Goal: Communication & Community: Answer question/provide support

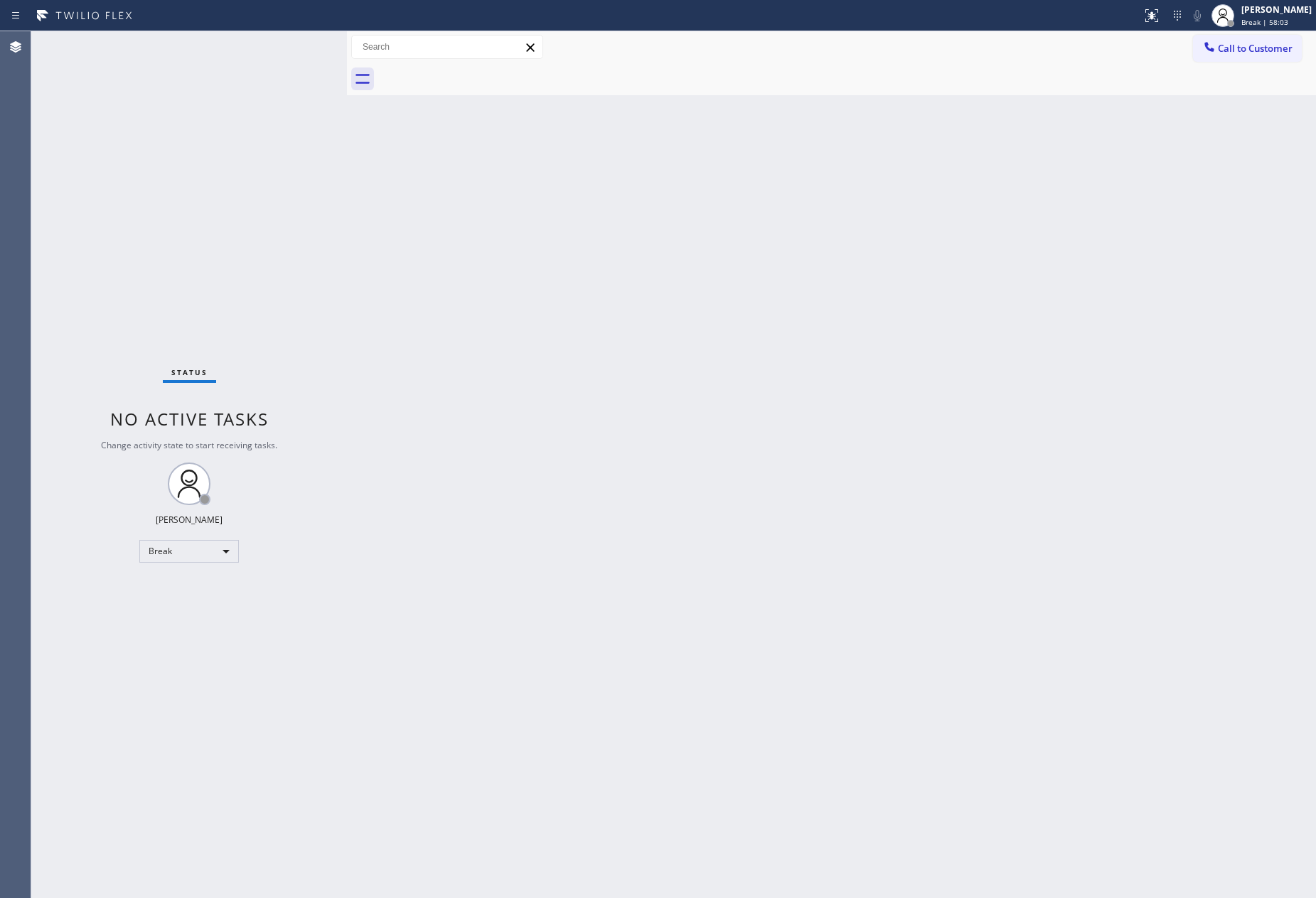
click at [1131, 291] on div "Back to Dashboard Change Sender ID Customers Technicians Select a contact Outbo…" at bounding box center [831, 464] width 969 height 867
click at [391, 194] on div "Back to Dashboard Change Sender ID Customers Technicians Select a contact Outbo…" at bounding box center [831, 464] width 969 height 867
click at [1284, 22] on span "Break | 59:25" at bounding box center [1265, 22] width 47 height 10
click at [1199, 93] on button "Unavailable" at bounding box center [1245, 94] width 142 height 18
click at [1288, 22] on span "Break | 59:28" at bounding box center [1265, 22] width 47 height 10
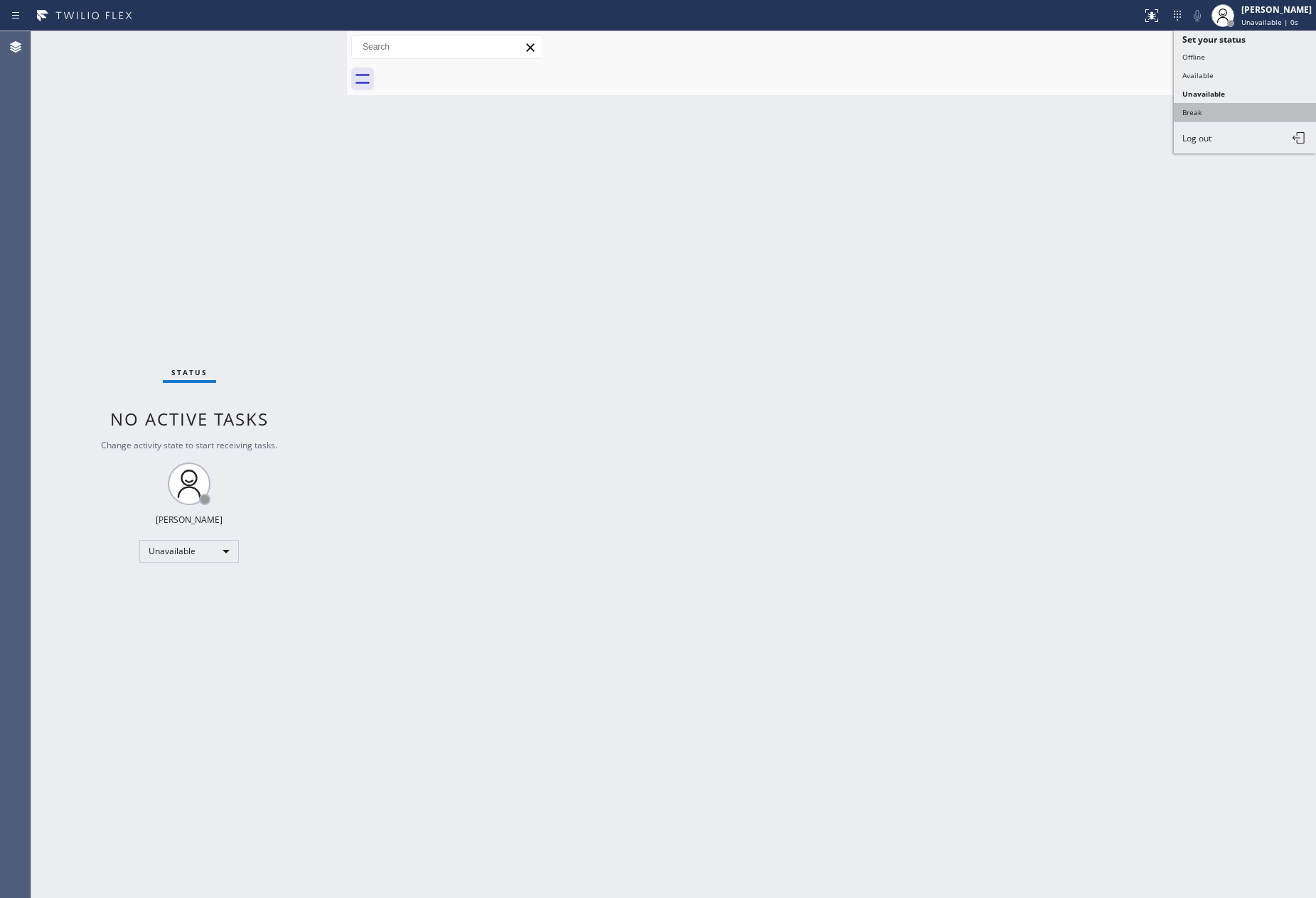
click at [1199, 112] on button "Break" at bounding box center [1245, 112] width 142 height 18
click at [929, 610] on div "Back to Dashboard Change Sender ID Customers Technicians Select a contact Outbo…" at bounding box center [831, 464] width 969 height 867
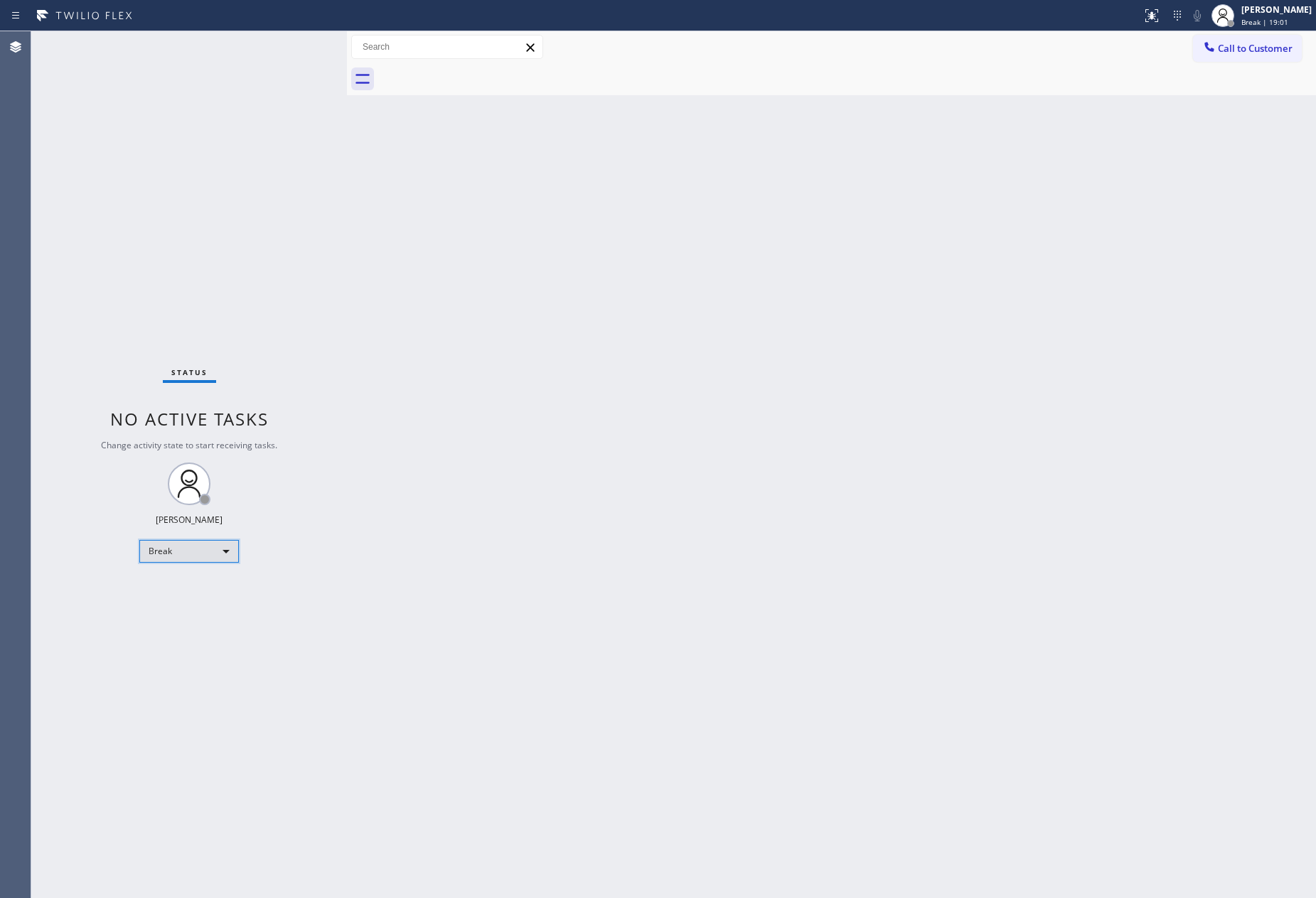
click at [201, 546] on div "Break" at bounding box center [189, 552] width 100 height 23
click at [185, 587] on li "Available" at bounding box center [188, 589] width 96 height 17
click at [846, 572] on div "Back to Dashboard Change Sender ID Customers Technicians Select a contact Outbo…" at bounding box center [831, 464] width 969 height 867
click at [224, 552] on div "Available" at bounding box center [189, 552] width 100 height 23
click at [213, 610] on li "Unavailable" at bounding box center [188, 606] width 96 height 17
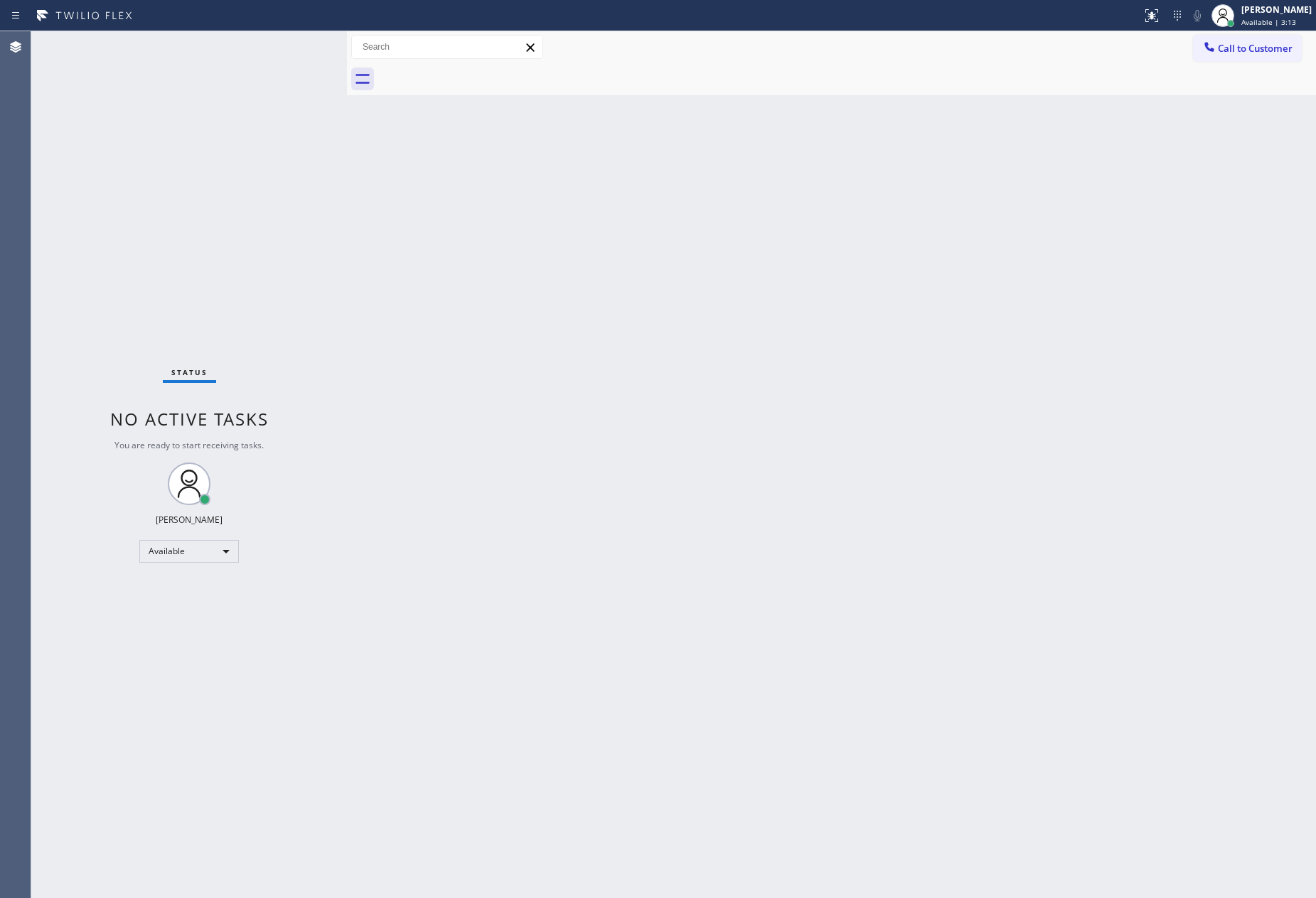
click at [1044, 331] on div "Back to Dashboard Change Sender ID Customers Technicians Select a contact Outbo…" at bounding box center [831, 464] width 969 height 867
click at [545, 811] on div "Back to Dashboard Change Sender ID Customers Technicians Select a contact Outbo…" at bounding box center [831, 464] width 969 height 867
click at [160, 557] on div "Unavailable" at bounding box center [189, 552] width 100 height 23
click at [195, 589] on li "Available" at bounding box center [188, 589] width 96 height 17
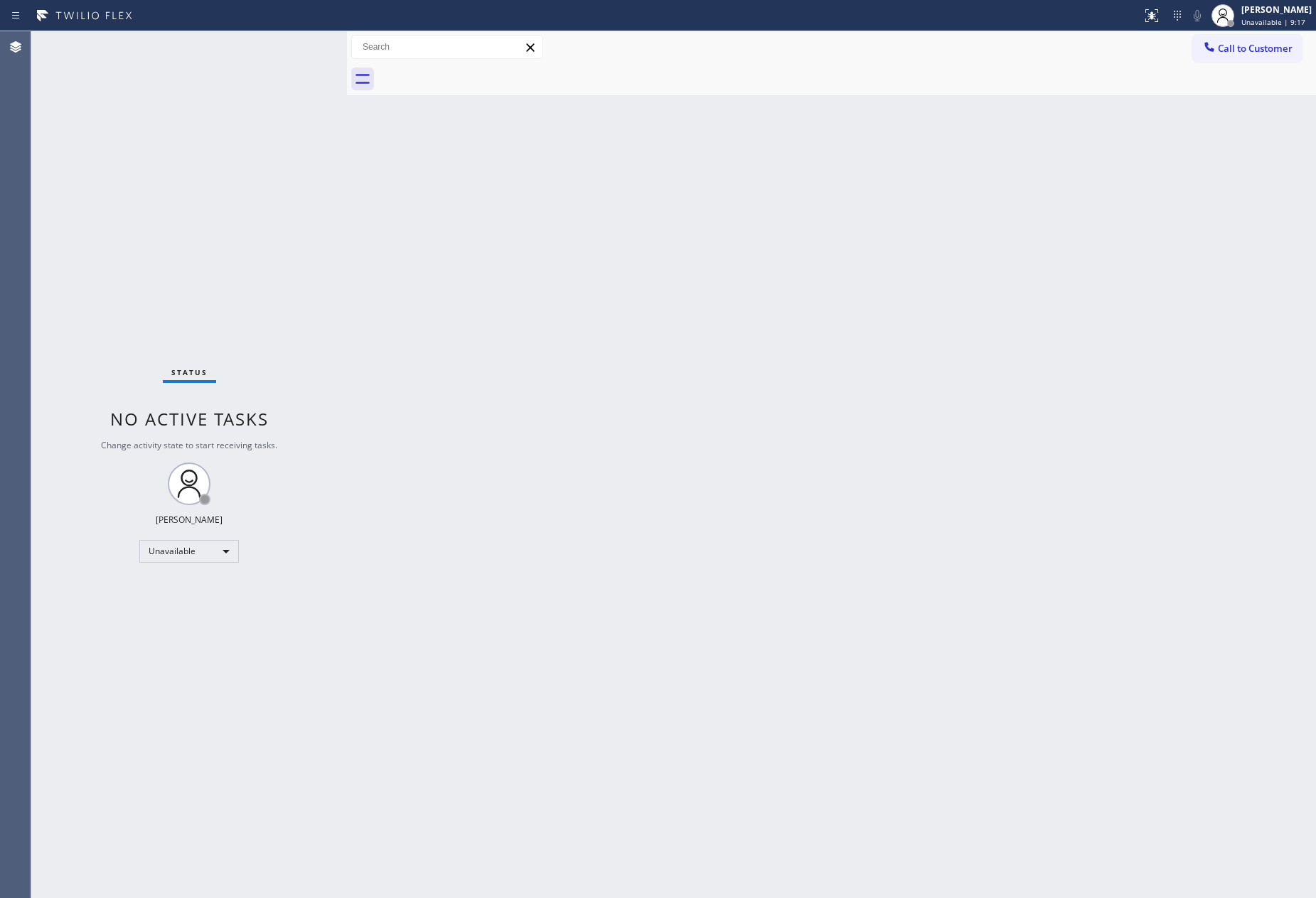
click at [1001, 620] on div "Back to Dashboard Change Sender ID Customers Technicians Select a contact Outbo…" at bounding box center [831, 464] width 969 height 867
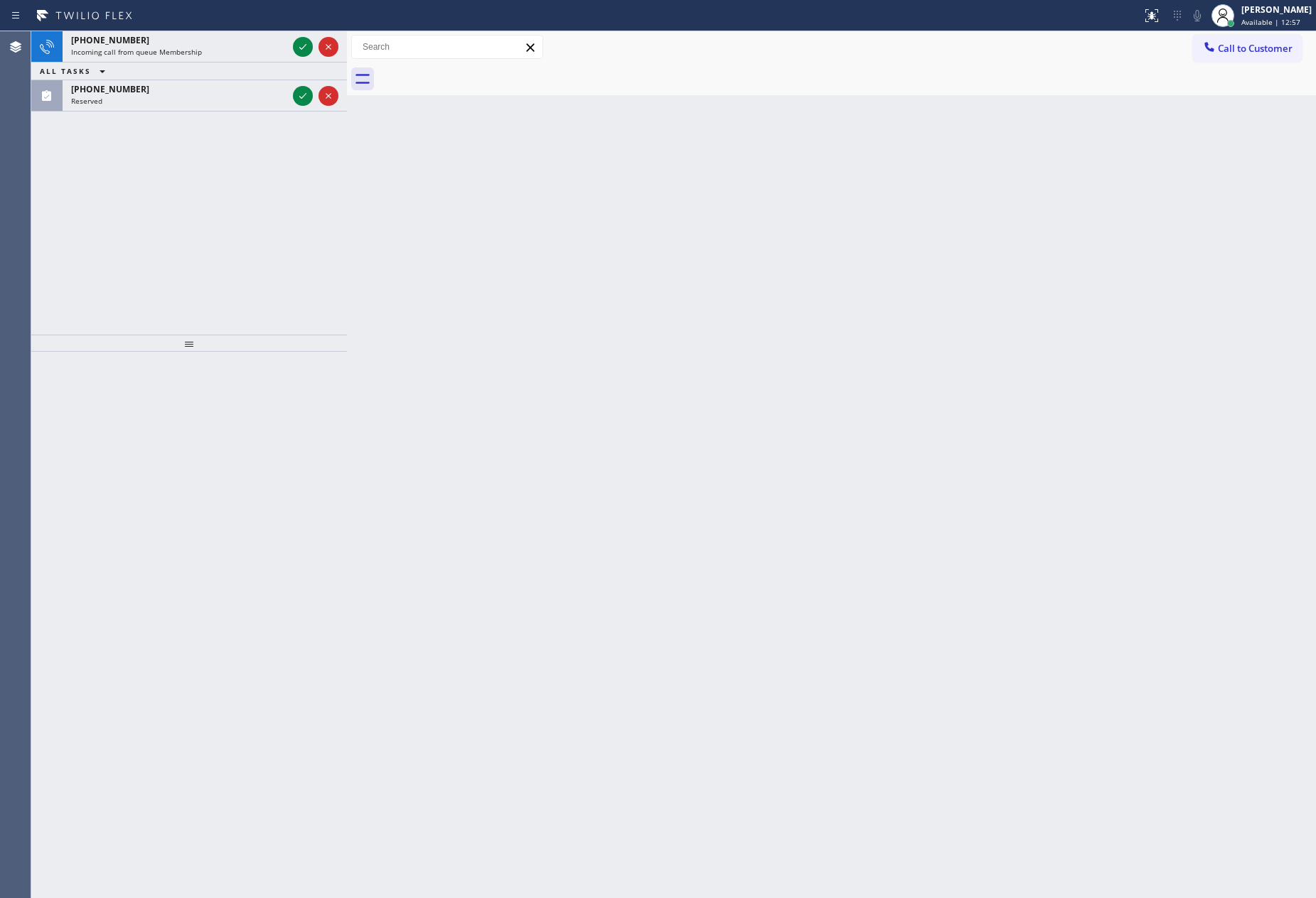
click at [165, 258] on div "[PHONE_NUMBER] Incoming call from queue Membership ALL TASKS ALL TASKS ACTIVE T…" at bounding box center [189, 183] width 315 height 303
click at [299, 46] on icon at bounding box center [303, 47] width 17 height 17
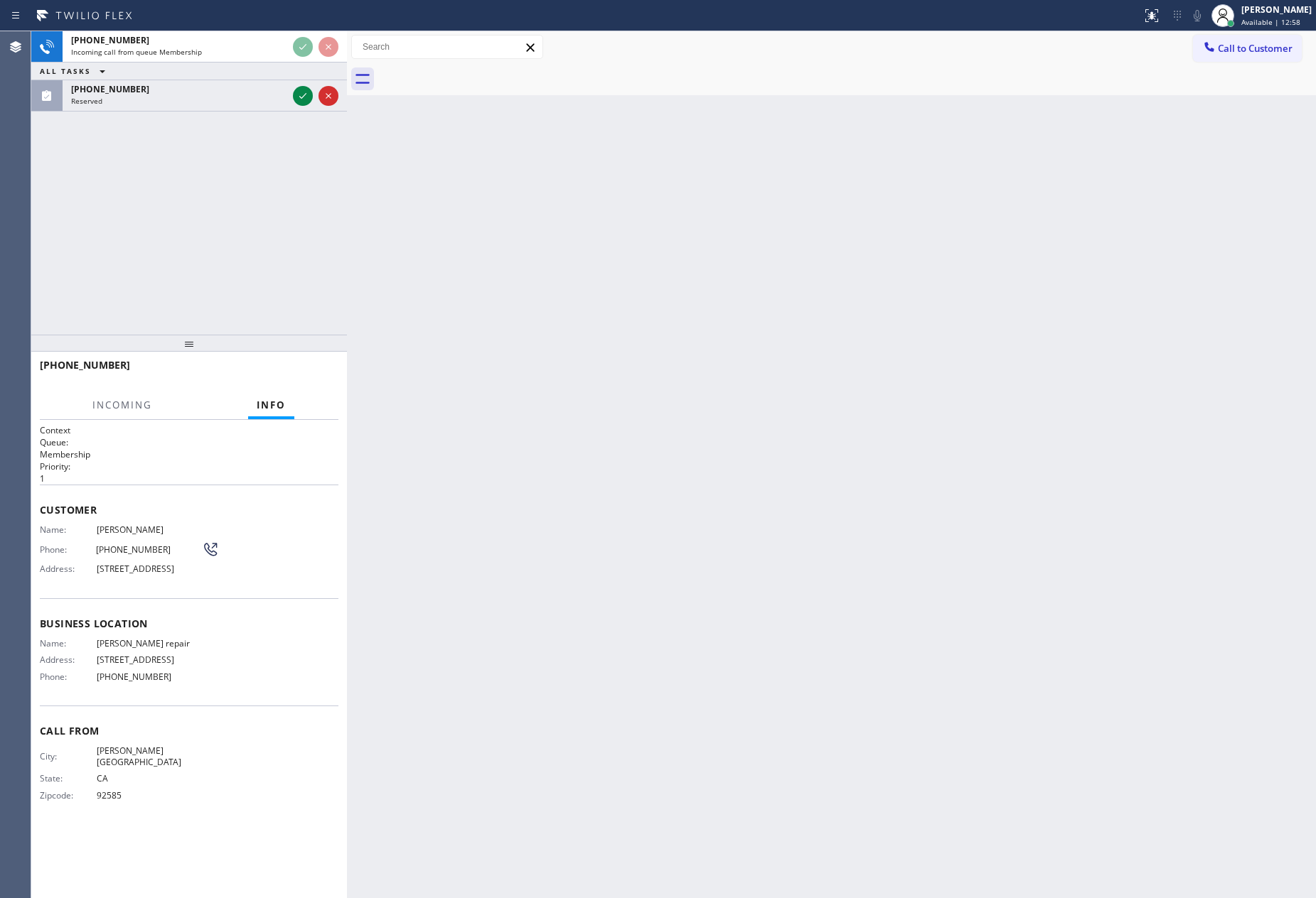
click at [241, 300] on div "[PHONE_NUMBER] Incoming call from queue Membership ALL TASKS ALL TASKS ACTIVE T…" at bounding box center [189, 183] width 315 height 303
click at [252, 290] on div "[PHONE_NUMBER] Incoming call from queue Membership ALL TASKS ALL TASKS ACTIVE T…" at bounding box center [189, 183] width 315 height 303
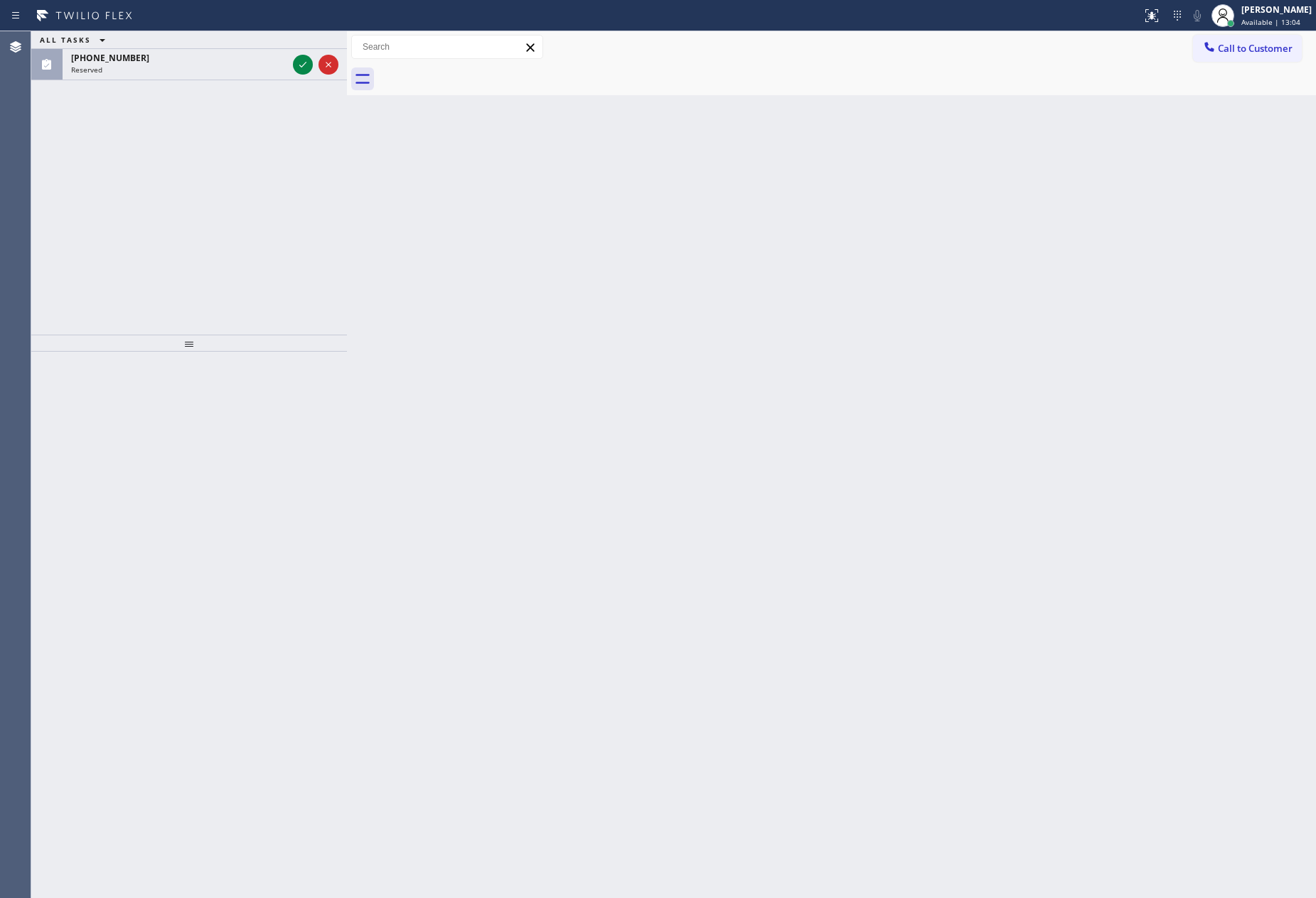
click at [258, 290] on div "ALL TASKS ALL TASKS ACTIVE TASKS TASKS IN WRAP UP [PHONE_NUMBER] Reserved" at bounding box center [189, 183] width 315 height 303
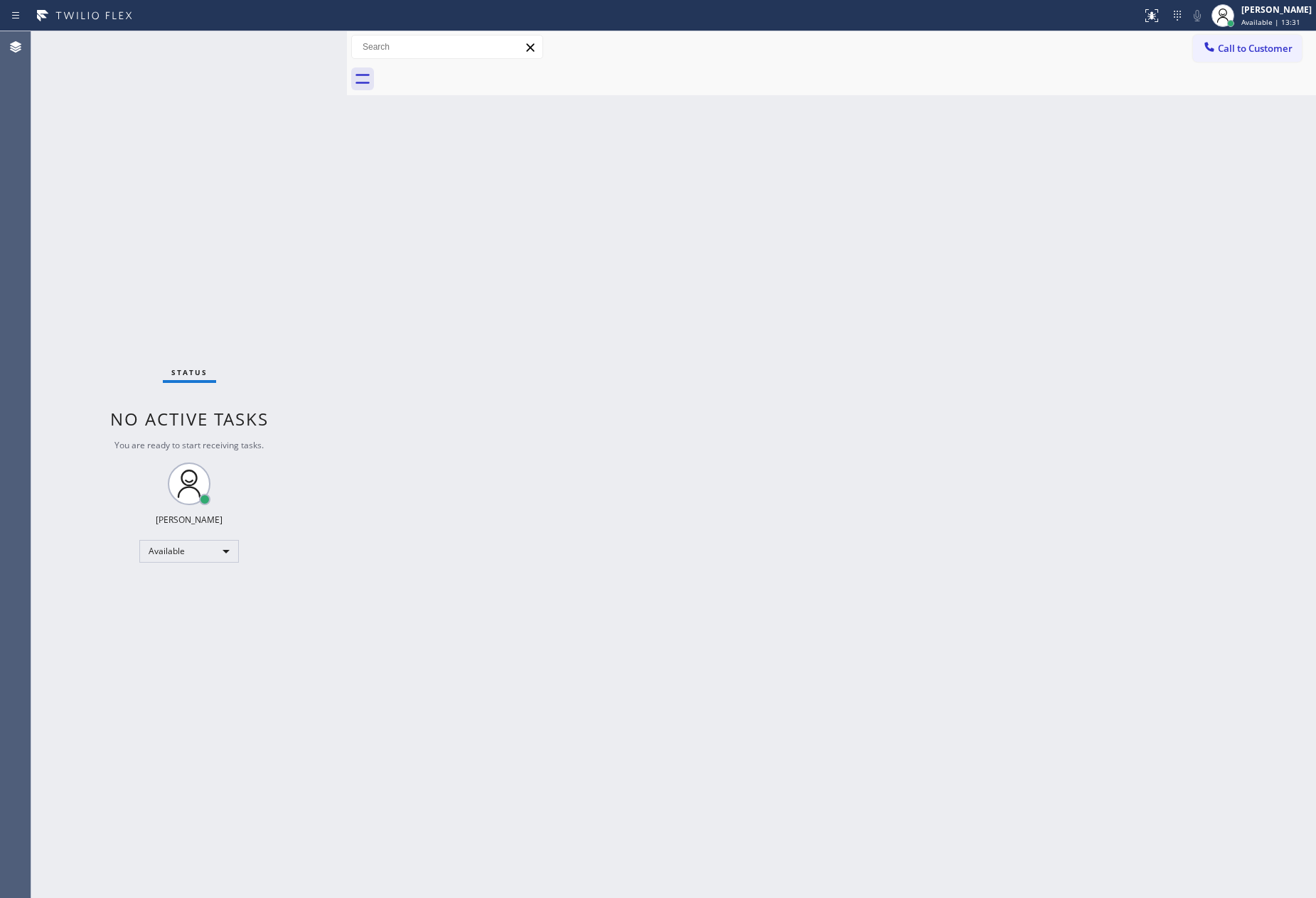
click at [242, 348] on div "Status No active tasks You are ready to start receiving tasks. [PERSON_NAME] Av…" at bounding box center [189, 464] width 315 height 867
drag, startPoint x: 551, startPoint y: 424, endPoint x: 624, endPoint y: 457, distance: 80.1
click at [606, 444] on div "Back to Dashboard Change Sender ID Customers Technicians Select a contact Outbo…" at bounding box center [831, 464] width 969 height 867
click at [299, 448] on div "Status No active tasks You are ready to start receiving tasks. [PERSON_NAME] Av…" at bounding box center [189, 464] width 315 height 867
drag, startPoint x: 324, startPoint y: 446, endPoint x: 341, endPoint y: 449, distance: 17.3
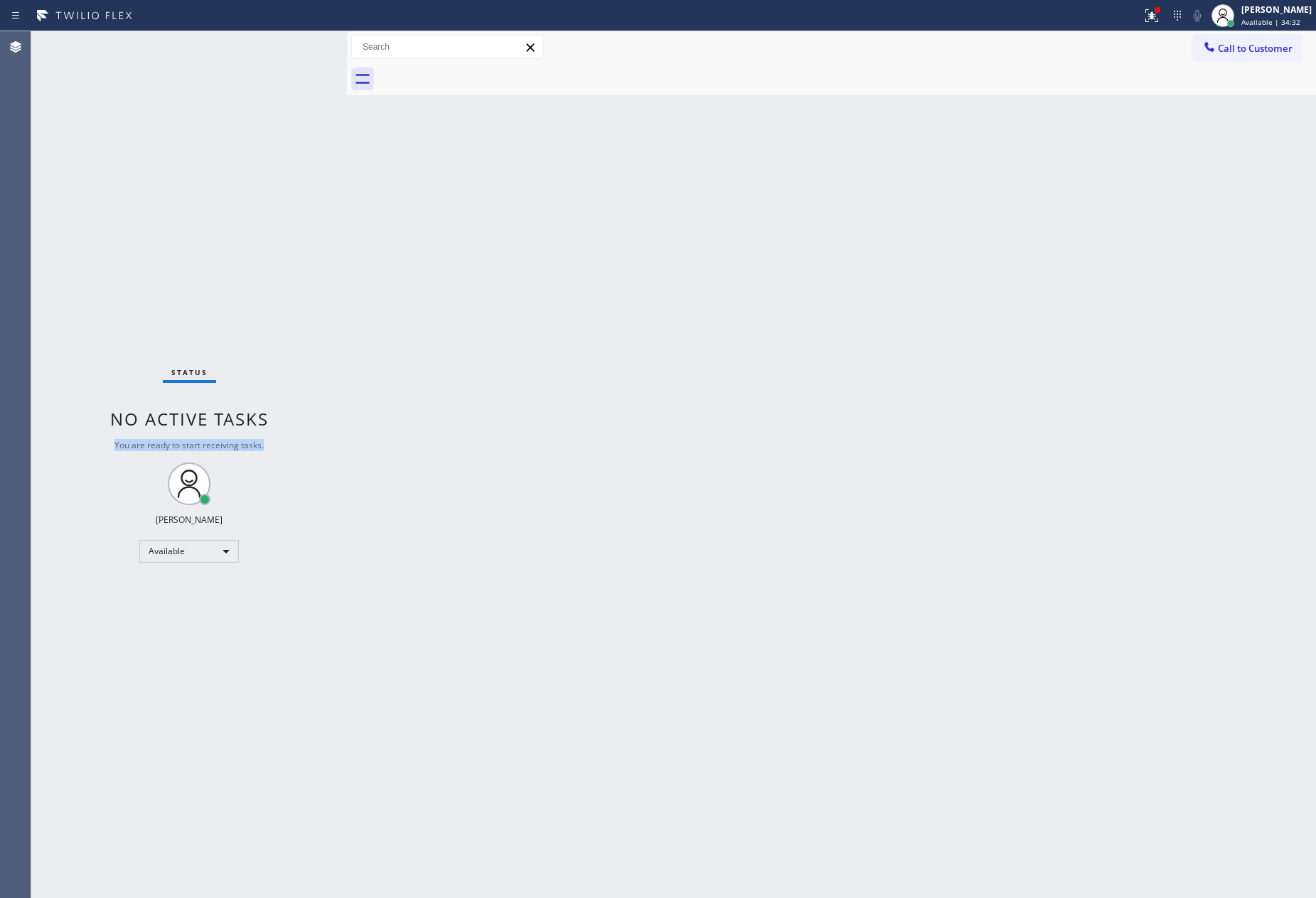
click at [325, 446] on div "Status No active tasks You are ready to start receiving tasks. [PERSON_NAME] Av…" at bounding box center [189, 464] width 315 height 867
drag, startPoint x: 557, startPoint y: 357, endPoint x: 1077, endPoint y: 711, distance: 629.1
click at [567, 361] on div "Back to Dashboard Change Sender ID Customers Technicians Select a contact Outbo…" at bounding box center [831, 464] width 969 height 867
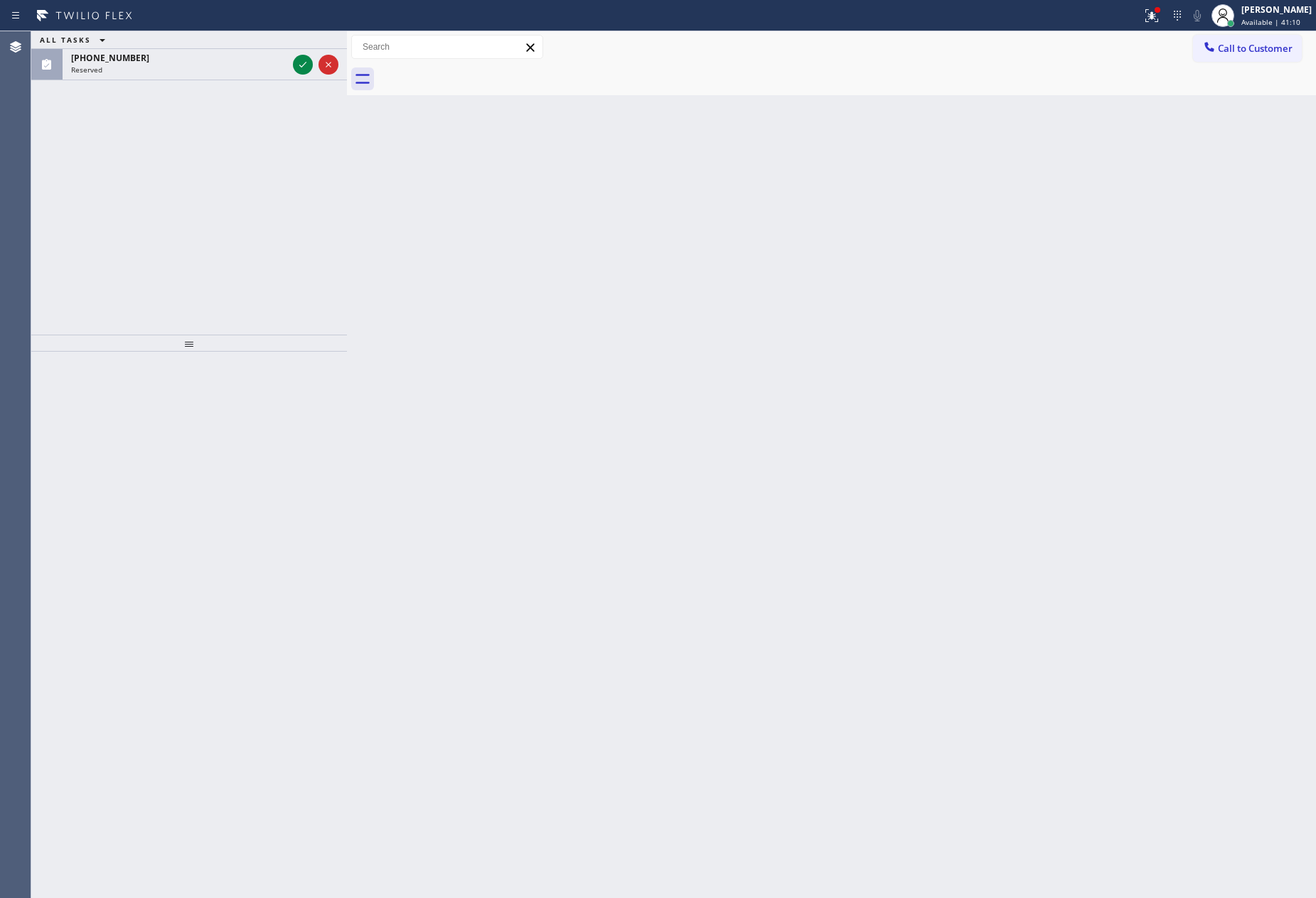
click at [324, 167] on div "ALL TASKS ALL TASKS ACTIVE TASKS TASKS IN WRAP UP [PHONE_NUMBER] Reserved" at bounding box center [189, 183] width 315 height 303
click at [301, 60] on icon at bounding box center [303, 65] width 17 height 17
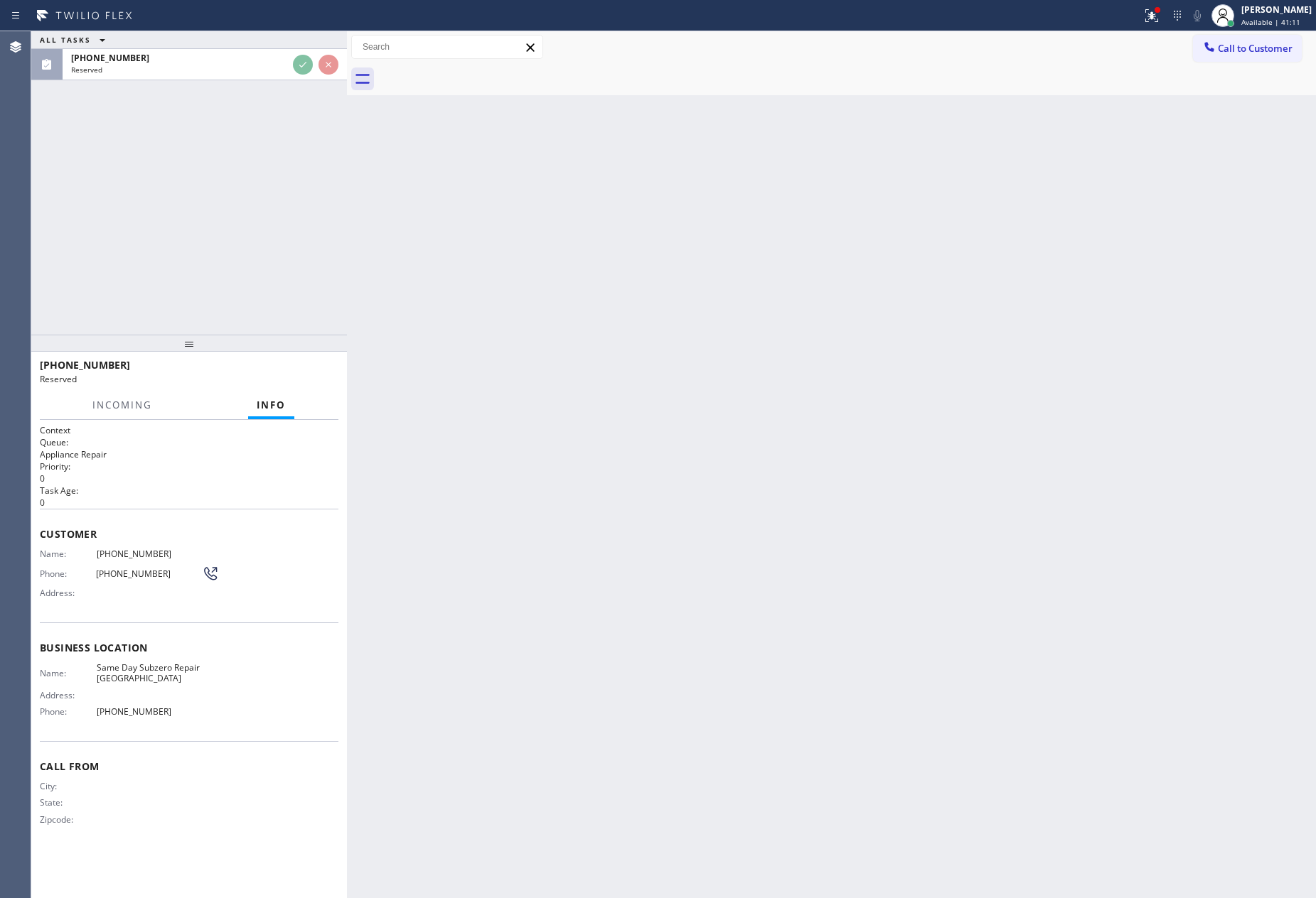
drag, startPoint x: 286, startPoint y: 158, endPoint x: 316, endPoint y: 255, distance: 101.5
click at [308, 190] on div "ALL TASKS ALL TASKS ACTIVE TASKS TASKS IN WRAP UP [PHONE_NUMBER] Reserved" at bounding box center [189, 183] width 315 height 303
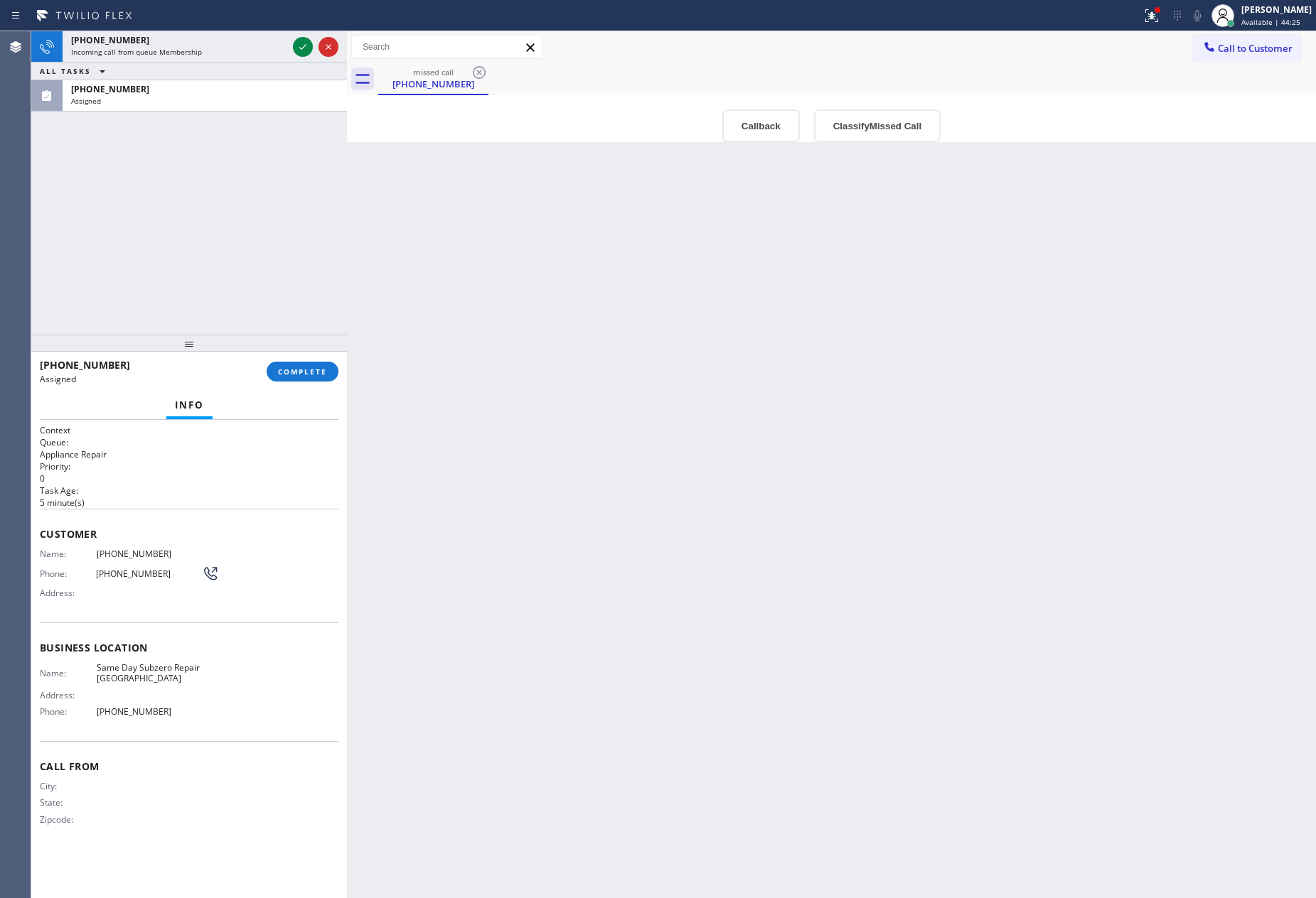
drag, startPoint x: 303, startPoint y: 47, endPoint x: 237, endPoint y: 250, distance: 213.5
click at [303, 47] on icon at bounding box center [303, 47] width 17 height 17
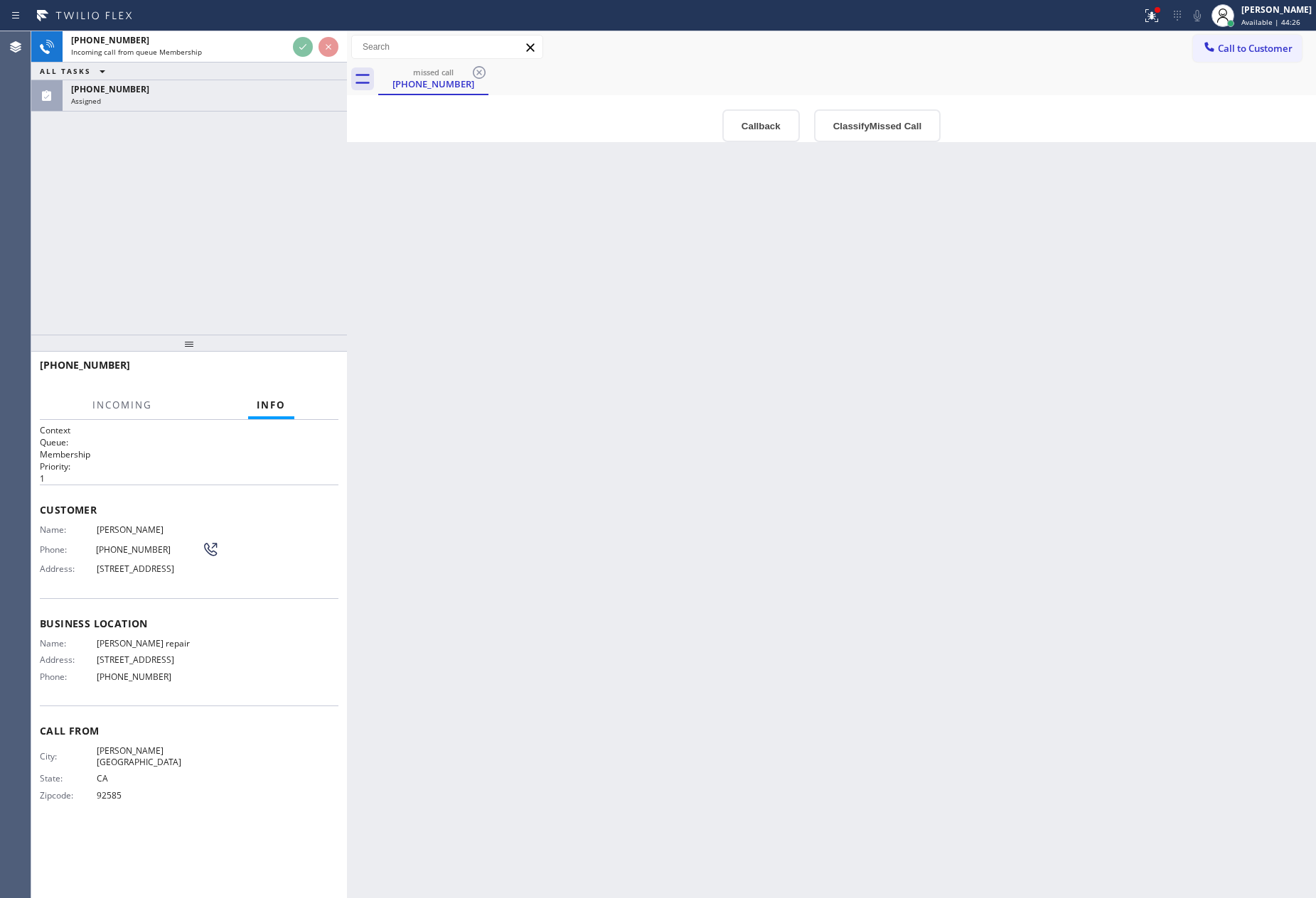
click at [237, 250] on div "[PHONE_NUMBER] Incoming call from queue Membership ALL TASKS ALL TASKS ACTIVE T…" at bounding box center [189, 183] width 315 height 303
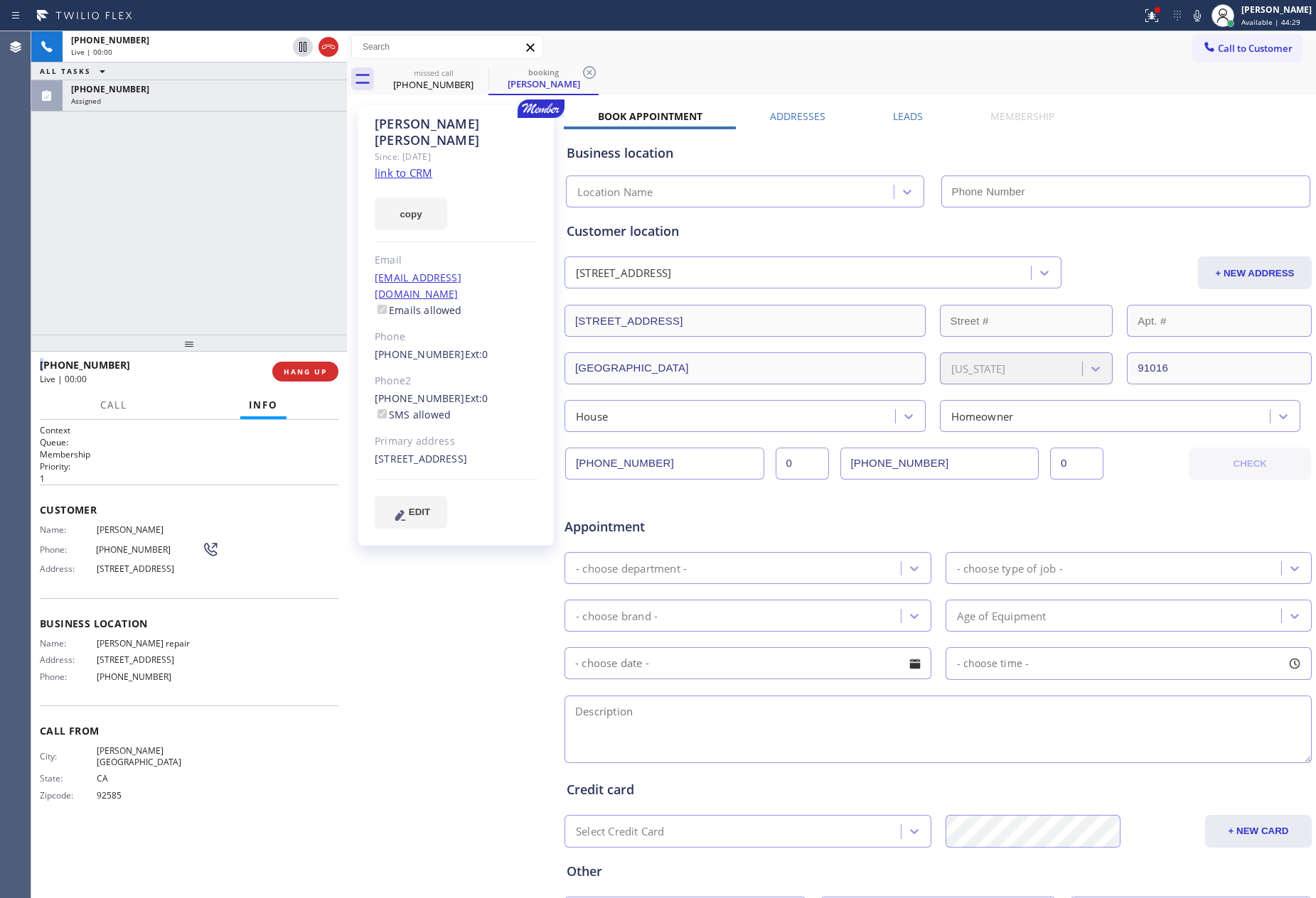
type input "[PHONE_NUMBER]"
click at [402, 165] on link "link to CRM" at bounding box center [403, 172] width 57 height 14
click at [269, 231] on div "[PHONE_NUMBER] Live | 02:26 ALL TASKS ALL TASKS ACTIVE TASKS TASKS IN WRAP UP […" at bounding box center [189, 183] width 315 height 303
click at [259, 232] on div "[PHONE_NUMBER] Live | 02:26 ALL TASKS ALL TASKS ACTIVE TASKS TASKS IN WRAP UP […" at bounding box center [189, 183] width 315 height 303
click at [260, 232] on div "[PHONE_NUMBER] Live | 02:26 ALL TASKS ALL TASKS ACTIVE TASKS TASKS IN WRAP UP […" at bounding box center [189, 183] width 315 height 303
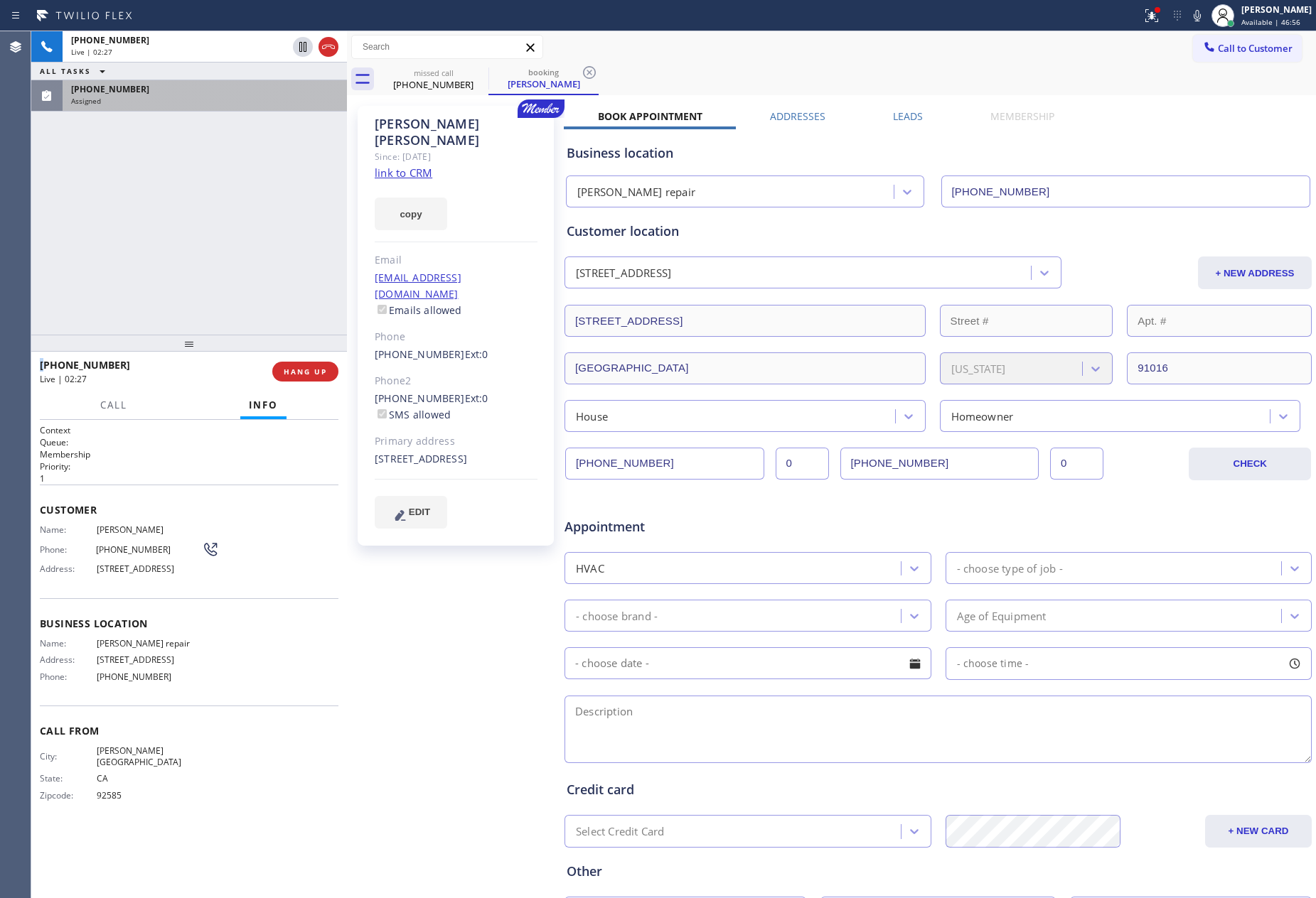
click at [216, 83] on div "[PHONE_NUMBER]" at bounding box center [204, 89] width 268 height 12
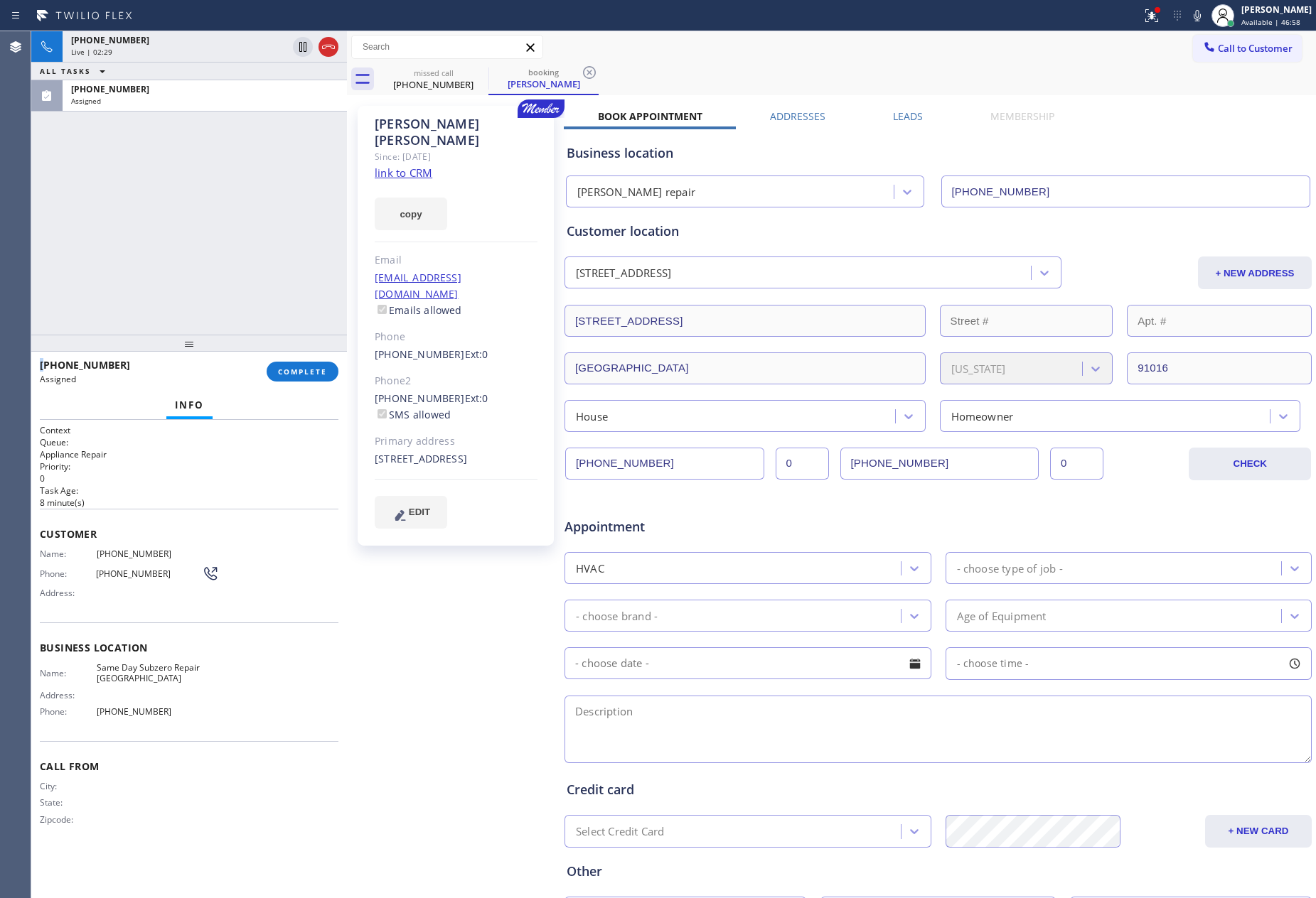
drag, startPoint x: 209, startPoint y: 220, endPoint x: 256, endPoint y: 132, distance: 99.8
click at [226, 213] on div "[PHONE_NUMBER] Live | 02:29 ALL TASKS ALL TASKS ACTIVE TASKS TASKS IN WRAP UP […" at bounding box center [189, 183] width 315 height 303
click at [242, 94] on div "[PHONE_NUMBER] Assigned" at bounding box center [202, 96] width 279 height 31
click at [442, 81] on div "[PHONE_NUMBER]" at bounding box center [433, 84] width 107 height 13
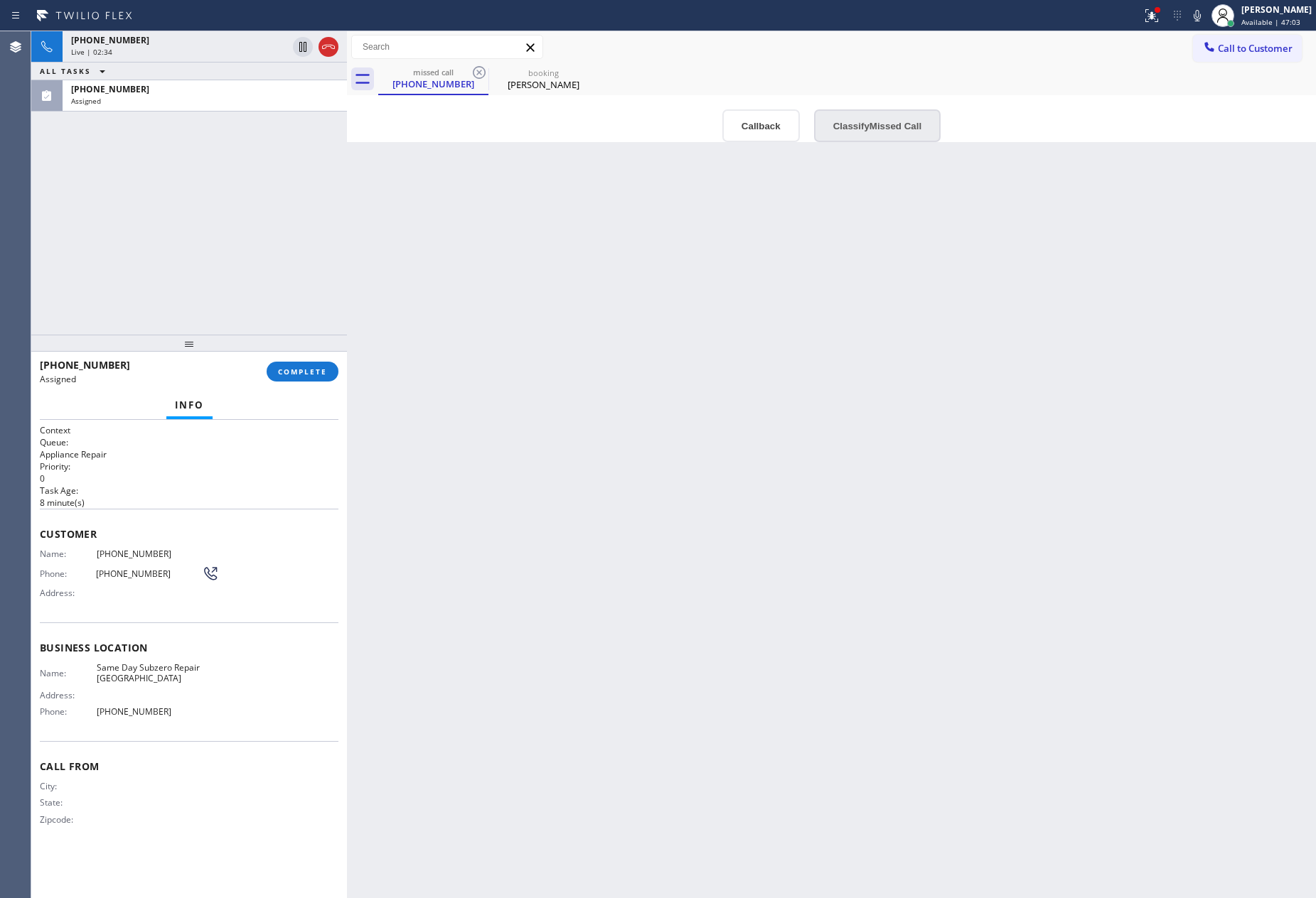
click at [875, 128] on button "Classify Missed Call" at bounding box center [878, 126] width 126 height 33
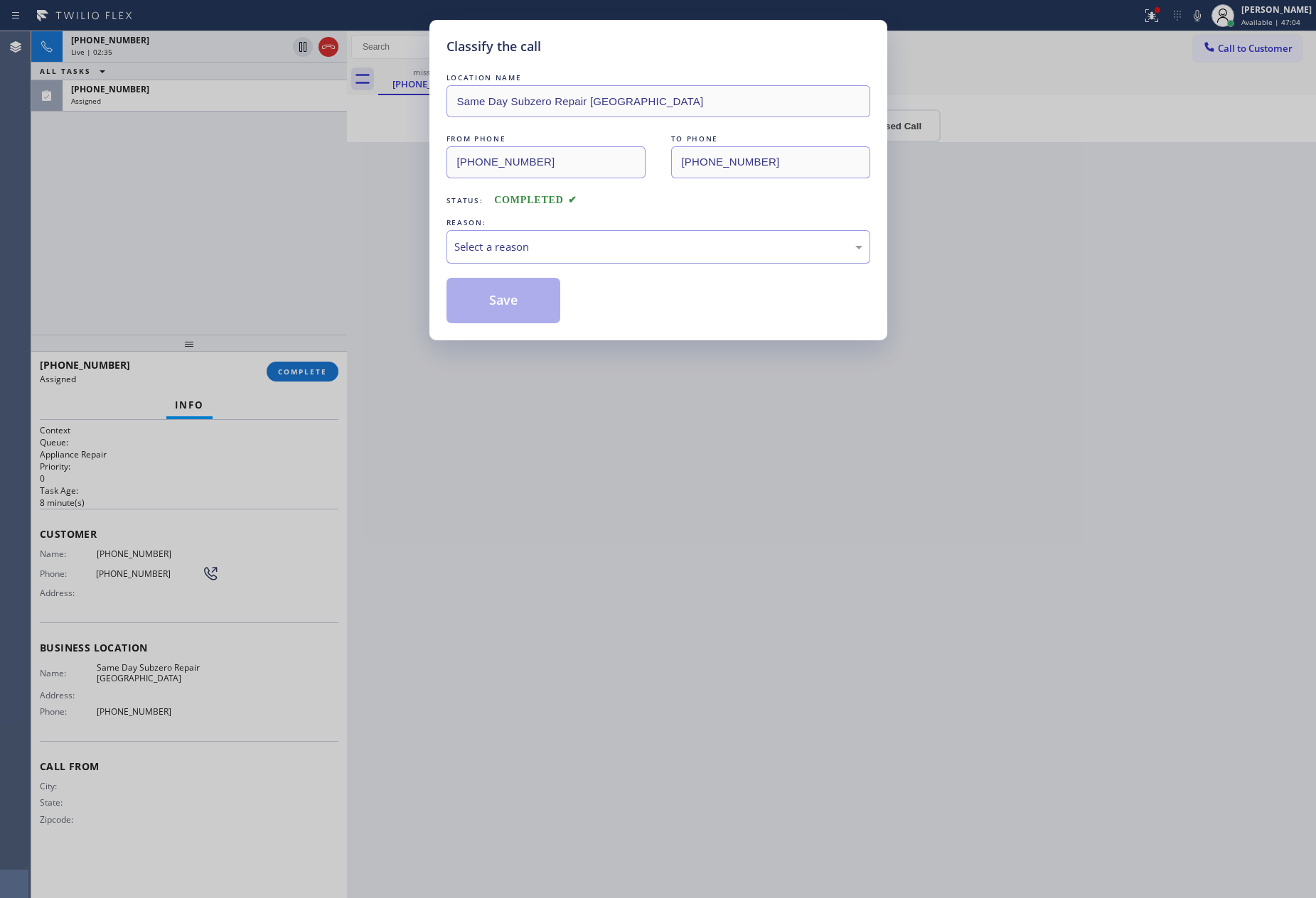
click at [555, 246] on div "Select a reason" at bounding box center [658, 247] width 408 height 16
click at [506, 307] on button "Save" at bounding box center [503, 300] width 114 height 46
drag, startPoint x: 144, startPoint y: 223, endPoint x: 192, endPoint y: 227, distance: 48.2
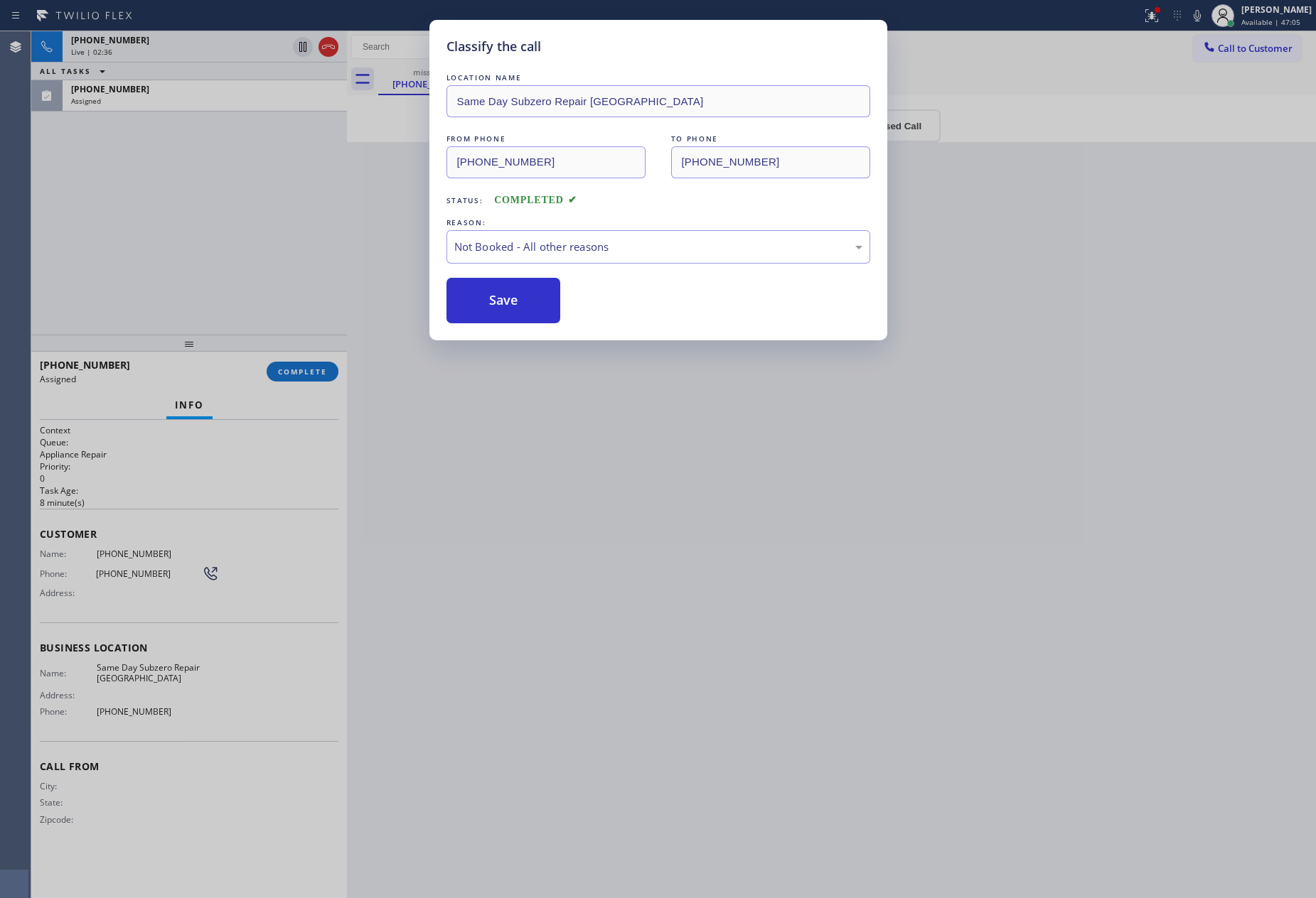
click at [165, 216] on div "Classify the call LOCATION NAME Same Day Subzero Repair [GEOGRAPHIC_DATA] FROM …" at bounding box center [658, 449] width 1316 height 898
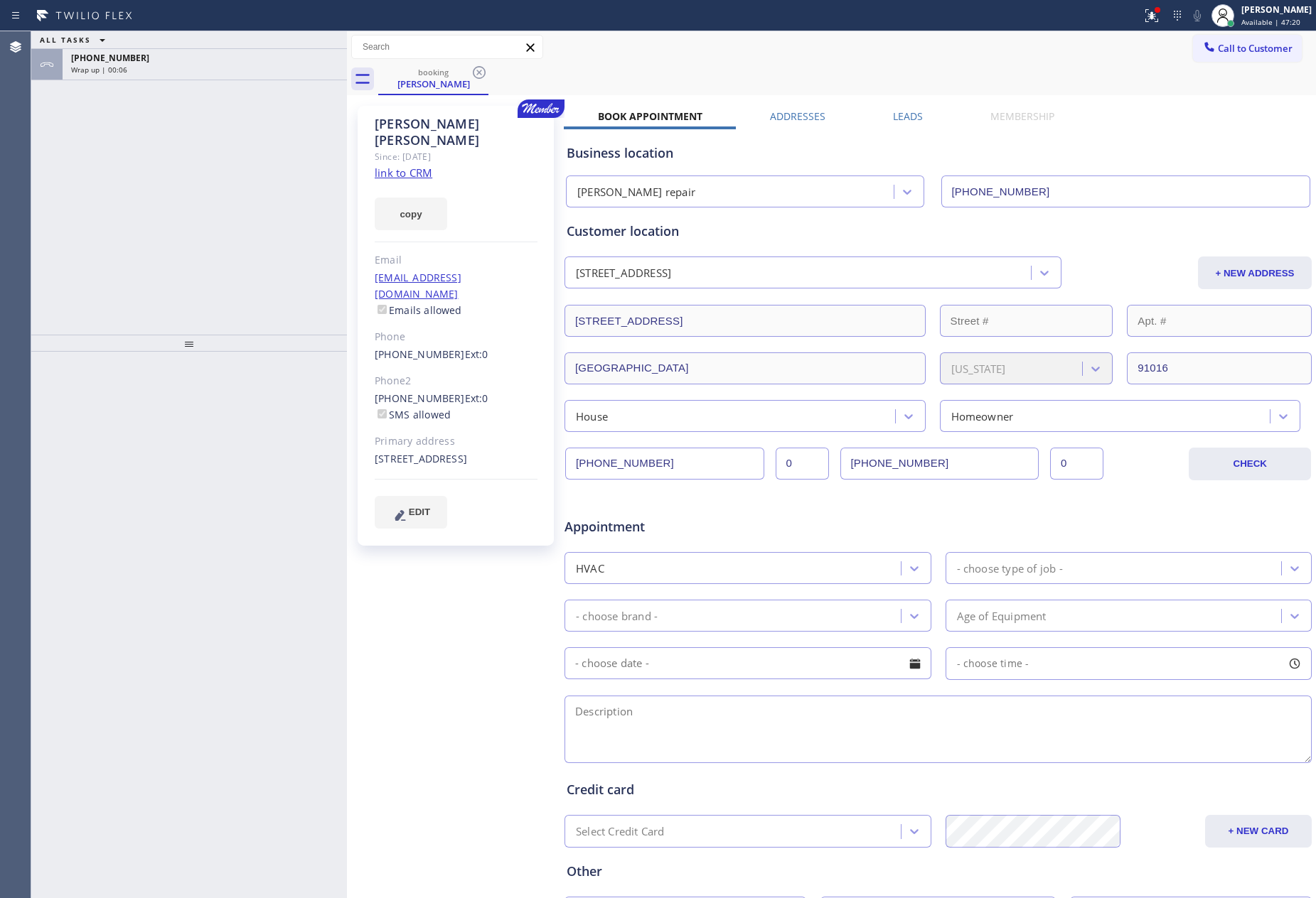
click at [195, 228] on div "ALL TASKS ALL TASKS ACTIVE TASKS TASKS IN WRAP UP [PHONE_NUMBER] Wrap up | 00:06" at bounding box center [189, 183] width 315 height 303
click at [224, 73] on div "Wrap up | 00:07" at bounding box center [204, 69] width 268 height 10
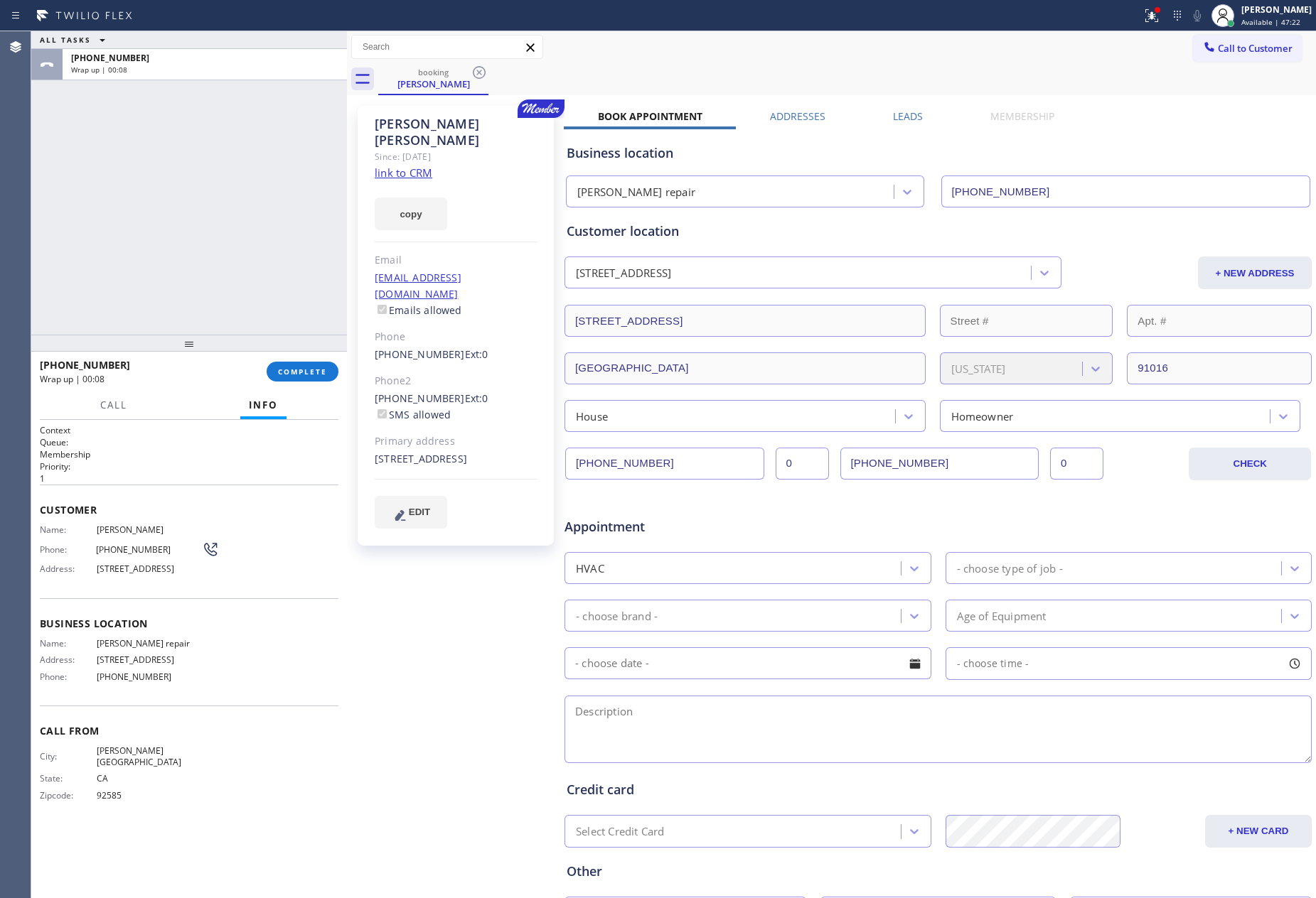
drag, startPoint x: 169, startPoint y: 160, endPoint x: 316, endPoint y: 420, distance: 298.7
click at [180, 178] on div "ALL TASKS ALL TASKS ACTIVE TASKS TASKS IN WRAP UP [PHONE_NUMBER] Wrap up | 00:08" at bounding box center [189, 183] width 315 height 303
click at [299, 363] on button "COMPLETE" at bounding box center [302, 371] width 72 height 20
click at [239, 176] on div "ALL TASKS ALL TASKS ACTIVE TASKS TASKS IN WRAP UP [PHONE_NUMBER] Wrap up | 00:09" at bounding box center [189, 183] width 315 height 303
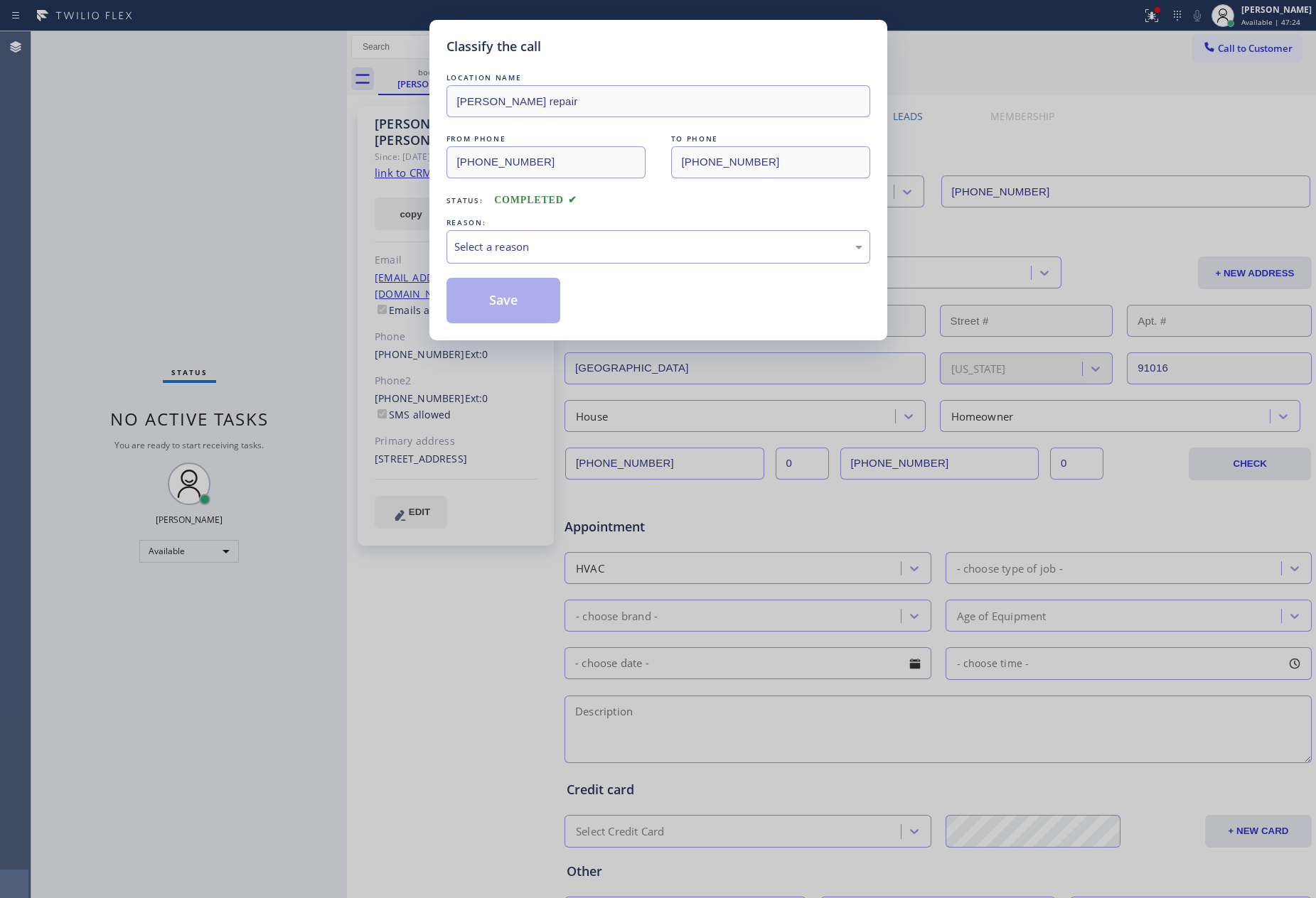
click at [239, 176] on div "Classify the call LOCATION NAME [PERSON_NAME] repair FROM PHONE [PHONE_NUMBER] …" at bounding box center [658, 449] width 1316 height 898
drag, startPoint x: 509, startPoint y: 248, endPoint x: 510, endPoint y: 255, distance: 7.1
click at [509, 249] on div "Select a reason" at bounding box center [658, 247] width 408 height 16
click at [508, 295] on button "Save" at bounding box center [503, 300] width 114 height 46
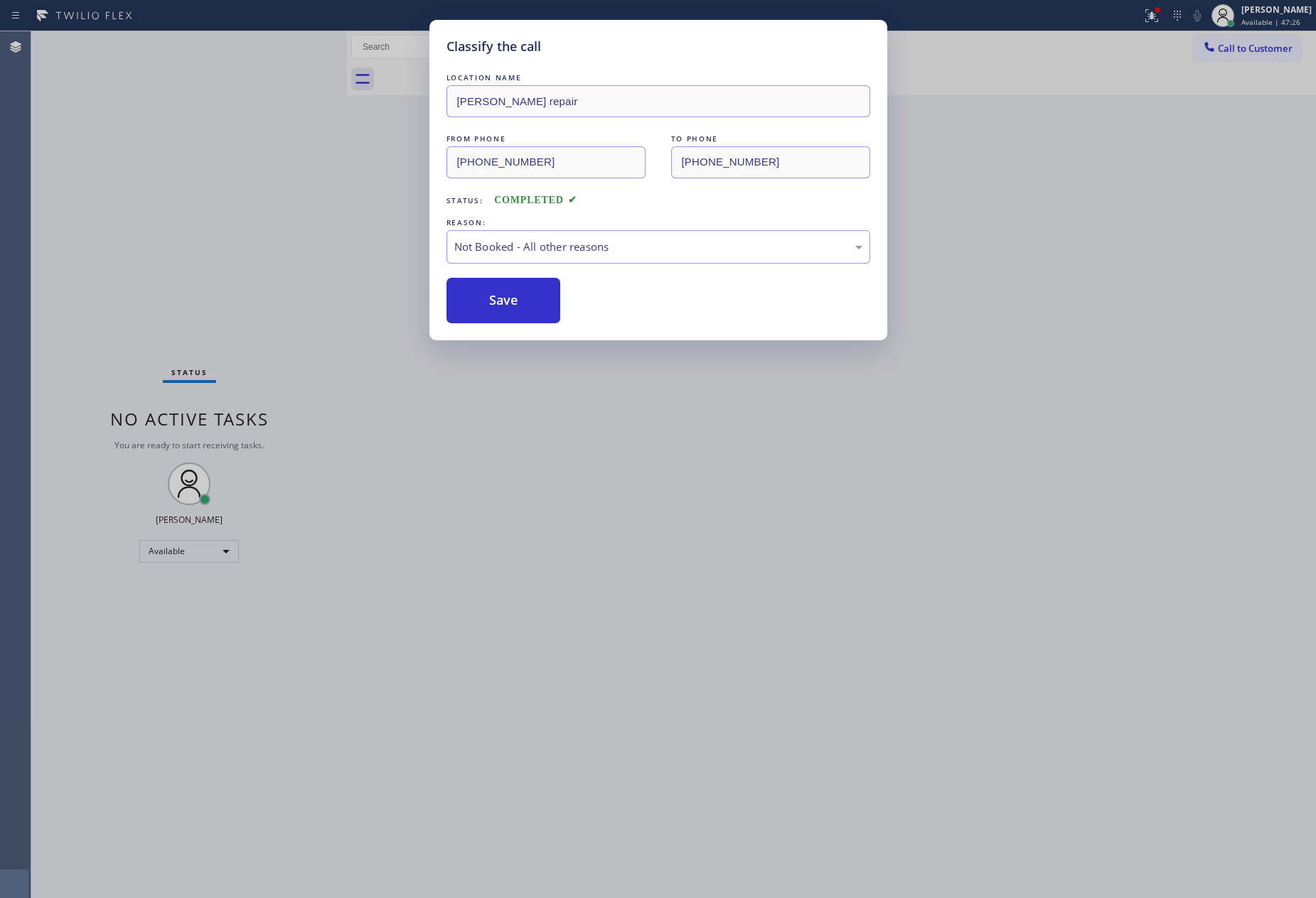
click at [508, 295] on button "Save" at bounding box center [503, 300] width 114 height 46
click at [204, 180] on div "Classify the call LOCATION NAME [PERSON_NAME] repair FROM PHONE [PHONE_NUMBER] …" at bounding box center [658, 449] width 1316 height 898
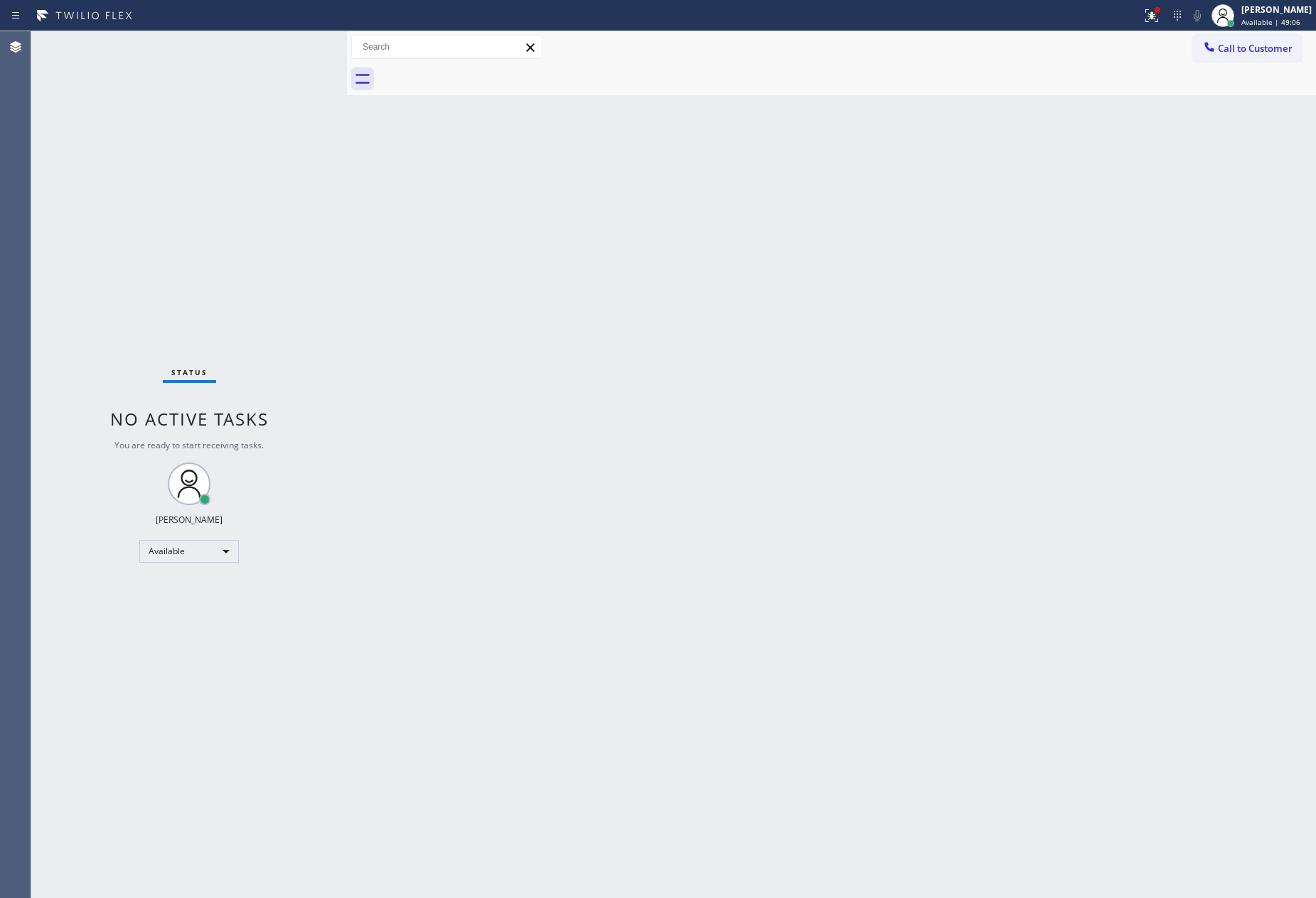
click at [681, 463] on div "Back to Dashboard Change Sender ID Customers Technicians Select a contact Outbo…" at bounding box center [831, 464] width 969 height 867
click at [560, 406] on div "Back to Dashboard Change Sender ID Customers Technicians Select a contact Outbo…" at bounding box center [831, 464] width 969 height 867
drag, startPoint x: 261, startPoint y: 260, endPoint x: 288, endPoint y: 418, distance: 160.3
click at [282, 384] on div "Status No active tasks You are ready to start receiving tasks. [PERSON_NAME] Av…" at bounding box center [189, 464] width 315 height 867
click at [671, 529] on div "Back to Dashboard Change Sender ID Customers Technicians Select a contact Outbo…" at bounding box center [831, 464] width 969 height 867
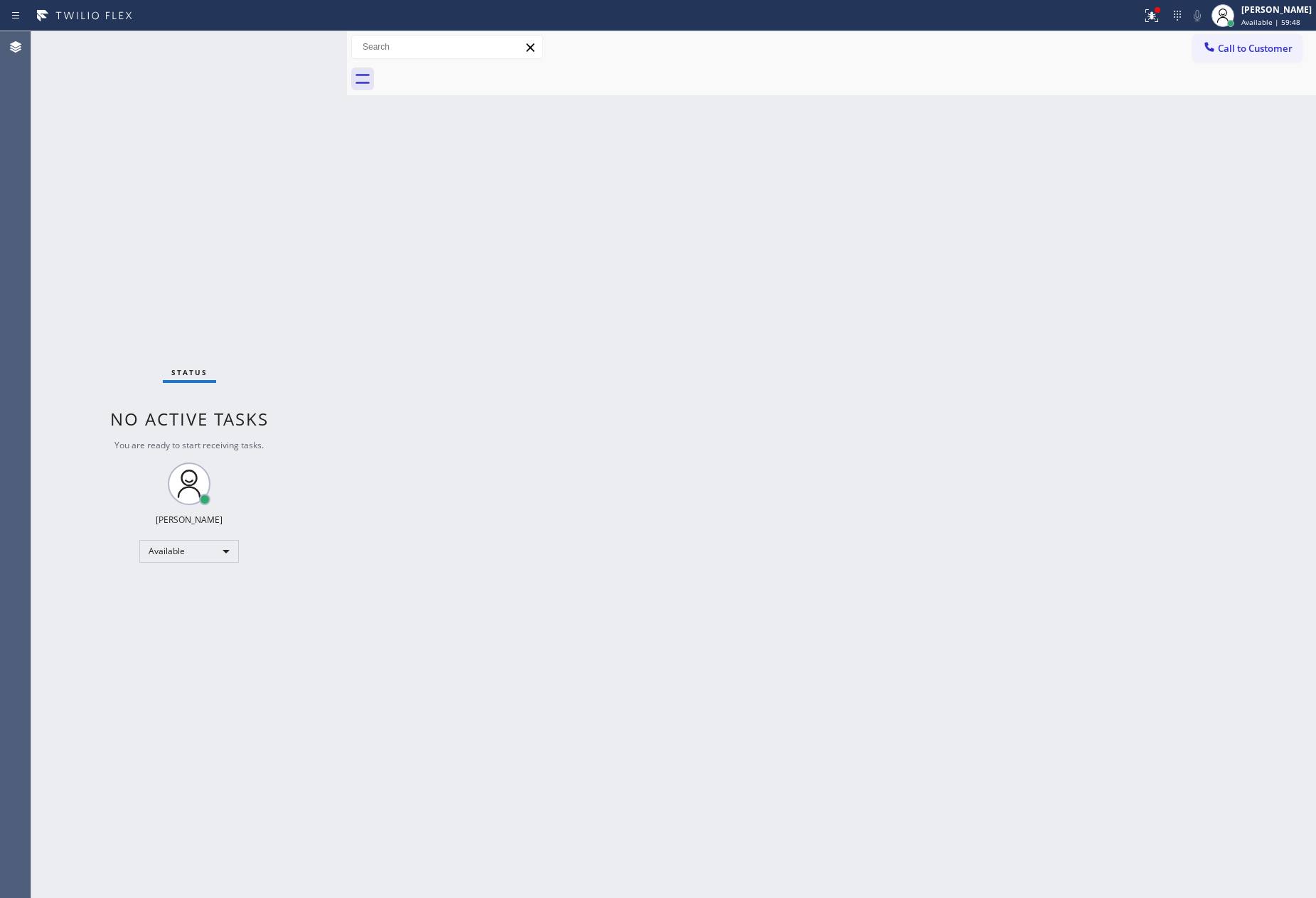
click at [753, 623] on div "Back to Dashboard Change Sender ID Customers Technicians Select a contact Outbo…" at bounding box center [831, 464] width 969 height 867
drag, startPoint x: 753, startPoint y: 623, endPoint x: 1288, endPoint y: 612, distance: 535.1
click at [755, 623] on div "Back to Dashboard Change Sender ID Customers Technicians Select a contact Outbo…" at bounding box center [831, 464] width 969 height 867
click at [331, 306] on div "Status No active tasks You are ready to start receiving tasks. [PERSON_NAME] Av…" at bounding box center [189, 464] width 315 height 867
click at [567, 265] on div "Back to Dashboard Change Sender ID Customers Technicians Select a contact Outbo…" at bounding box center [831, 464] width 969 height 867
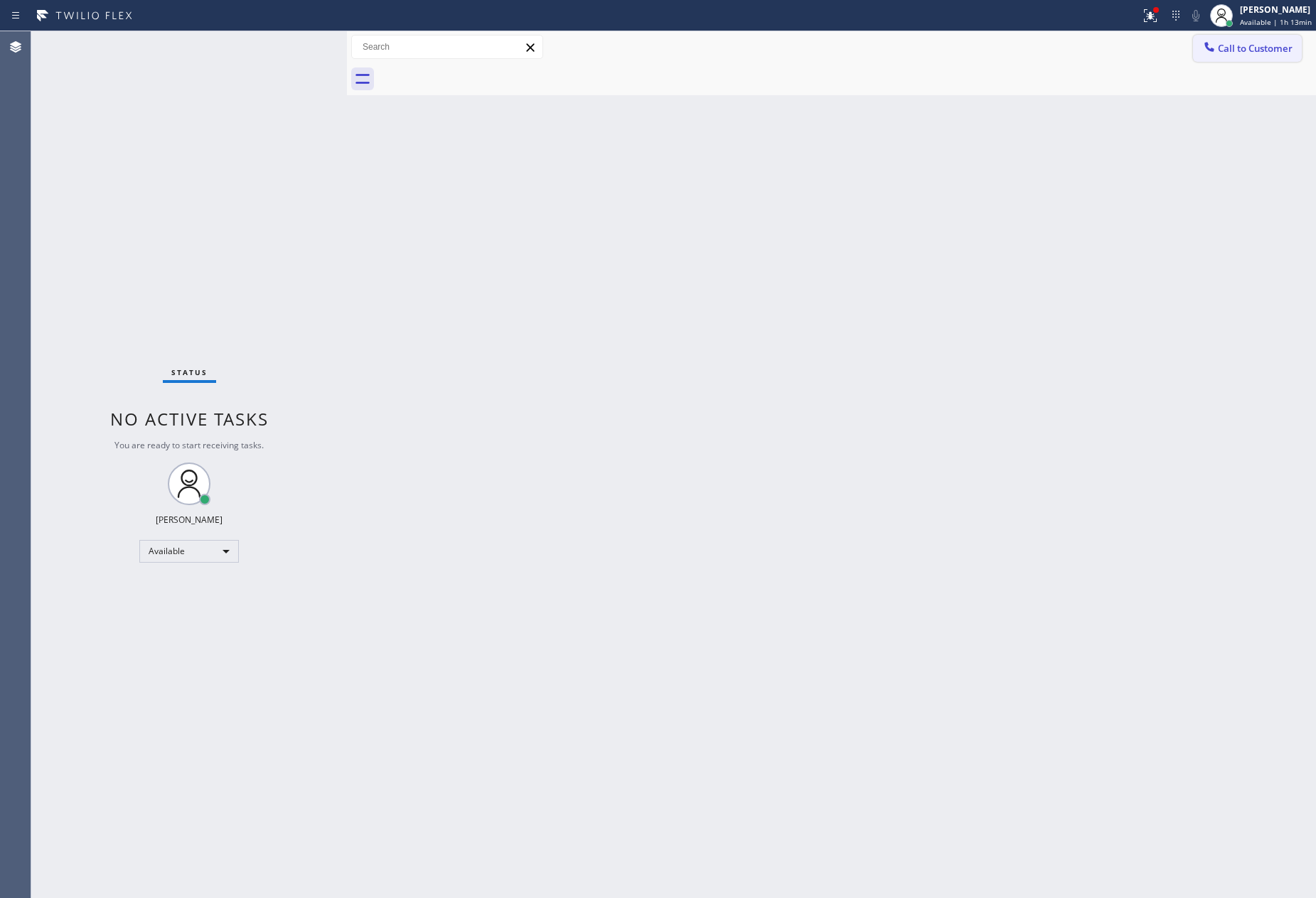
click at [1237, 49] on span "Call to Customer" at bounding box center [1255, 48] width 75 height 13
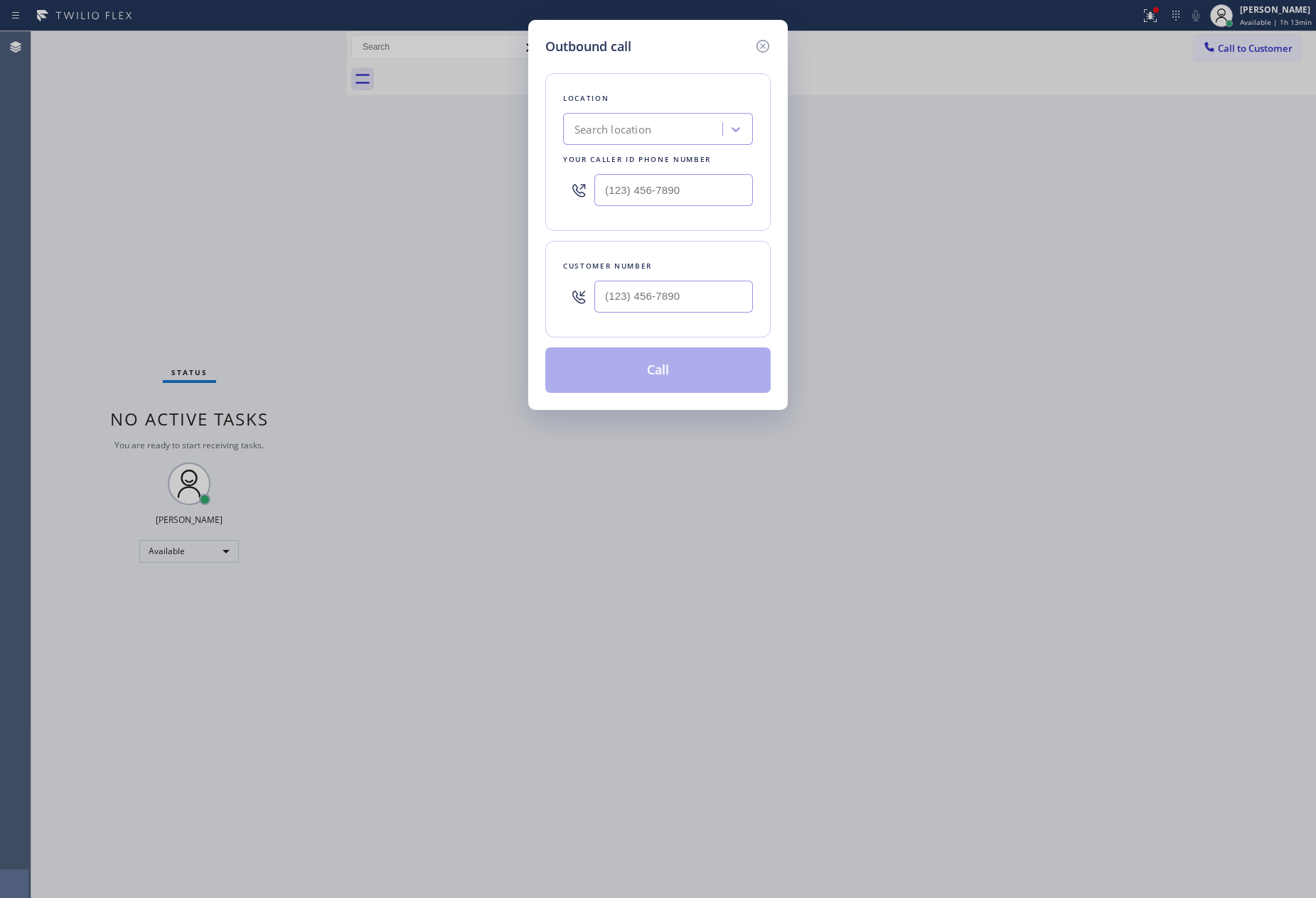
click at [699, 319] on div at bounding box center [673, 296] width 159 height 46
click at [697, 311] on input "(___) ___-____" at bounding box center [673, 296] width 159 height 32
paste input "920) 248-2228"
type input "[PHONE_NUMBER]"
click at [675, 130] on div "Search location" at bounding box center [645, 129] width 155 height 25
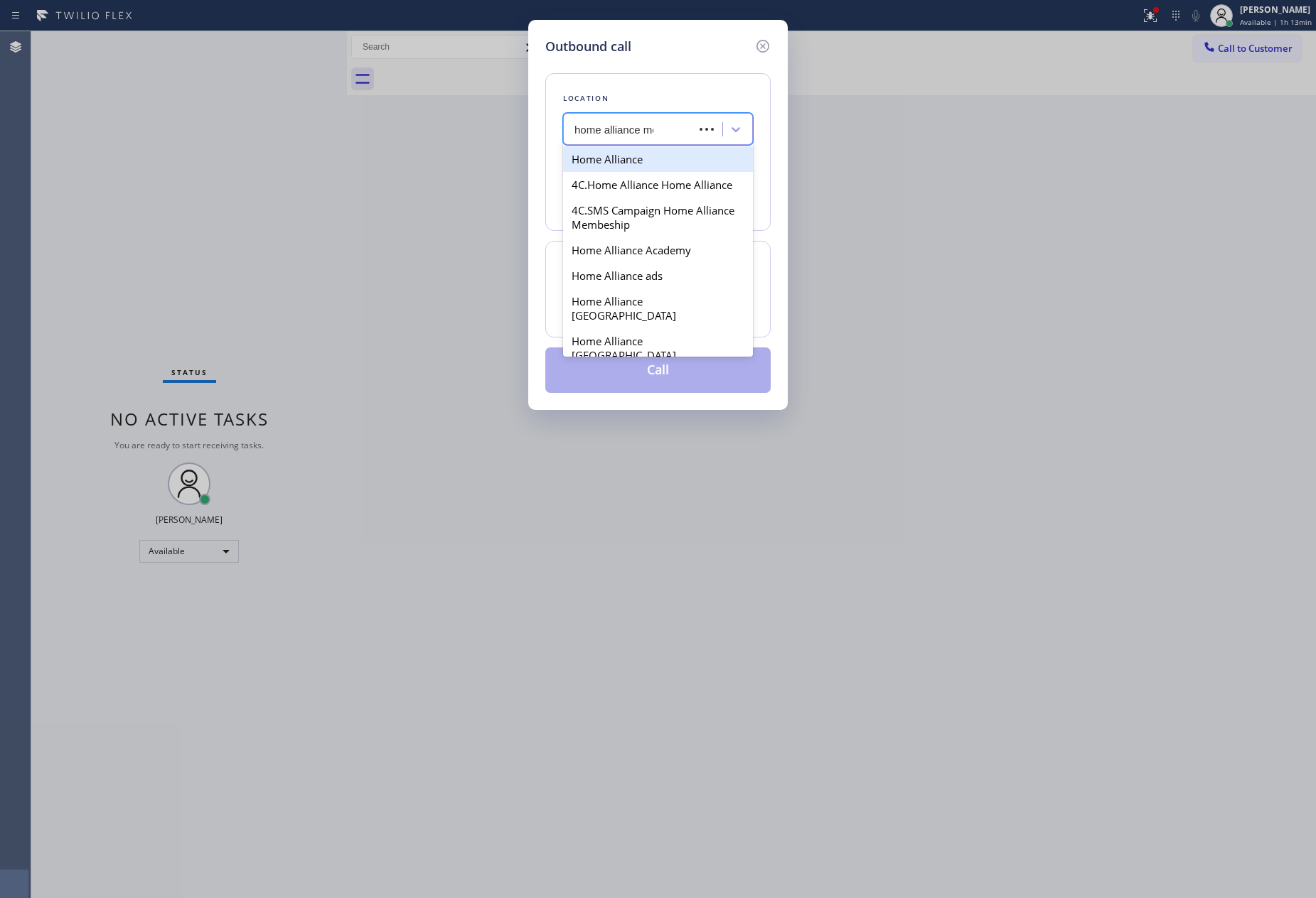
type input "home alliance mem"
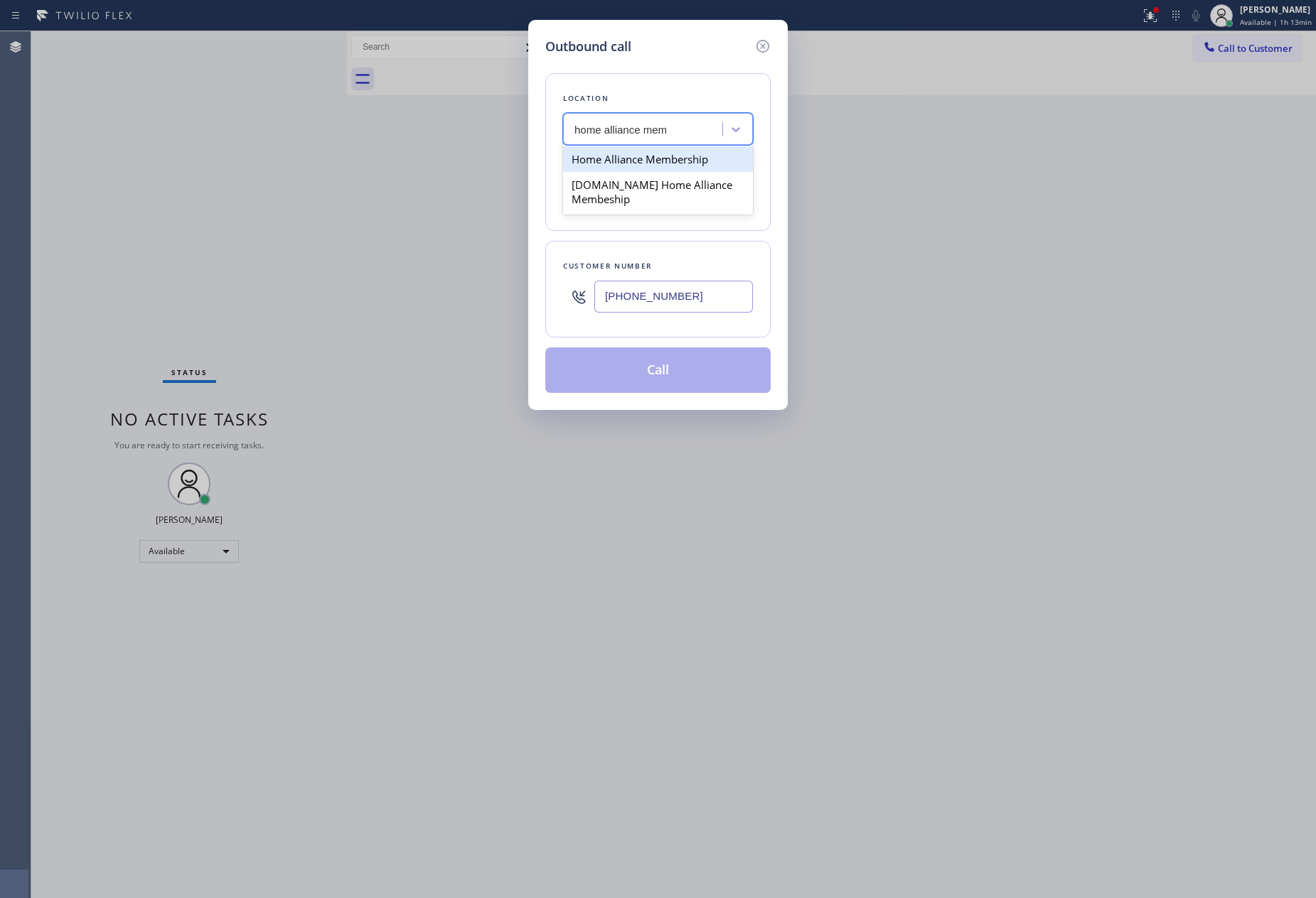
click at [670, 165] on div "Home Alliance Membership" at bounding box center [658, 159] width 190 height 26
type input "[PHONE_NUMBER]"
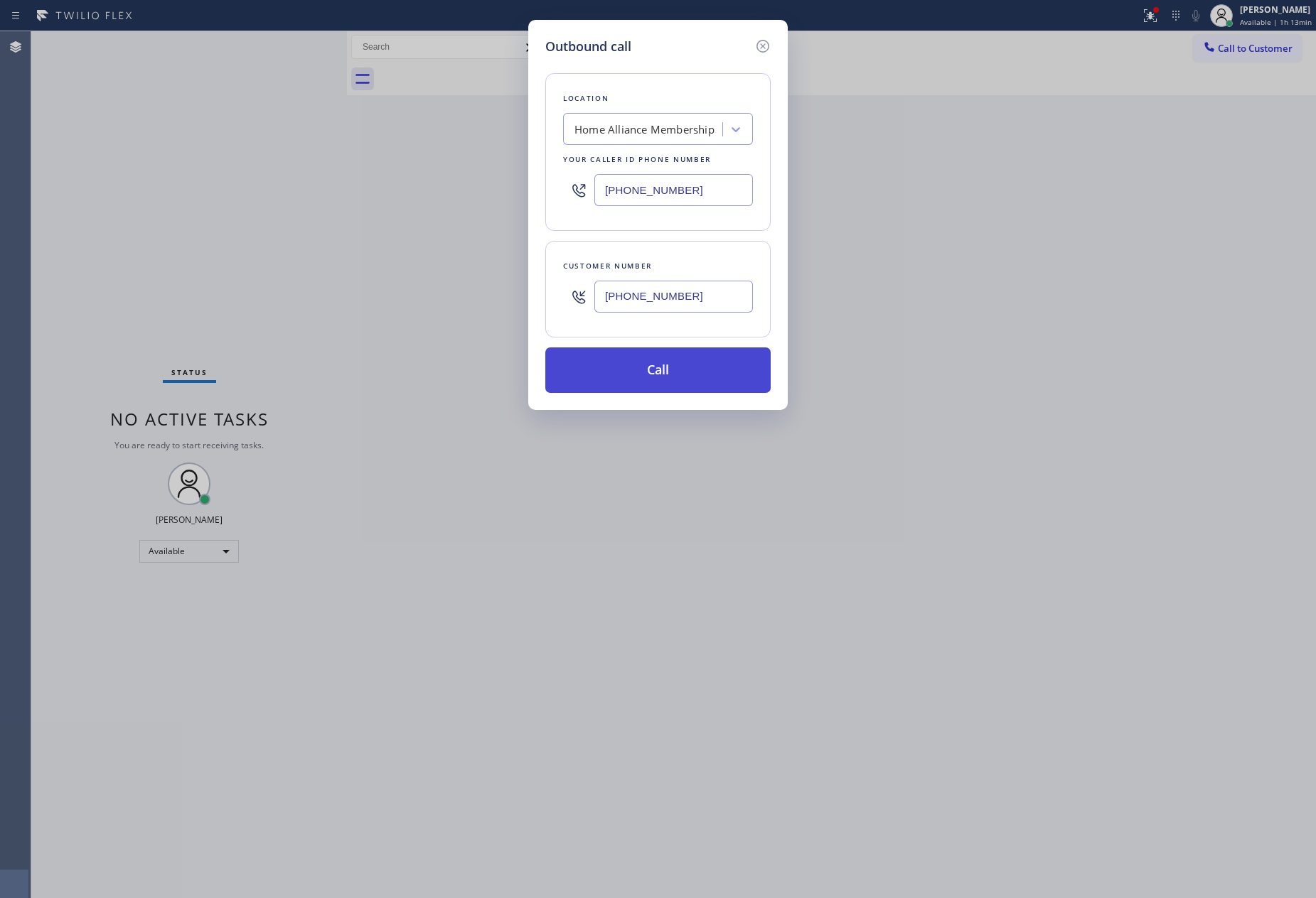
click at [685, 386] on button "Call" at bounding box center [658, 370] width 225 height 46
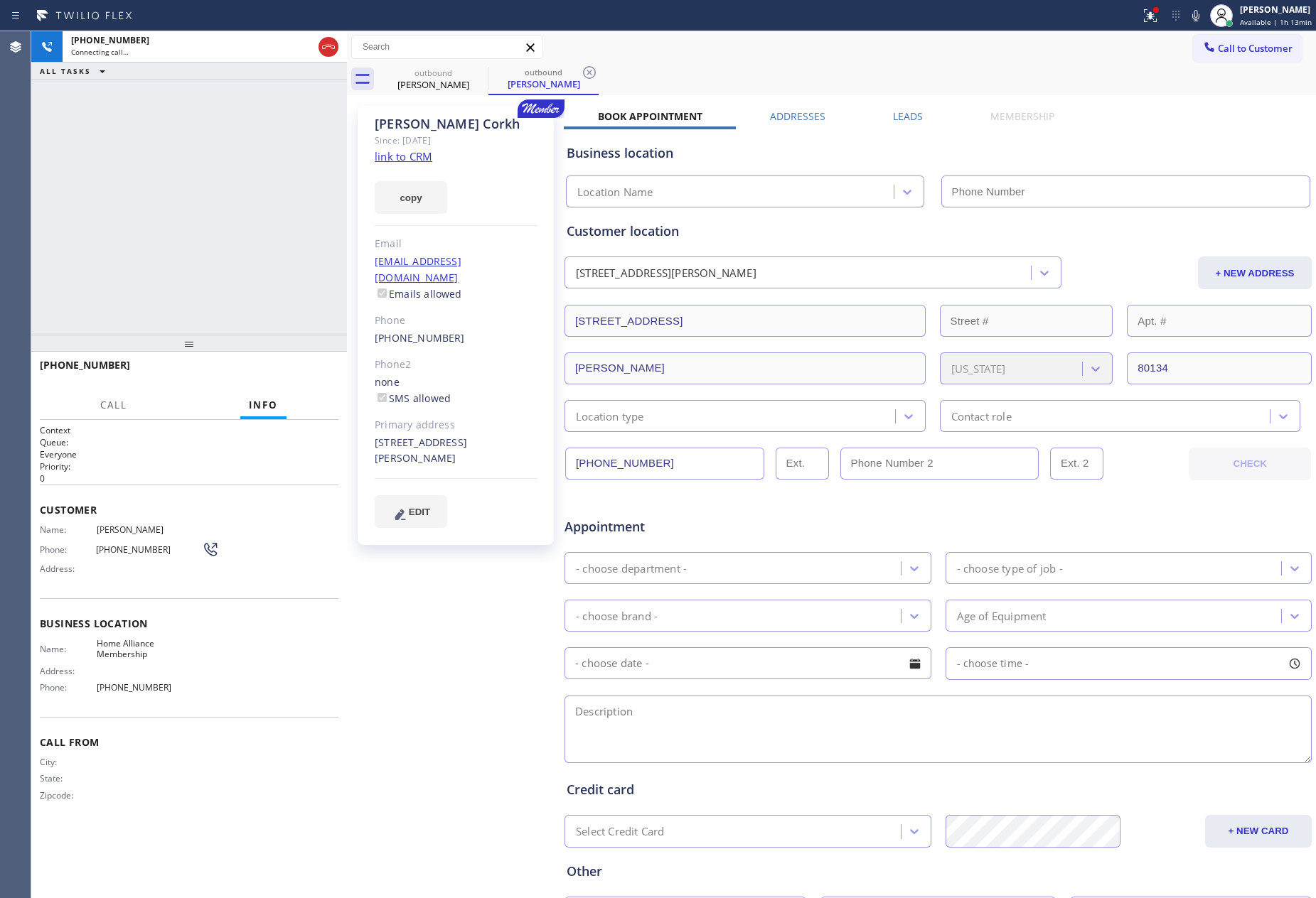
type input "[PHONE_NUMBER]"
click at [157, 207] on div "[PHONE_NUMBER] Live | 00:00 ALL TASKS ALL TASKS ACTIVE TASKS TASKS IN WRAP UP" at bounding box center [189, 183] width 315 height 303
click at [463, 612] on div "[PERSON_NAME] Since: [DATE] link to CRM copy Email [EMAIL_ADDRESS][DOMAIN_NAME]…" at bounding box center [457, 559] width 213 height 921
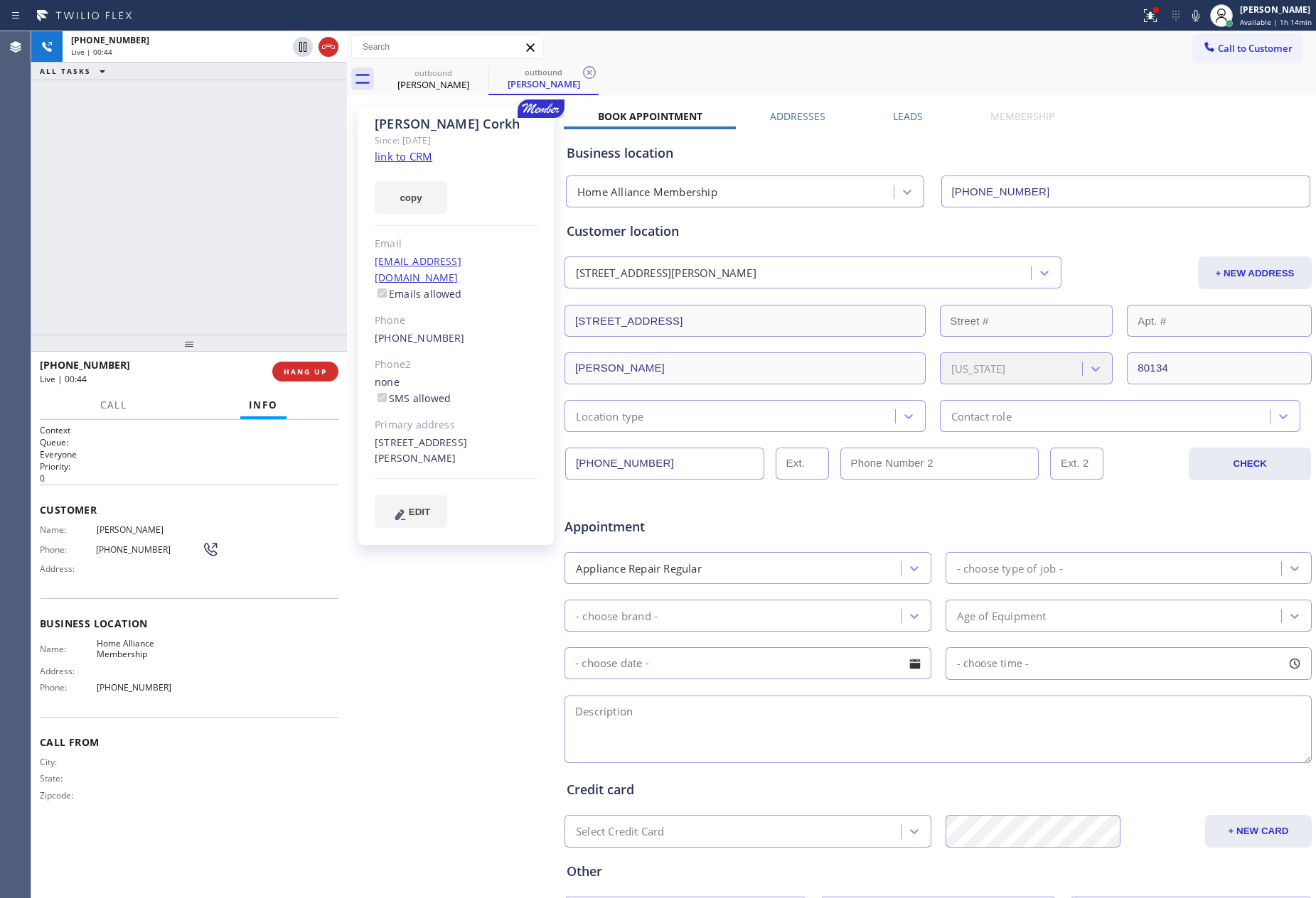
click at [463, 612] on div "[PERSON_NAME] Since: [DATE] link to CRM copy Email [EMAIL_ADDRESS][DOMAIN_NAME]…" at bounding box center [457, 559] width 213 height 921
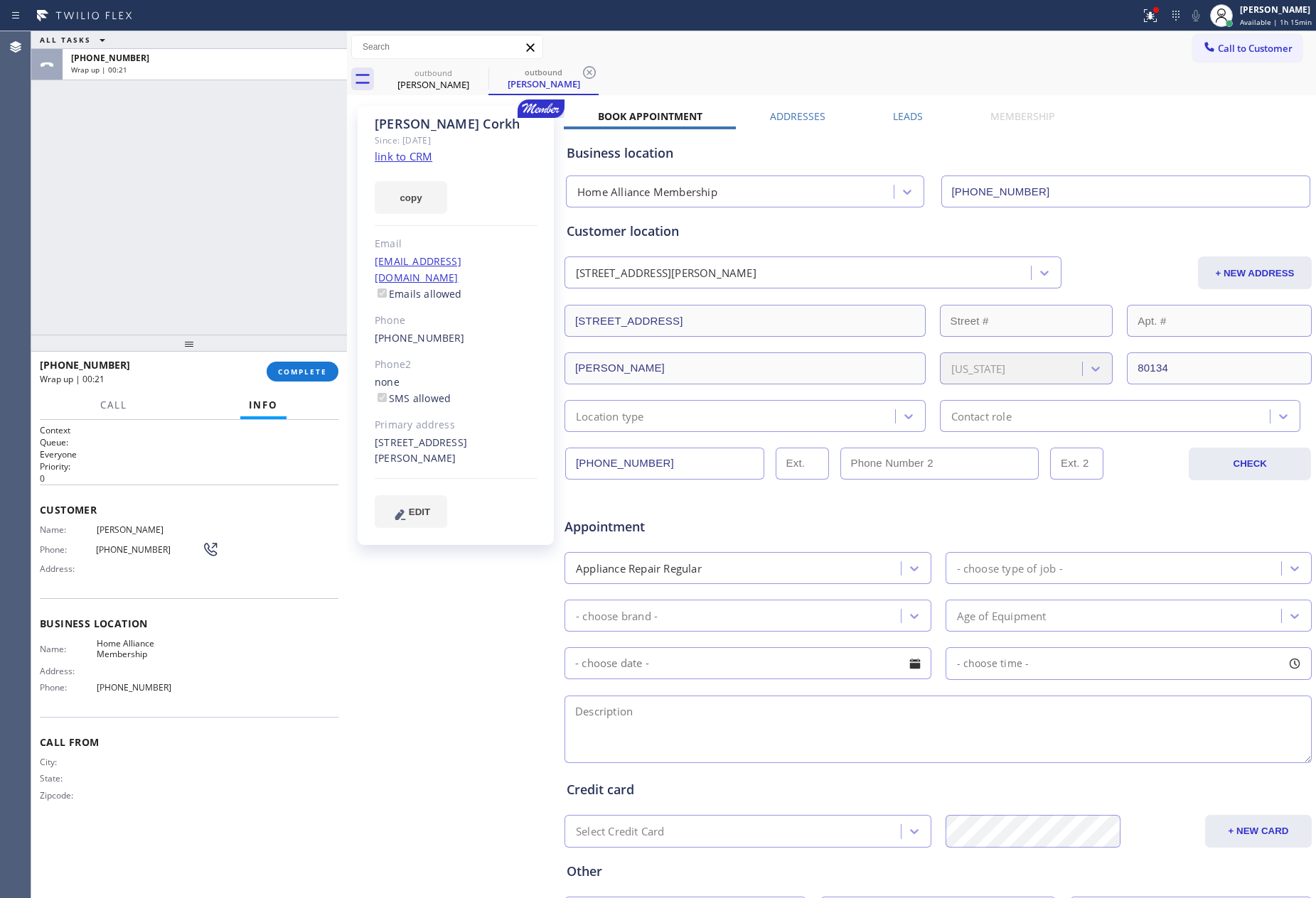
click at [287, 284] on div "ALL TASKS ALL TASKS ACTIVE TASKS TASKS IN WRAP UP [PHONE_NUMBER] Wrap up | 00:21" at bounding box center [189, 183] width 315 height 303
click at [224, 181] on div "ALL TASKS ALL TASKS ACTIVE TASKS TASKS IN WRAP UP [PHONE_NUMBER] Wrap up | 00:28" at bounding box center [189, 183] width 315 height 303
click at [230, 182] on div "ALL TASKS ALL TASKS ACTIVE TASKS TASKS IN WRAP UP [PHONE_NUMBER] Wrap up | 00:28" at bounding box center [189, 183] width 315 height 303
click at [389, 158] on link "link to CRM" at bounding box center [403, 156] width 57 height 14
drag, startPoint x: 834, startPoint y: 61, endPoint x: 1206, endPoint y: 36, distance: 372.8
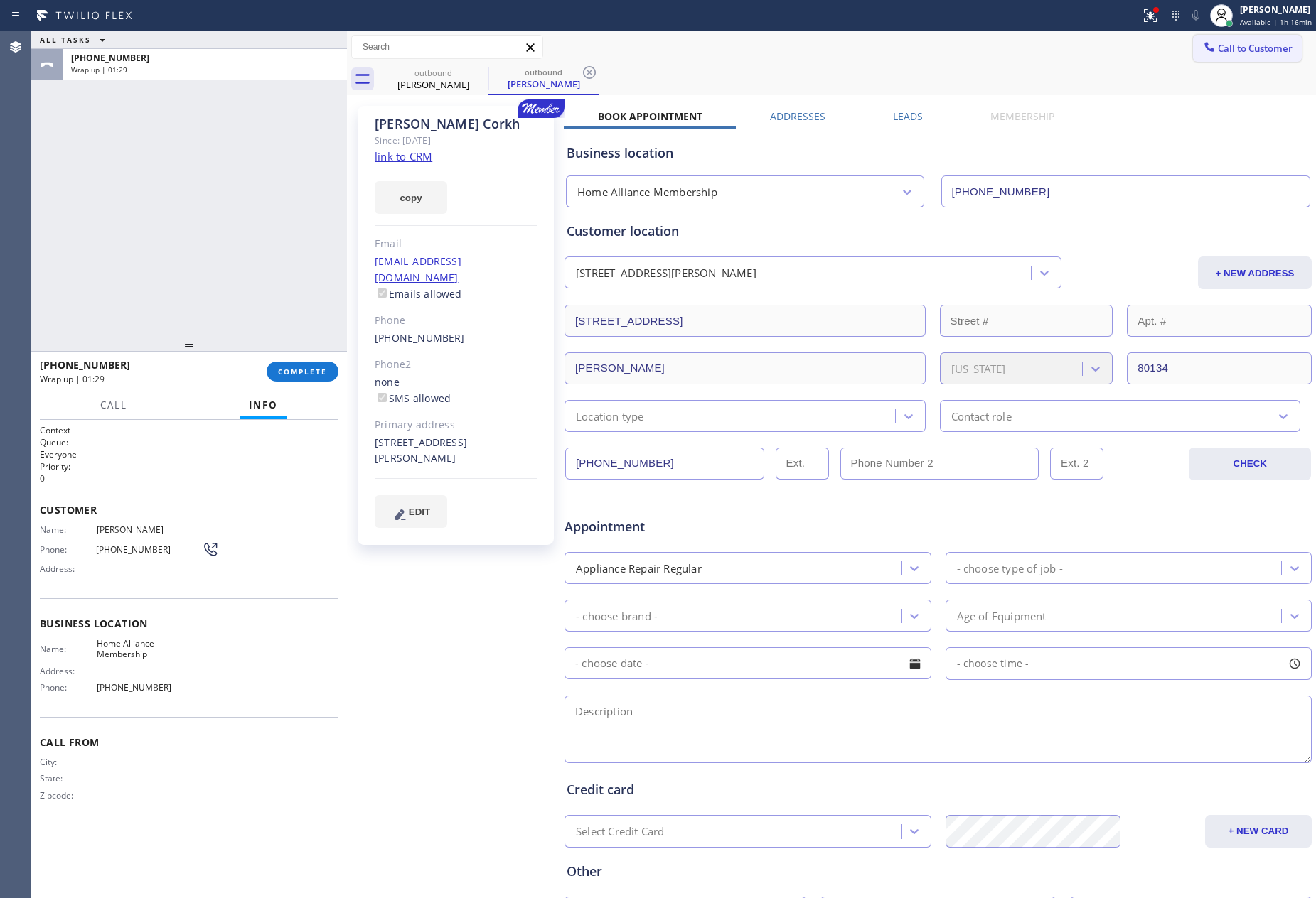
click at [859, 58] on div "Call to Customer Outbound call Location Home Alliance Membership Your caller id…" at bounding box center [831, 47] width 969 height 32
click at [1263, 49] on span "Call to Customer" at bounding box center [1255, 48] width 75 height 13
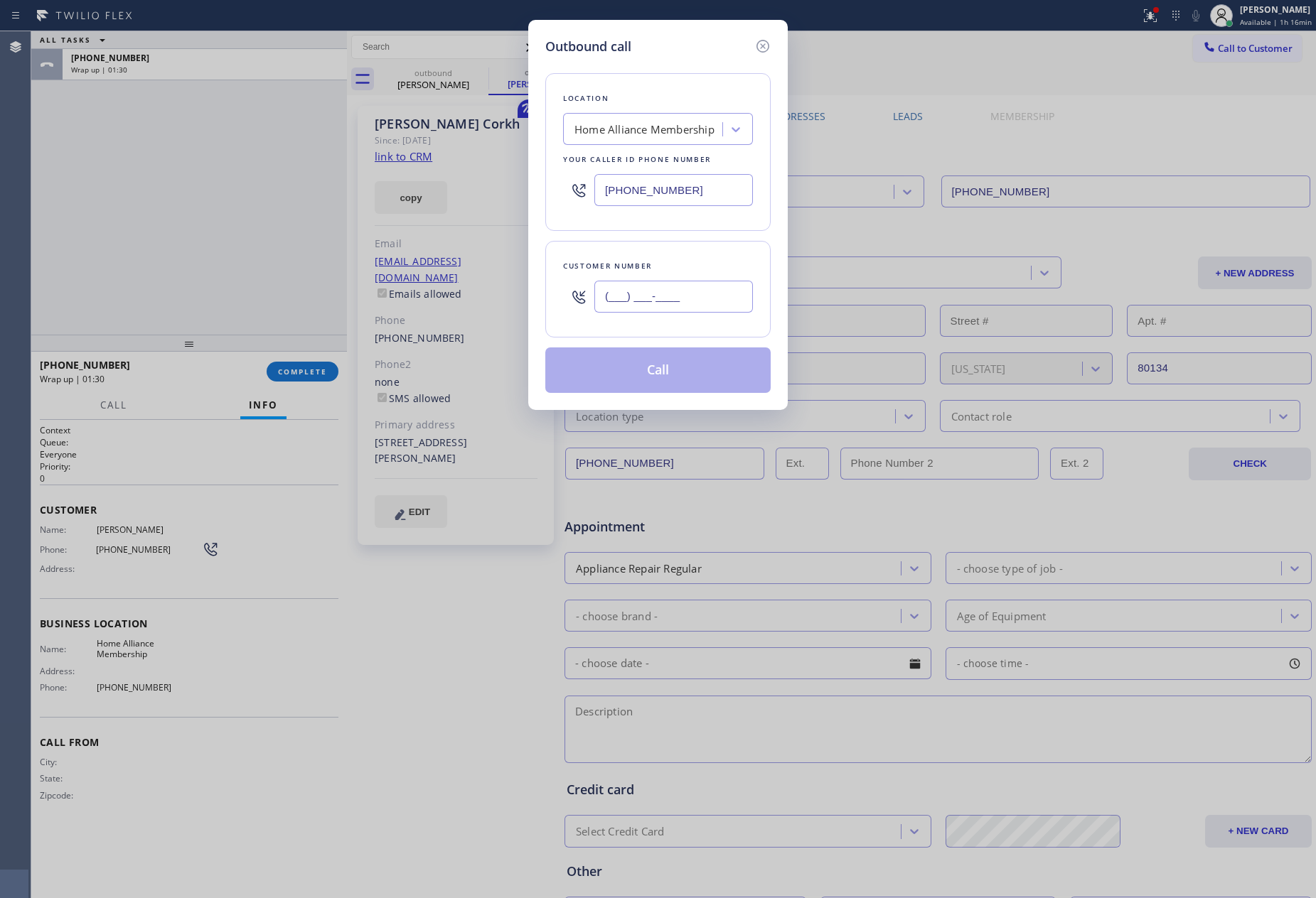
click at [708, 296] on input "(___) ___-____" at bounding box center [673, 296] width 159 height 32
paste input "425) 739-6090"
type input "[PHONE_NUMBER]"
click at [703, 379] on button "Call" at bounding box center [658, 370] width 225 height 46
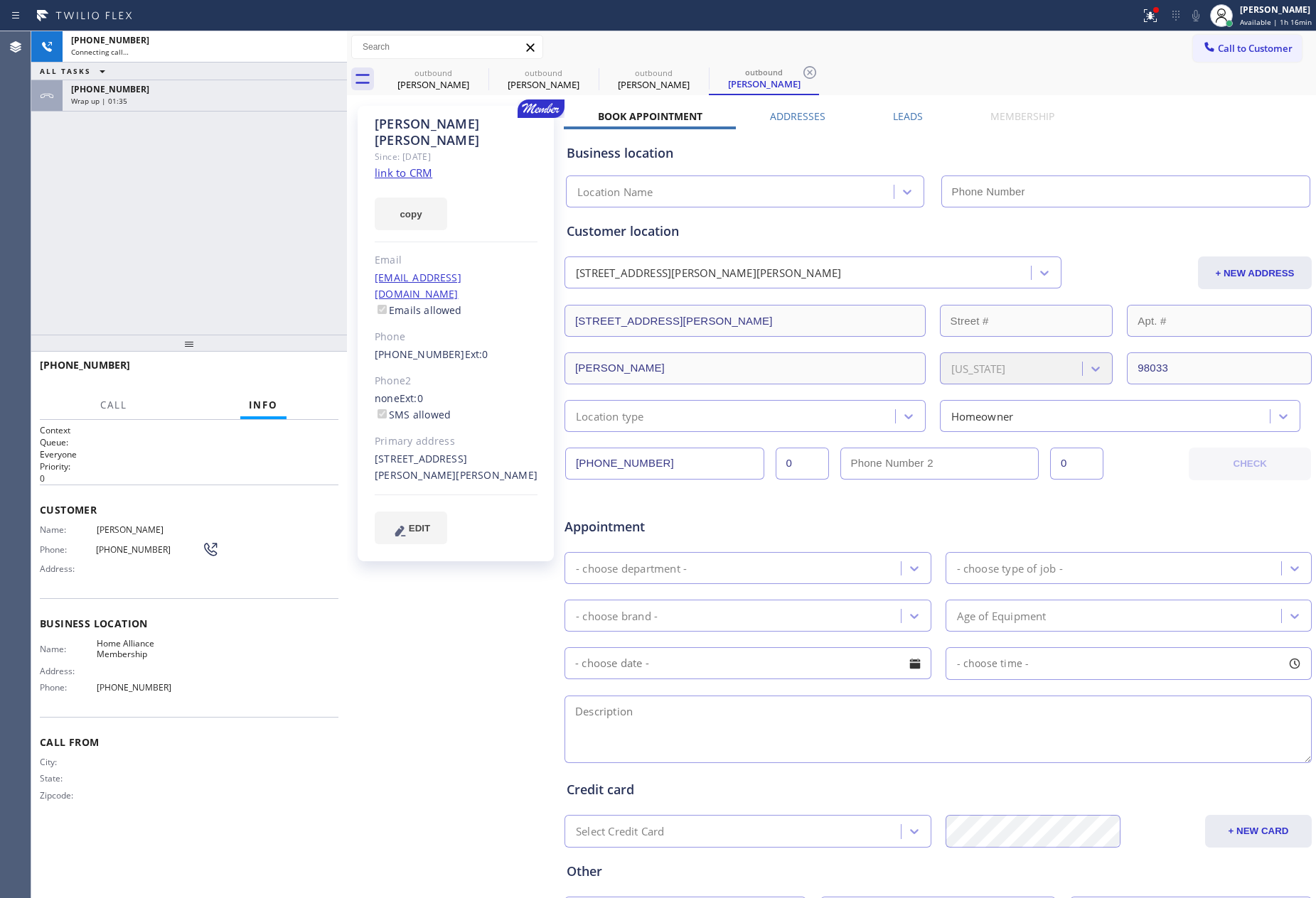
type input "[PHONE_NUMBER]"
click at [220, 171] on div "[PHONE_NUMBER] Connecting call… ALL TASKS ALL TASKS ACTIVE TASKS TASKS IN WRAP …" at bounding box center [189, 183] width 315 height 303
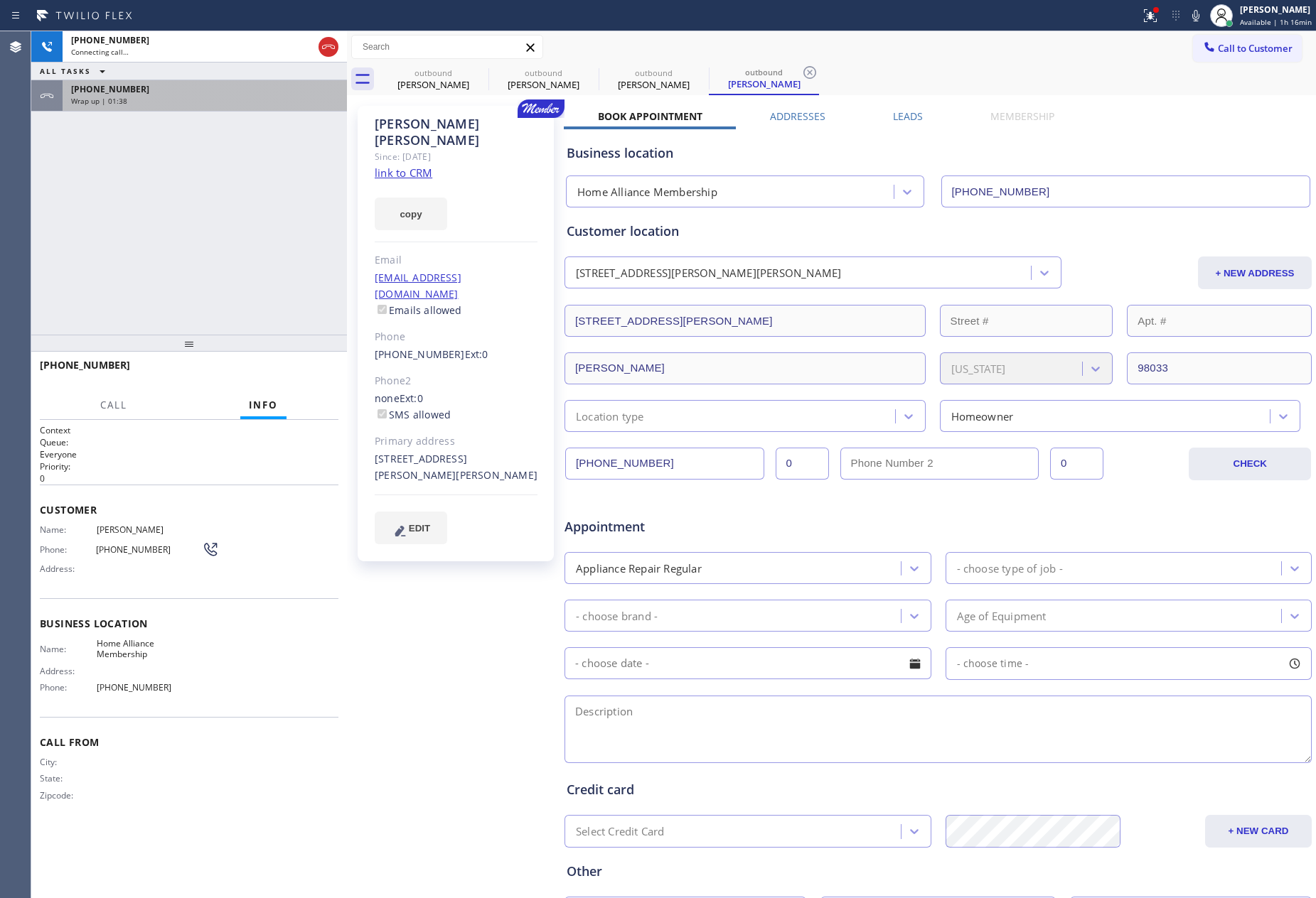
click at [245, 102] on div "Wrap up | 01:38" at bounding box center [204, 100] width 268 height 10
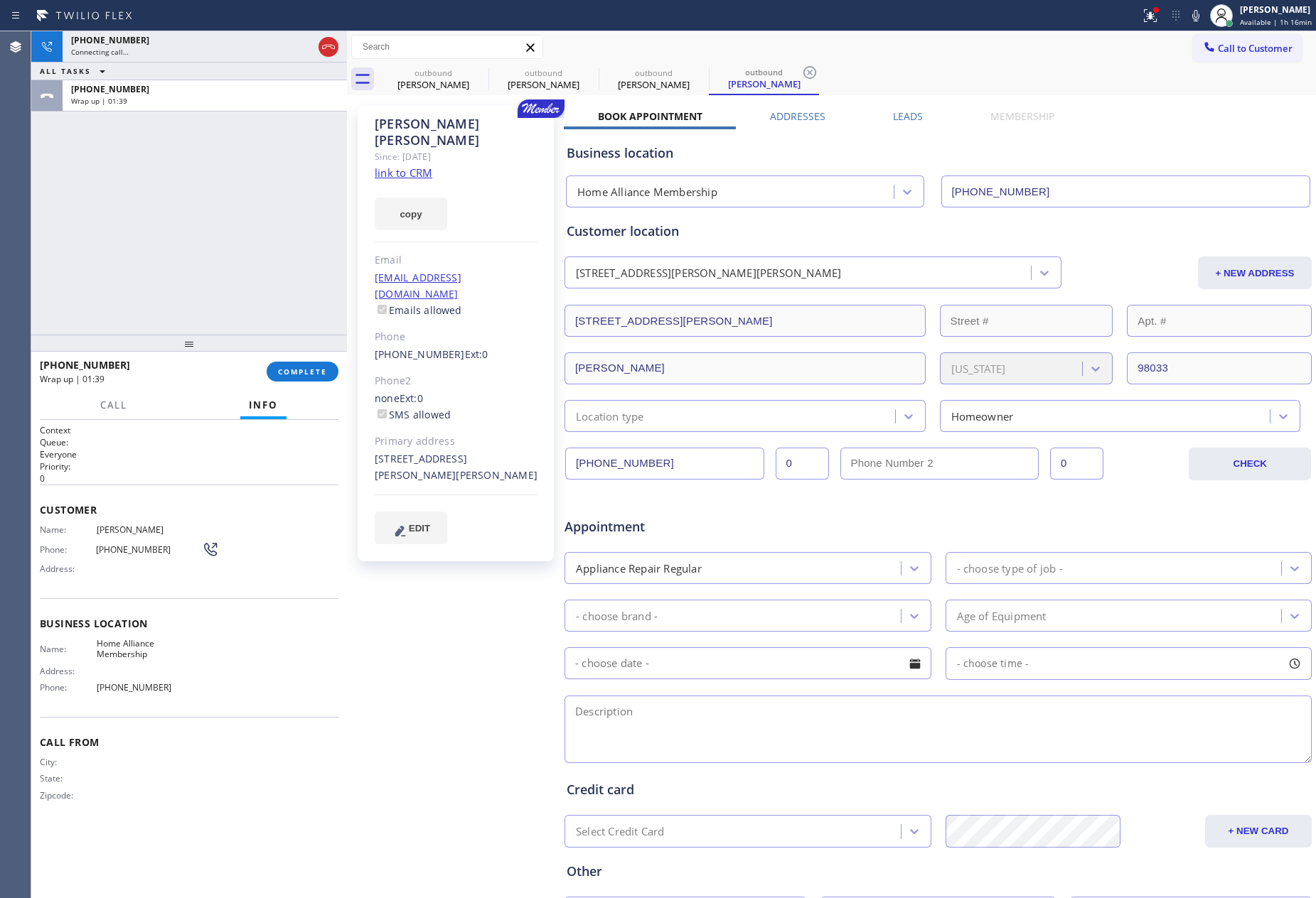
click at [277, 255] on div "[PHONE_NUMBER] Connecting call… ALL TASKS ALL TASKS ACTIVE TASKS TASKS IN WRAP …" at bounding box center [189, 183] width 315 height 303
click at [205, 87] on div "[PHONE_NUMBER]" at bounding box center [204, 89] width 268 height 12
click at [306, 371] on span "COMPLETE" at bounding box center [302, 371] width 49 height 10
click at [269, 216] on div "[PHONE_NUMBER] Live | 00:02 ALL TASKS ALL TASKS ACTIVE TASKS TASKS IN WRAP UP […" at bounding box center [189, 183] width 315 height 303
click at [269, 216] on div "[PHONE_NUMBER] Live | 00:03 ALL TASKS ALL TASKS ACTIVE TASKS TASKS IN WRAP UP […" at bounding box center [189, 183] width 315 height 303
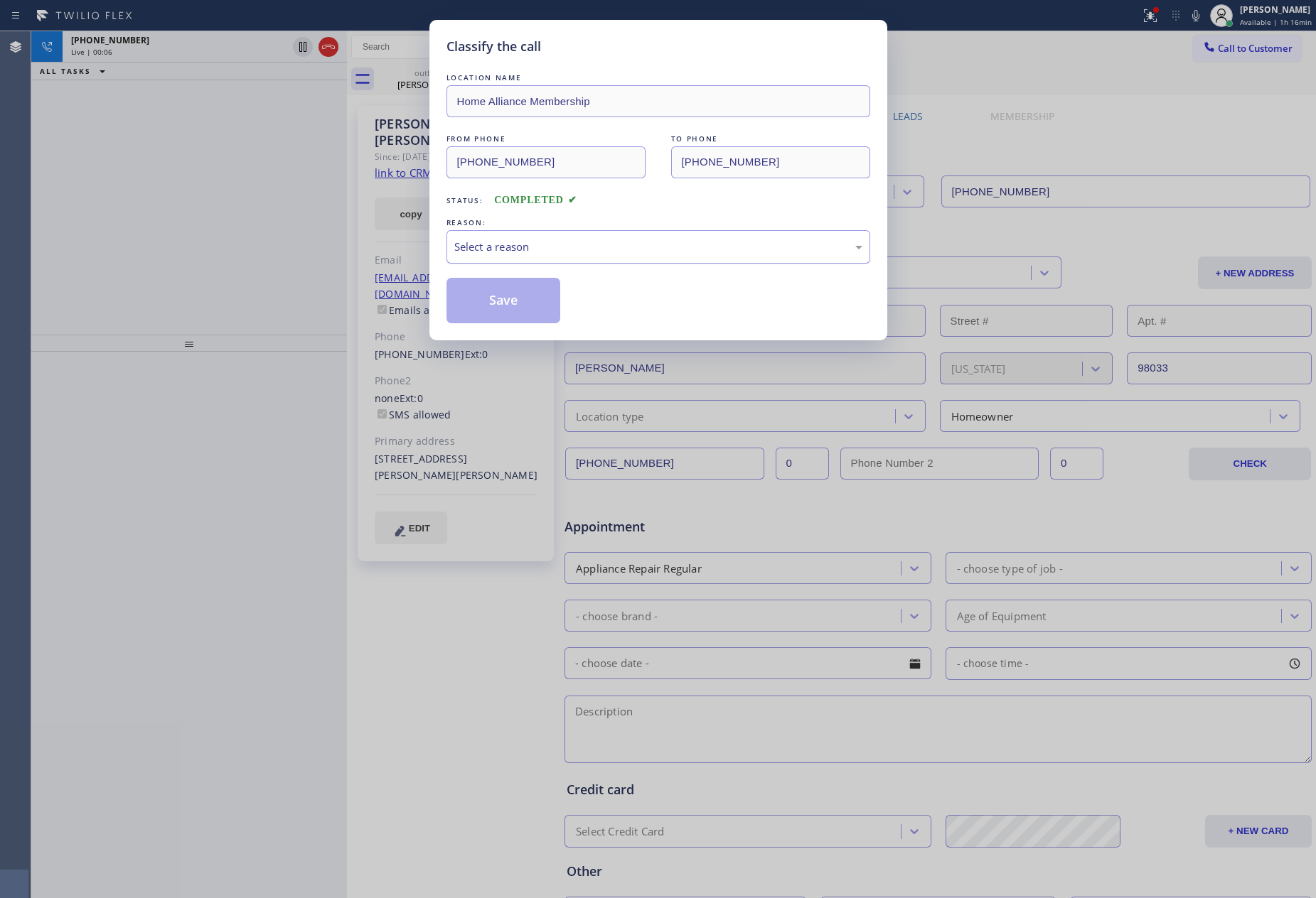
click at [487, 252] on div "Select a reason" at bounding box center [658, 247] width 408 height 16
click at [517, 301] on button "Save" at bounding box center [503, 300] width 114 height 46
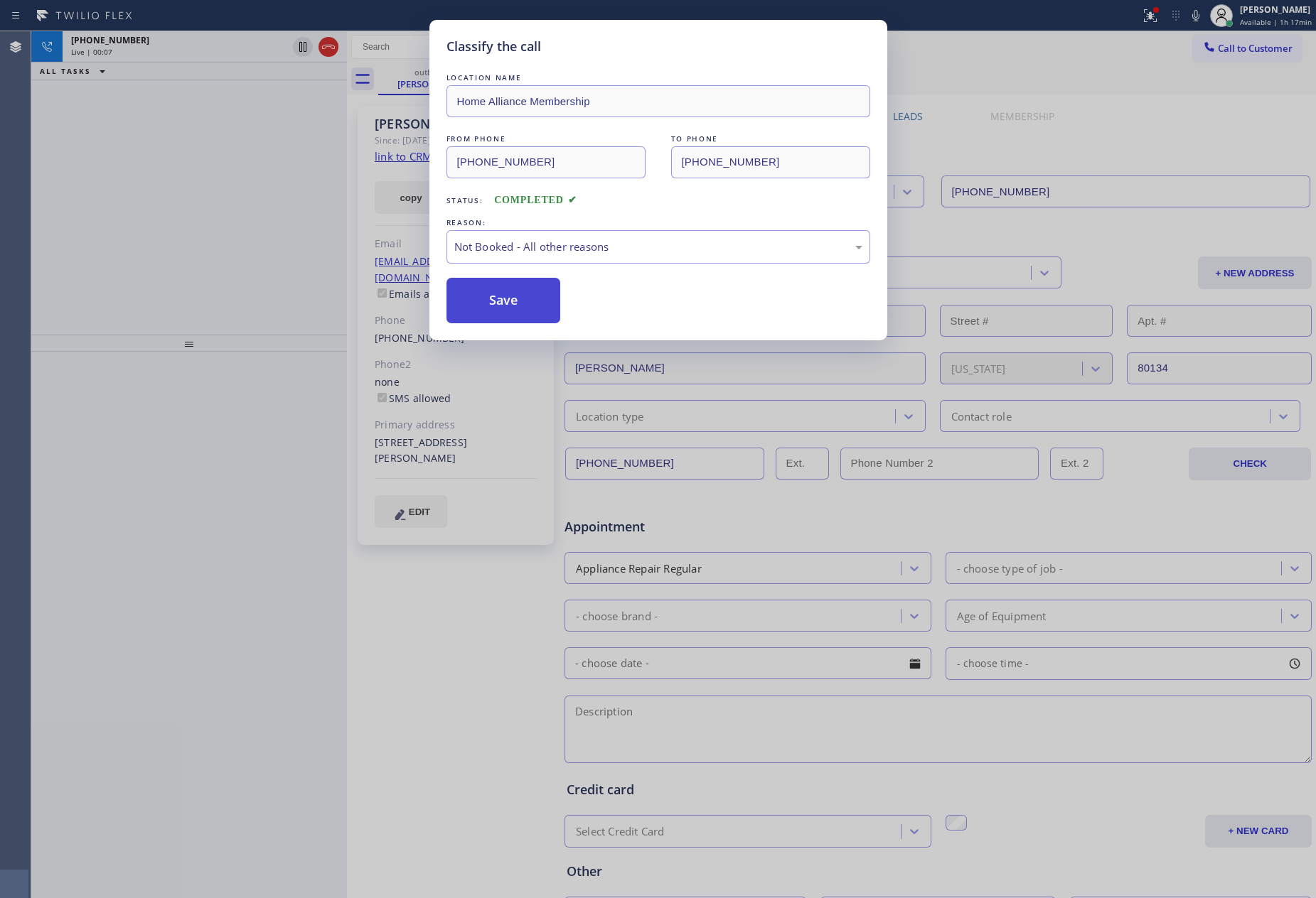
click at [517, 301] on button "Save" at bounding box center [503, 300] width 114 height 46
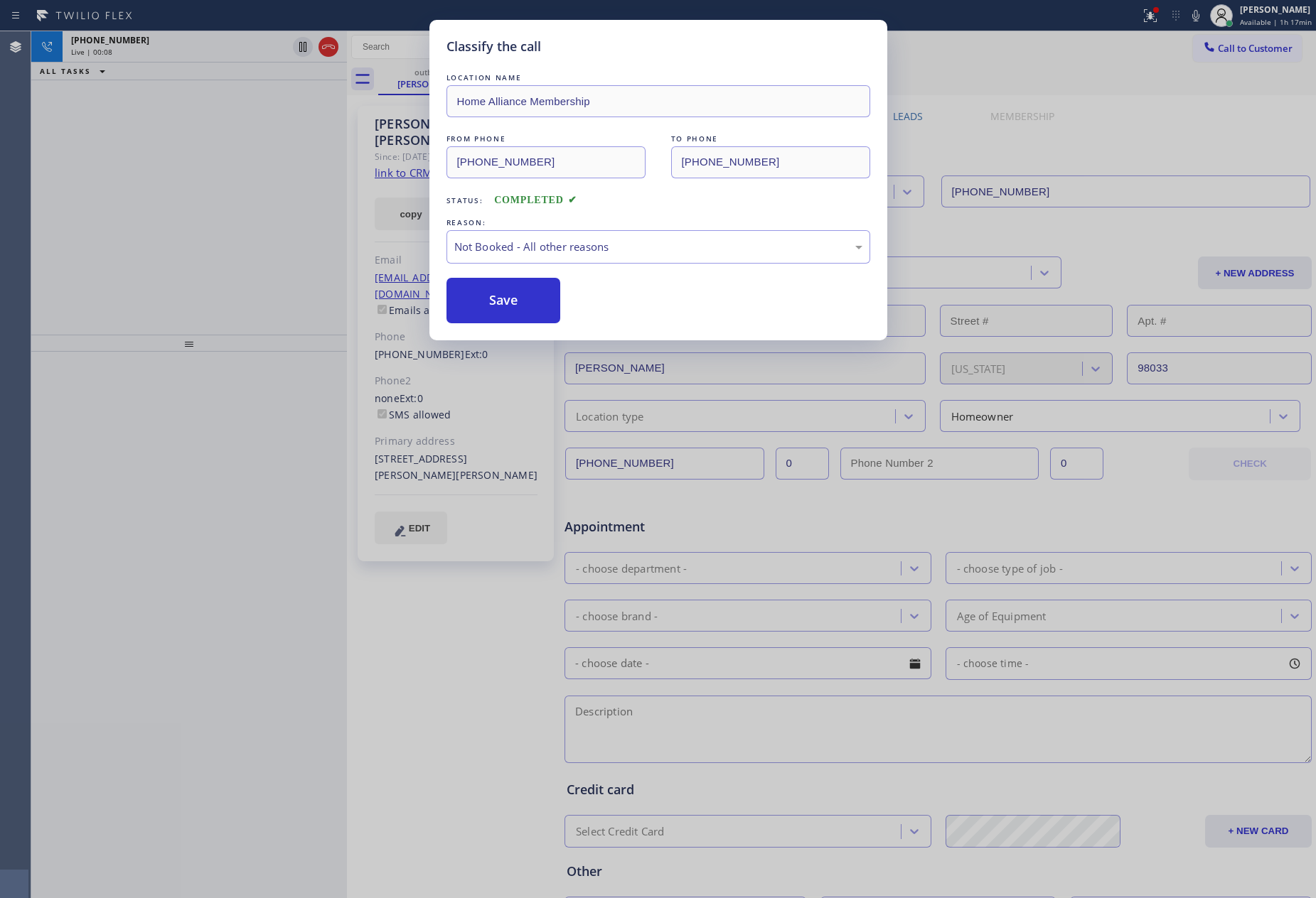
click at [222, 182] on div "Classify the call LOCATION NAME Home Alliance Membership FROM PHONE [PHONE_NUMB…" at bounding box center [658, 449] width 1316 height 898
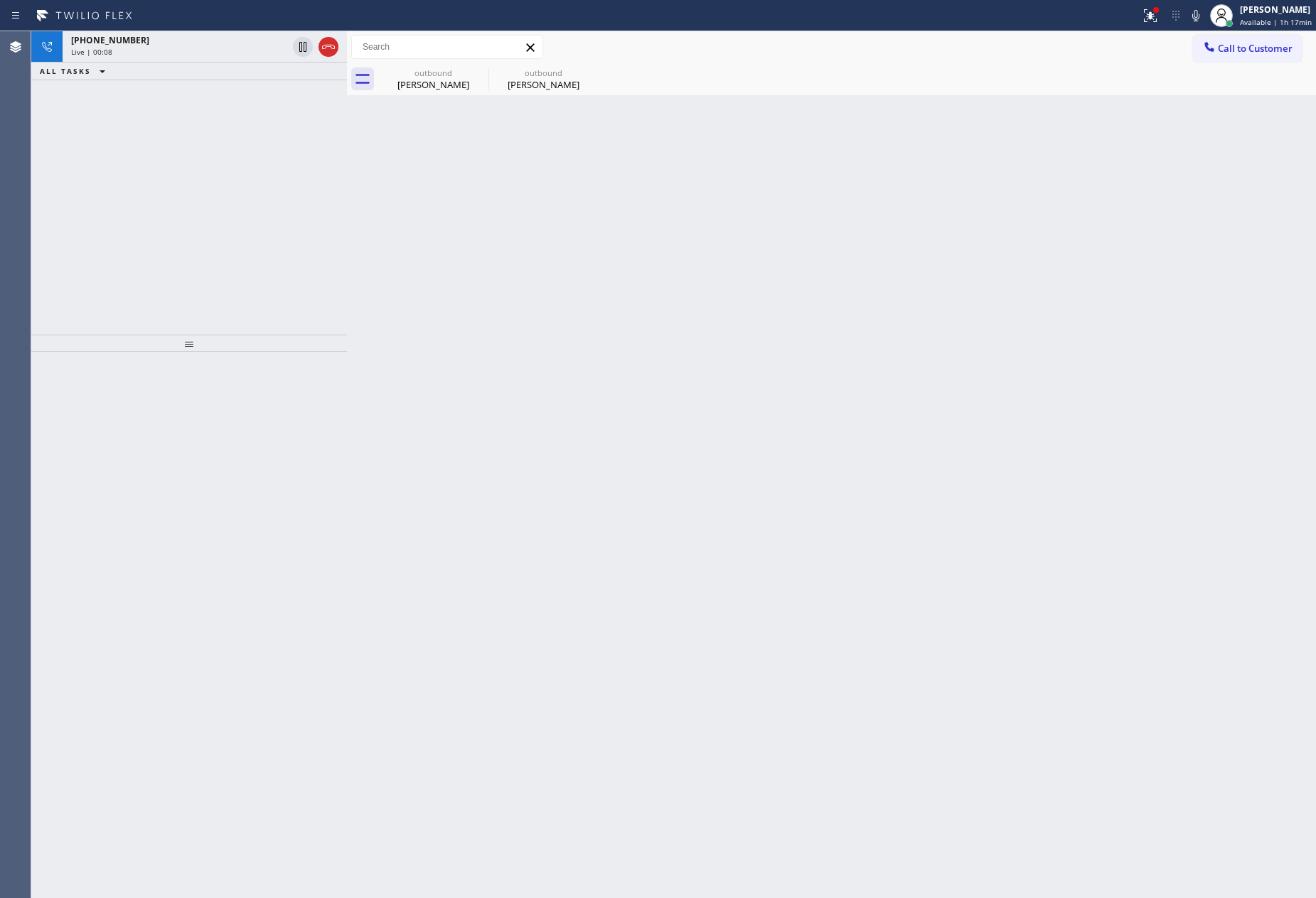
click at [222, 182] on div "[PHONE_NUMBER] Live | 00:08 ALL TASKS ALL TASKS ACTIVE TASKS TASKS IN WRAP UP" at bounding box center [189, 183] width 315 height 303
click at [329, 43] on icon at bounding box center [328, 47] width 17 height 17
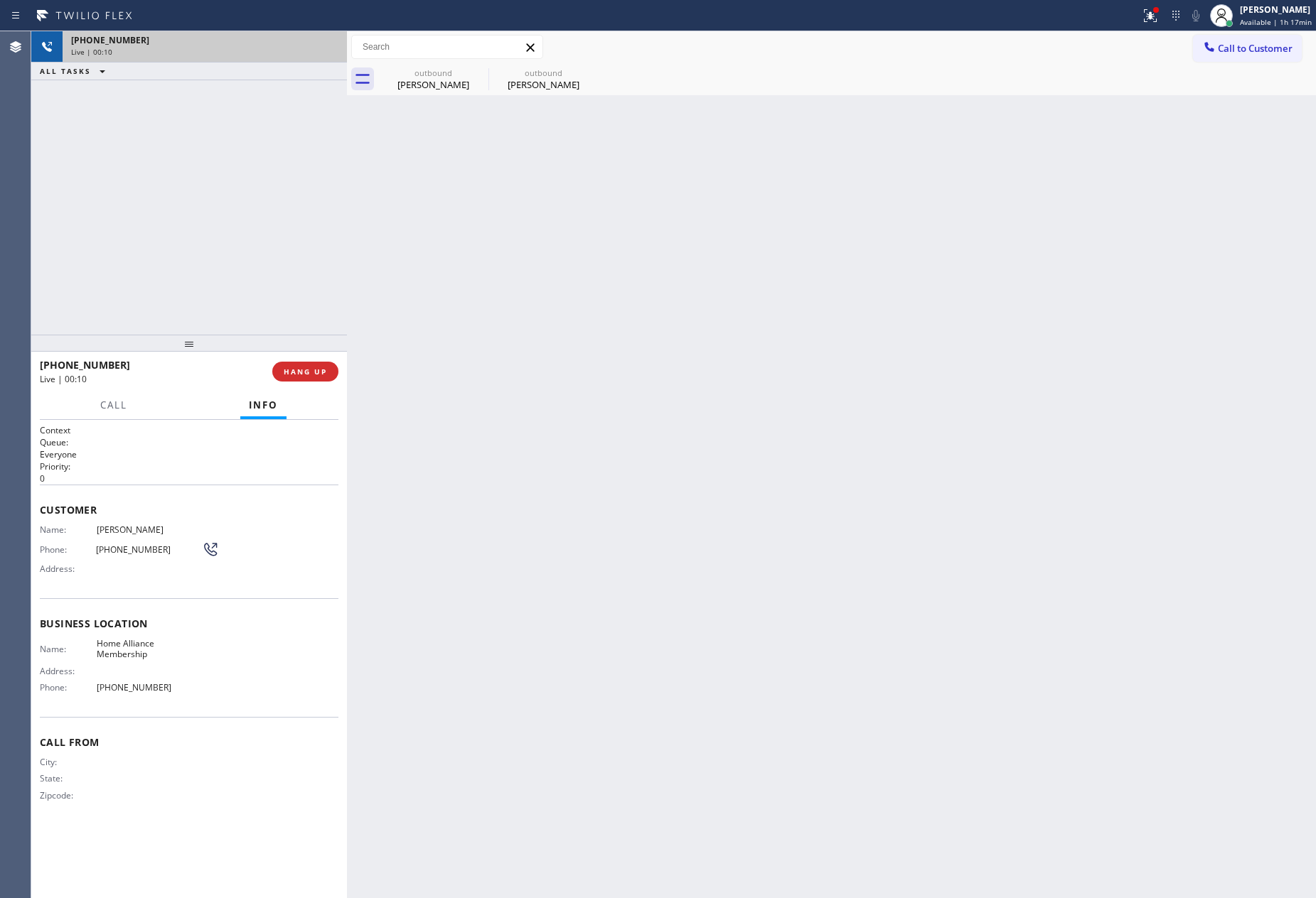
click at [295, 200] on div "[PHONE_NUMBER] Live | 00:10 ALL TASKS ALL TASKS ACTIVE TASKS TASKS IN WRAP UP" at bounding box center [189, 183] width 315 height 303
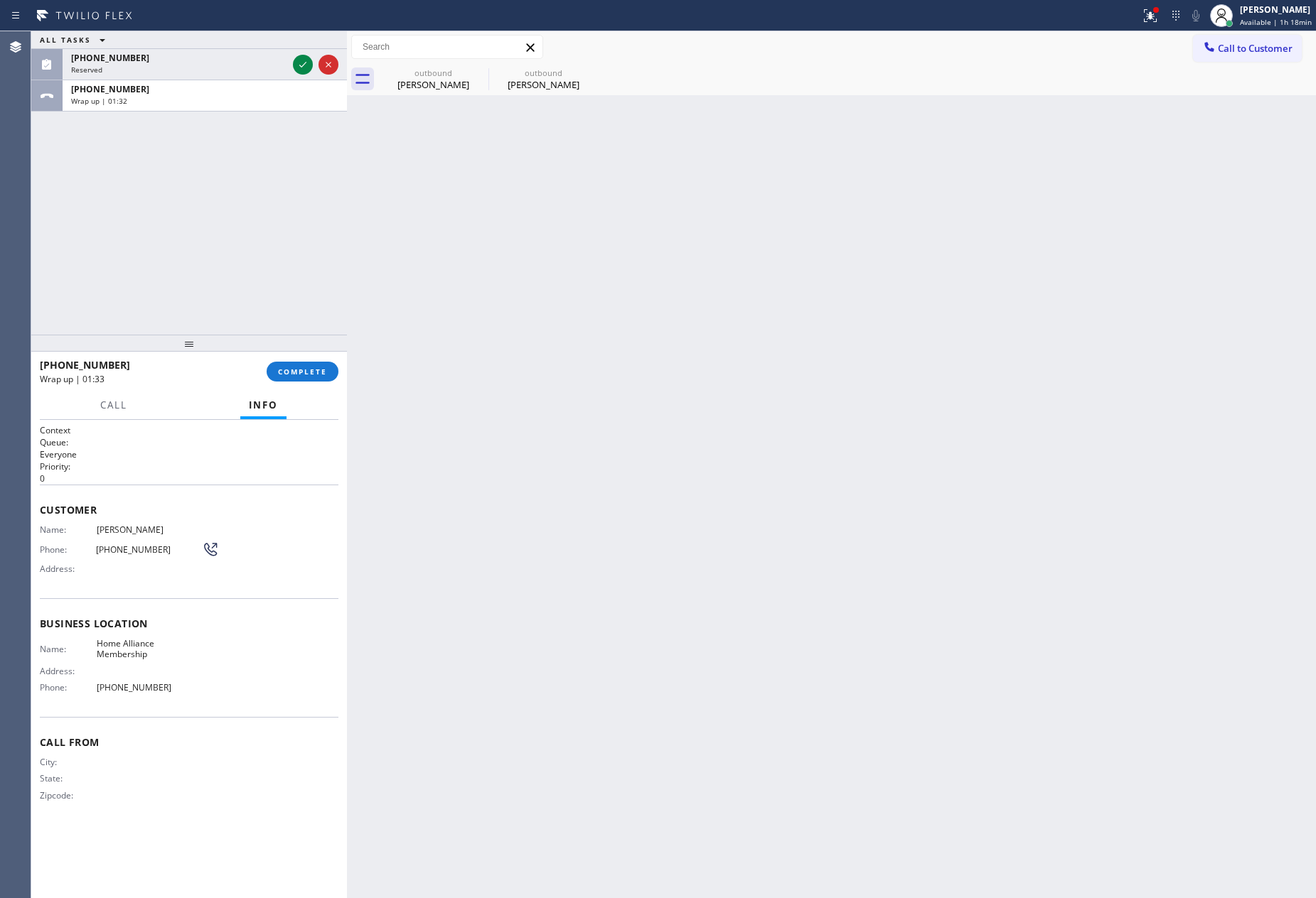
click at [295, 200] on div "ALL TASKS ALL TASKS ACTIVE TASKS TASKS IN WRAP UP [PHONE_NUMBER] Reserved [PHON…" at bounding box center [189, 183] width 315 height 303
click at [315, 371] on span "COMPLETE" at bounding box center [302, 371] width 49 height 10
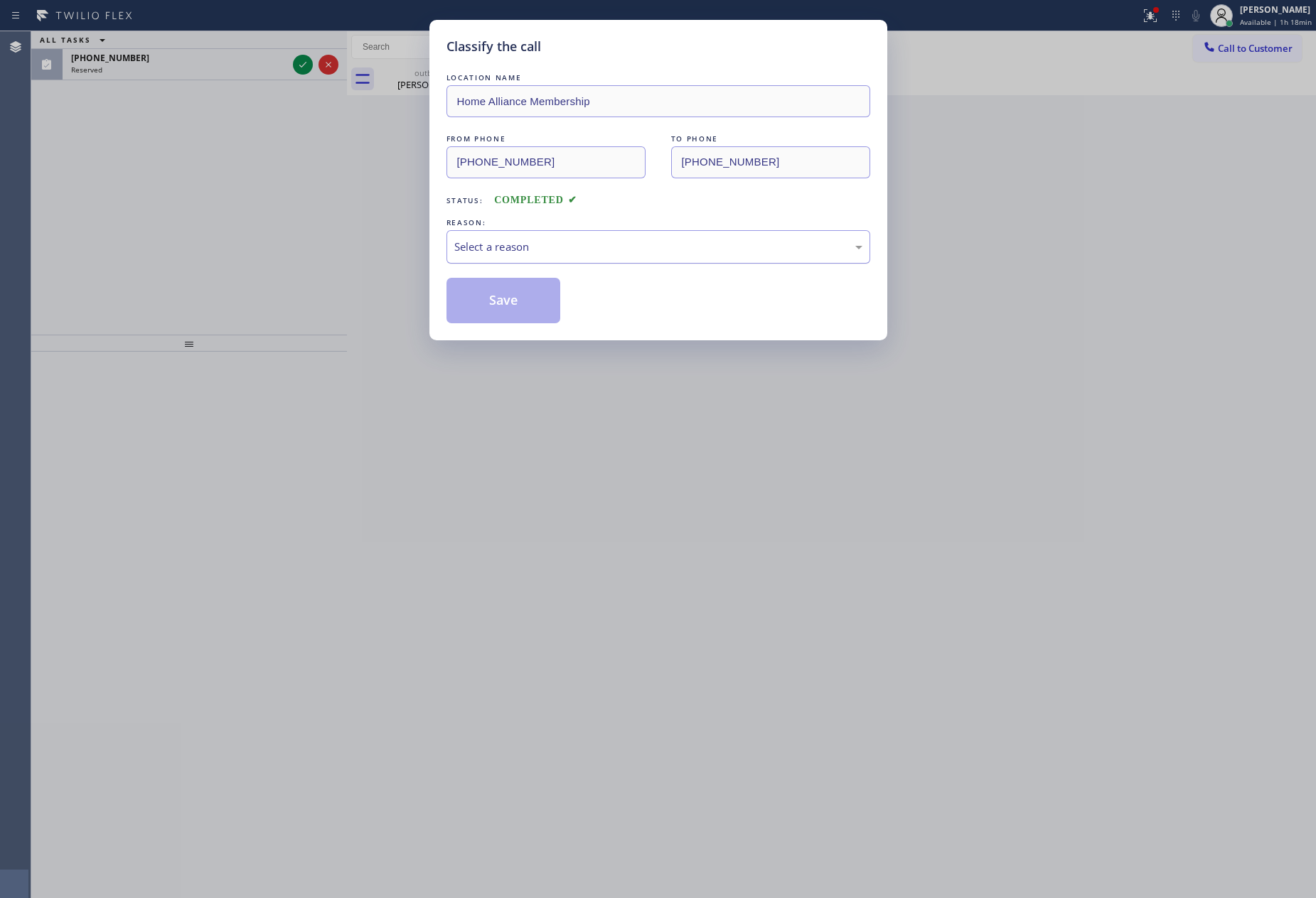
click at [546, 250] on div "Select a reason" at bounding box center [658, 247] width 408 height 16
click at [529, 303] on button "Save" at bounding box center [503, 300] width 114 height 46
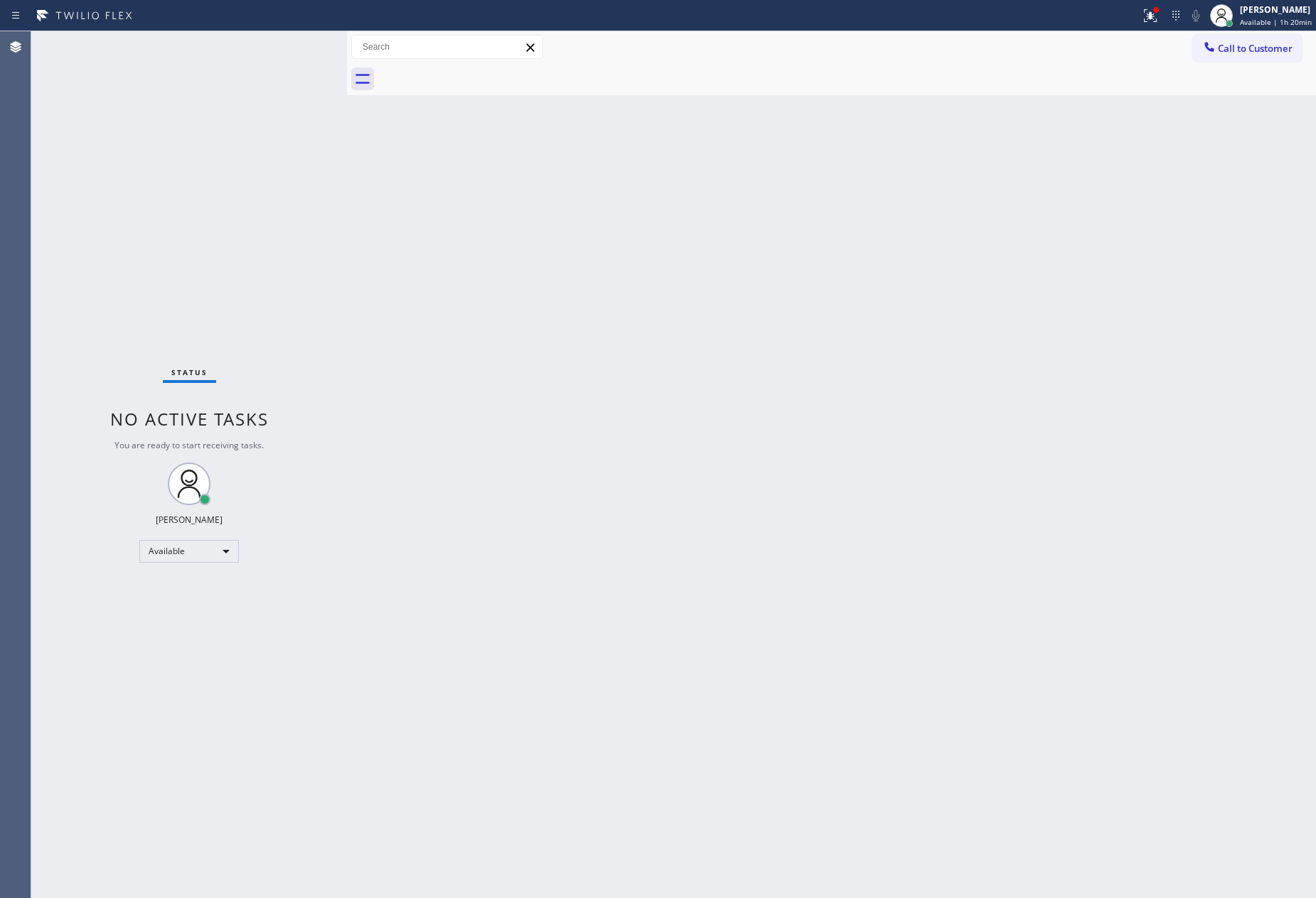
click at [775, 443] on div "Back to Dashboard Change Sender ID Customers Technicians Select a contact Outbo…" at bounding box center [831, 464] width 969 height 867
drag, startPoint x: 698, startPoint y: 518, endPoint x: 745, endPoint y: 478, distance: 61.7
click at [711, 508] on div "Back to Dashboard Change Sender ID Customers Technicians Select a contact Outbo…" at bounding box center [831, 464] width 969 height 867
click at [1242, 51] on span "Call to Customer" at bounding box center [1255, 48] width 75 height 13
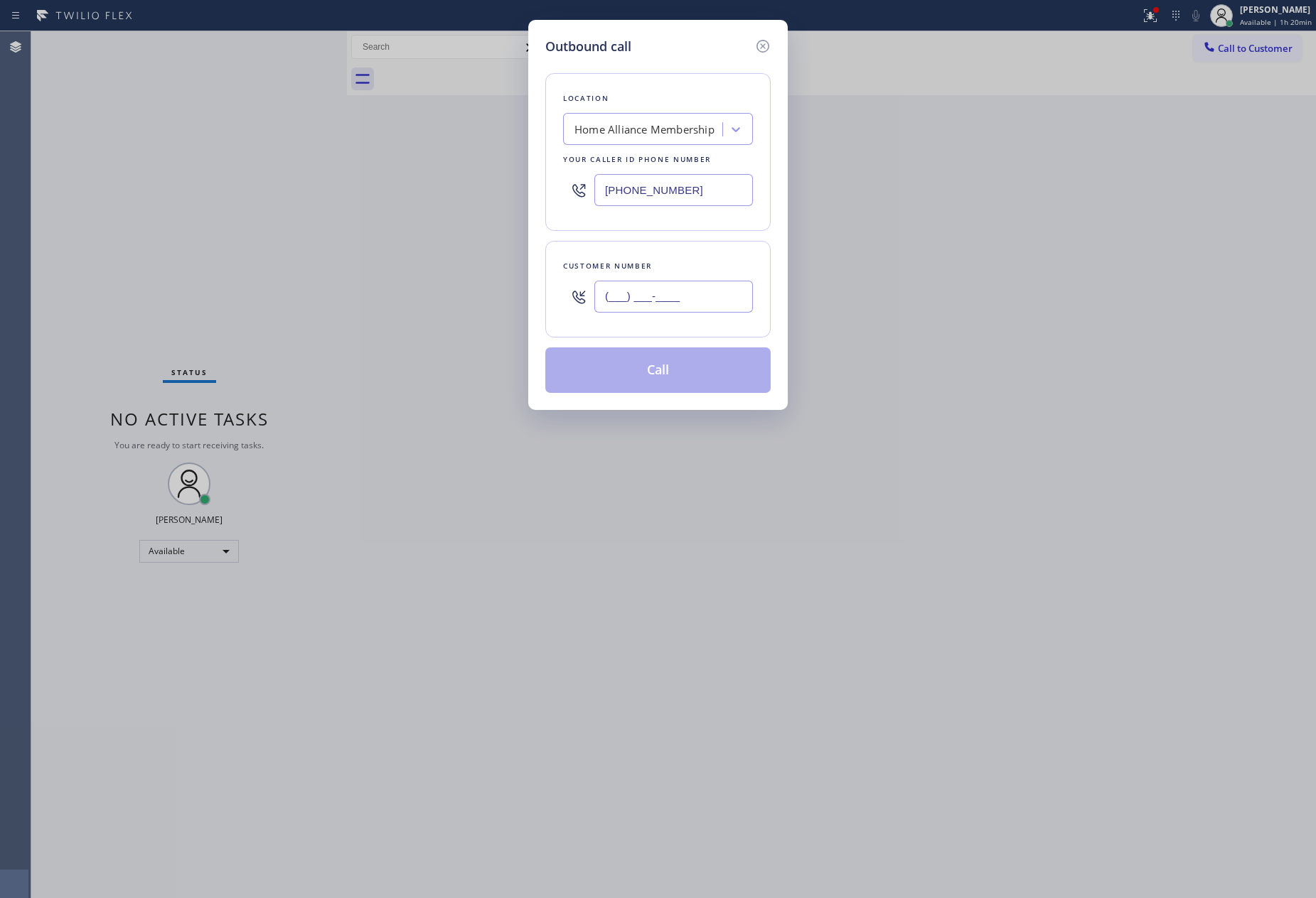
click at [685, 293] on input "(___) ___-____" at bounding box center [673, 296] width 159 height 32
paste input "970) 406-1769"
type input "[PHONE_NUMBER]"
click at [632, 379] on button "Call" at bounding box center [658, 370] width 225 height 46
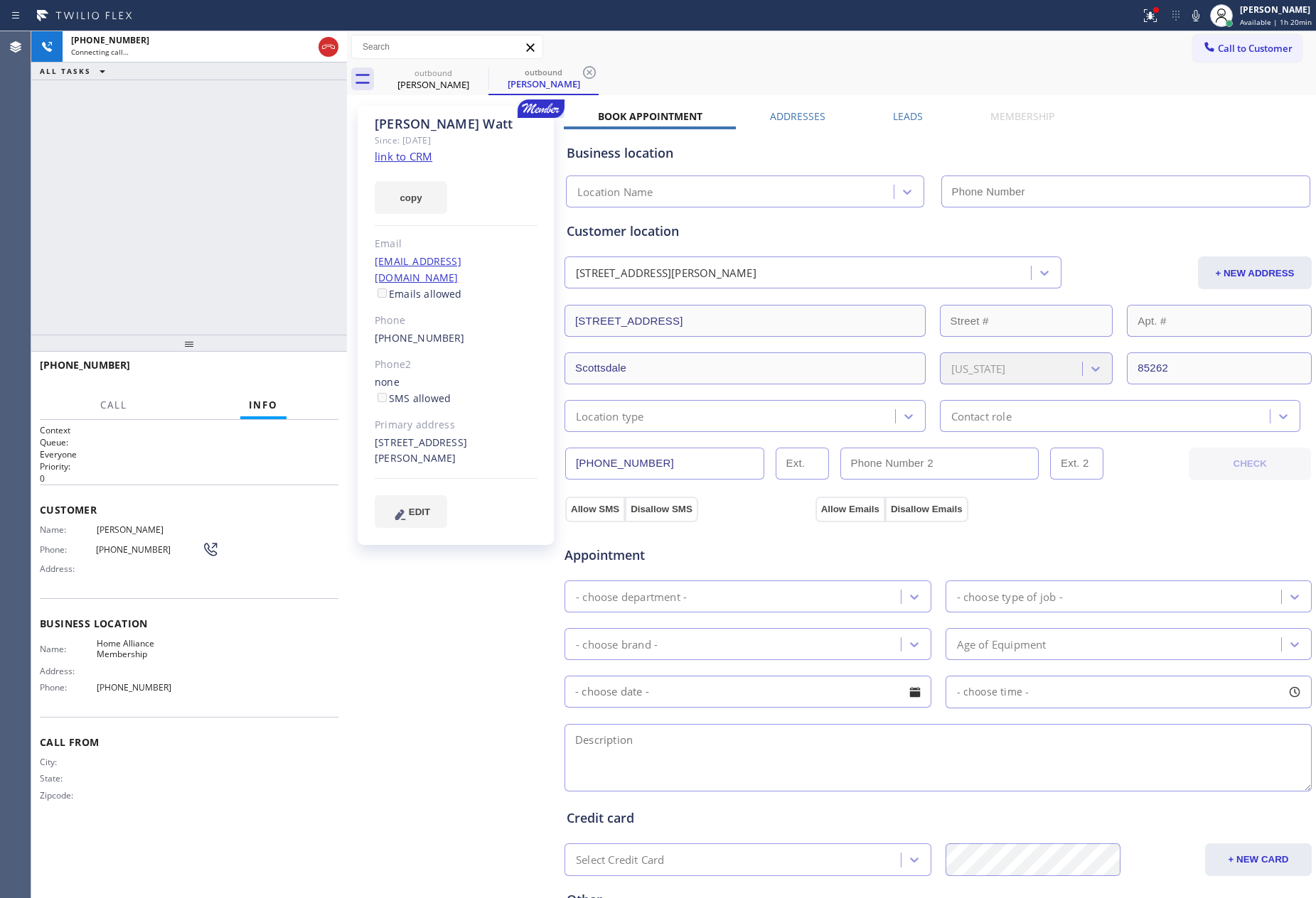
type input "[PHONE_NUMBER]"
click at [122, 210] on div "[PHONE_NUMBER] Live | 00:41 ALL TASKS ALL TASKS ACTIVE TASKS TASKS IN WRAP UP" at bounding box center [189, 183] width 315 height 303
click at [122, 210] on div "[PHONE_NUMBER] Live | 00:43 ALL TASKS ALL TASKS ACTIVE TASKS TASKS IN WRAP UP" at bounding box center [189, 183] width 315 height 303
click at [122, 210] on div "[PHONE_NUMBER] Live | 00:44 ALL TASKS ALL TASKS ACTIVE TASKS TASKS IN WRAP UP" at bounding box center [189, 183] width 315 height 303
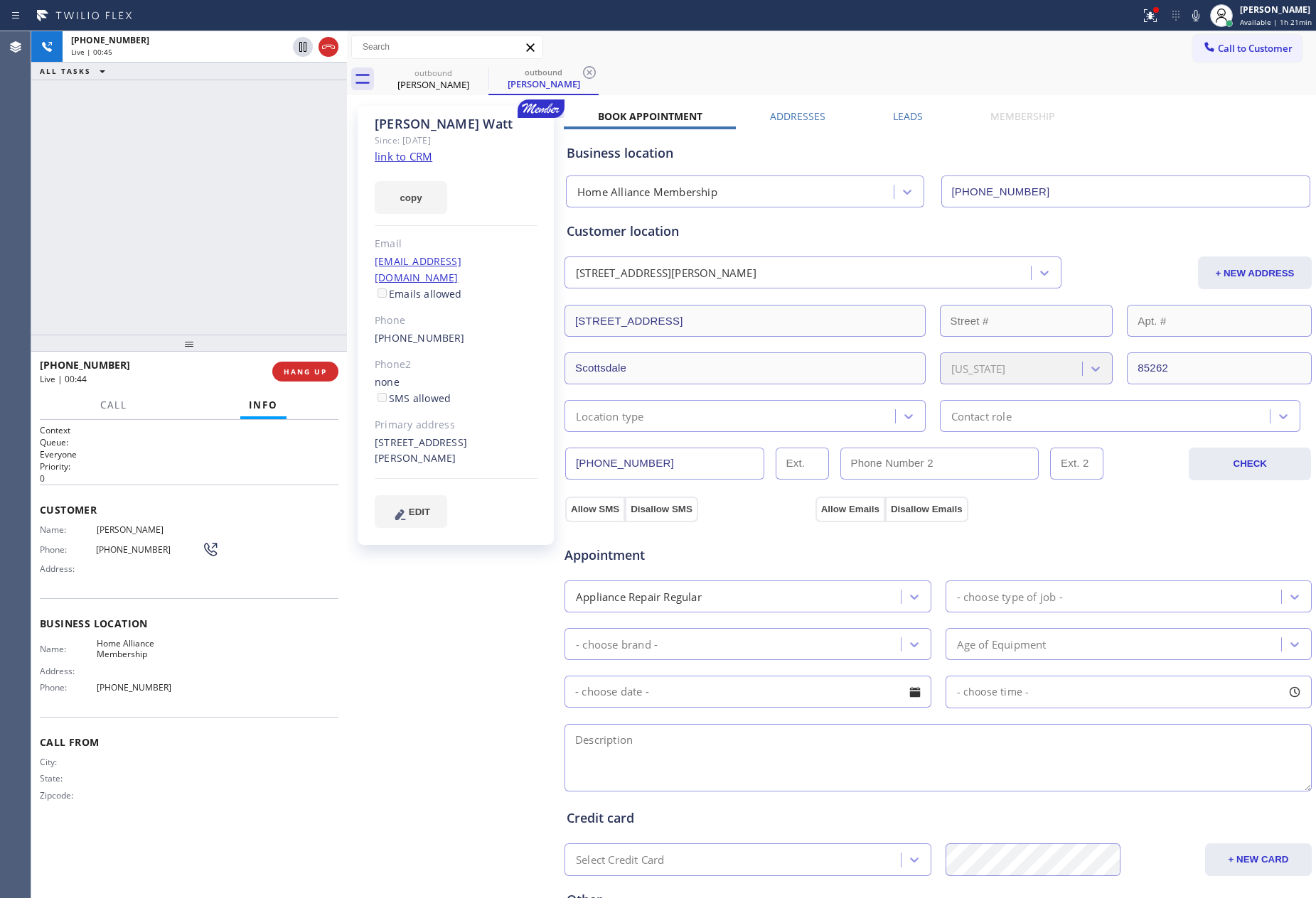
click at [122, 210] on div "[PHONE_NUMBER] Live | 00:45 ALL TASKS ALL TASKS ACTIVE TASKS TASKS IN WRAP UP" at bounding box center [189, 183] width 315 height 303
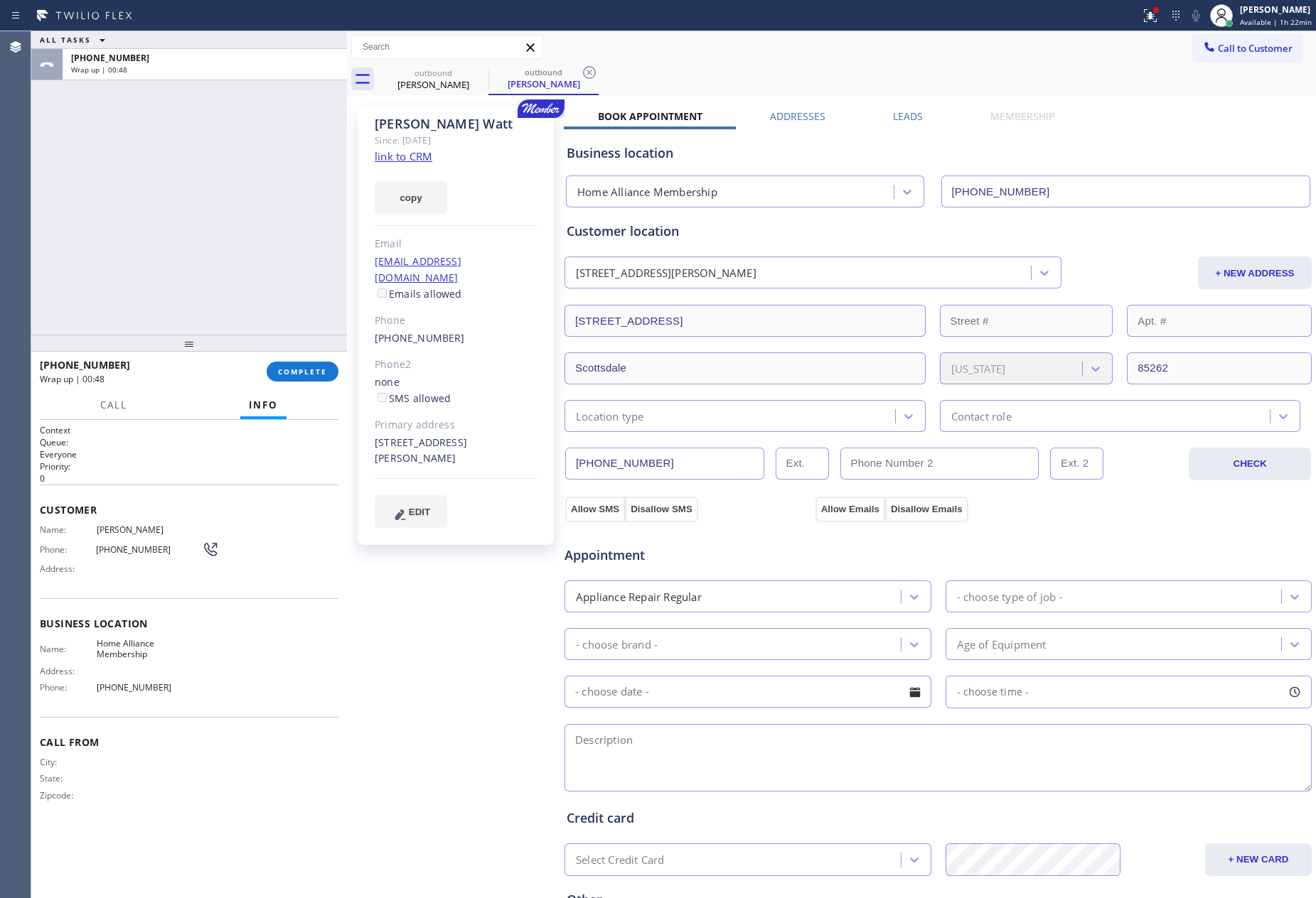
drag, startPoint x: 245, startPoint y: 92, endPoint x: 314, endPoint y: 397, distance: 312.7
click at [252, 153] on div "ALL TASKS ALL TASKS ACTIVE TASKS TASKS IN WRAP UP [PHONE_NUMBER] Wrap up | 00:48" at bounding box center [189, 183] width 315 height 303
click at [322, 371] on span "COMPLETE" at bounding box center [302, 371] width 49 height 10
click at [241, 249] on div "ALL TASKS ALL TASKS ACTIVE TASKS TASKS IN WRAP UP [PHONE_NUMBER] Wrap up | 00:48" at bounding box center [189, 183] width 315 height 303
click at [243, 250] on div "ALL TASKS ALL TASKS ACTIVE TASKS TASKS IN WRAP UP [PHONE_NUMBER] Wrap up | 00:48" at bounding box center [189, 183] width 315 height 303
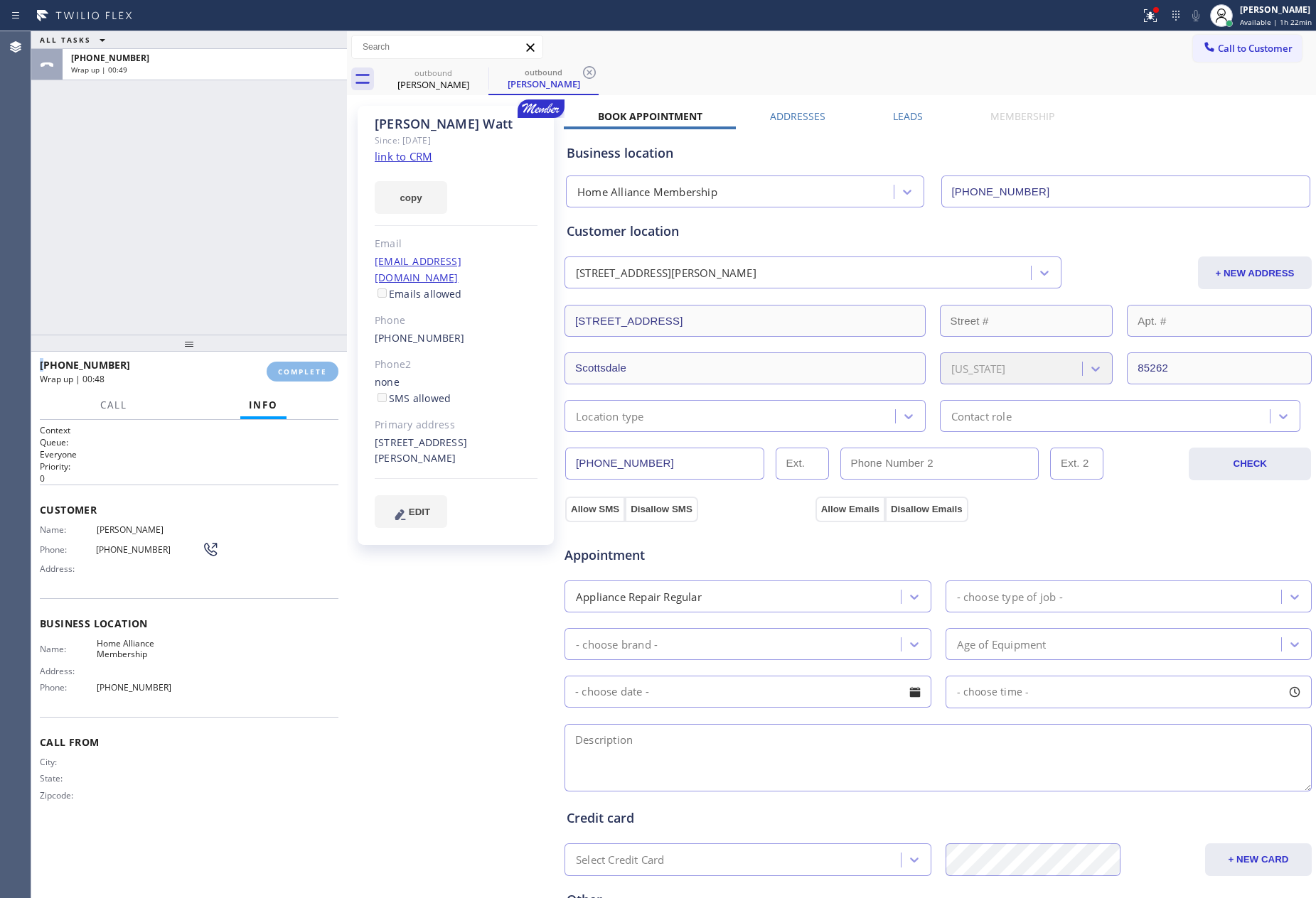
click at [245, 250] on div "ALL TASKS ALL TASKS ACTIVE TASKS TASKS IN WRAP UP [PHONE_NUMBER] Wrap up | 00:49" at bounding box center [189, 183] width 315 height 303
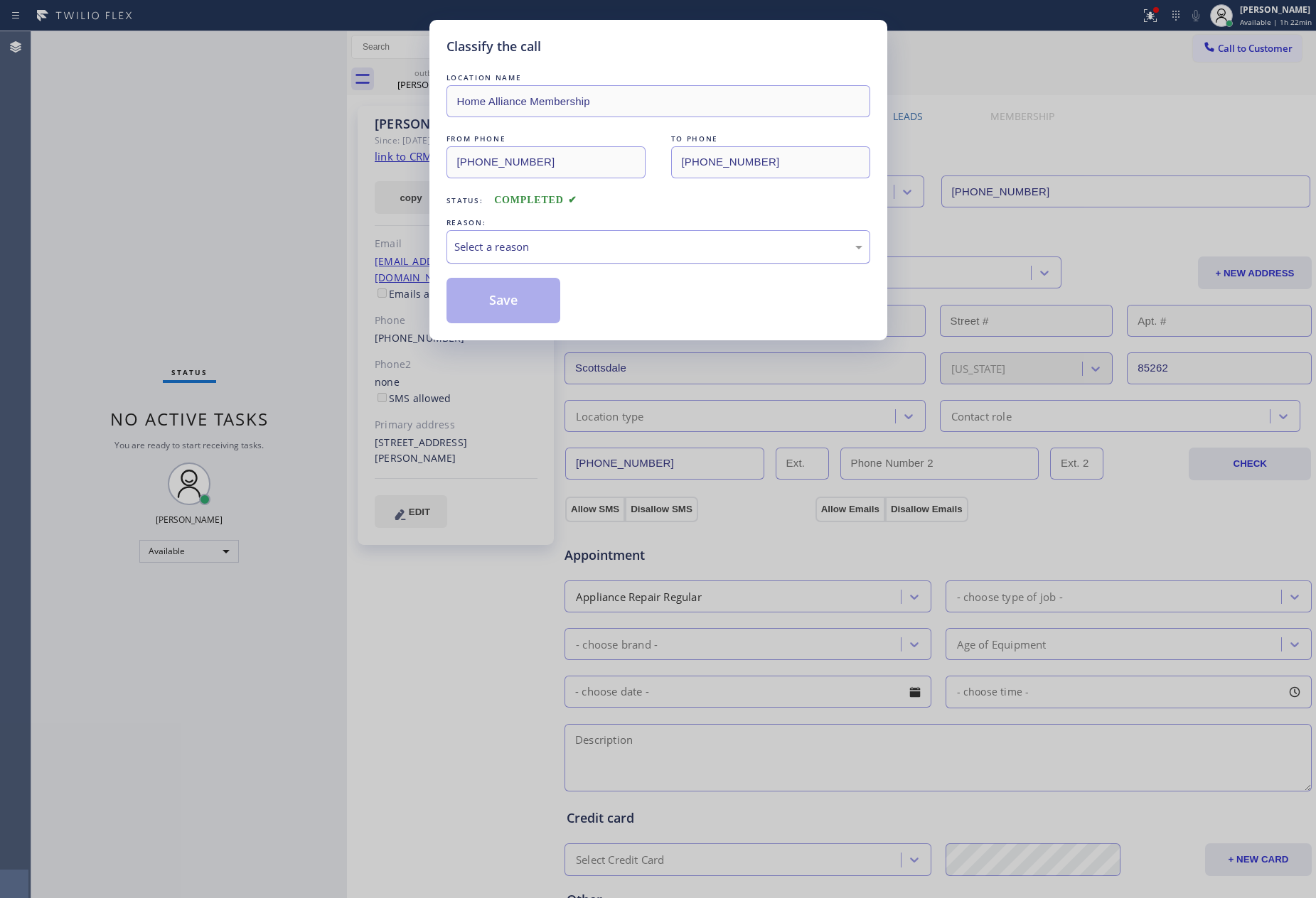
drag, startPoint x: 509, startPoint y: 252, endPoint x: 509, endPoint y: 261, distance: 9.0
click at [509, 261] on div "Select a reason" at bounding box center [658, 247] width 424 height 34
click at [504, 301] on button "Save" at bounding box center [503, 300] width 114 height 46
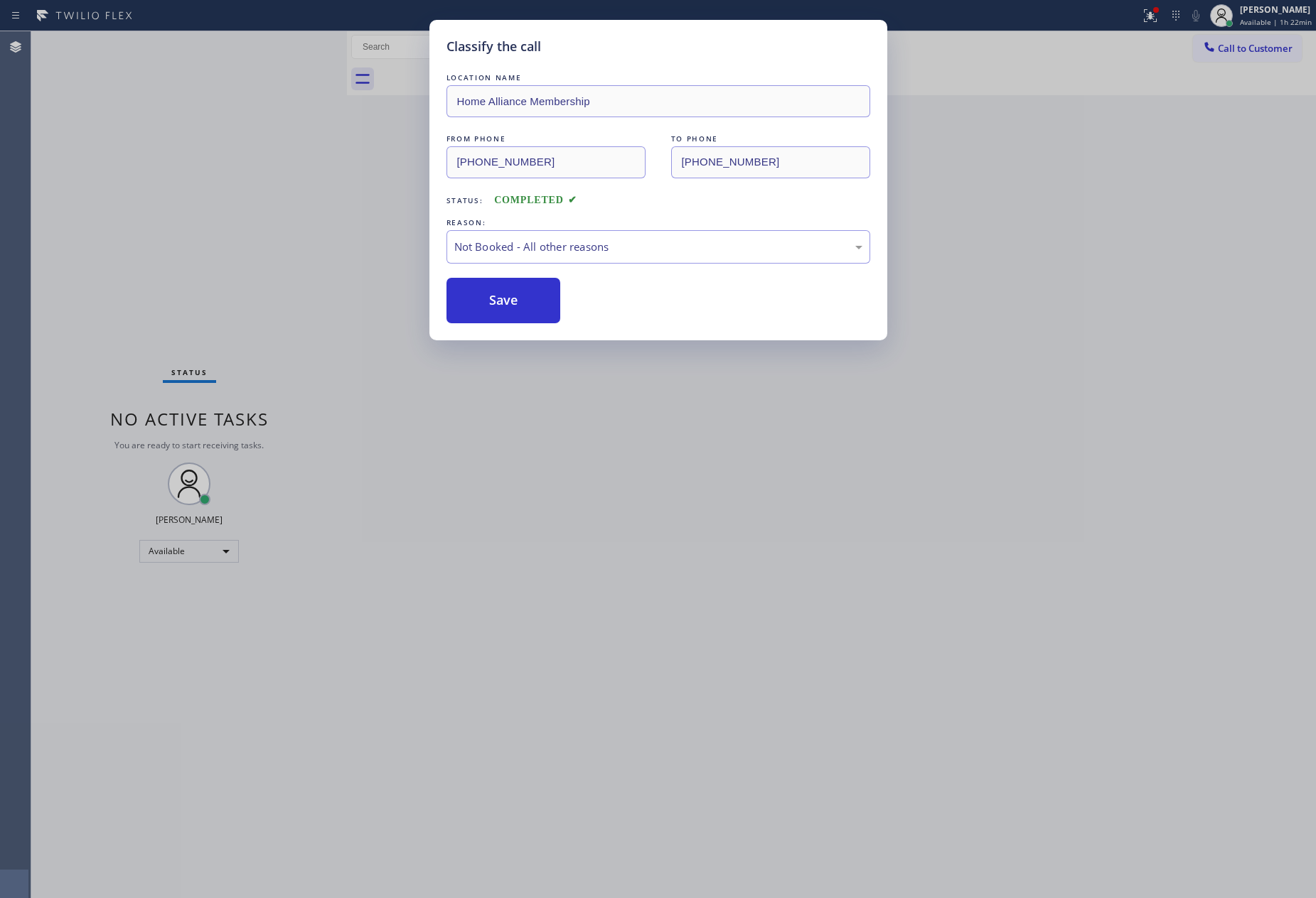
click at [148, 139] on div "Classify the call LOCATION NAME Home Alliance Membership FROM PHONE [PHONE_NUMB…" at bounding box center [658, 449] width 1316 height 898
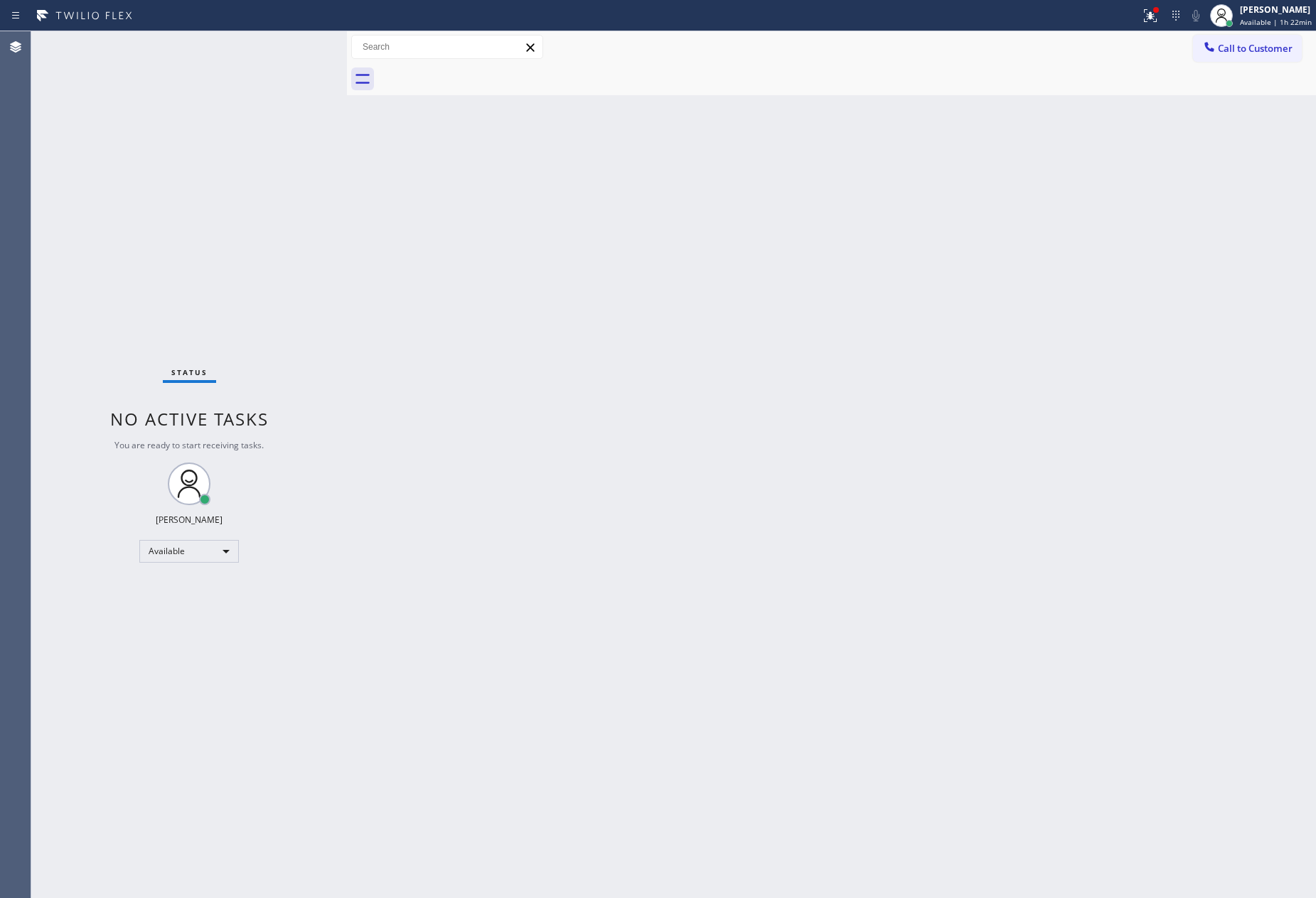
click at [148, 139] on div "Status No active tasks You are ready to start receiving tasks. [PERSON_NAME] Av…" at bounding box center [189, 464] width 315 height 867
click at [227, 549] on div "Available" at bounding box center [189, 552] width 100 height 23
click at [204, 601] on li "Unavailable" at bounding box center [188, 606] width 96 height 17
click at [636, 386] on div "Back to Dashboard Change Sender ID Customers Technicians Select a contact Outbo…" at bounding box center [831, 464] width 969 height 867
drag, startPoint x: 227, startPoint y: 273, endPoint x: 484, endPoint y: 625, distance: 435.8
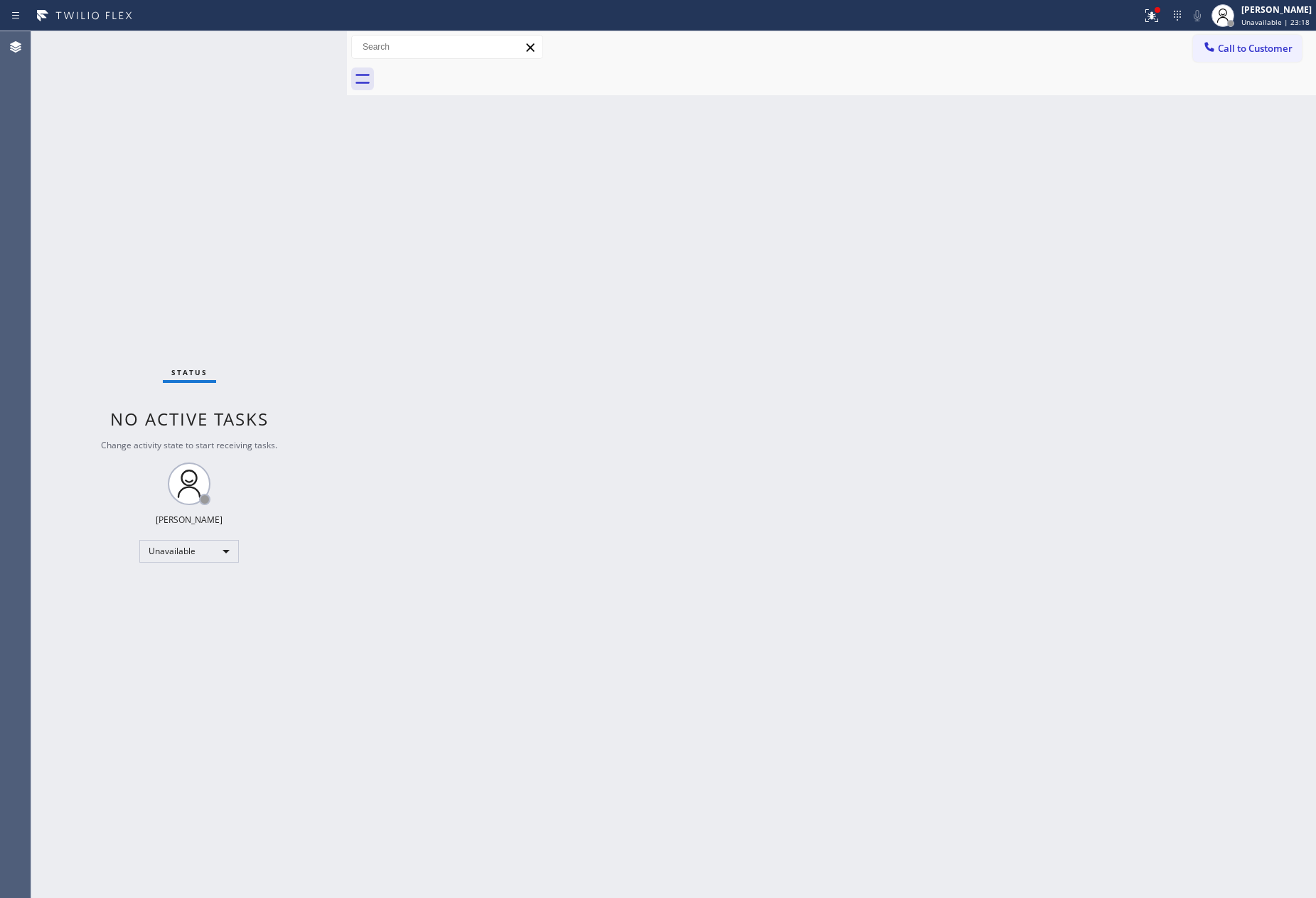
click at [243, 306] on div "Status No active tasks Change activity state to start receiving tasks. [PERSON_…" at bounding box center [189, 464] width 315 height 867
click at [868, 657] on div "Back to Dashboard Change Sender ID Customers Technicians Select a contact Outbo…" at bounding box center [831, 464] width 969 height 867
click at [868, 591] on div "Back to Dashboard Change Sender ID Customers Technicians Select a contact Outbo…" at bounding box center [831, 464] width 969 height 867
click at [679, 429] on div "Back to Dashboard Change Sender ID Customers Technicians Select a contact Outbo…" at bounding box center [831, 464] width 969 height 867
drag, startPoint x: 398, startPoint y: 597, endPoint x: 224, endPoint y: 588, distance: 174.2
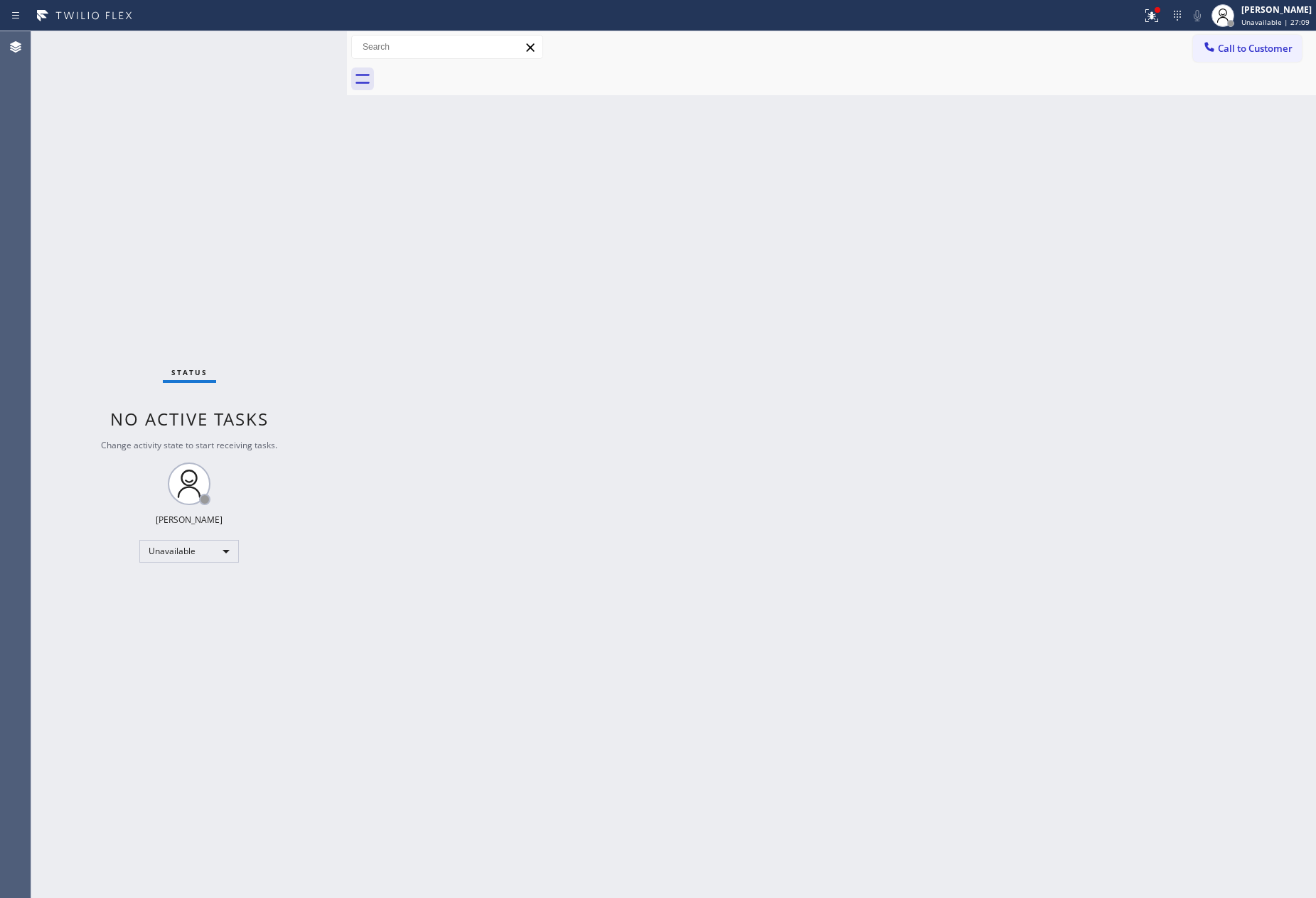
click at [374, 617] on div "Back to Dashboard Change Sender ID Customers Technicians Select a contact Outbo…" at bounding box center [831, 464] width 969 height 867
click at [220, 550] on div "Unavailable" at bounding box center [189, 552] width 100 height 23
drag, startPoint x: 184, startPoint y: 586, endPoint x: 665, endPoint y: 596, distance: 481.1
click at [191, 586] on li "Available" at bounding box center [188, 589] width 96 height 17
click at [668, 596] on div "Back to Dashboard Change Sender ID Customers Technicians Select a contact Outbo…" at bounding box center [831, 464] width 969 height 867
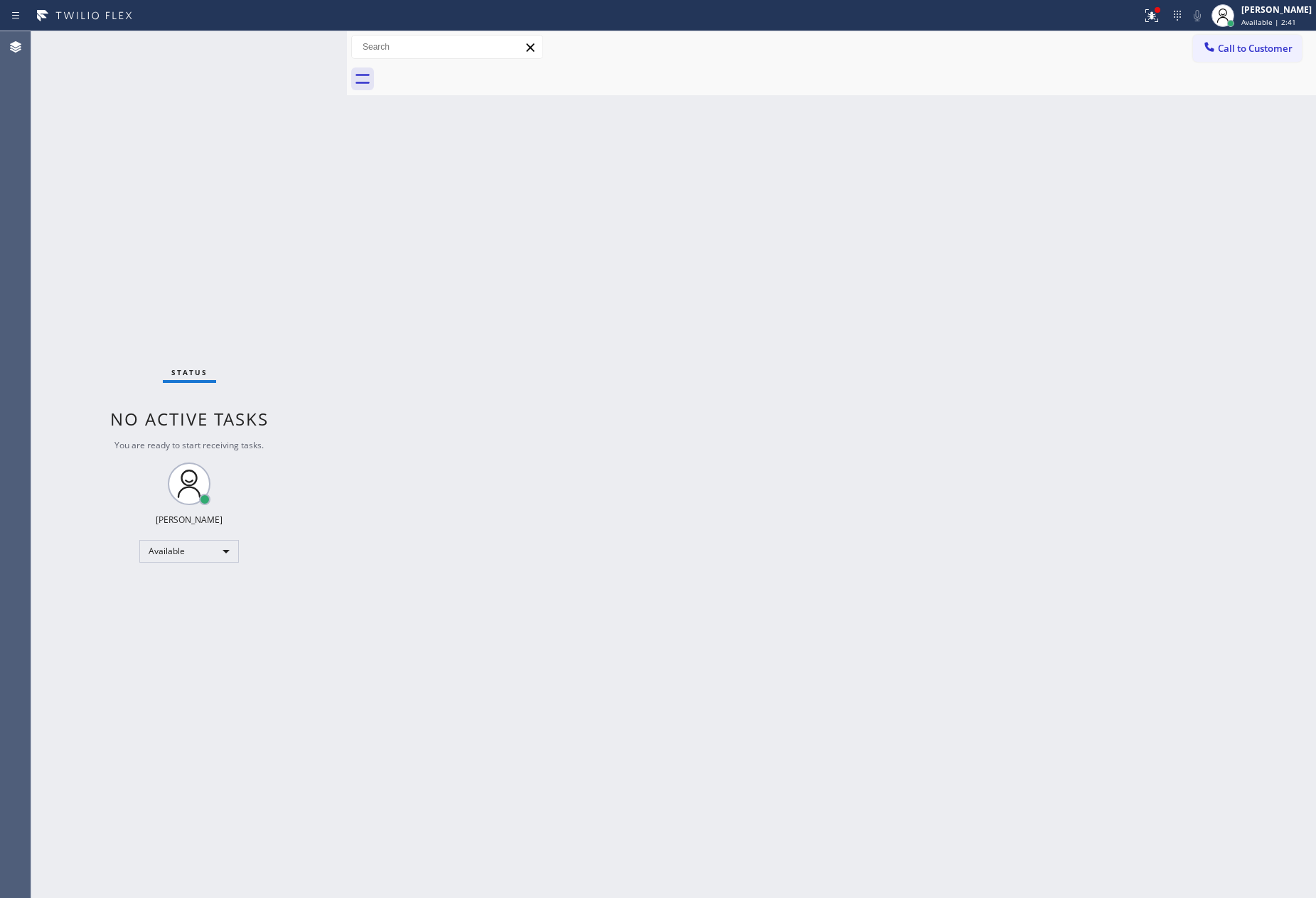
drag, startPoint x: 500, startPoint y: 404, endPoint x: 767, endPoint y: 3, distance: 481.8
click at [502, 404] on div "Back to Dashboard Change Sender ID Customers Technicians Select a contact Outbo…" at bounding box center [831, 464] width 969 height 867
click at [770, 273] on div "Back to Dashboard Change Sender ID Customers Technicians Select a contact Outbo…" at bounding box center [831, 464] width 969 height 867
click at [490, 406] on div "Back to Dashboard Change Sender ID Customers Technicians Select a contact Outbo…" at bounding box center [831, 464] width 969 height 867
click at [689, 570] on div "Back to Dashboard Change Sender ID Customers Technicians Select a contact Outbo…" at bounding box center [831, 464] width 969 height 867
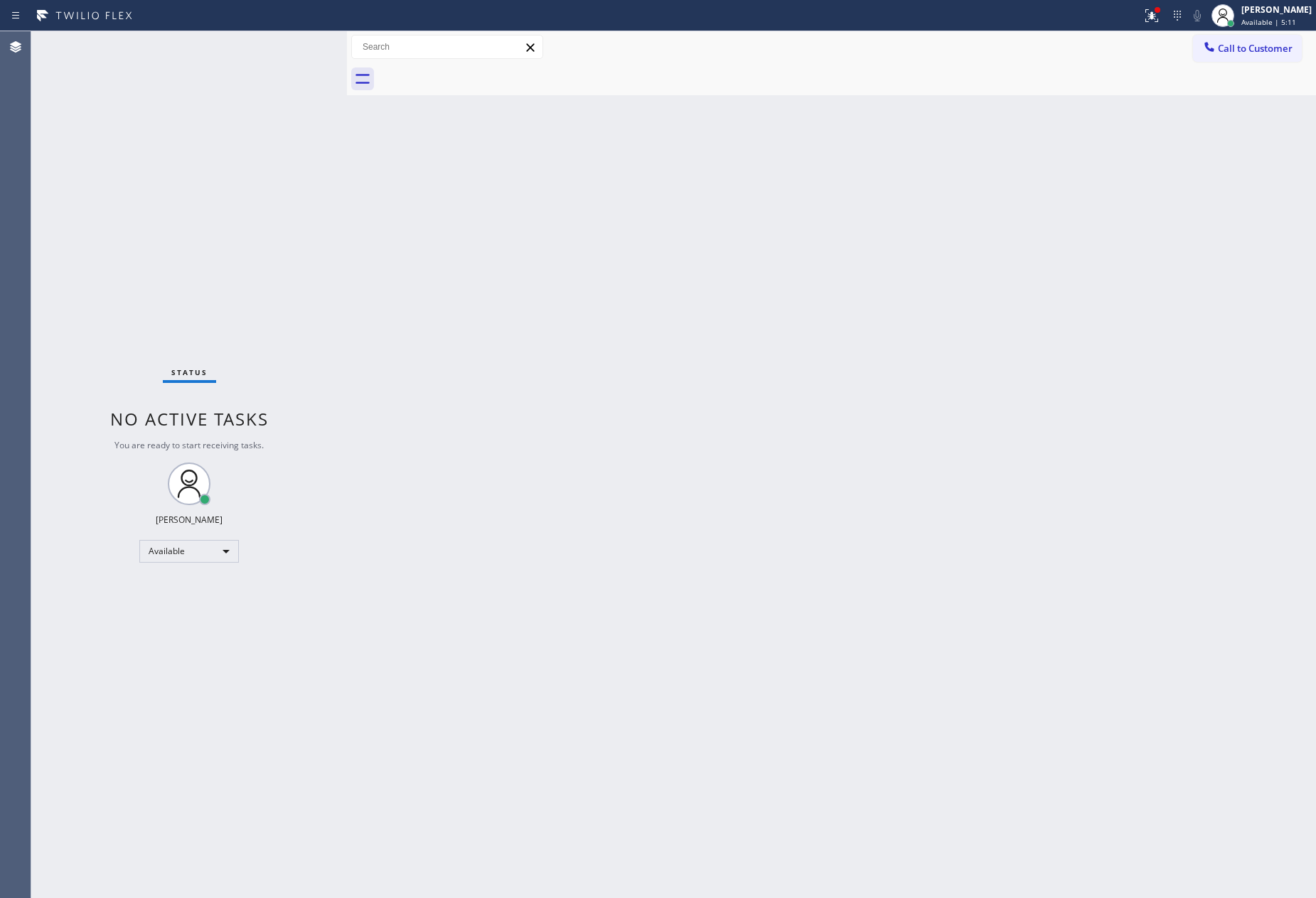
drag, startPoint x: 211, startPoint y: 210, endPoint x: 1254, endPoint y: 275, distance: 1045.0
click at [271, 229] on div "Status No active tasks You are ready to start receiving tasks. [PERSON_NAME] Av…" at bounding box center [189, 464] width 315 height 867
click at [1270, 42] on span "Call to Customer" at bounding box center [1255, 48] width 75 height 13
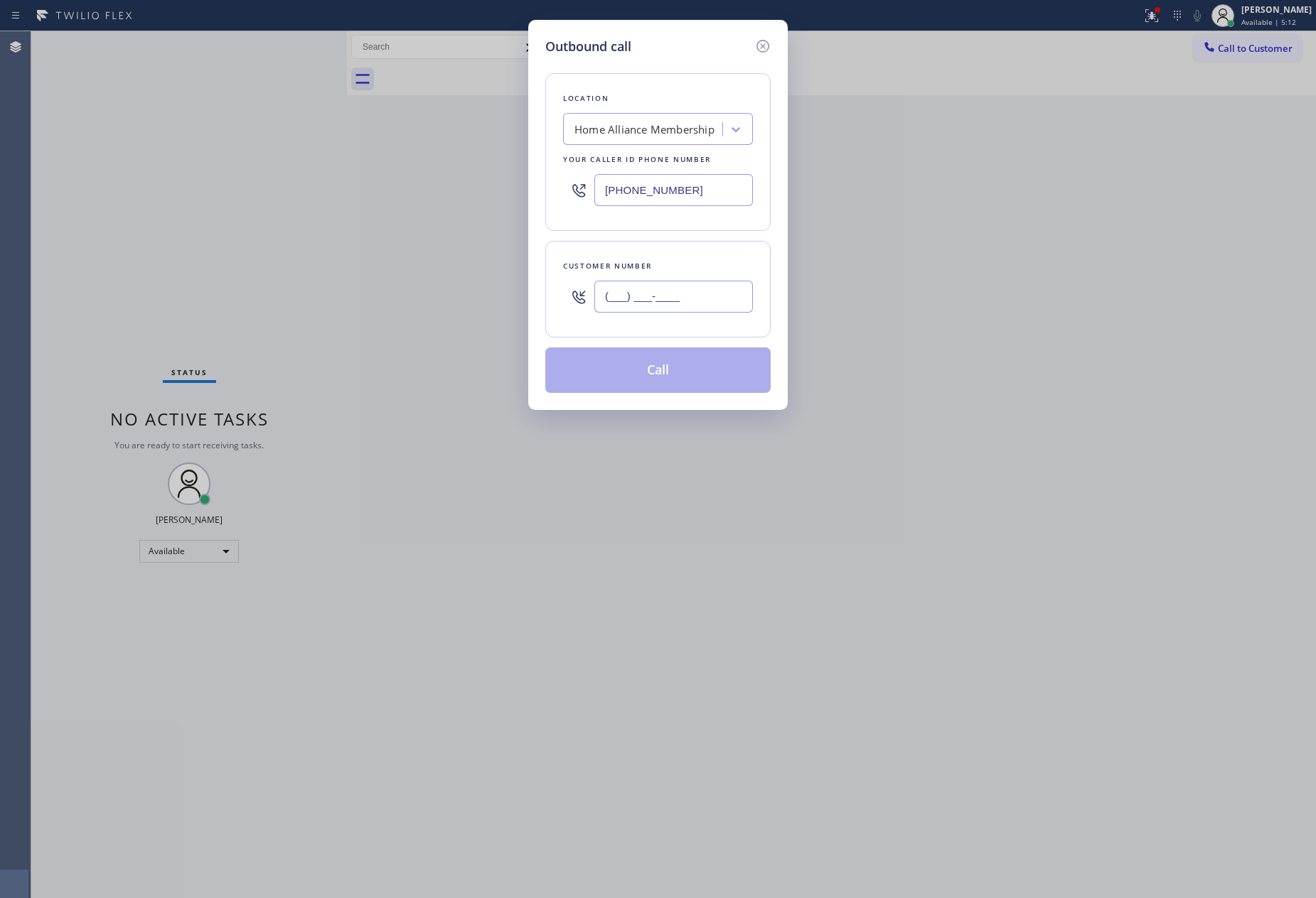
click at [647, 303] on input "(___) ___-____" at bounding box center [673, 296] width 159 height 32
paste input "970) 406-1769"
type input "[PHONE_NUMBER]"
click at [715, 384] on button "Call" at bounding box center [658, 370] width 225 height 46
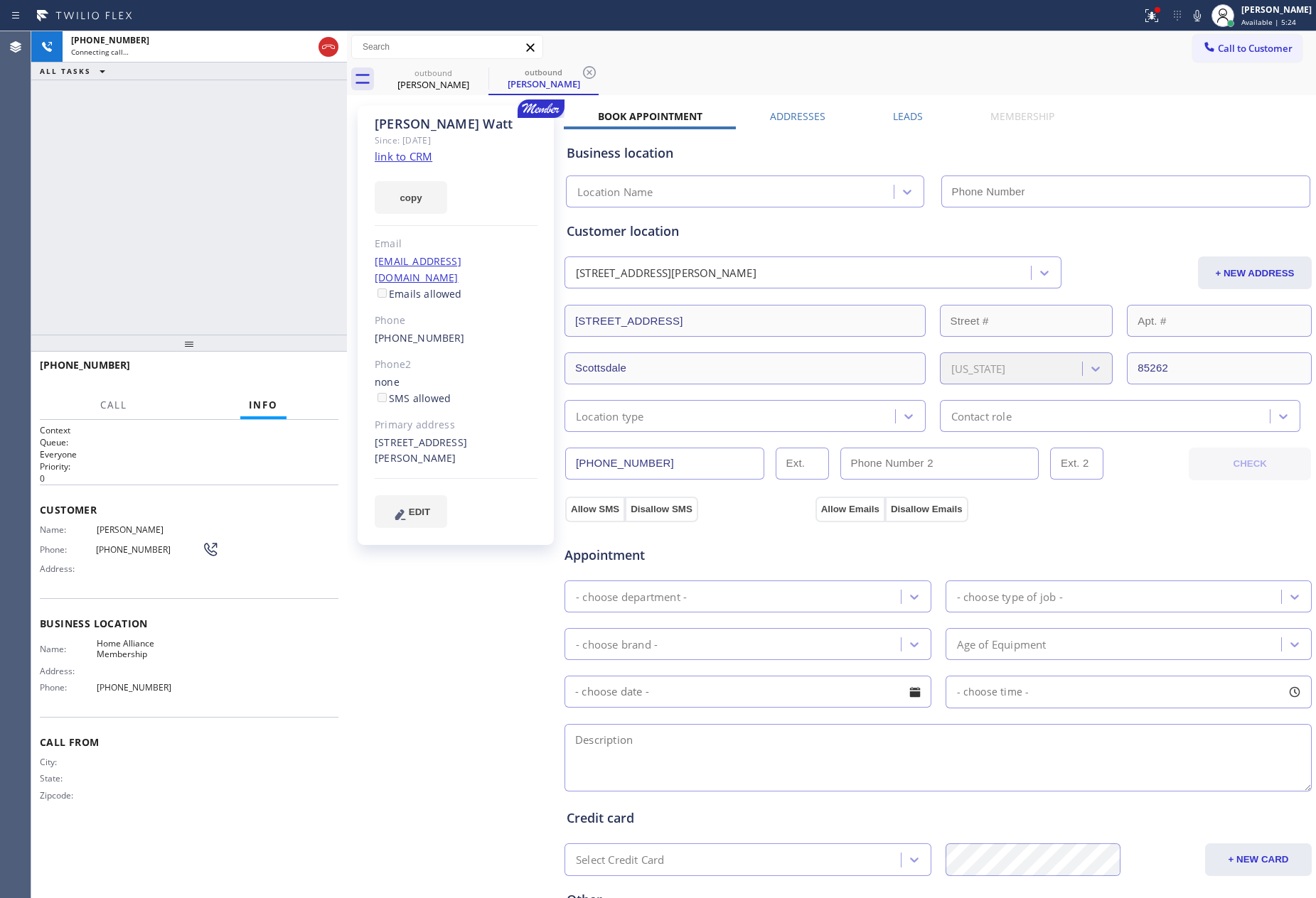
type input "[PHONE_NUMBER]"
click at [62, 178] on div "[PHONE_NUMBER] Live | 00:06 ALL TASKS ALL TASKS ACTIVE TASKS TASKS IN WRAP UP" at bounding box center [189, 183] width 315 height 303
click at [64, 178] on div "[PHONE_NUMBER] Live | 00:07 ALL TASKS ALL TASKS ACTIVE TASKS TASKS IN WRAP UP" at bounding box center [189, 183] width 315 height 303
drag, startPoint x: 129, startPoint y: 147, endPoint x: 495, endPoint y: 491, distance: 502.3
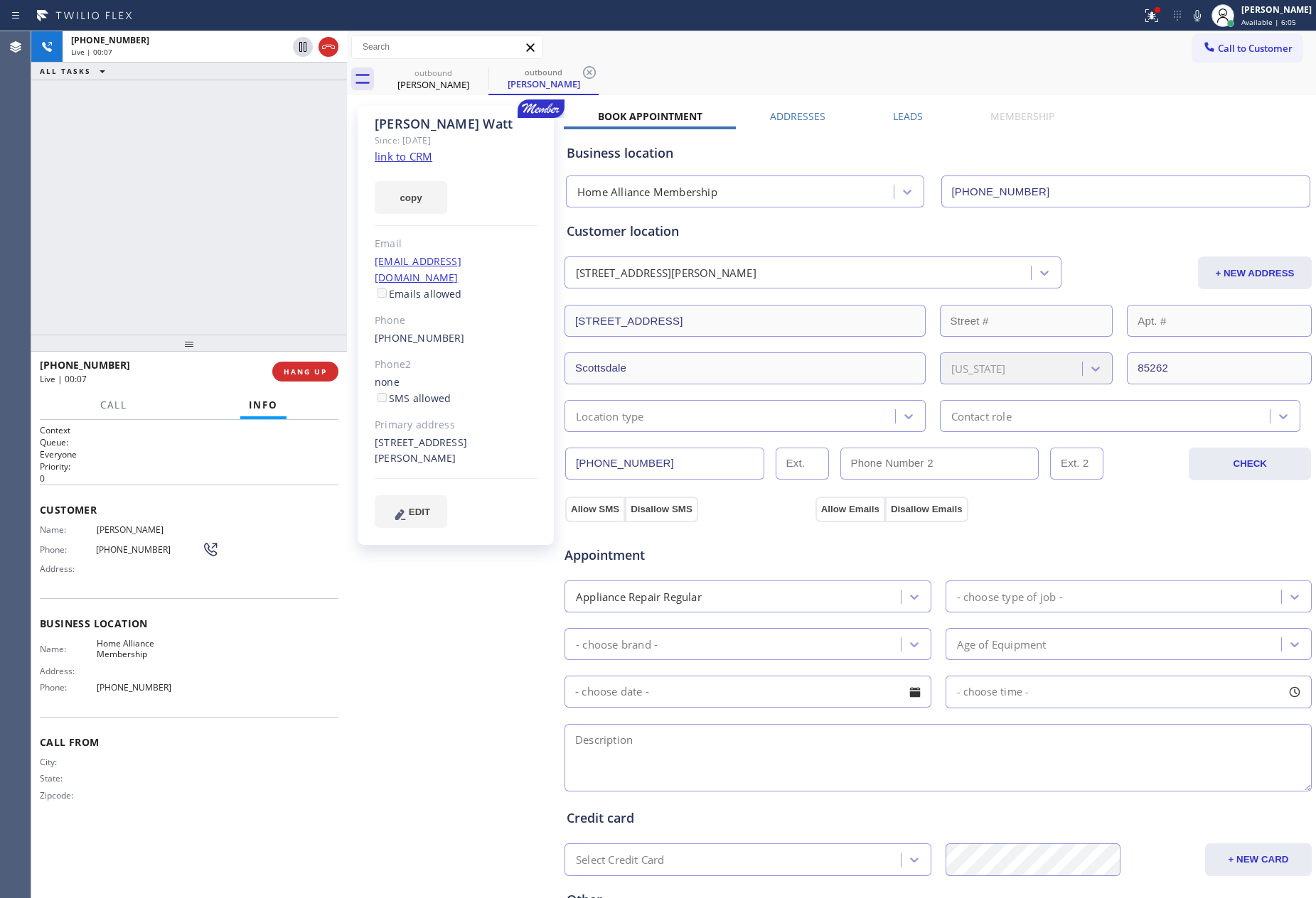
click at [168, 236] on div "[PHONE_NUMBER] Live | 00:07 ALL TASKS ALL TASKS ACTIVE TASKS TASKS IN WRAP UP" at bounding box center [189, 183] width 315 height 303
click at [286, 366] on span "HANG UP" at bounding box center [305, 371] width 43 height 10
drag, startPoint x: 278, startPoint y: 212, endPoint x: 1018, endPoint y: 152, distance: 742.4
click at [306, 216] on div "[PHONE_NUMBER] Live | 00:09 ALL TASKS ALL TASKS ACTIVE TASKS TASKS IN WRAP UP" at bounding box center [189, 183] width 315 height 303
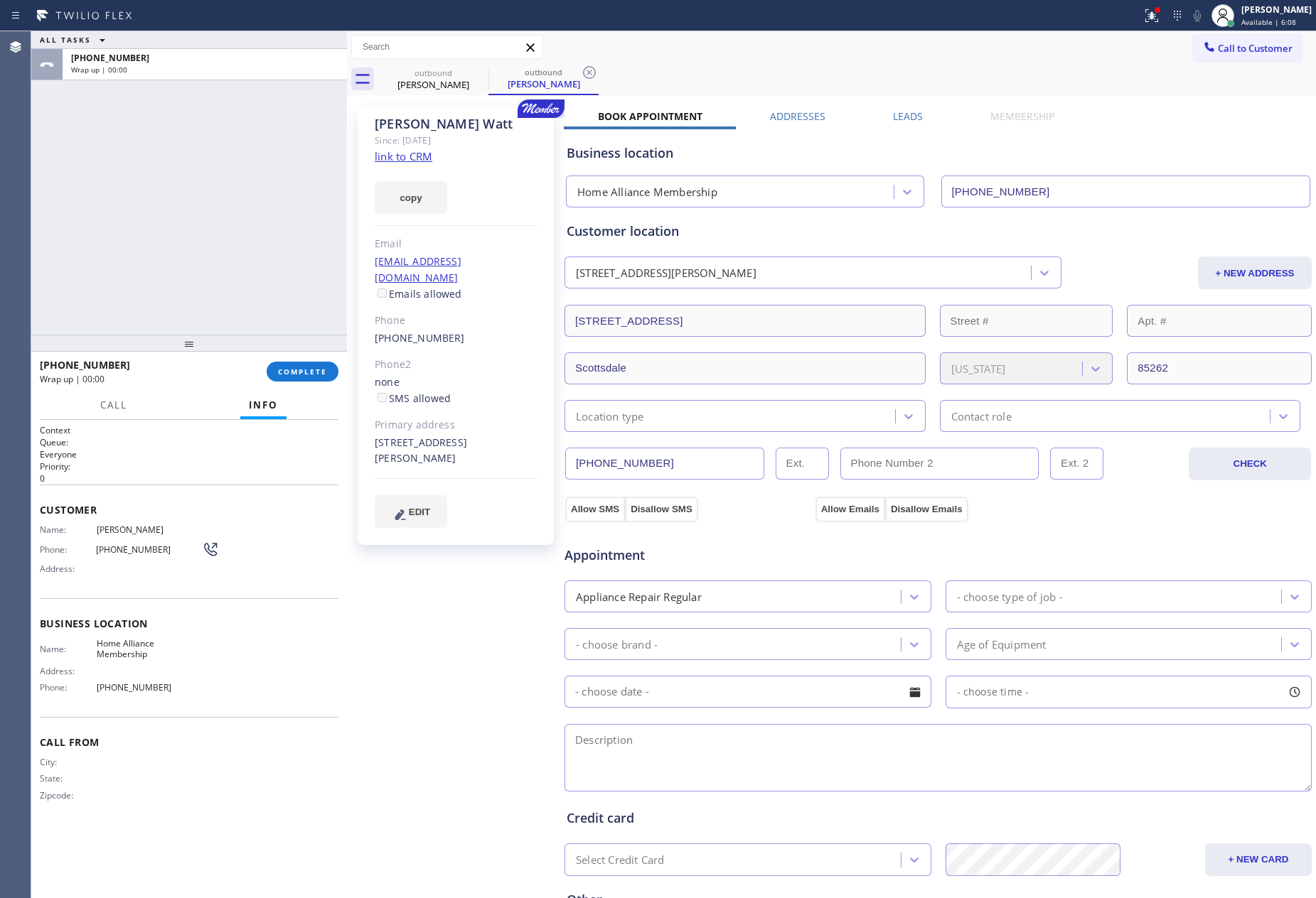
click at [893, 112] on label "Leads" at bounding box center [908, 116] width 29 height 14
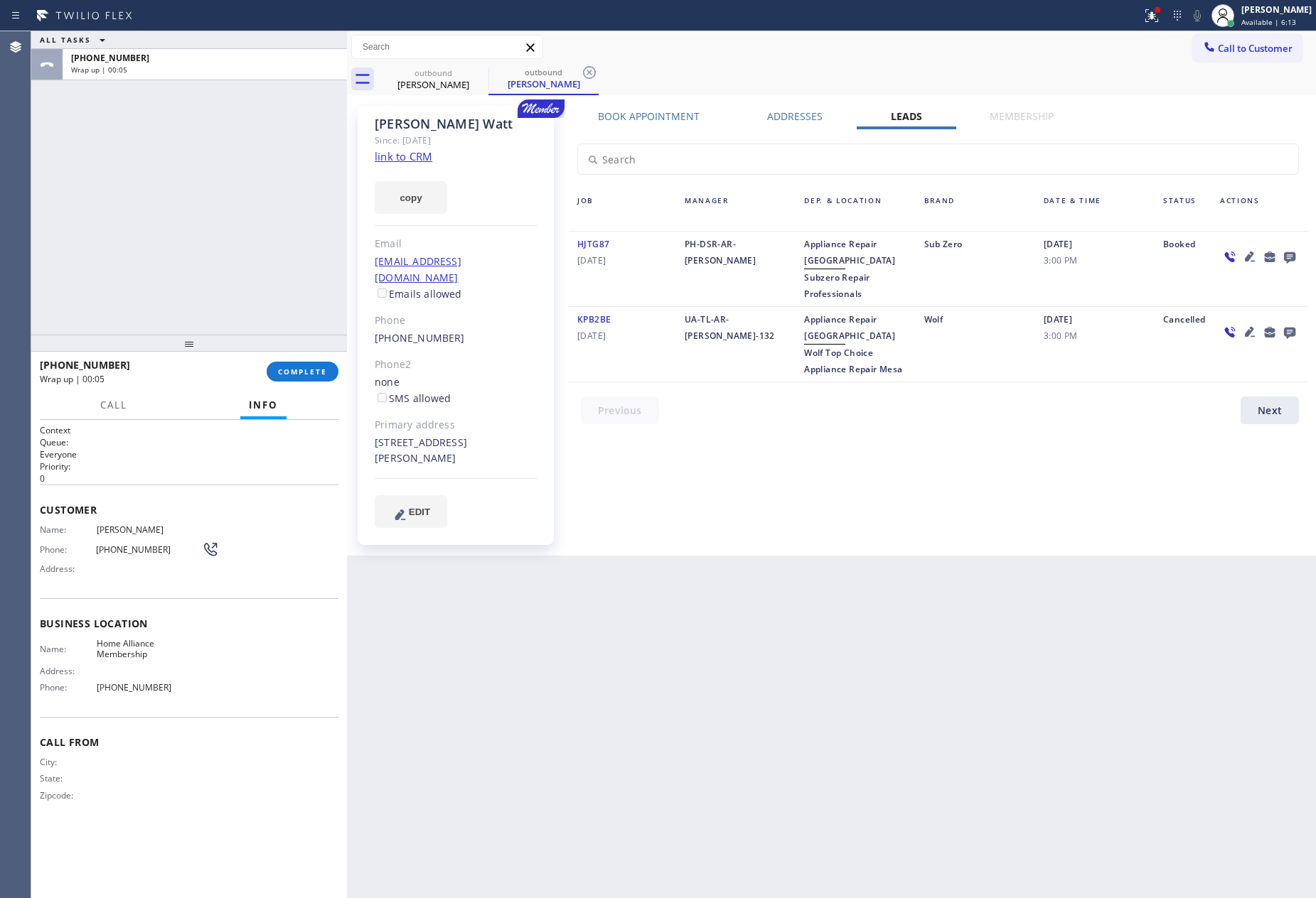
click at [716, 465] on div "Book Appointment Addresses Leads Membership Business location Home Alliance Mem…" at bounding box center [938, 330] width 749 height 443
click at [1282, 255] on icon at bounding box center [1290, 256] width 17 height 18
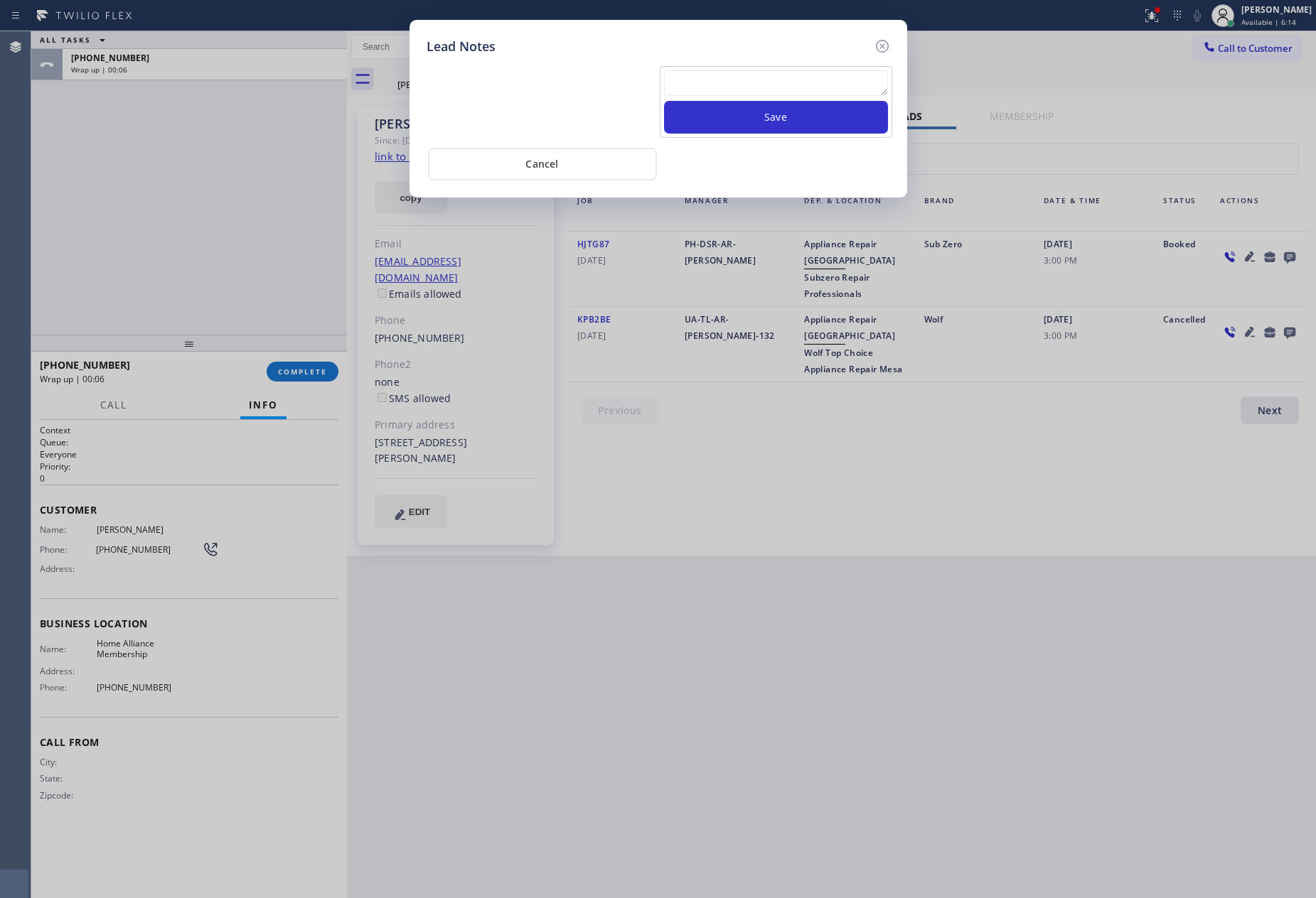
click at [729, 70] on textarea at bounding box center [775, 83] width 224 height 26
paste textarea "For the welcome call, please transfer the customer if they call back.""
type textarea "For the welcome call, please transfer the customer if they call back.""
click at [744, 113] on button "Save" at bounding box center [775, 118] width 224 height 33
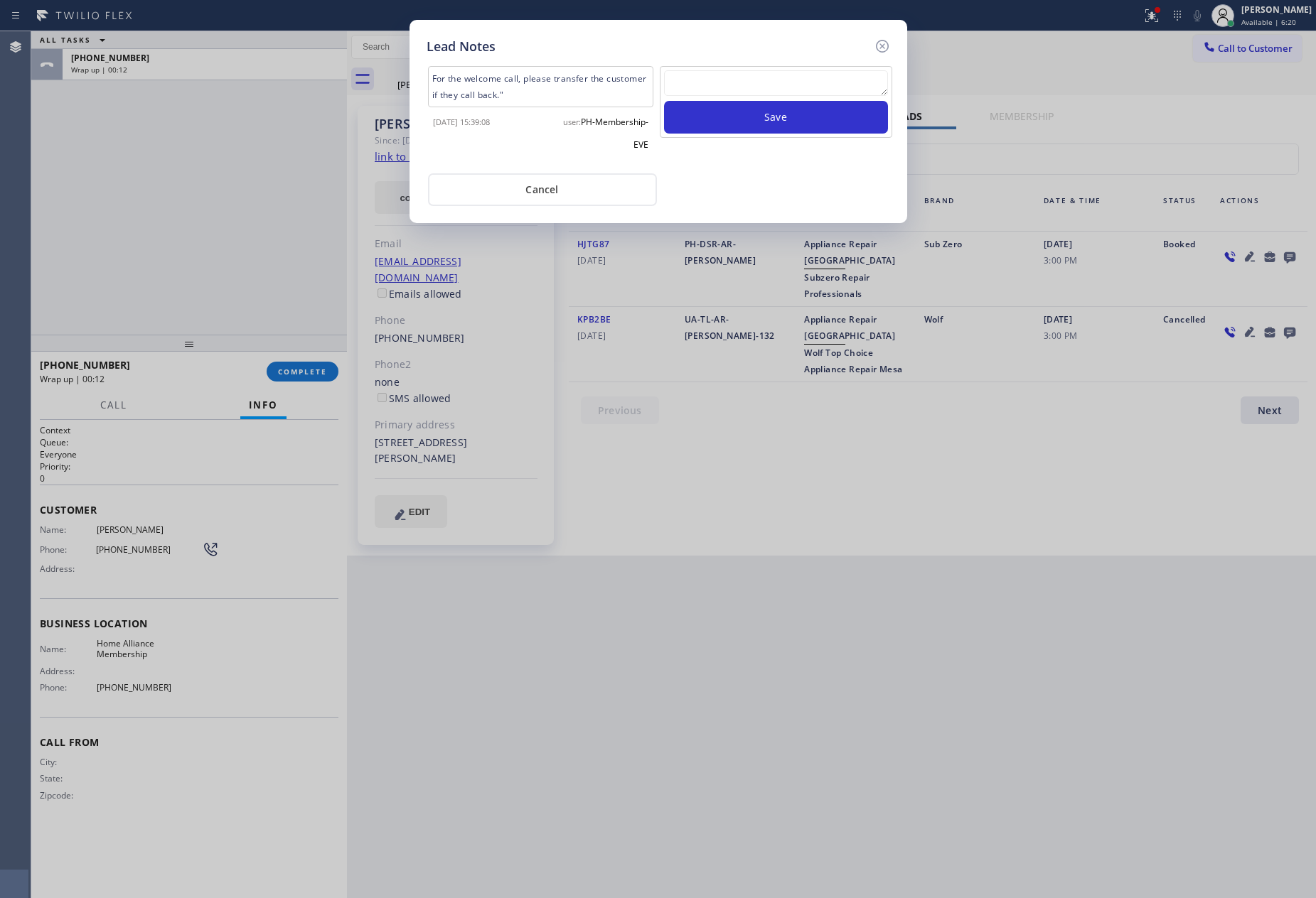
click at [544, 188] on button "Cancel" at bounding box center [542, 190] width 229 height 33
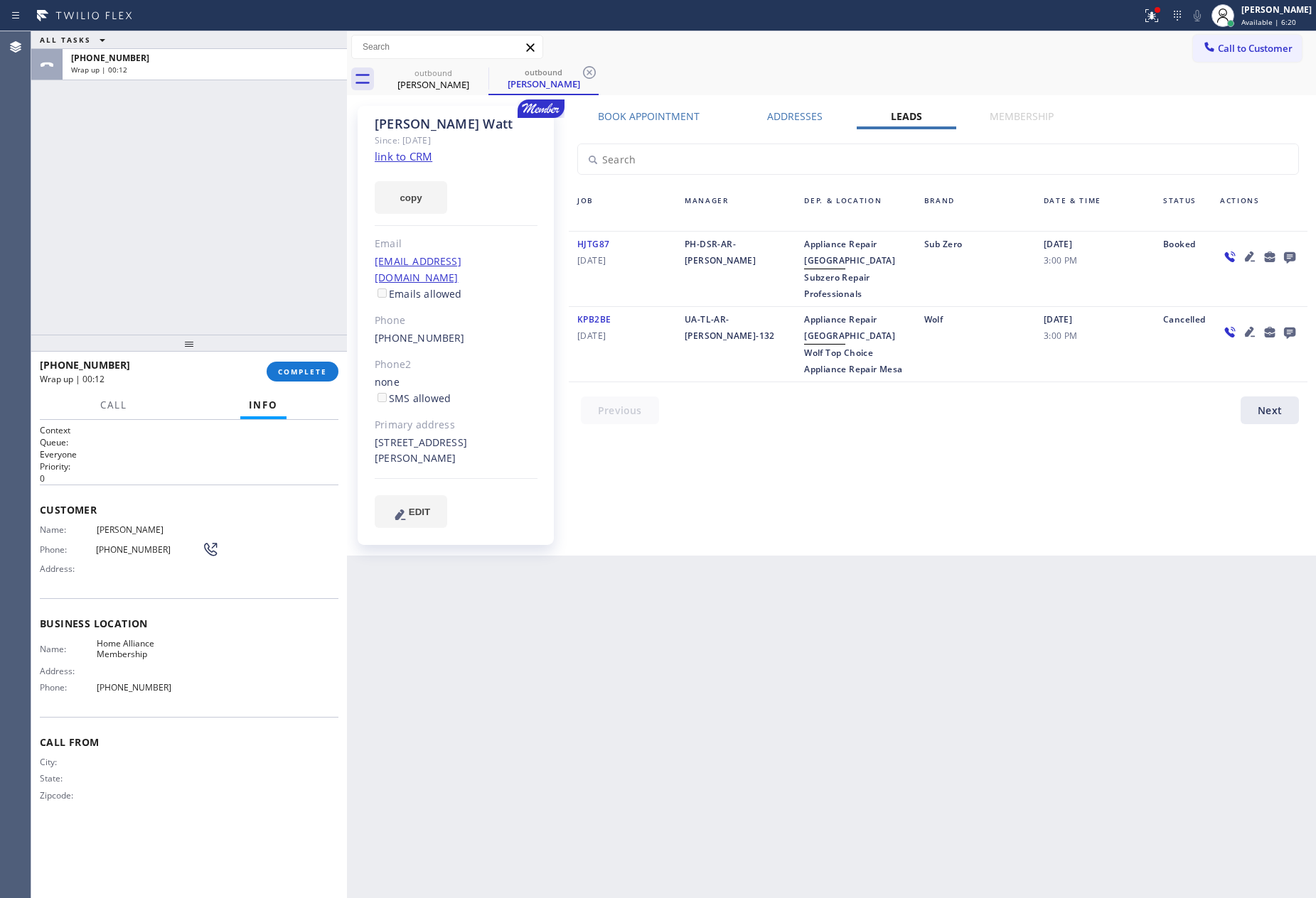
click at [133, 150] on div "ALL TASKS ALL TASKS ACTIVE TASKS TASKS IN WRAP UP [PHONE_NUMBER] Wrap up | 00:12" at bounding box center [189, 183] width 315 height 303
click at [312, 375] on span "COMPLETE" at bounding box center [302, 371] width 49 height 10
click at [216, 140] on div "ALL TASKS ALL TASKS ACTIVE TASKS TASKS IN WRAP UP [PHONE_NUMBER] Wrap up | 00:13" at bounding box center [189, 183] width 315 height 303
click at [216, 140] on div "ALL TASKS ALL TASKS ACTIVE TASKS TASKS IN WRAP UP [PHONE_NUMBER] Wrap up | 00:14" at bounding box center [189, 183] width 315 height 303
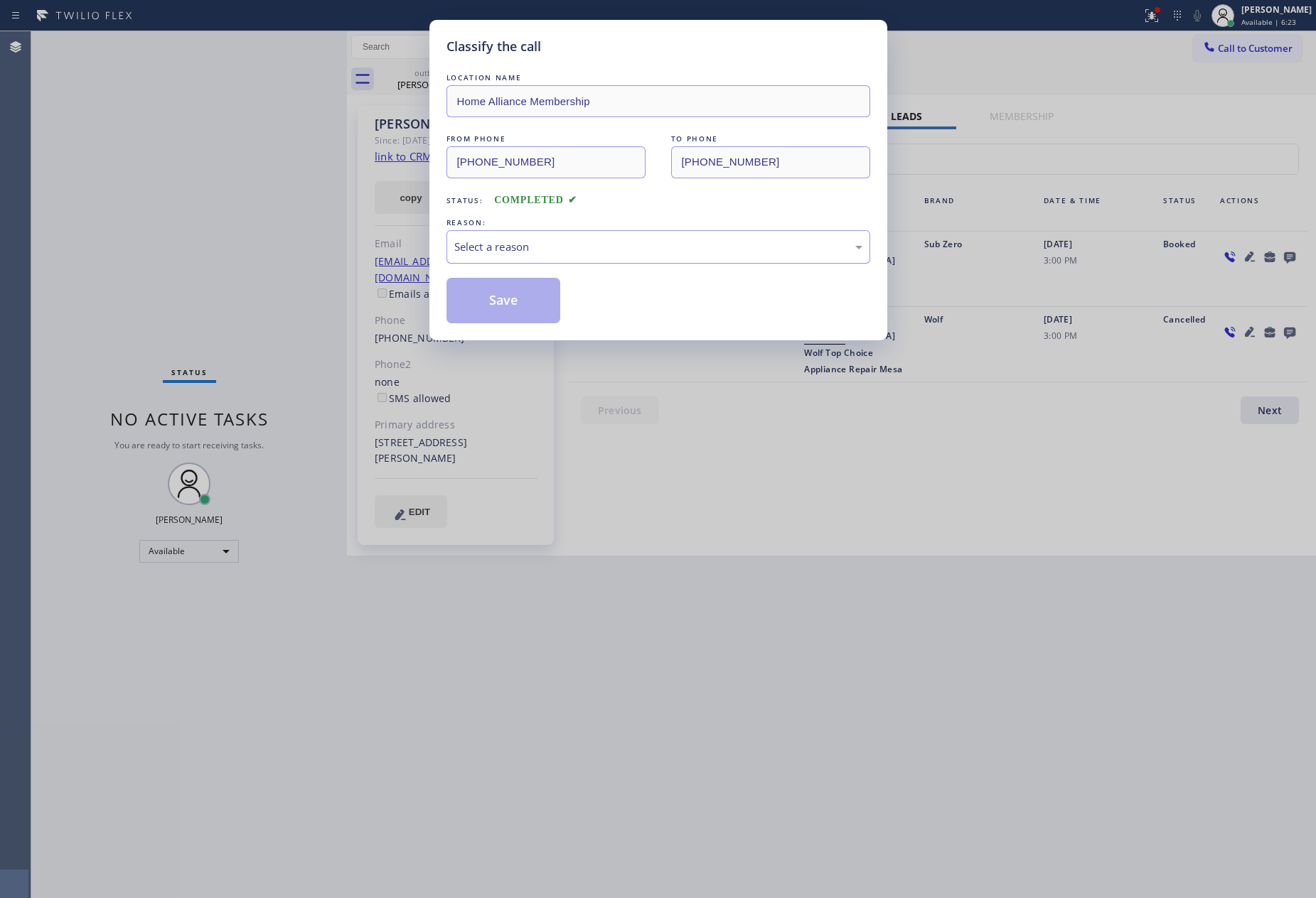
click at [589, 243] on div "Select a reason" at bounding box center [658, 247] width 408 height 16
click at [527, 303] on button "Save" at bounding box center [503, 300] width 114 height 46
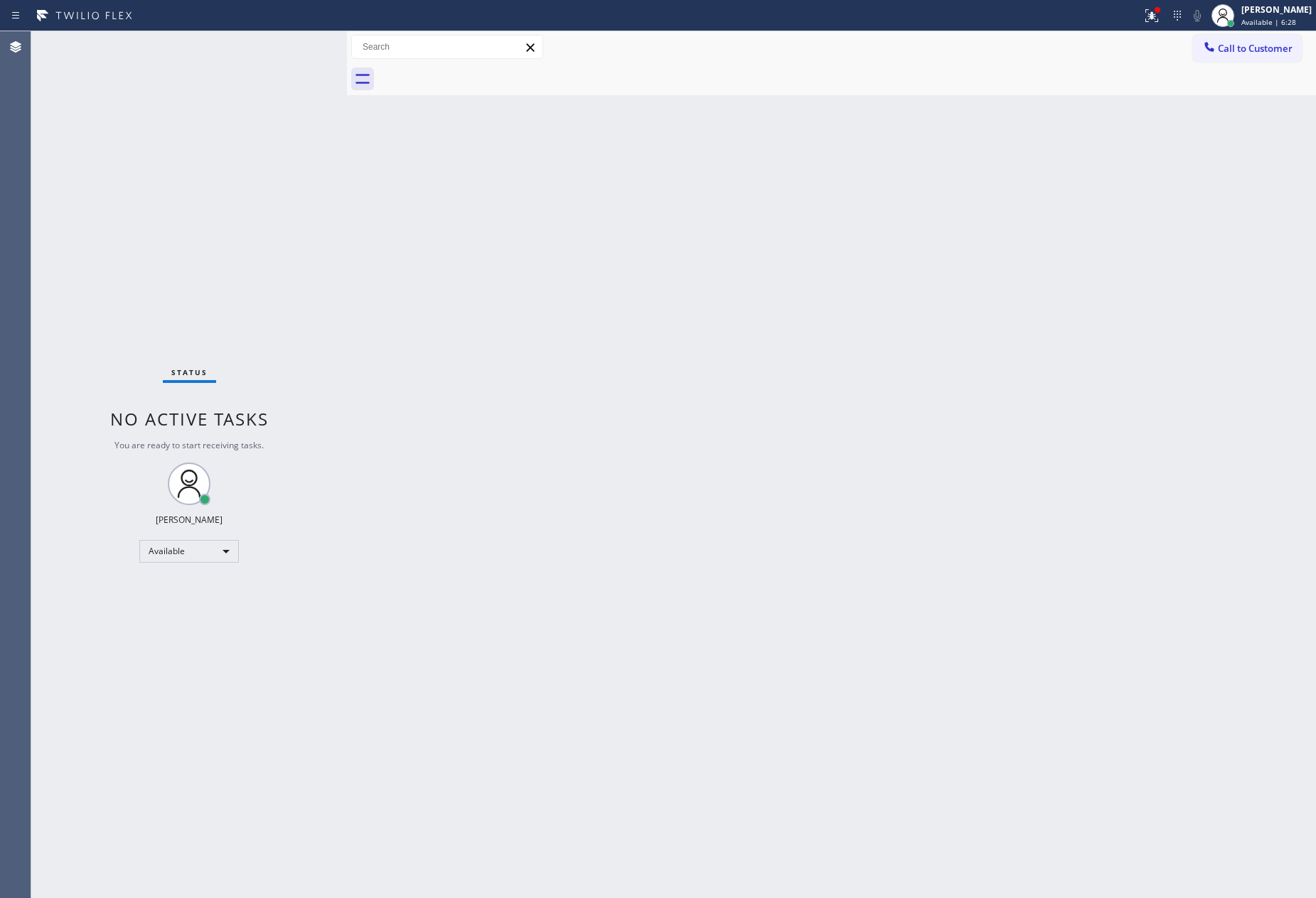
click at [995, 373] on div "Back to Dashboard Change Sender ID Customers Technicians Select a contact Outbo…" at bounding box center [831, 464] width 969 height 867
click at [697, 294] on div "Back to Dashboard Change Sender ID Customers Technicians Select a contact Outbo…" at bounding box center [831, 464] width 969 height 867
click at [1269, 52] on span "Call to Customer" at bounding box center [1255, 48] width 75 height 13
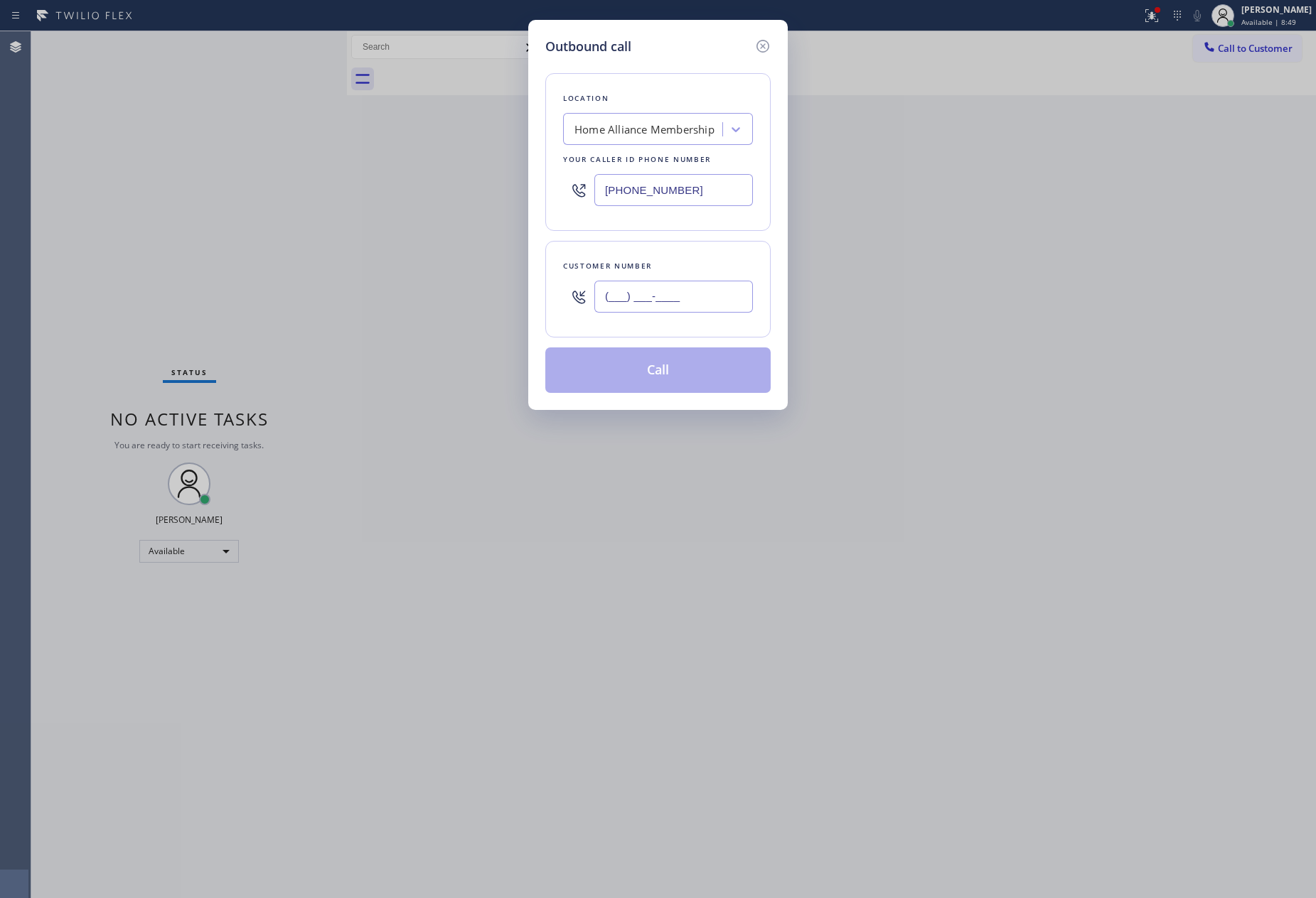
click at [715, 306] on input "(___) ___-____" at bounding box center [673, 296] width 159 height 32
paste input "201) 390-1106"
type input "[PHONE_NUMBER]"
click at [694, 375] on button "Call" at bounding box center [658, 370] width 225 height 46
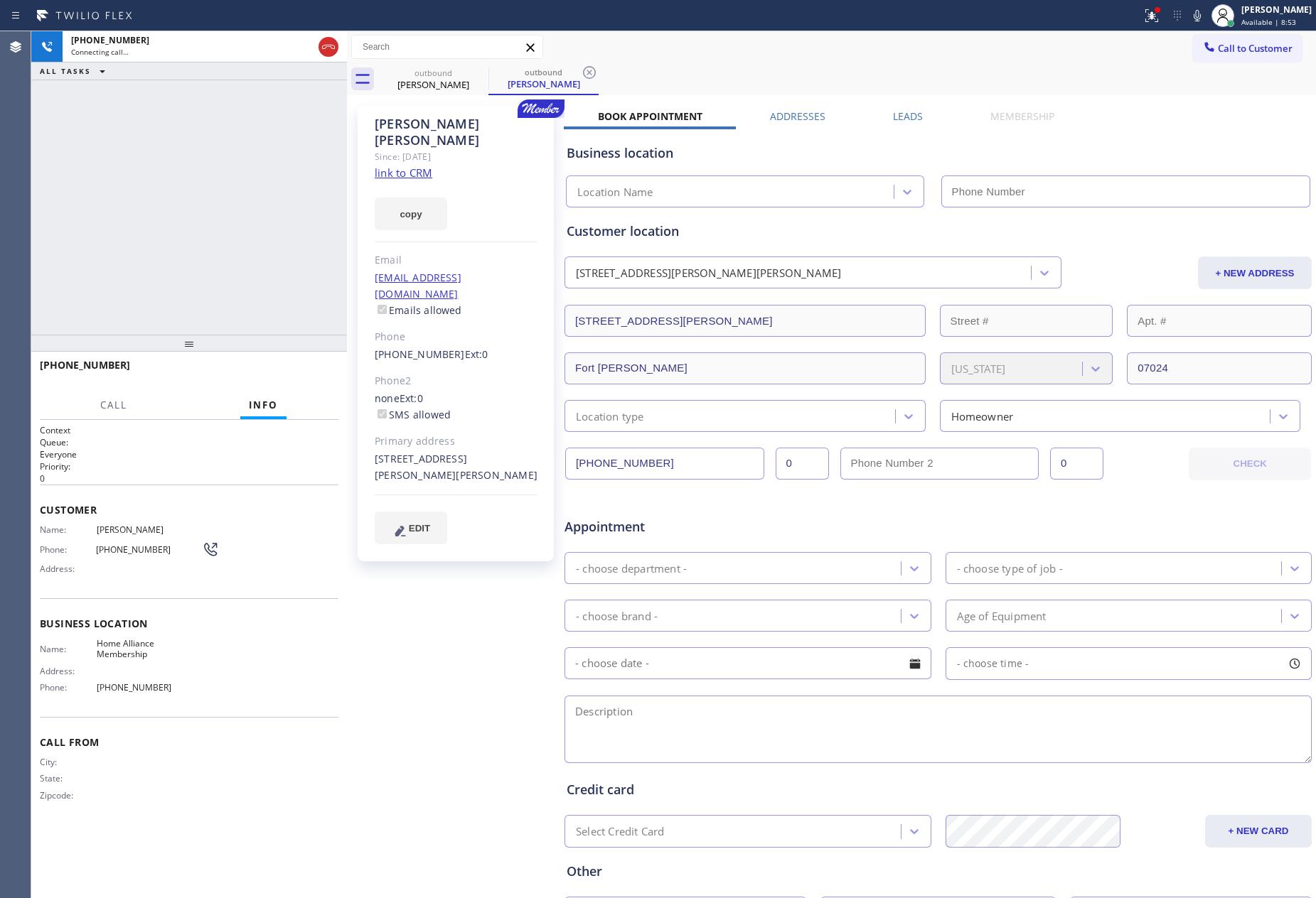
click at [256, 184] on div "[PHONE_NUMBER] Connecting call… ALL TASKS ALL TASKS ACTIVE TASKS TASKS IN WRAP …" at bounding box center [189, 183] width 315 height 303
type input "[PHONE_NUMBER]"
click at [267, 181] on div "[PHONE_NUMBER] Connecting call… ALL TASKS ALL TASKS ACTIVE TASKS TASKS IN WRAP …" at bounding box center [189, 183] width 315 height 303
click at [260, 236] on div "[PHONE_NUMBER] Connecting call… ALL TASKS ALL TASKS ACTIVE TASKS TASKS IN WRAP …" at bounding box center [189, 183] width 315 height 303
click at [204, 192] on div "[PHONE_NUMBER] Live | 00:00 ALL TASKS ALL TASKS ACTIVE TASKS TASKS IN WRAP UP" at bounding box center [189, 183] width 315 height 303
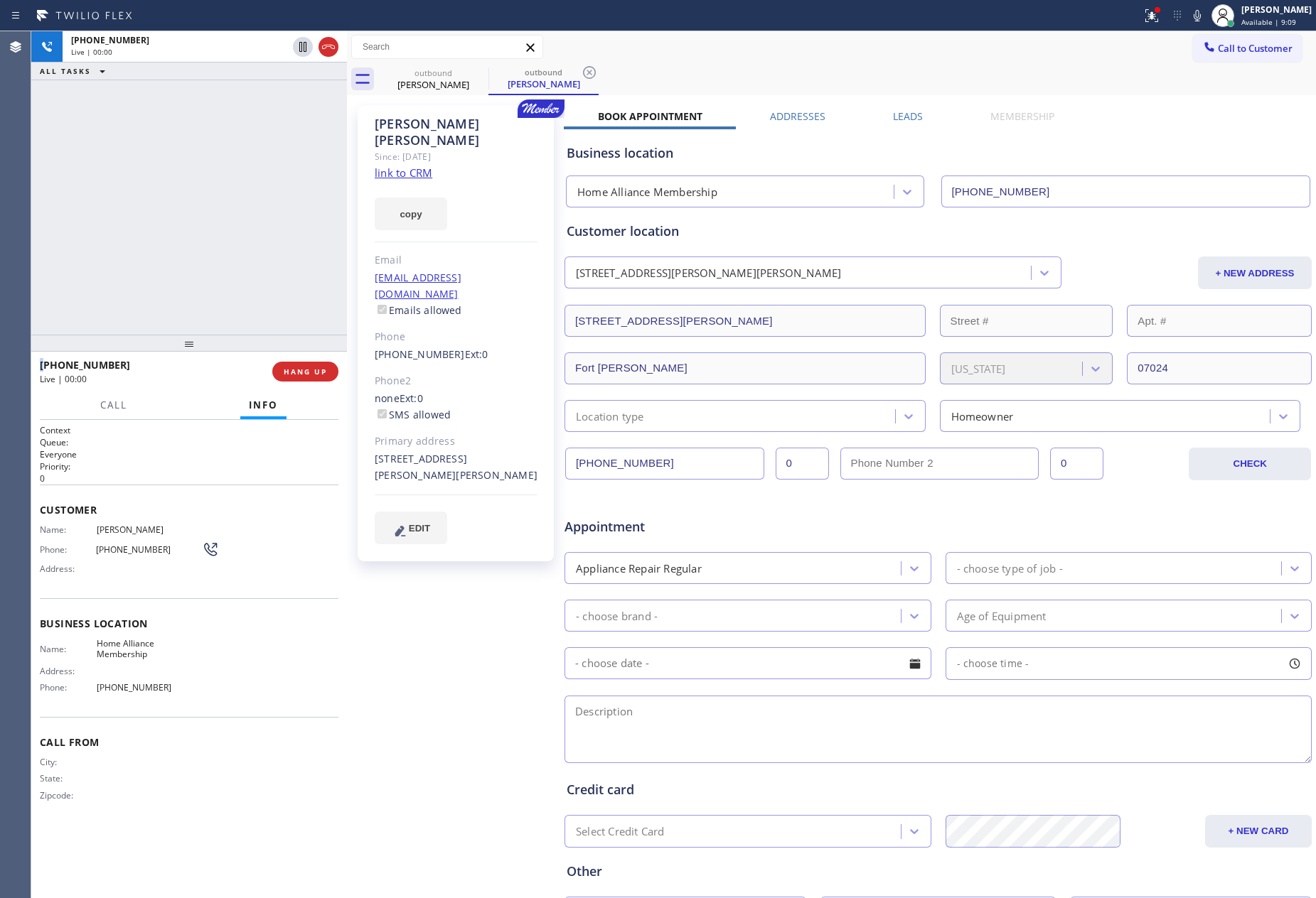
click at [204, 192] on div "[PHONE_NUMBER] Live | 00:00 ALL TASKS ALL TASKS ACTIVE TASKS TASKS IN WRAP UP" at bounding box center [189, 183] width 315 height 303
click at [1100, 271] on div "+ NEW ADDRESS" at bounding box center [1188, 273] width 250 height 33
drag, startPoint x: 248, startPoint y: 191, endPoint x: 399, endPoint y: 135, distance: 161.0
click at [295, 175] on div "[PHONE_NUMBER] Live | 00:06 ALL TASKS ALL TASKS ACTIVE TASKS TASKS IN WRAP UP" at bounding box center [189, 183] width 315 height 303
click at [382, 165] on link "link to CRM" at bounding box center [403, 172] width 57 height 14
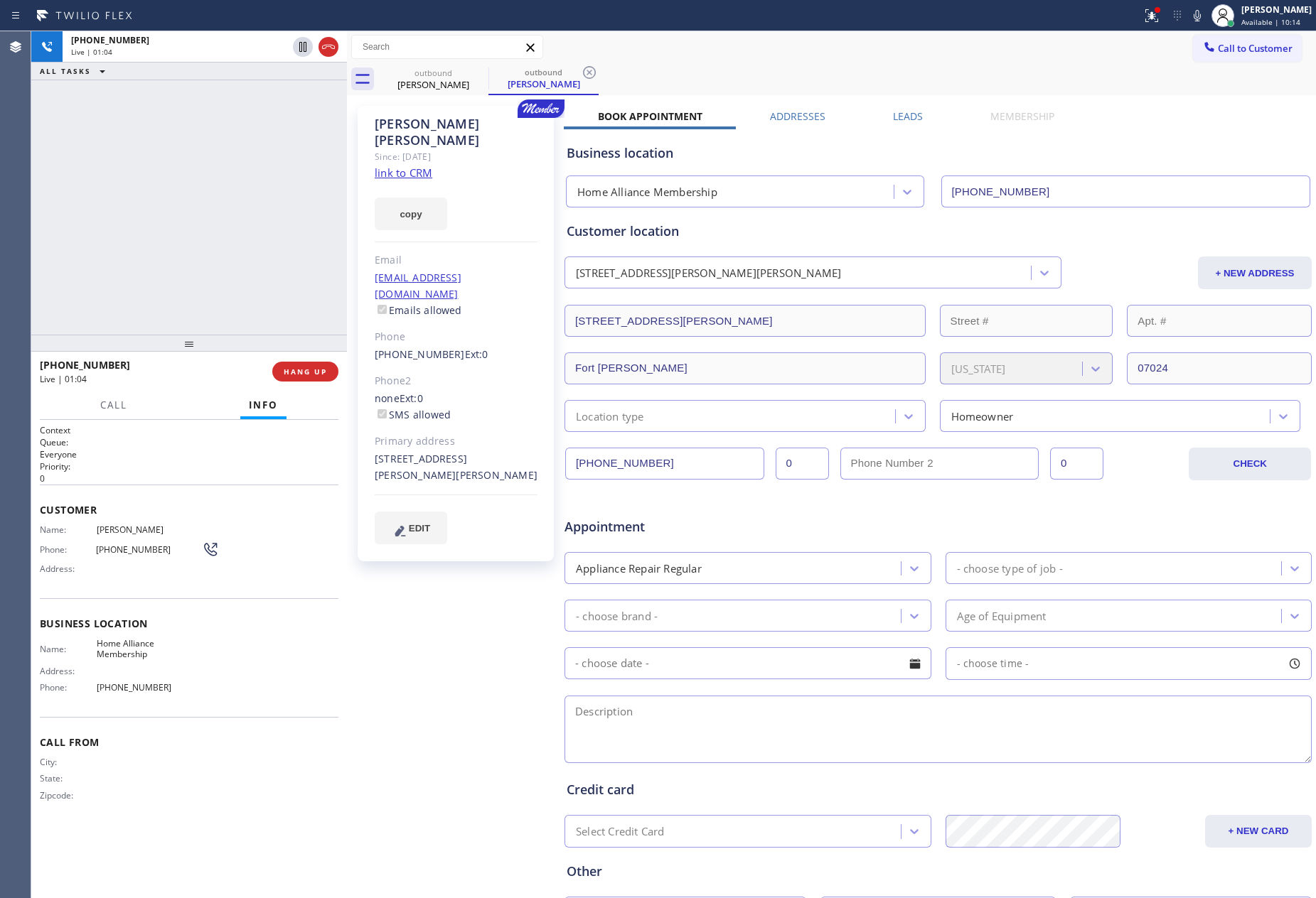
click at [168, 241] on div "[PHONE_NUMBER] Live | 01:04 ALL TASKS ALL TASKS ACTIVE TASKS TASKS IN WRAP UP" at bounding box center [189, 183] width 315 height 303
click at [168, 241] on div "[PHONE_NUMBER] Live | 01:05 ALL TASKS ALL TASKS ACTIVE TASKS TASKS IN WRAP UP" at bounding box center [189, 183] width 315 height 303
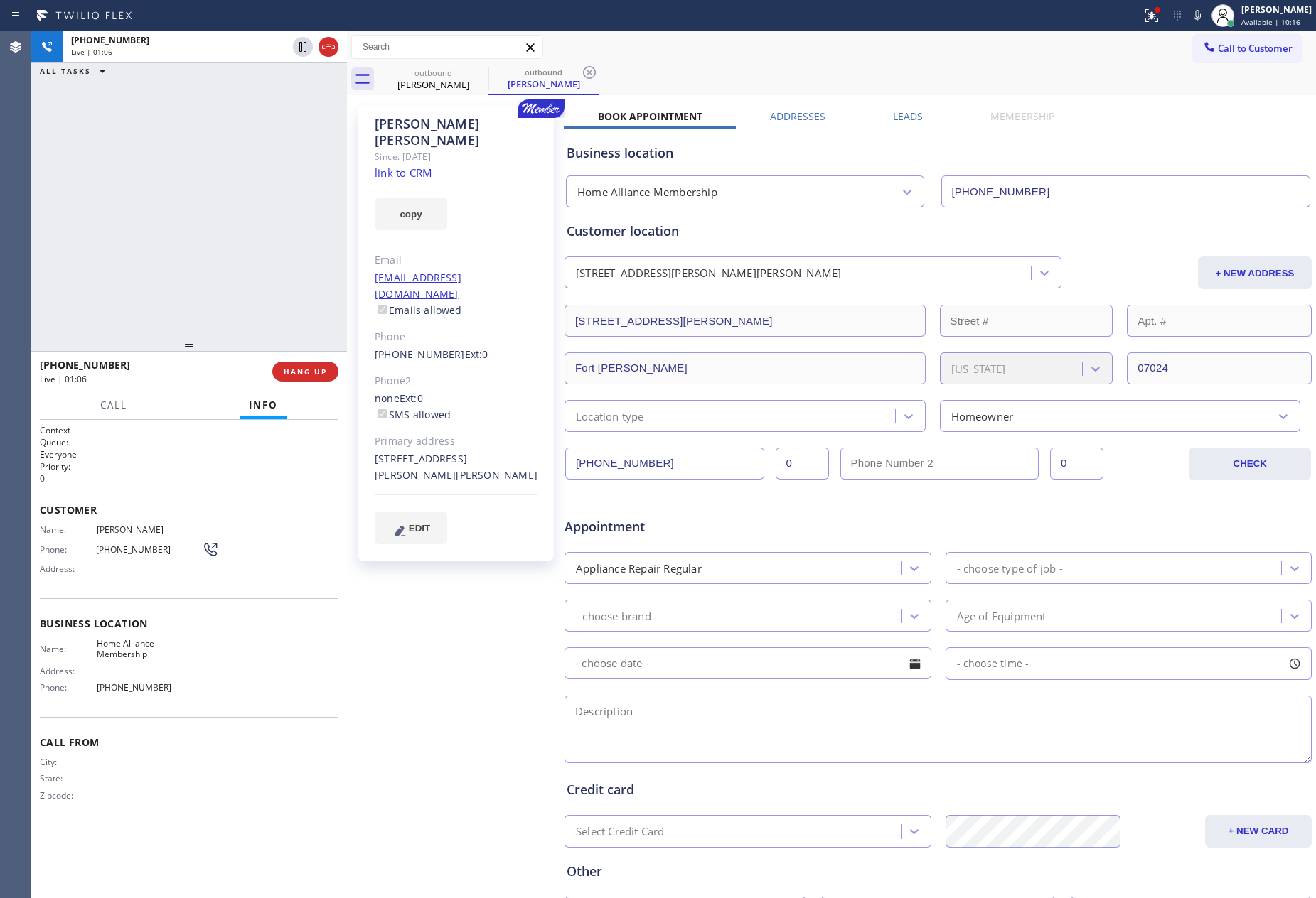
click at [185, 232] on div "[PHONE_NUMBER] Live | 01:06 ALL TASKS ALL TASKS ACTIVE TASKS TASKS IN WRAP UP" at bounding box center [189, 183] width 315 height 303
click at [185, 232] on div "[PHONE_NUMBER] Live | 01:07 ALL TASKS ALL TASKS ACTIVE TASKS TASKS IN WRAP UP" at bounding box center [189, 183] width 315 height 303
click at [185, 232] on div "[PHONE_NUMBER] Live | 01:07 ALL TASKS ALL TASKS ACTIVE TASKS TASKS IN WRAP UP" at bounding box center [189, 183] width 315 height 303
click at [195, 231] on div "[PHONE_NUMBER] Live | 01:08 ALL TASKS ALL TASKS ACTIVE TASKS TASKS IN WRAP UP" at bounding box center [189, 183] width 315 height 303
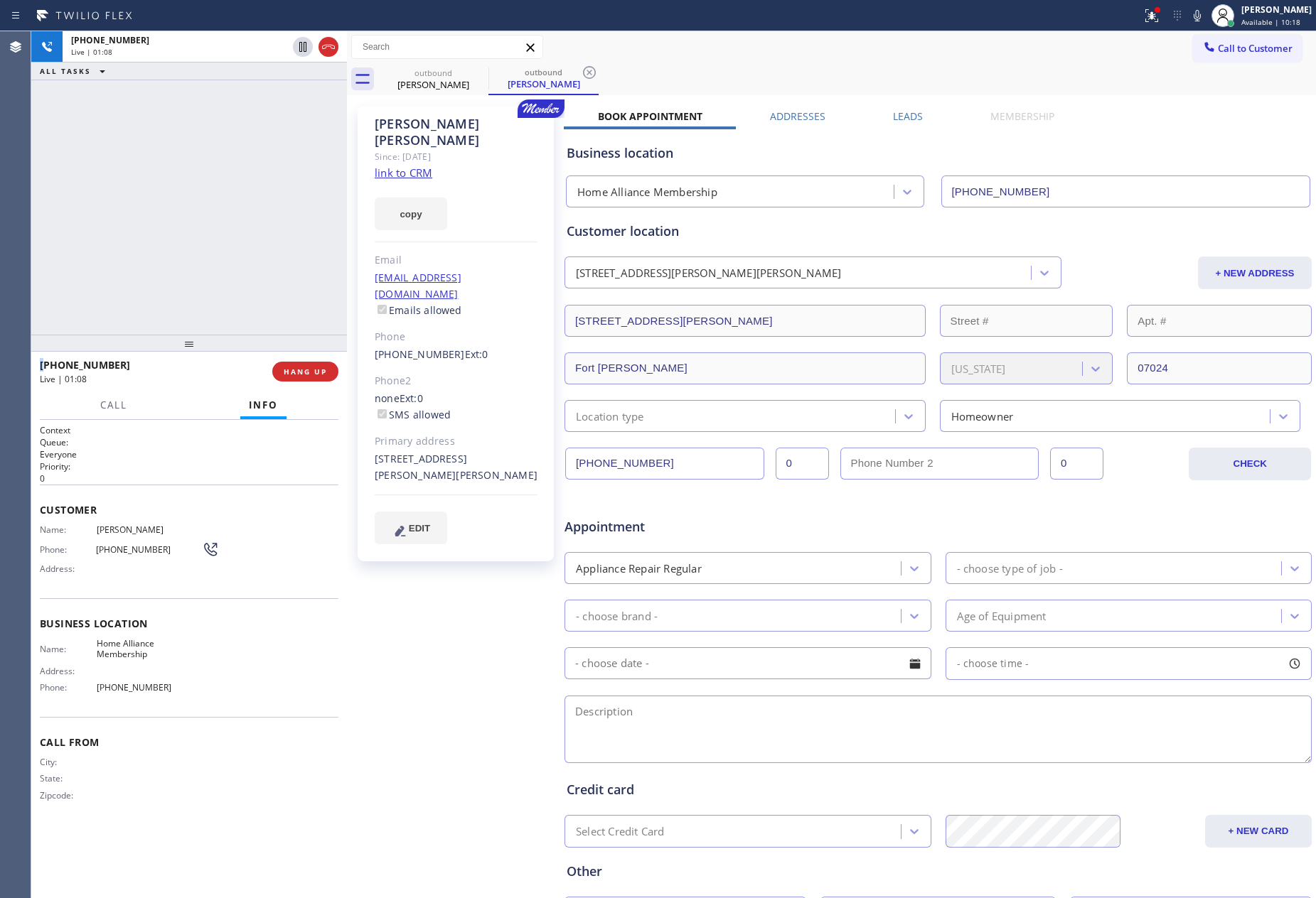
click at [195, 231] on div "[PHONE_NUMBER] Live | 01:08 ALL TASKS ALL TASKS ACTIVE TASKS TASKS IN WRAP UP" at bounding box center [189, 183] width 315 height 303
click at [195, 231] on div "[PHONE_NUMBER] Live | 01:09 ALL TASKS ALL TASKS ACTIVE TASKS TASKS IN WRAP UP" at bounding box center [189, 183] width 315 height 303
click at [195, 231] on div "[PHONE_NUMBER] Live | 01:10 ALL TASKS ALL TASKS ACTIVE TASKS TASKS IN WRAP UP" at bounding box center [189, 183] width 315 height 303
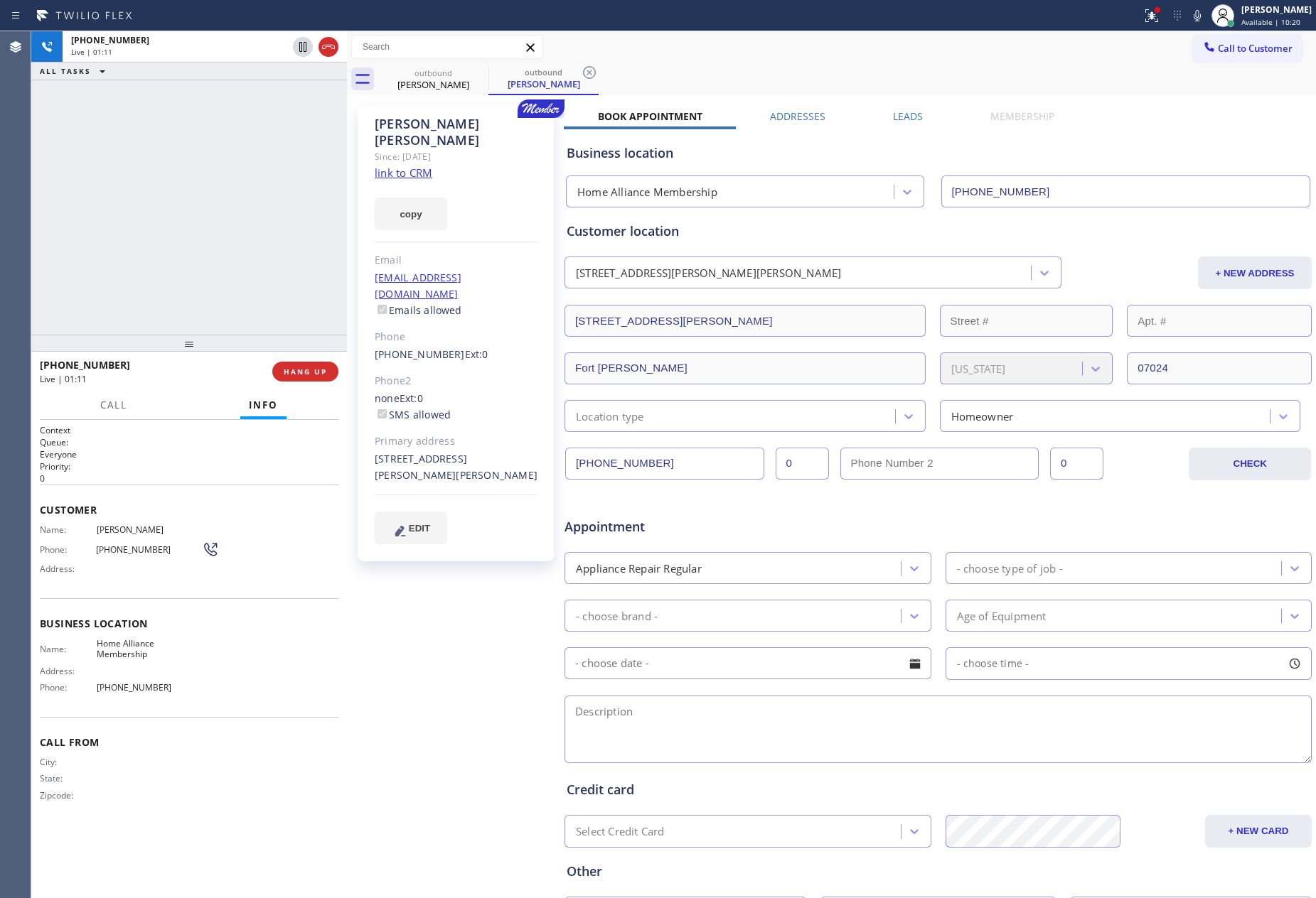
click at [195, 231] on div "[PHONE_NUMBER] Live | 01:11 ALL TASKS ALL TASKS ACTIVE TASKS TASKS IN WRAP UP" at bounding box center [189, 183] width 315 height 303
click at [195, 231] on div "[PHONE_NUMBER] Live | 01:13 ALL TASKS ALL TASKS ACTIVE TASKS TASKS IN WRAP UP" at bounding box center [189, 183] width 315 height 303
click at [195, 231] on div "[PHONE_NUMBER] Live | 01:14 ALL TASKS ALL TASKS ACTIVE TASKS TASKS IN WRAP UP" at bounding box center [189, 183] width 315 height 303
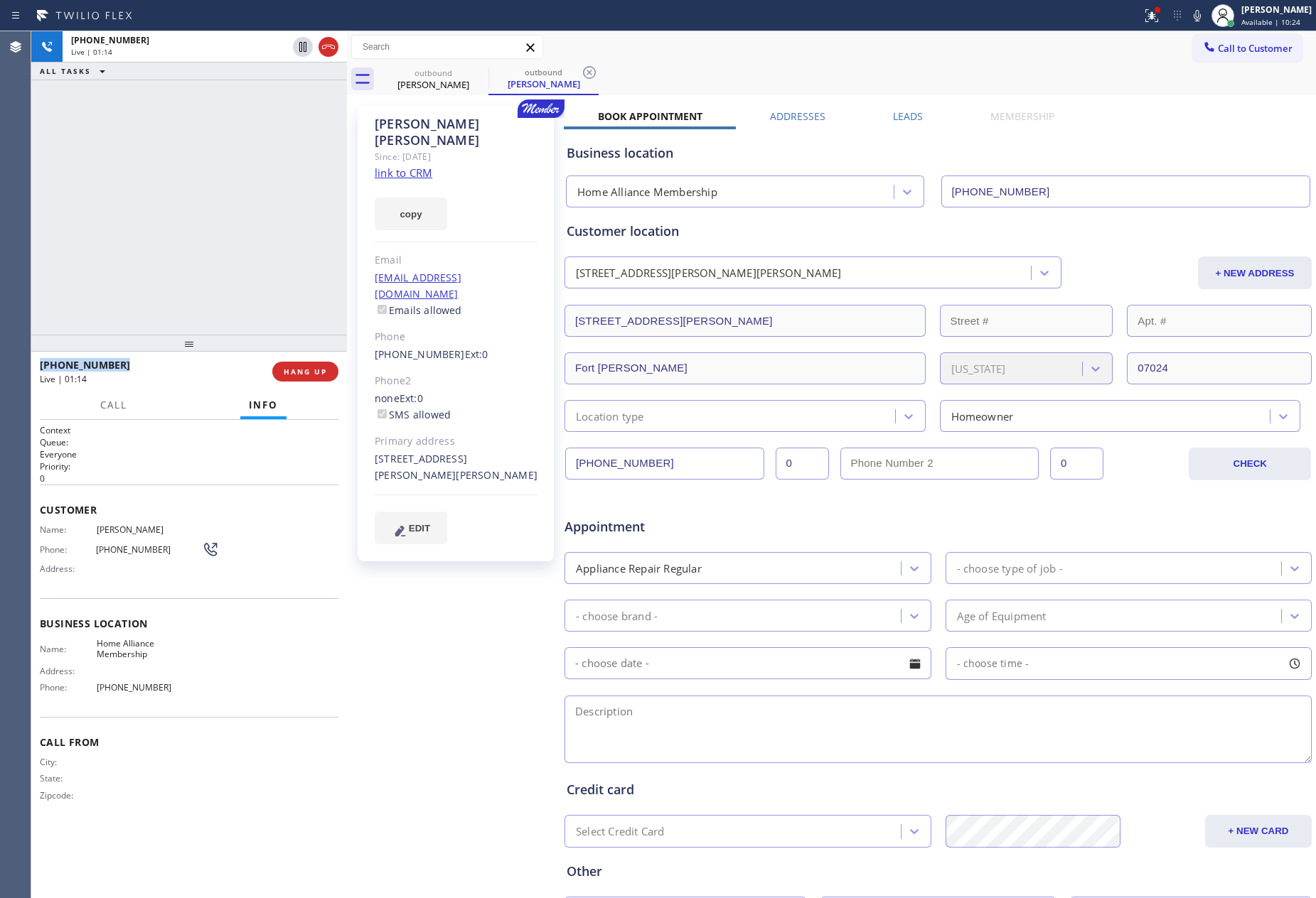
click at [195, 231] on div "[PHONE_NUMBER] Live | 01:14 ALL TASKS ALL TASKS ACTIVE TASKS TASKS IN WRAP UP" at bounding box center [189, 183] width 315 height 303
click at [223, 231] on div "[PHONE_NUMBER] Live | 01:15 ALL TASKS ALL TASKS ACTIVE TASKS TASKS IN WRAP UP" at bounding box center [189, 183] width 315 height 303
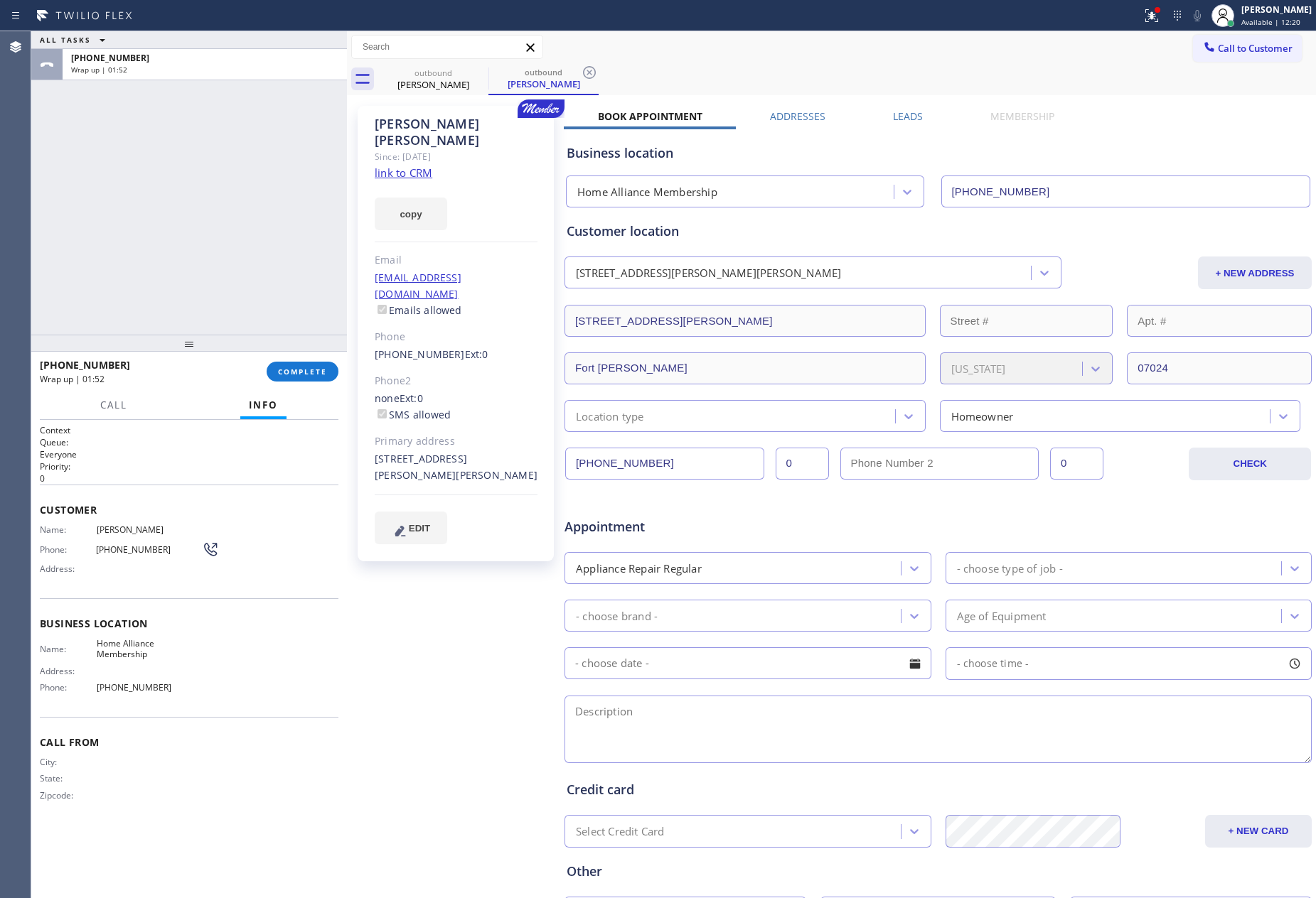
click at [239, 213] on div "ALL TASKS ALL TASKS ACTIVE TASKS TASKS IN WRAP UP [PHONE_NUMBER] Wrap up | 01:52" at bounding box center [189, 183] width 315 height 303
click at [301, 371] on span "COMPLETE" at bounding box center [302, 371] width 49 height 10
click at [248, 235] on div "ALL TASKS ALL TASKS ACTIVE TASKS TASKS IN WRAP UP [PHONE_NUMBER] Wrap up | 01:53" at bounding box center [189, 183] width 315 height 303
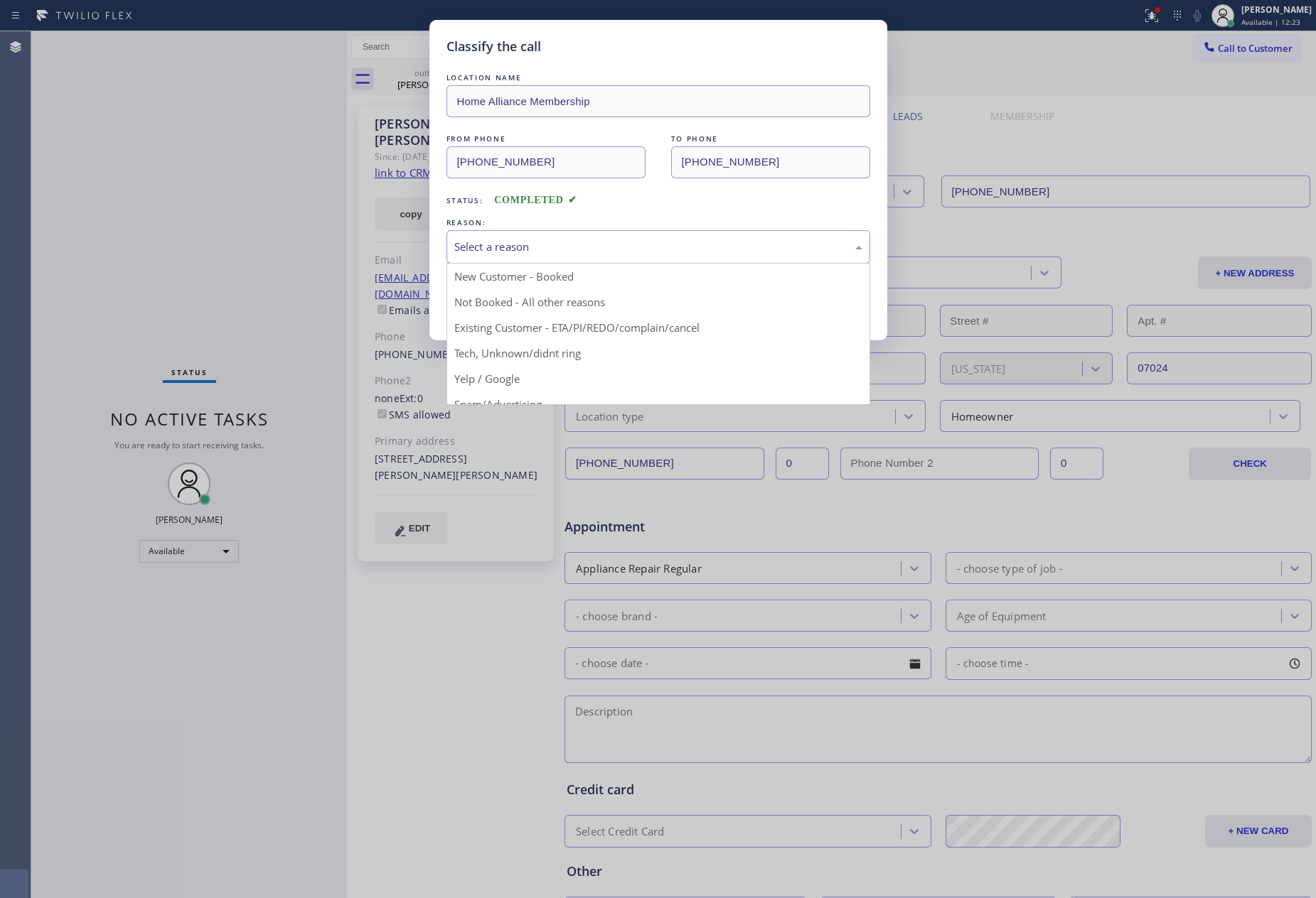
click at [529, 241] on div "Select a reason" at bounding box center [658, 247] width 408 height 16
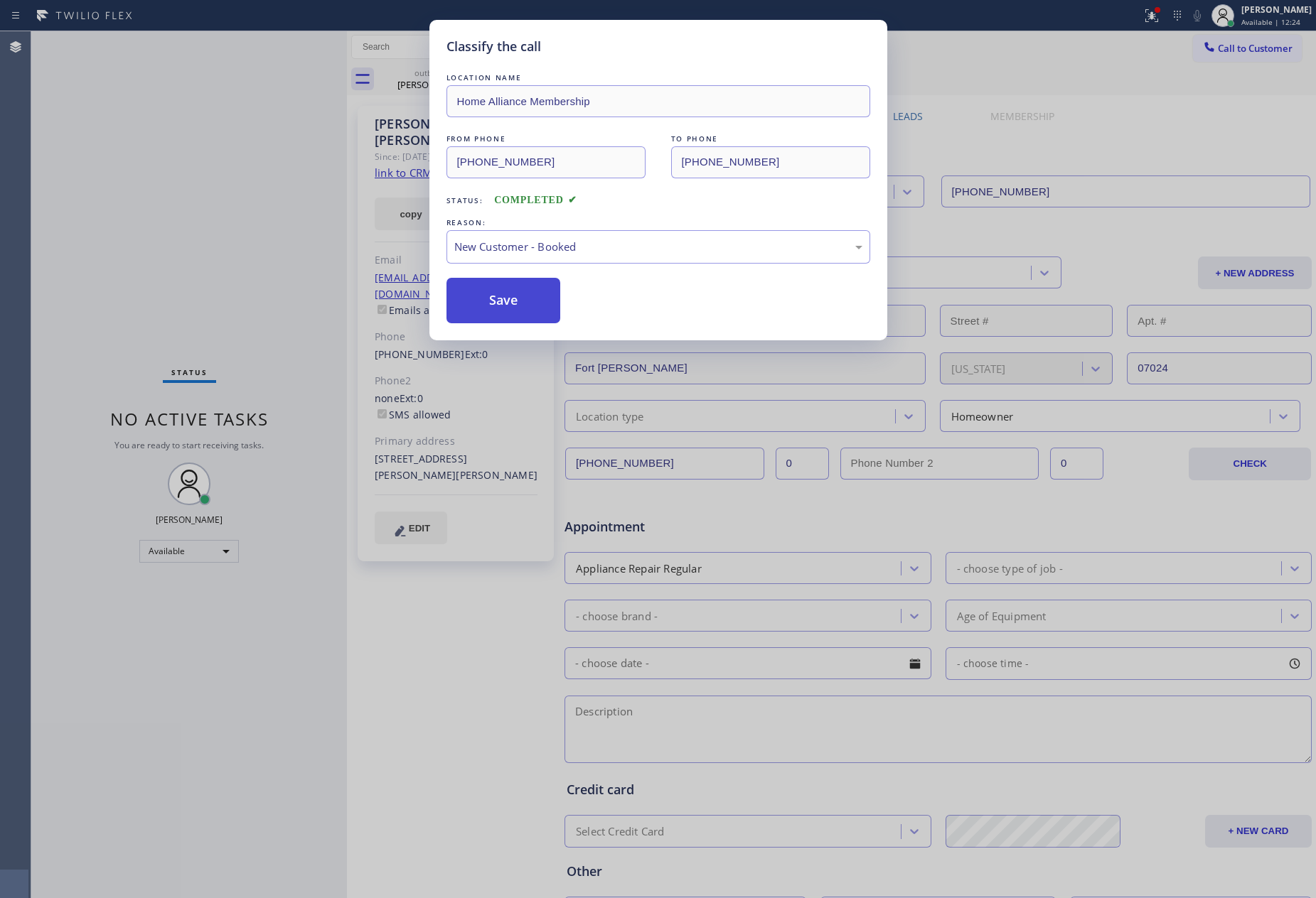
click at [486, 301] on button "Save" at bounding box center [503, 300] width 114 height 46
click at [489, 301] on button "Save" at bounding box center [503, 300] width 114 height 46
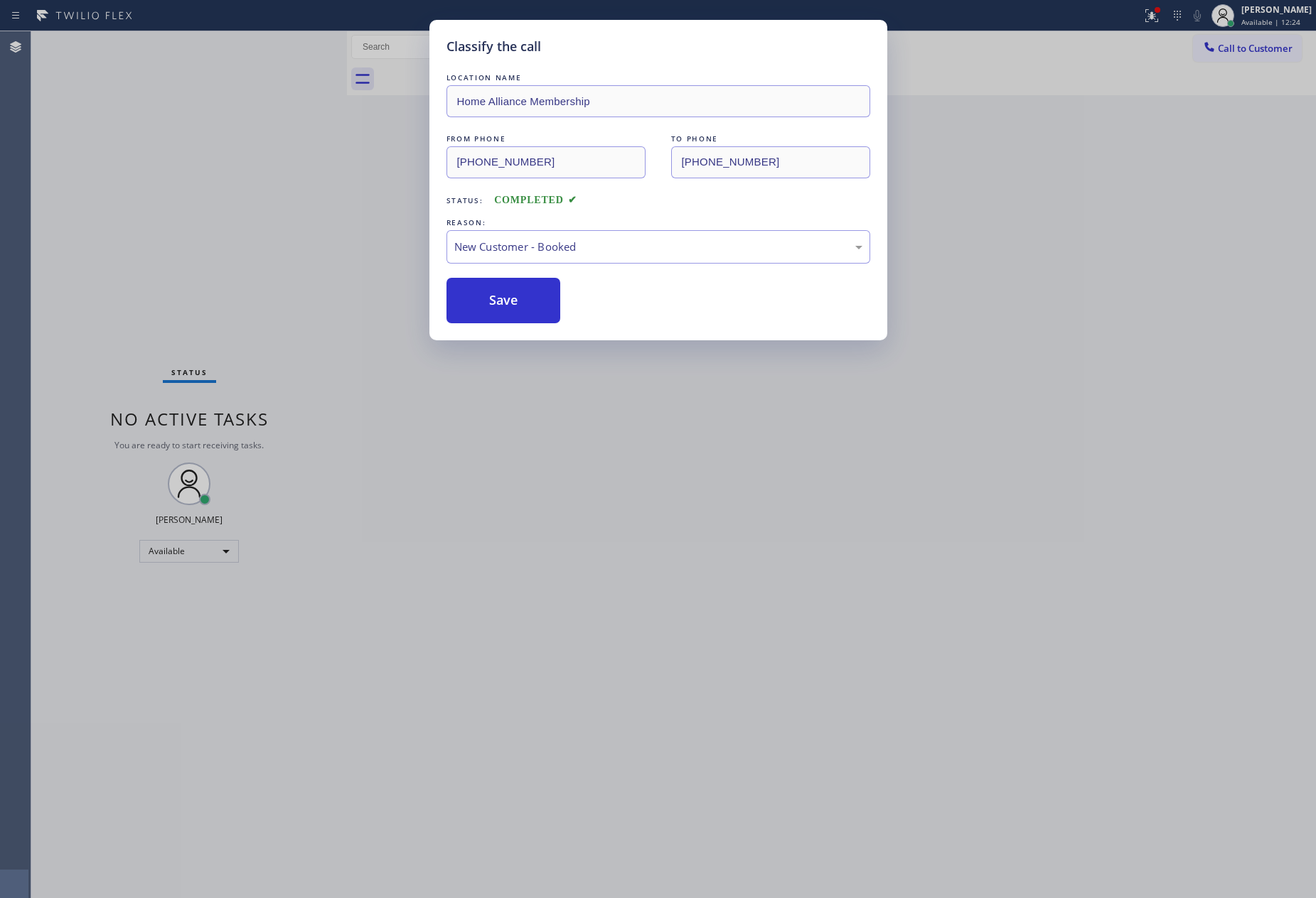
drag, startPoint x: 490, startPoint y: 301, endPoint x: 802, endPoint y: 10, distance: 426.6
click at [495, 301] on button "Save" at bounding box center [503, 300] width 114 height 46
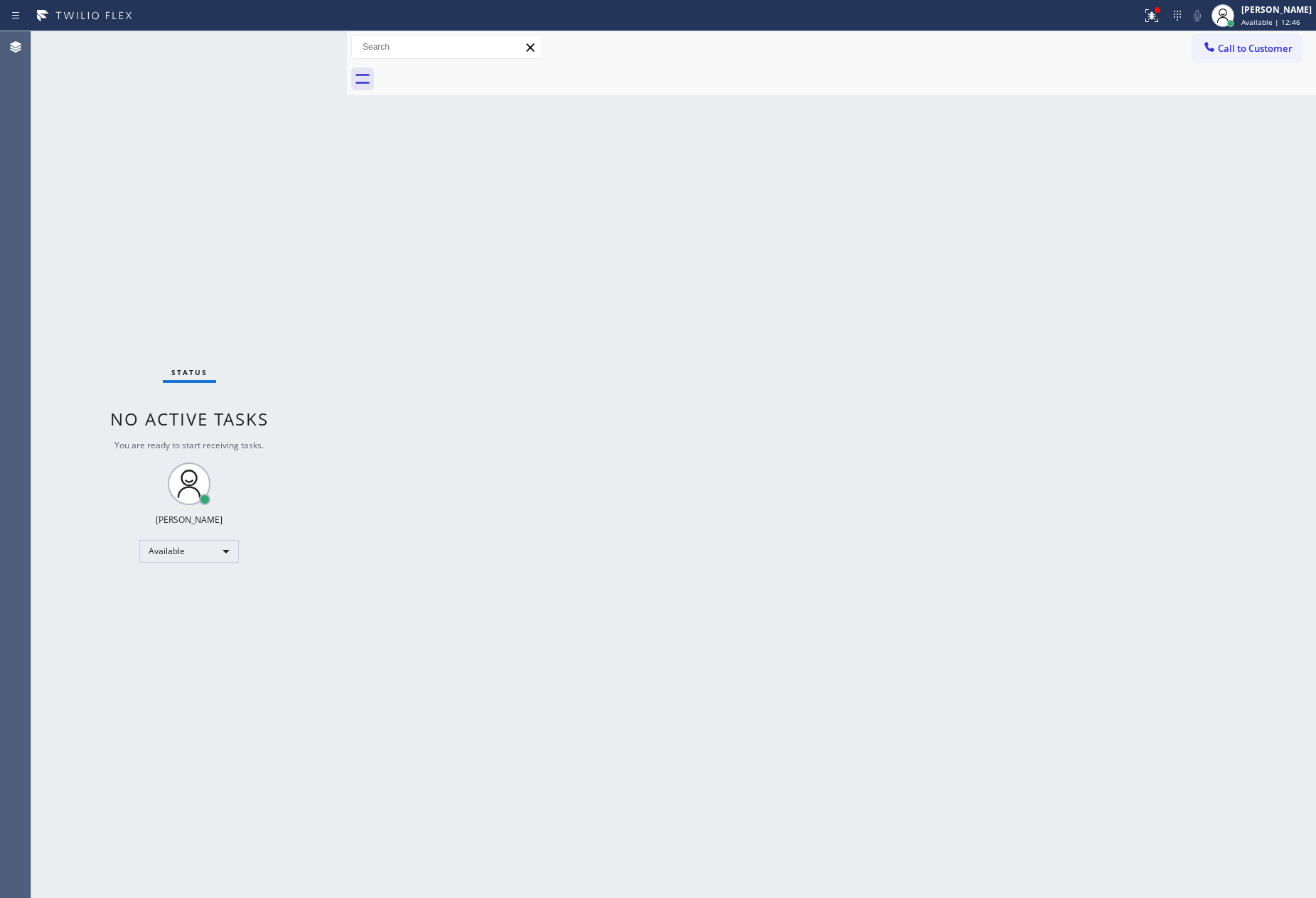
click at [360, 236] on div "Status No active tasks You are ready to start receiving tasks. [PERSON_NAME] Av…" at bounding box center [673, 464] width 1285 height 867
click at [1256, 48] on span "Call to Customer" at bounding box center [1255, 48] width 75 height 13
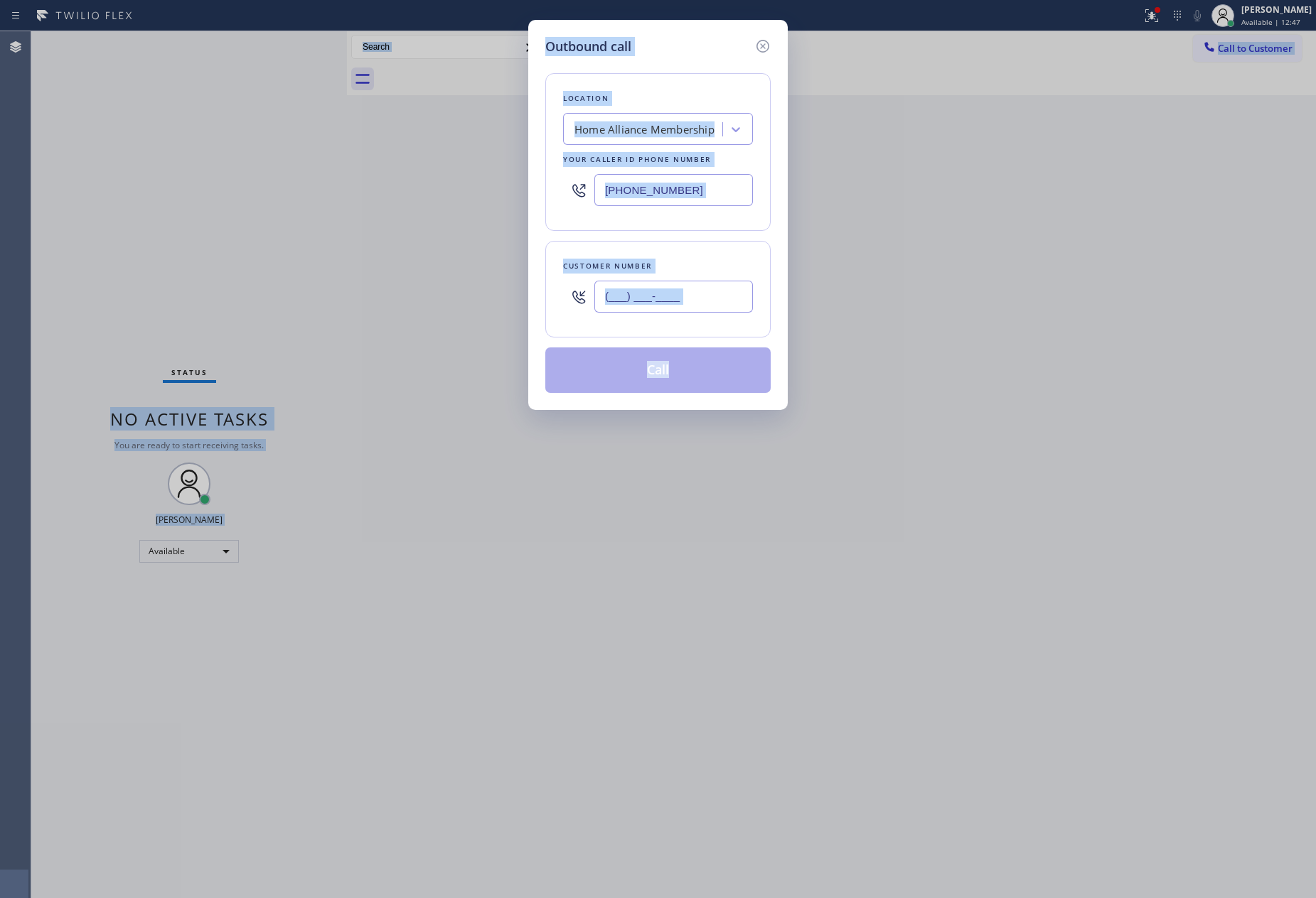
click at [691, 287] on input "(___) ___-____" at bounding box center [673, 296] width 159 height 32
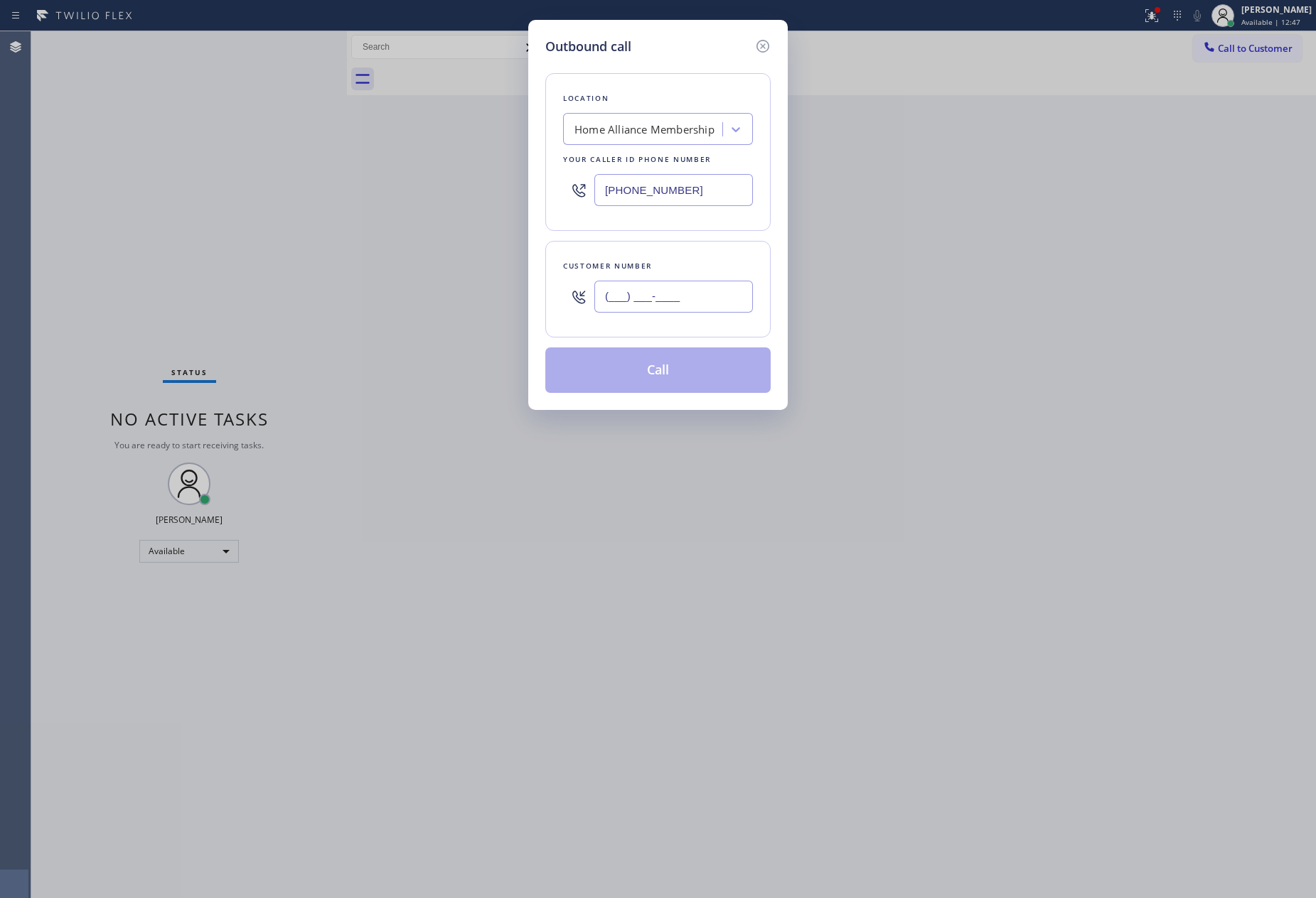
paste input "609) 323-7062"
type input "[PHONE_NUMBER]"
click at [672, 373] on button "Call" at bounding box center [658, 370] width 225 height 46
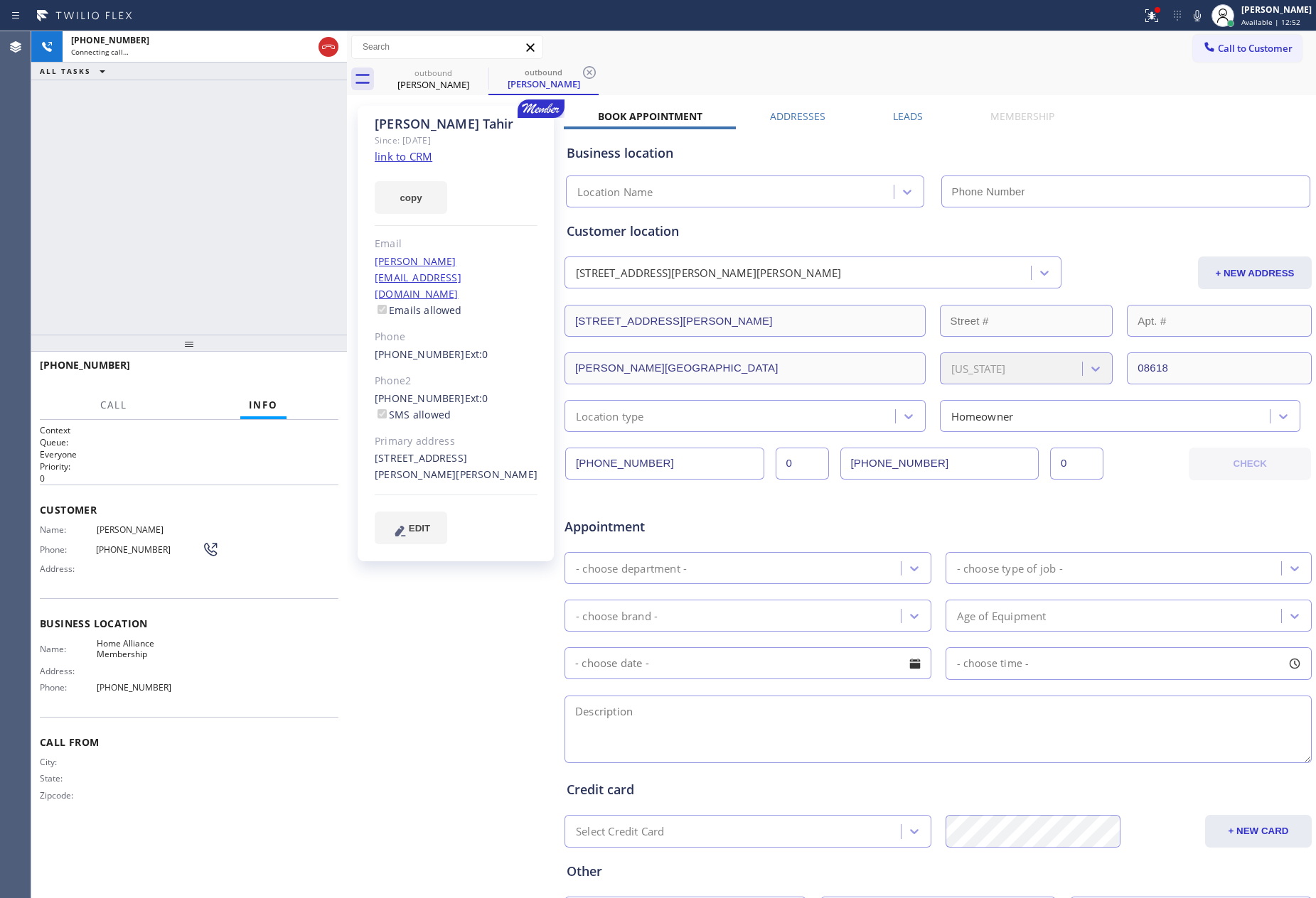
type input "[PHONE_NUMBER]"
click at [179, 192] on div "[PHONE_NUMBER] Connecting call… ALL TASKS ALL TASKS ACTIVE TASKS TASKS IN WRAP …" at bounding box center [189, 183] width 315 height 303
click at [179, 192] on div "[PHONE_NUMBER] Live | 00:00 ALL TASKS ALL TASKS ACTIVE TASKS TASKS IN WRAP UP" at bounding box center [189, 183] width 315 height 303
click at [204, 184] on div "[PHONE_NUMBER] Live | 00:02 ALL TASKS ALL TASKS ACTIVE TASKS TASKS IN WRAP UP" at bounding box center [189, 183] width 315 height 303
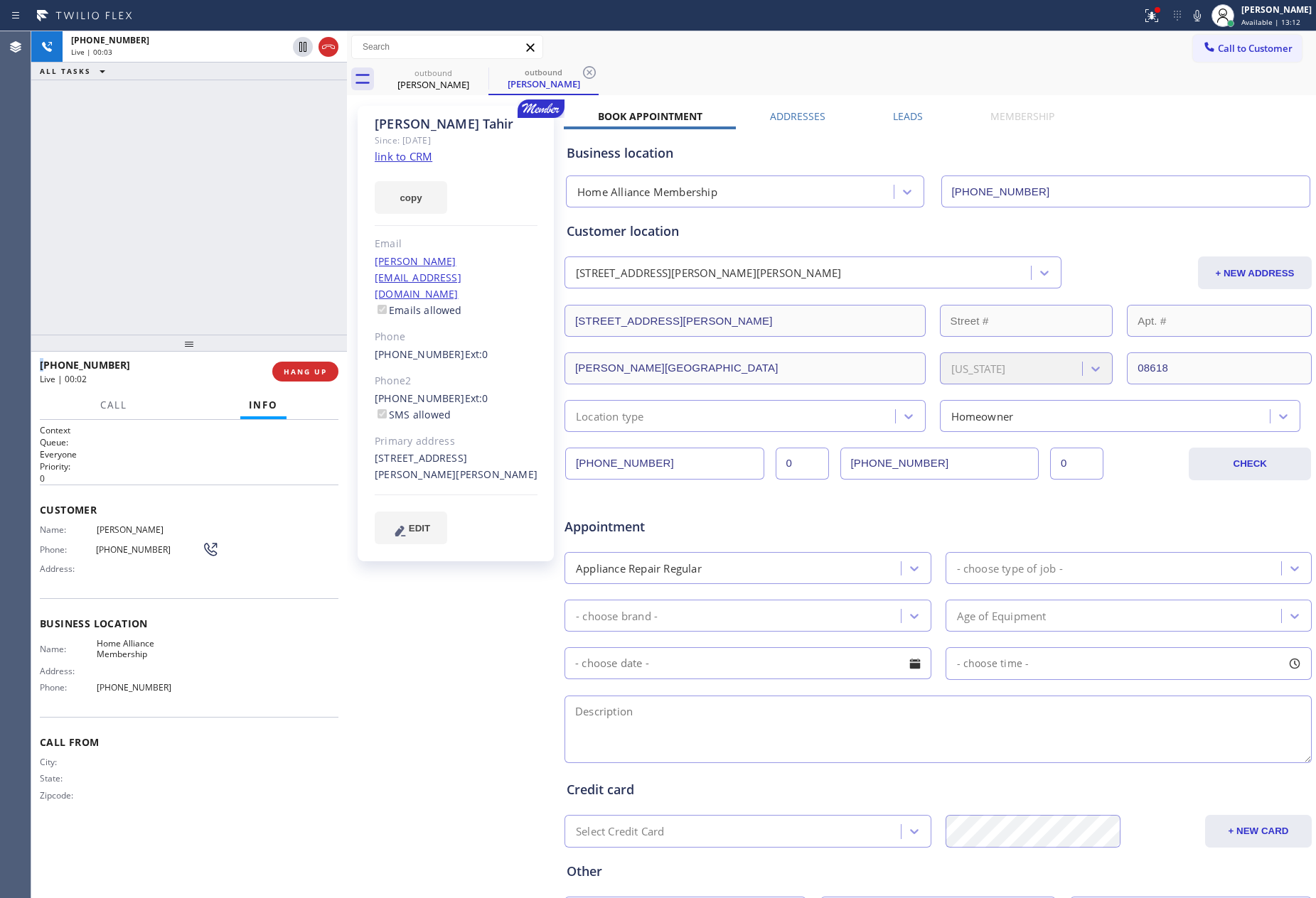
click at [204, 184] on div "[PHONE_NUMBER] Live | 00:03 ALL TASKS ALL TASKS ACTIVE TASKS TASKS IN WRAP UP" at bounding box center [189, 183] width 315 height 303
drag, startPoint x: 192, startPoint y: 268, endPoint x: 205, endPoint y: 268, distance: 13.0
click at [196, 268] on div "[PHONE_NUMBER] Live | 00:10 ALL TASKS ALL TASKS ACTIVE TASKS TASKS IN WRAP UP" at bounding box center [189, 183] width 315 height 303
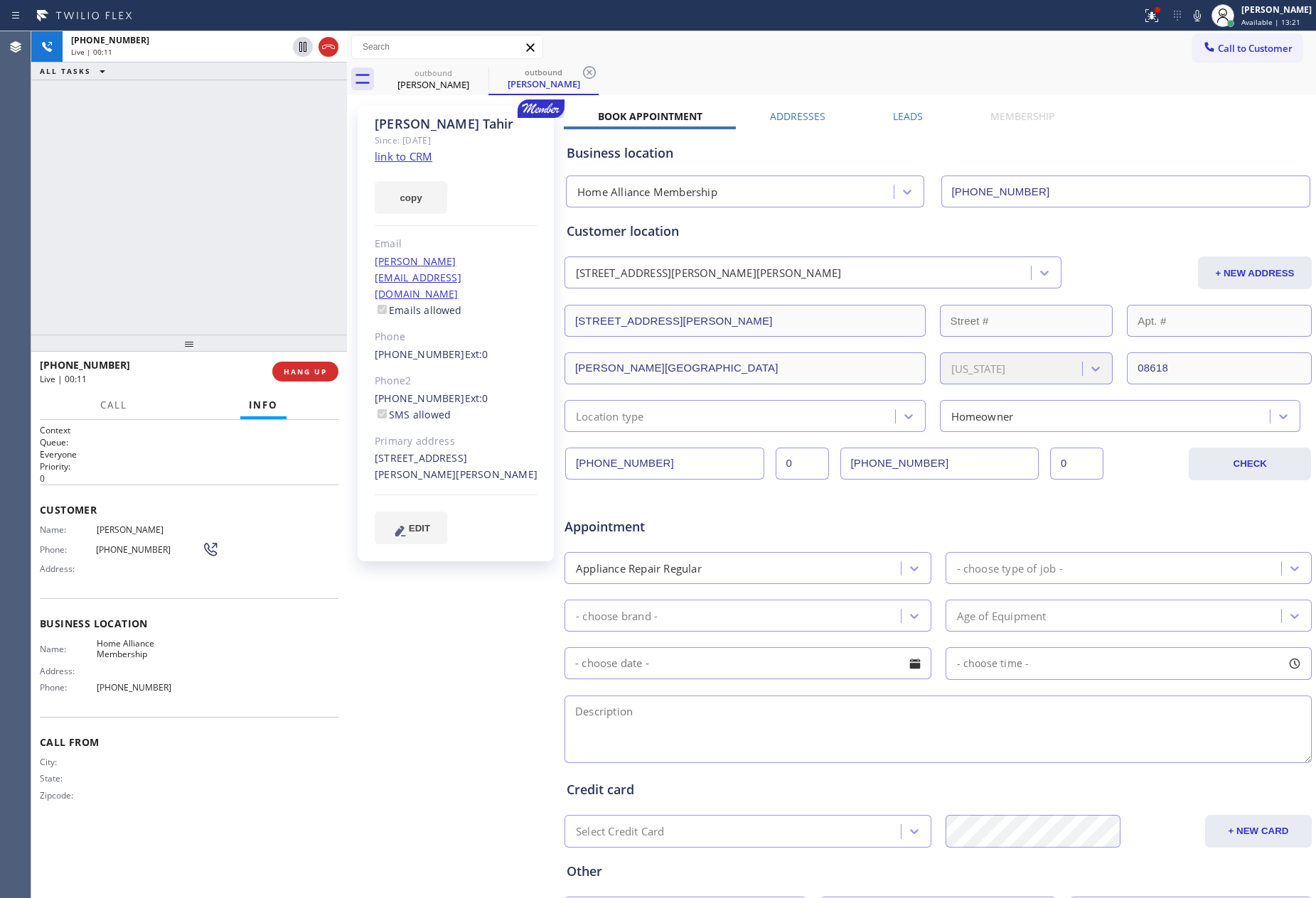
click at [898, 544] on div "Appointment Appliance Repair Regular - choose type of job - - choose brand - Ag…" at bounding box center [938, 633] width 743 height 266
click at [393, 157] on link "link to CRM" at bounding box center [403, 156] width 57 height 14
drag, startPoint x: 237, startPoint y: 242, endPoint x: 898, endPoint y: 4, distance: 702.5
click at [280, 241] on div "[PHONE_NUMBER] Live | 00:33 ALL TASKS ALL TASKS ACTIVE TASKS TASKS IN WRAP UP" at bounding box center [189, 183] width 315 height 303
click at [159, 258] on div "[PHONE_NUMBER] Live | 00:51 ALL TASKS ALL TASKS ACTIVE TASKS TASKS IN WRAP UP" at bounding box center [189, 183] width 315 height 303
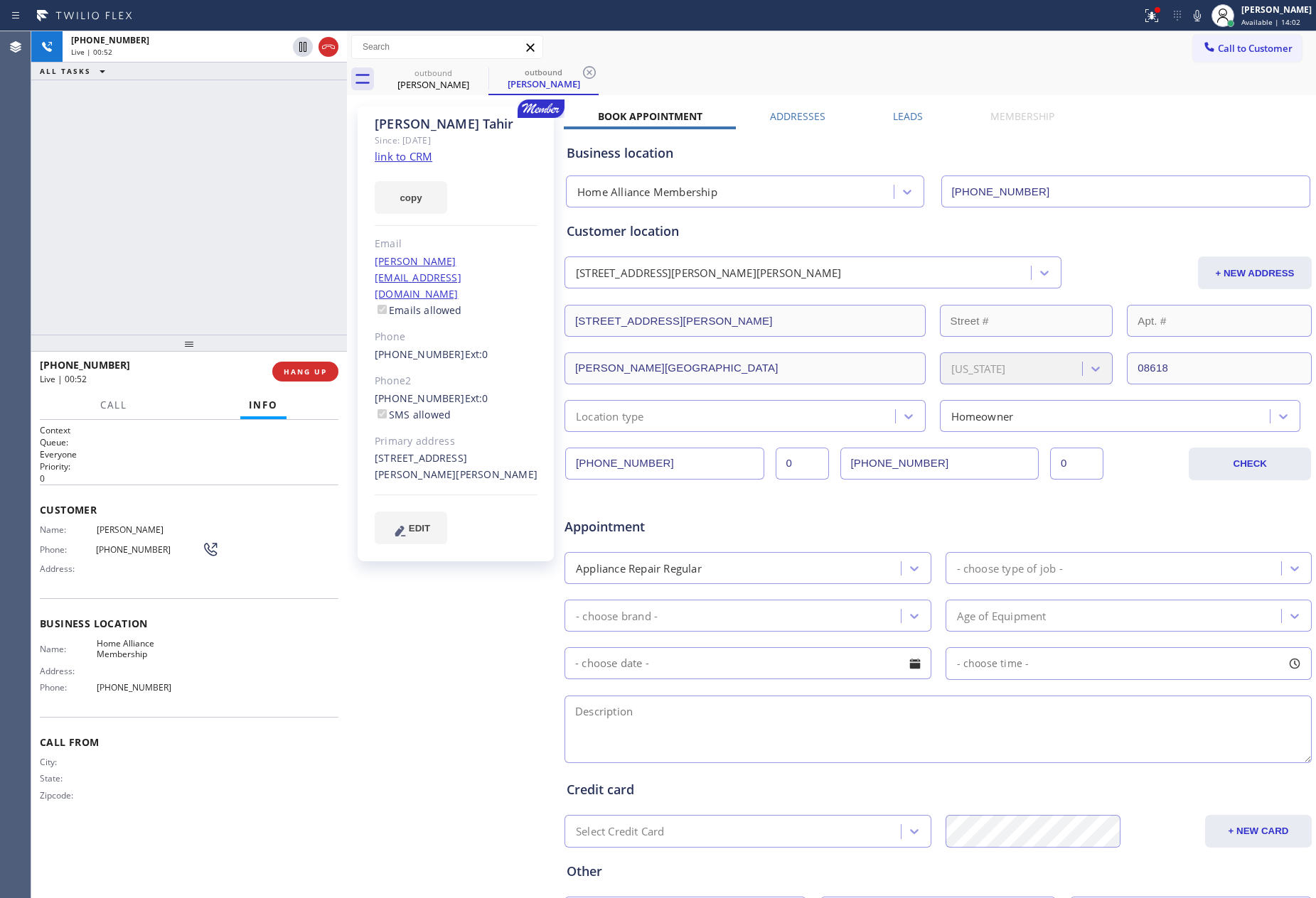
click at [159, 258] on div "[PHONE_NUMBER] Live | 00:52 ALL TASKS ALL TASKS ACTIVE TASKS TASKS IN WRAP UP" at bounding box center [189, 183] width 315 height 303
click at [160, 256] on div "[PHONE_NUMBER] Live | 00:53 ALL TASKS ALL TASKS ACTIVE TASKS TASKS IN WRAP UP" at bounding box center [189, 183] width 315 height 303
click at [160, 256] on div "[PHONE_NUMBER] Live | 00:56 ALL TASKS ALL TASKS ACTIVE TASKS TASKS IN WRAP UP" at bounding box center [189, 183] width 315 height 303
click at [160, 256] on div "[PHONE_NUMBER] Live | 00:57 ALL TASKS ALL TASKS ACTIVE TASKS TASKS IN WRAP UP" at bounding box center [189, 183] width 315 height 303
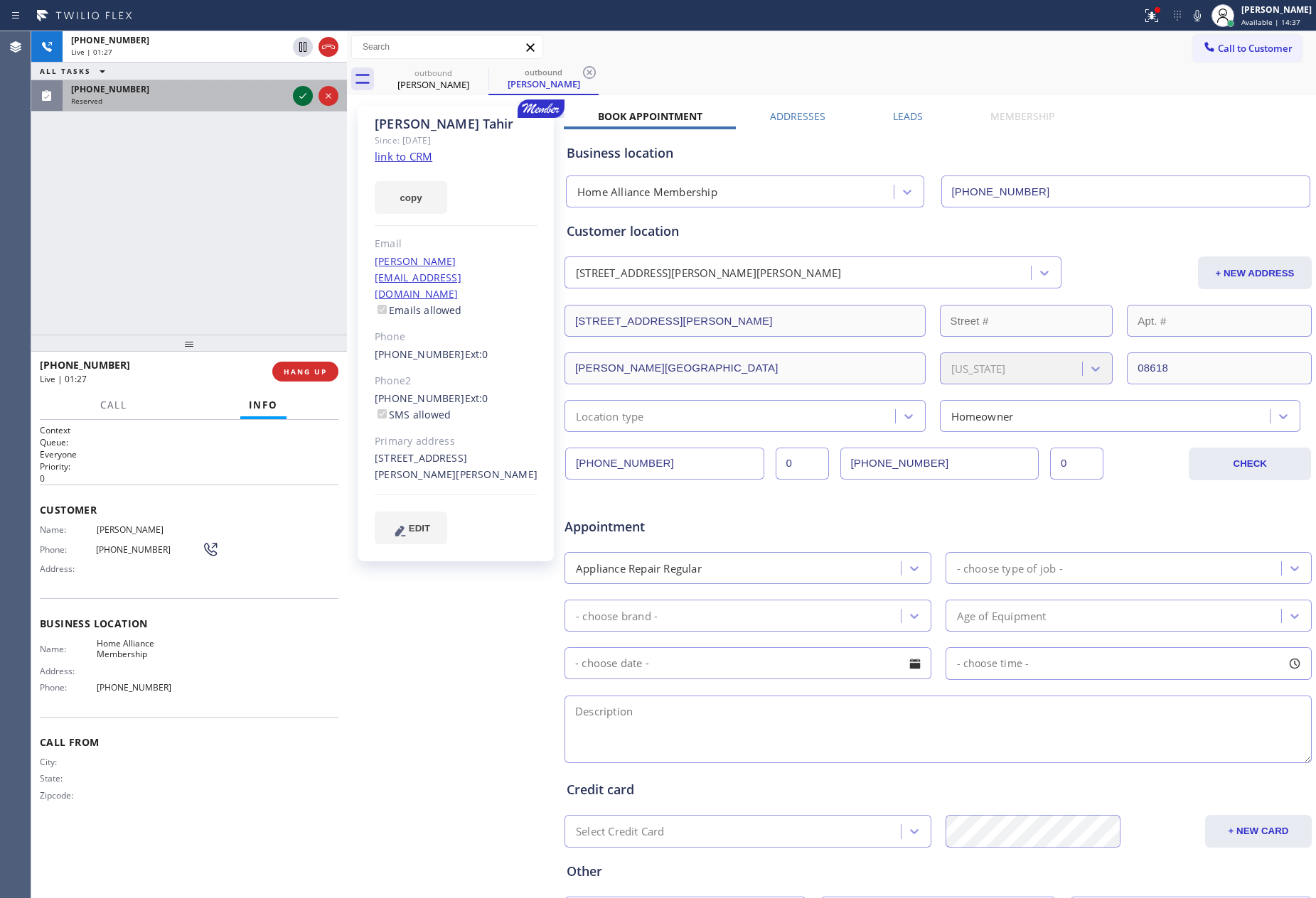
click at [303, 96] on icon at bounding box center [302, 96] width 7 height 6
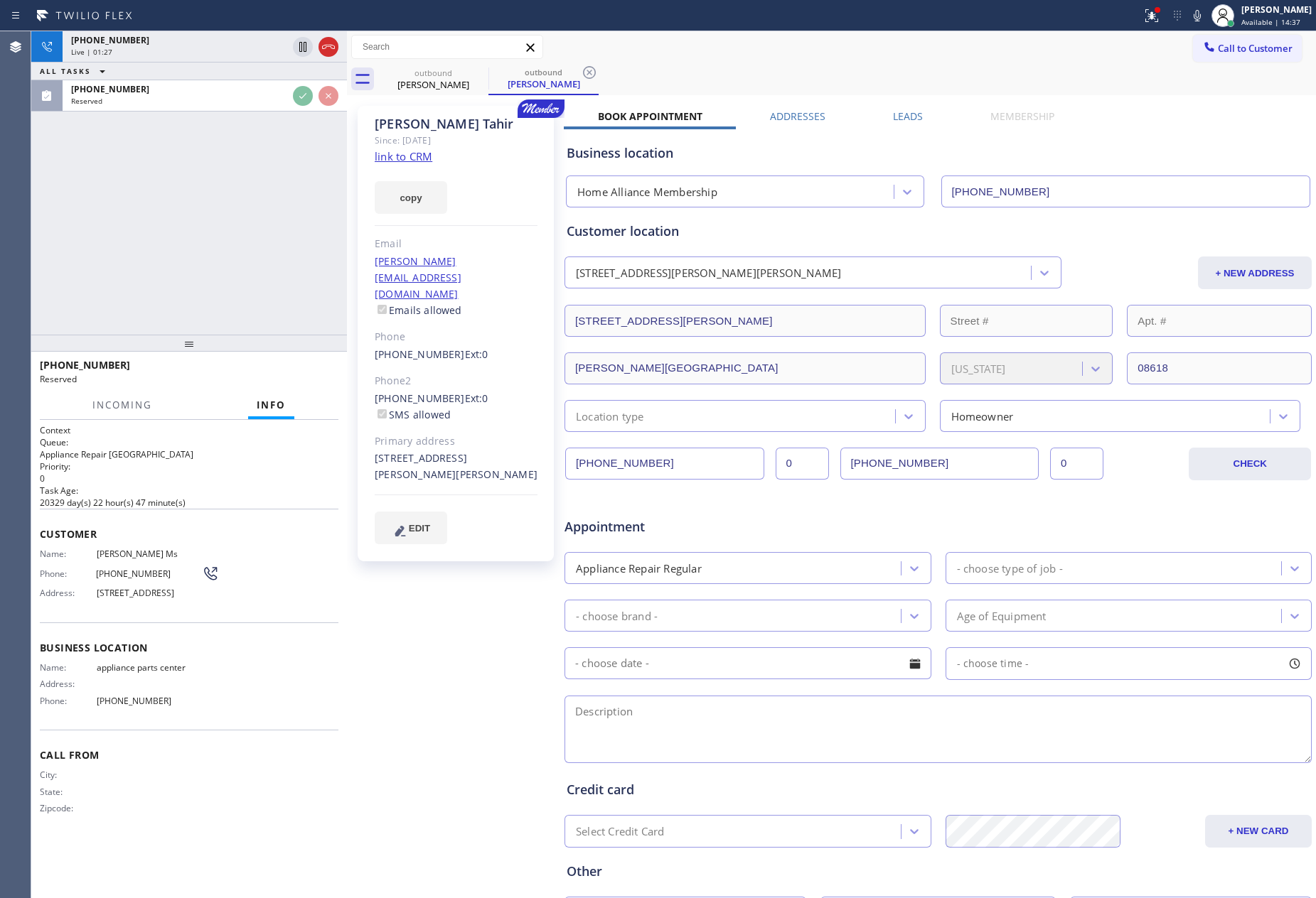
click at [276, 220] on div "[PHONE_NUMBER] Live | 01:27 ALL TASKS ALL TASKS ACTIVE TASKS TASKS IN WRAP UP […" at bounding box center [189, 183] width 315 height 303
click at [271, 223] on div "[PHONE_NUMBER] Live | 01:28 ALL TASKS ALL TASKS ACTIVE TASKS TASKS IN WRAP UP […" at bounding box center [189, 183] width 315 height 303
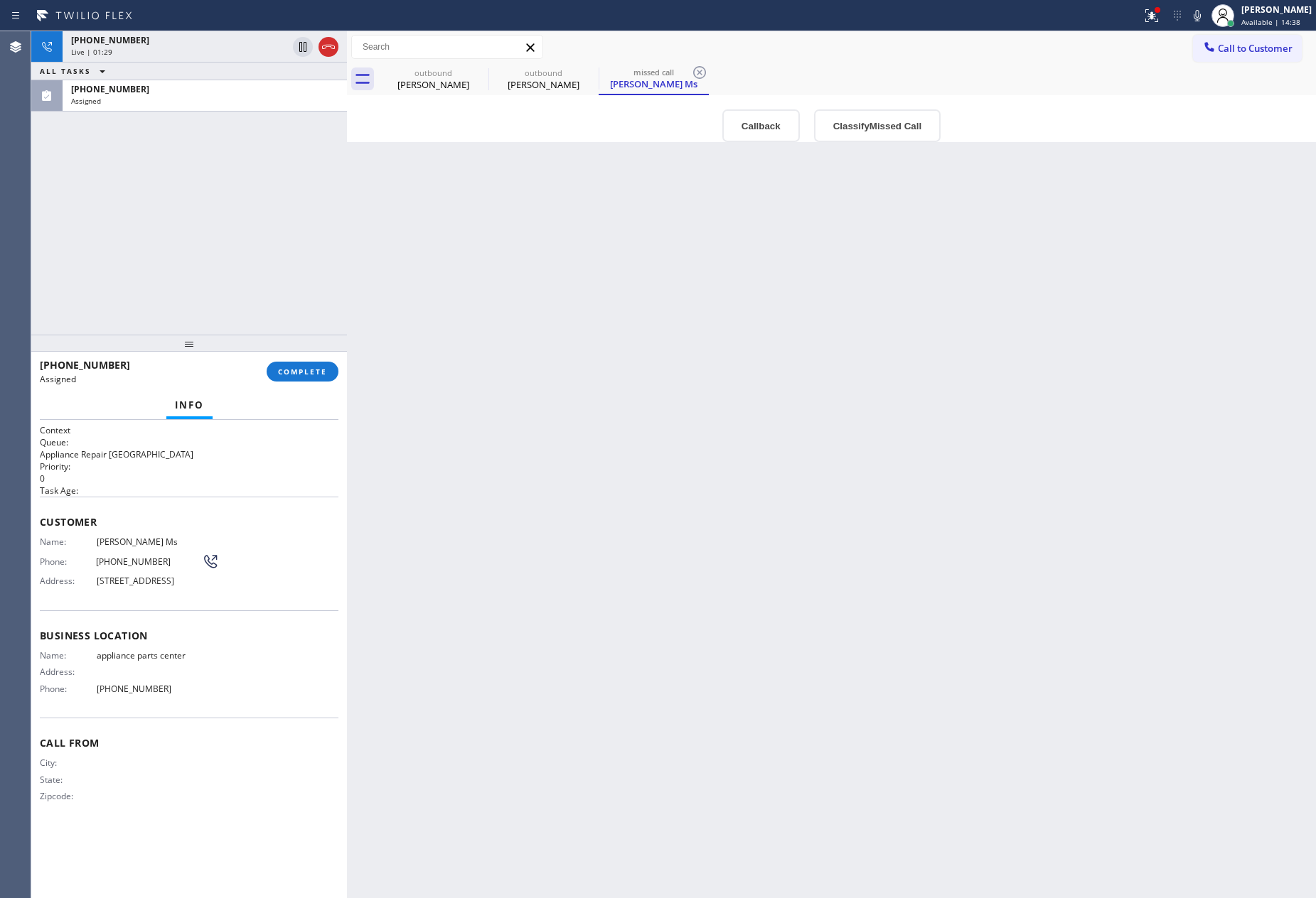
click at [271, 223] on div "[PHONE_NUMBER] Live | 01:29 ALL TASKS ALL TASKS ACTIVE TASKS TASKS IN WRAP UP […" at bounding box center [189, 183] width 315 height 303
click at [862, 130] on button "Classify Missed Call" at bounding box center [878, 126] width 126 height 33
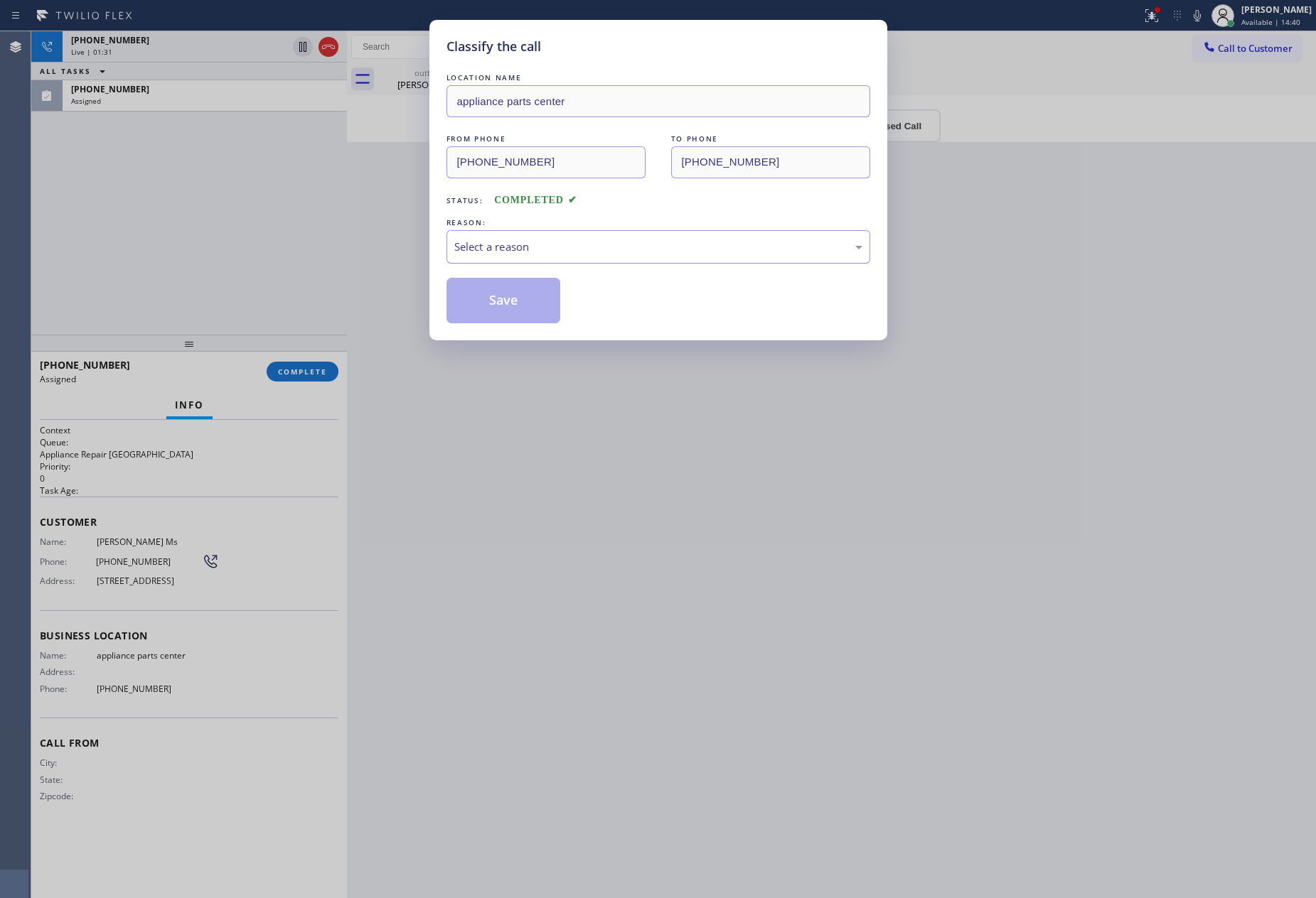
click at [613, 242] on div "Select a reason" at bounding box center [658, 247] width 408 height 16
click at [518, 306] on button "Save" at bounding box center [503, 300] width 114 height 46
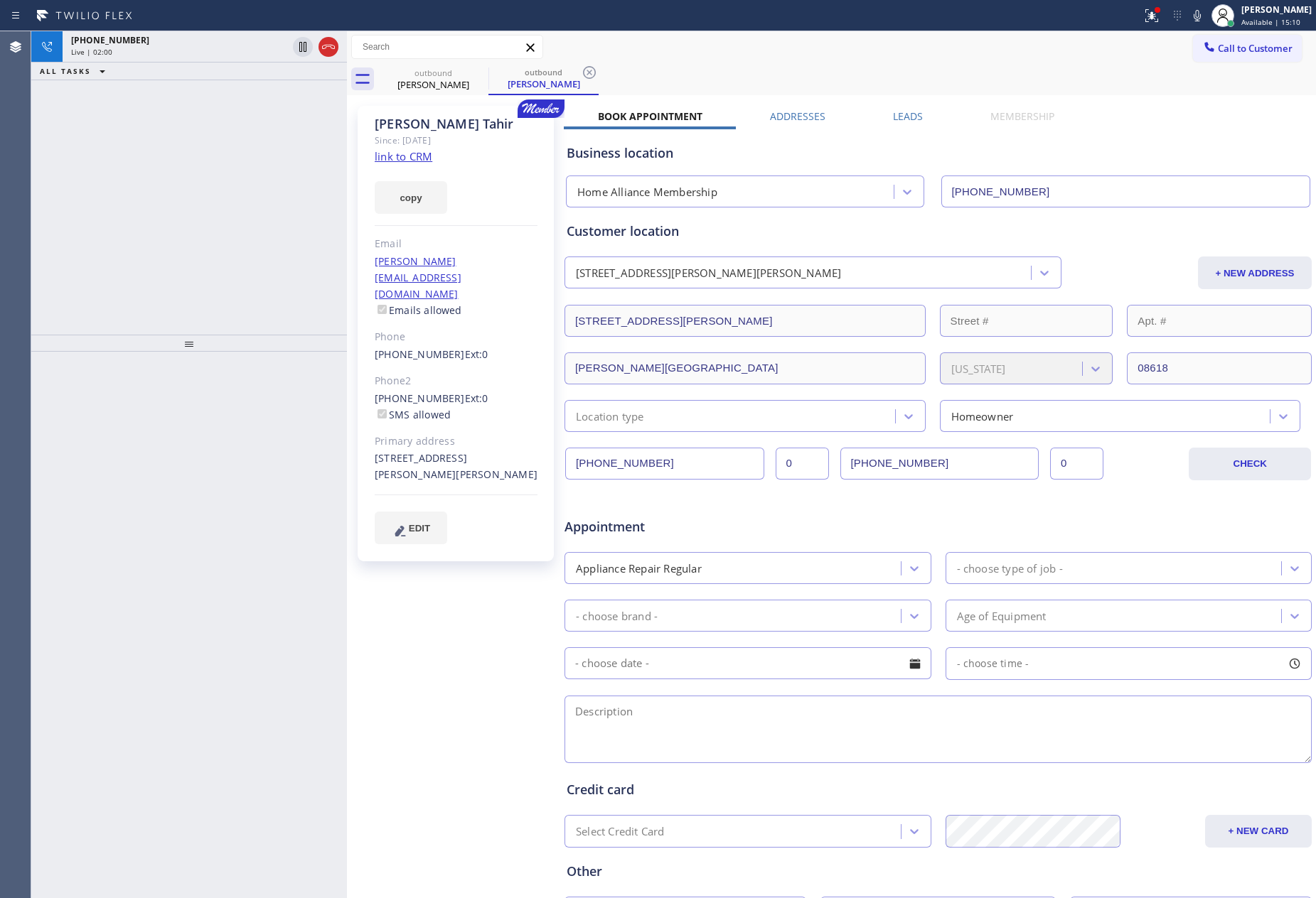
click at [152, 243] on div "[PHONE_NUMBER] Live | 02:00 ALL TASKS ALL TASKS ACTIVE TASKS TASKS IN WRAP UP" at bounding box center [189, 183] width 315 height 303
click at [152, 243] on div "[PHONE_NUMBER] Live | 02:01 ALL TASKS ALL TASKS ACTIVE TASKS TASKS IN WRAP UP" at bounding box center [189, 183] width 315 height 303
click at [205, 229] on div "[PHONE_NUMBER] Live | 02:01 ALL TASKS ALL TASKS ACTIVE TASKS TASKS IN WRAP UP" at bounding box center [189, 183] width 315 height 303
click at [185, 169] on div "ALL TASKS ALL TASKS ACTIVE TASKS TASKS IN WRAP UP [PHONE_NUMBER] Wrap up | 01:18" at bounding box center [189, 183] width 315 height 303
click at [256, 65] on div "Wrap up | 01:18" at bounding box center [204, 69] width 268 height 10
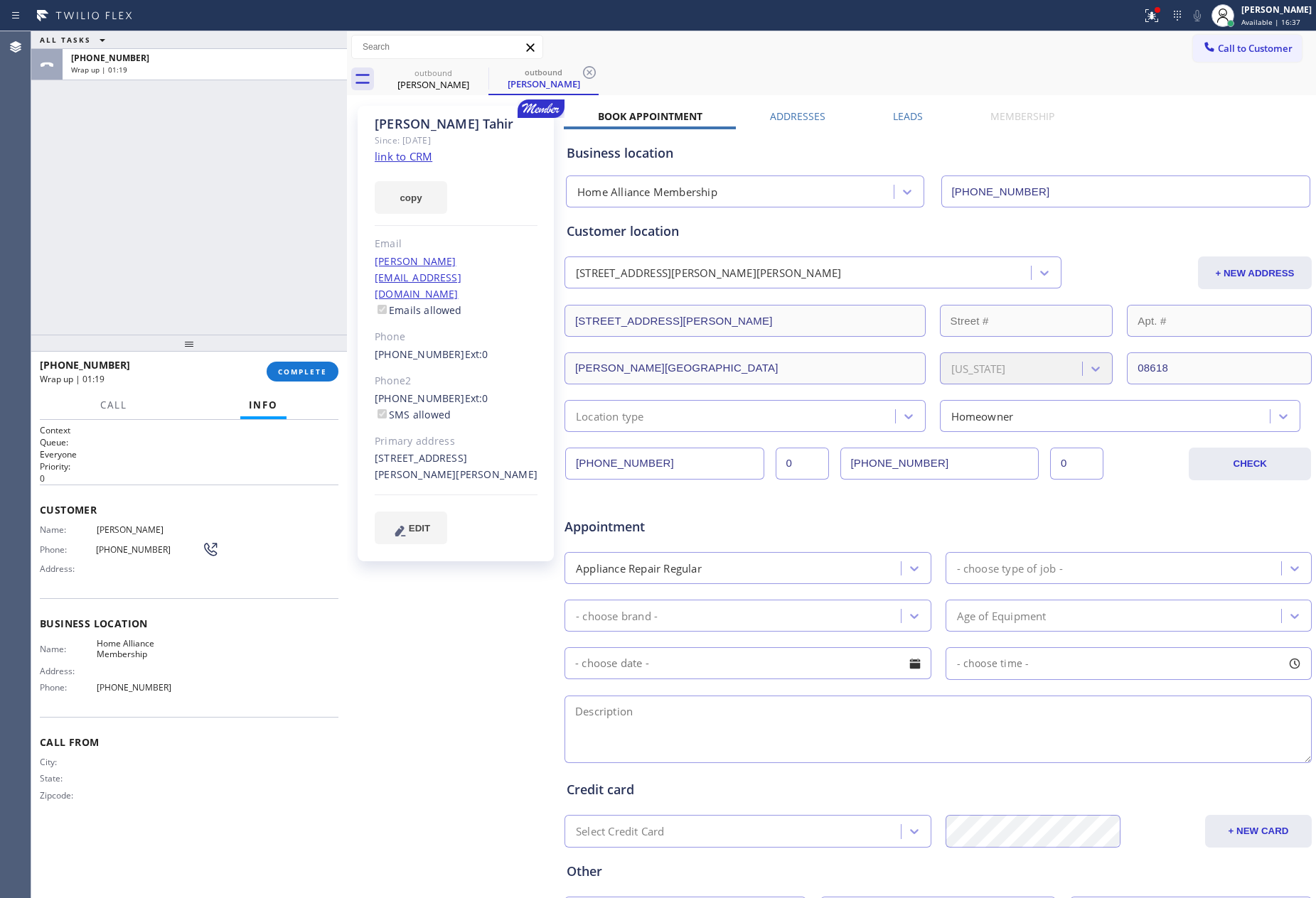
drag, startPoint x: 321, startPoint y: 371, endPoint x: 269, endPoint y: 168, distance: 209.6
click at [321, 371] on span "COMPLETE" at bounding box center [302, 371] width 49 height 10
click at [268, 158] on div "ALL TASKS ALL TASKS ACTIVE TASKS TASKS IN WRAP UP [PHONE_NUMBER] Wrap up | 01:19" at bounding box center [189, 183] width 315 height 303
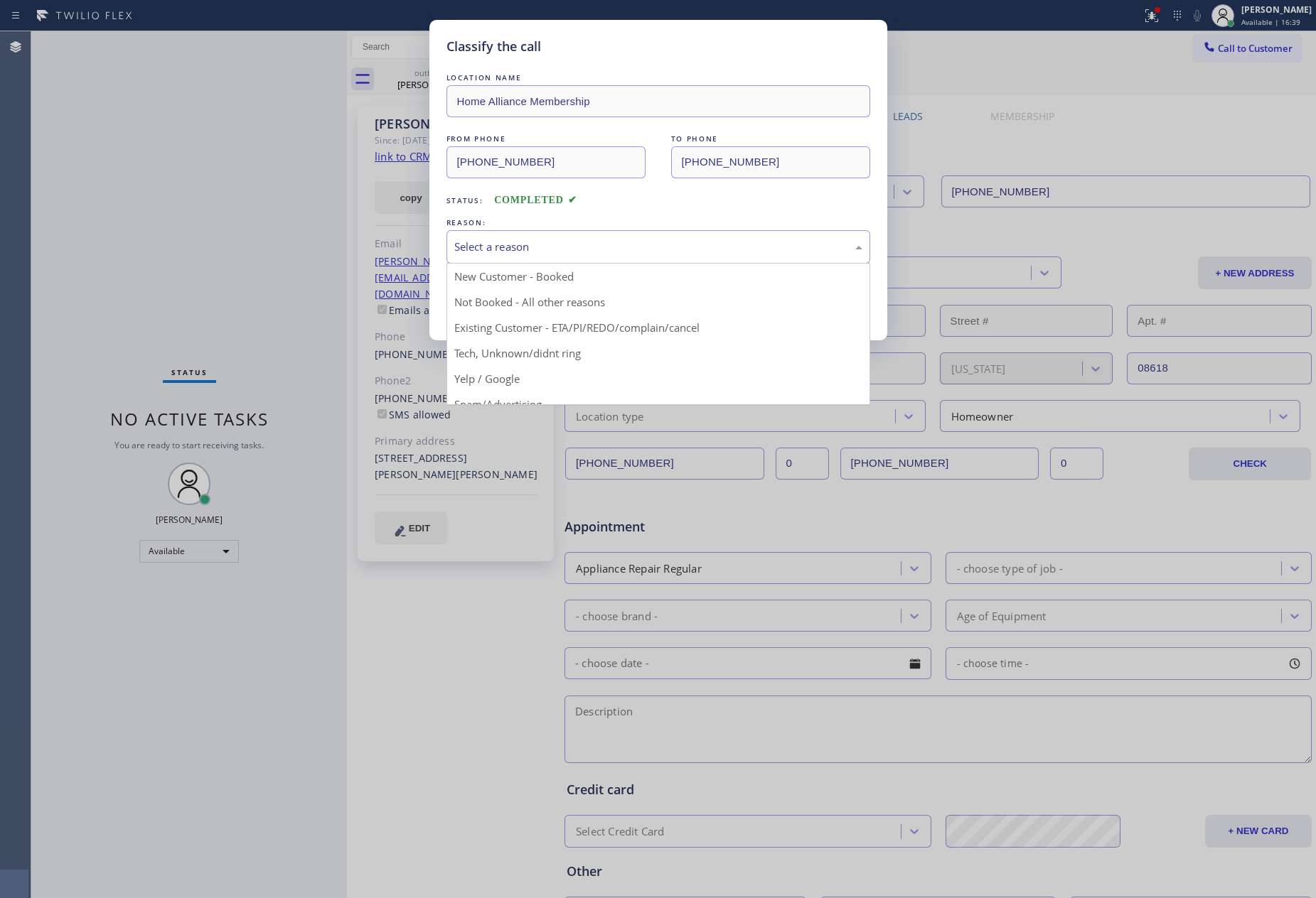
click at [529, 243] on div "Select a reason" at bounding box center [658, 247] width 408 height 16
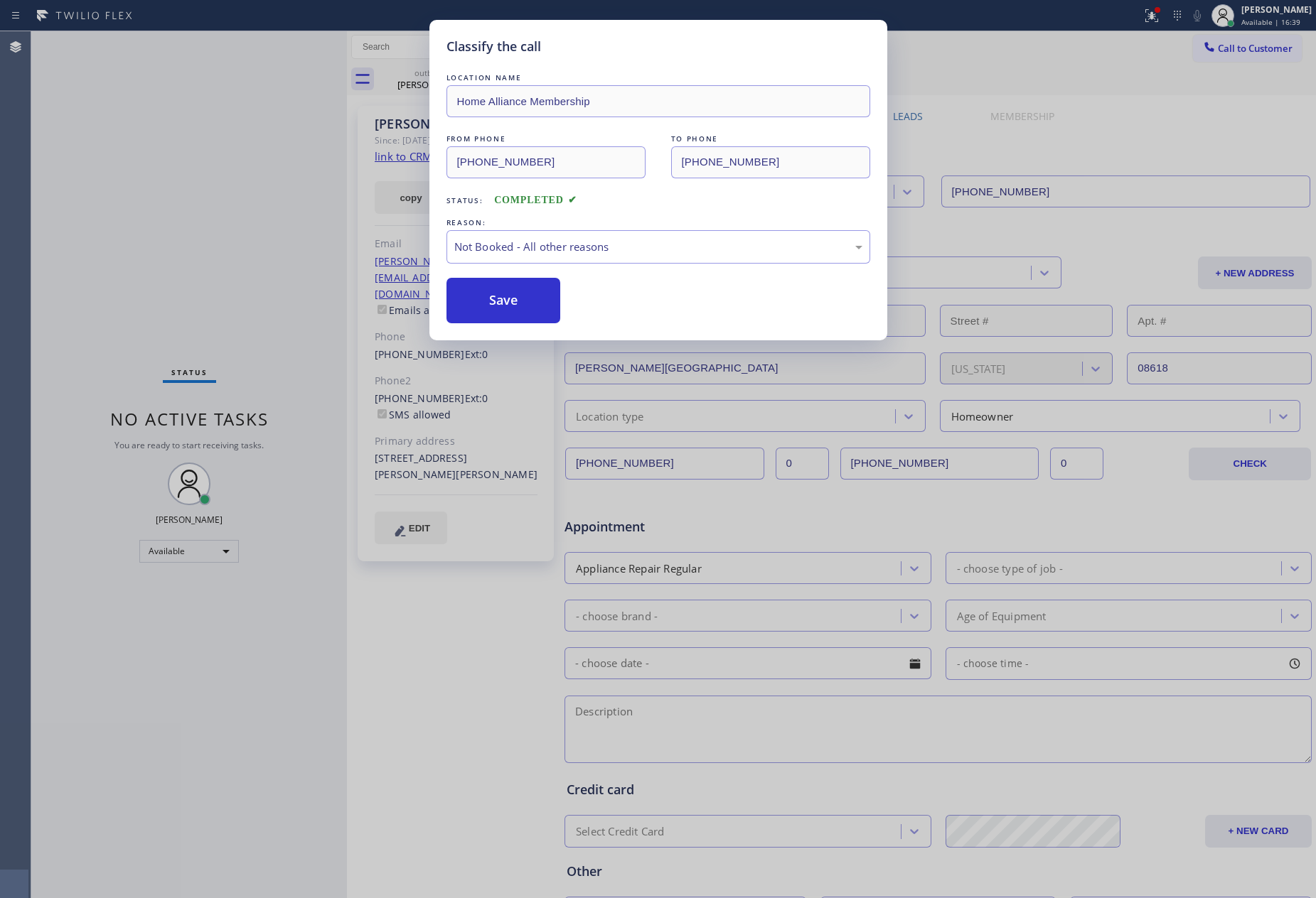
click at [527, 303] on button "Save" at bounding box center [503, 300] width 114 height 46
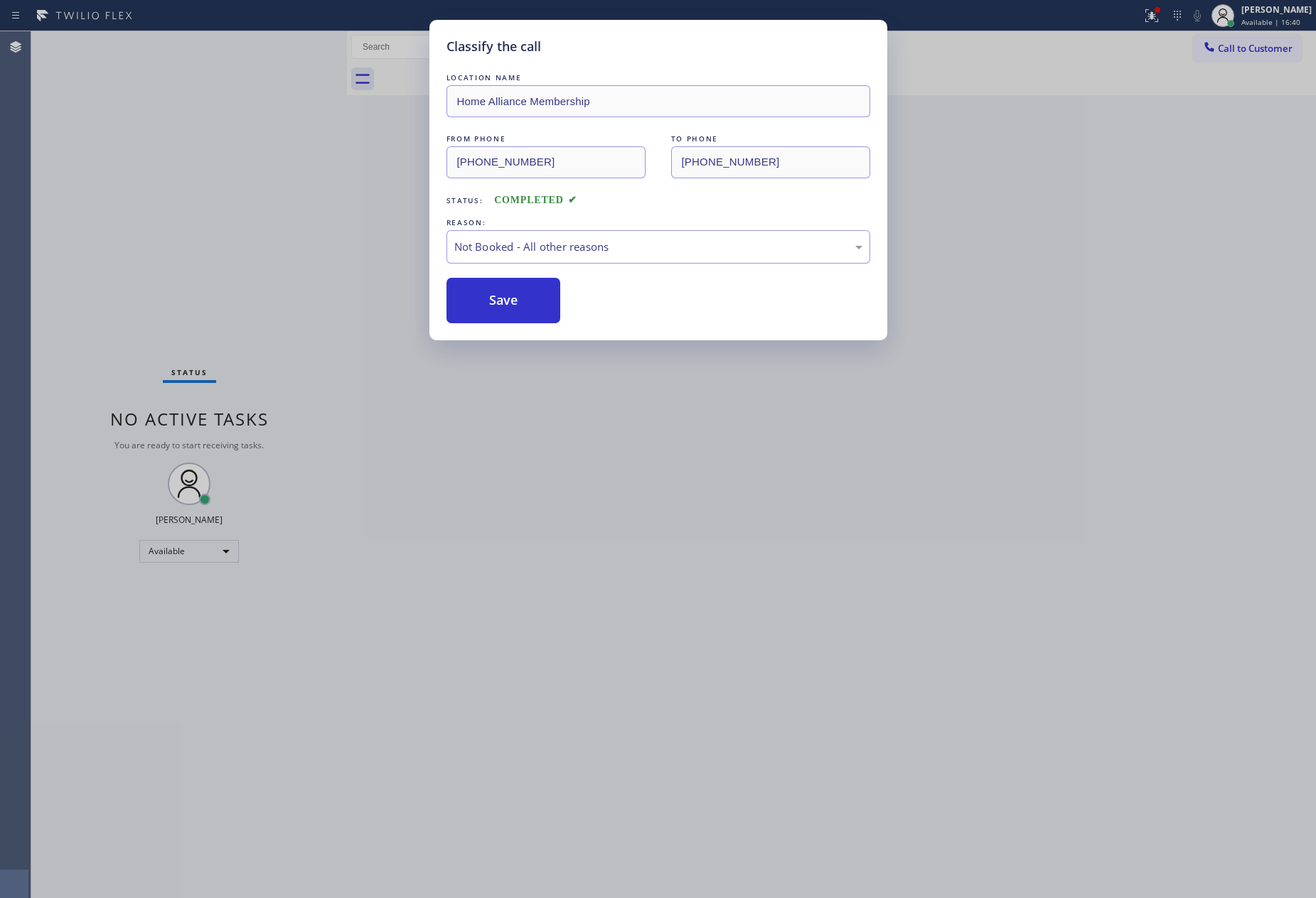
drag, startPoint x: 527, startPoint y: 303, endPoint x: 118, endPoint y: 112, distance: 451.4
click at [525, 303] on button "Save" at bounding box center [503, 300] width 114 height 46
click at [130, 107] on div "Classify the call LOCATION NAME Home Alliance Membership FROM PHONE [PHONE_NUMB…" at bounding box center [658, 449] width 1316 height 898
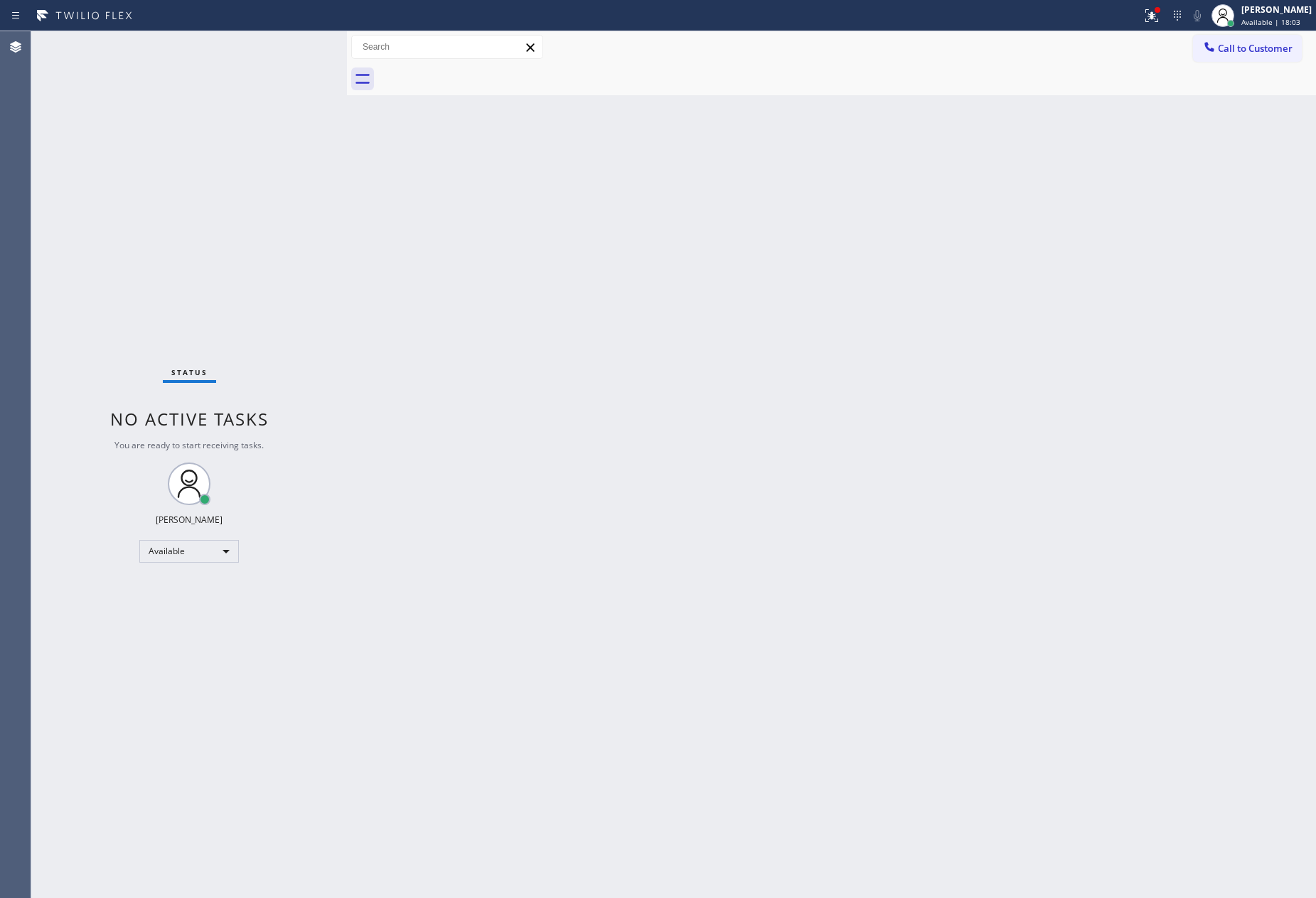
drag, startPoint x: 676, startPoint y: 427, endPoint x: 709, endPoint y: 417, distance: 34.5
click at [707, 417] on div "Back to Dashboard Change Sender ID Customers Technicians Select a contact Outbo…" at bounding box center [831, 464] width 969 height 867
click at [836, 373] on div "Back to Dashboard Change Sender ID Customers Technicians Select a contact Outbo…" at bounding box center [831, 464] width 969 height 867
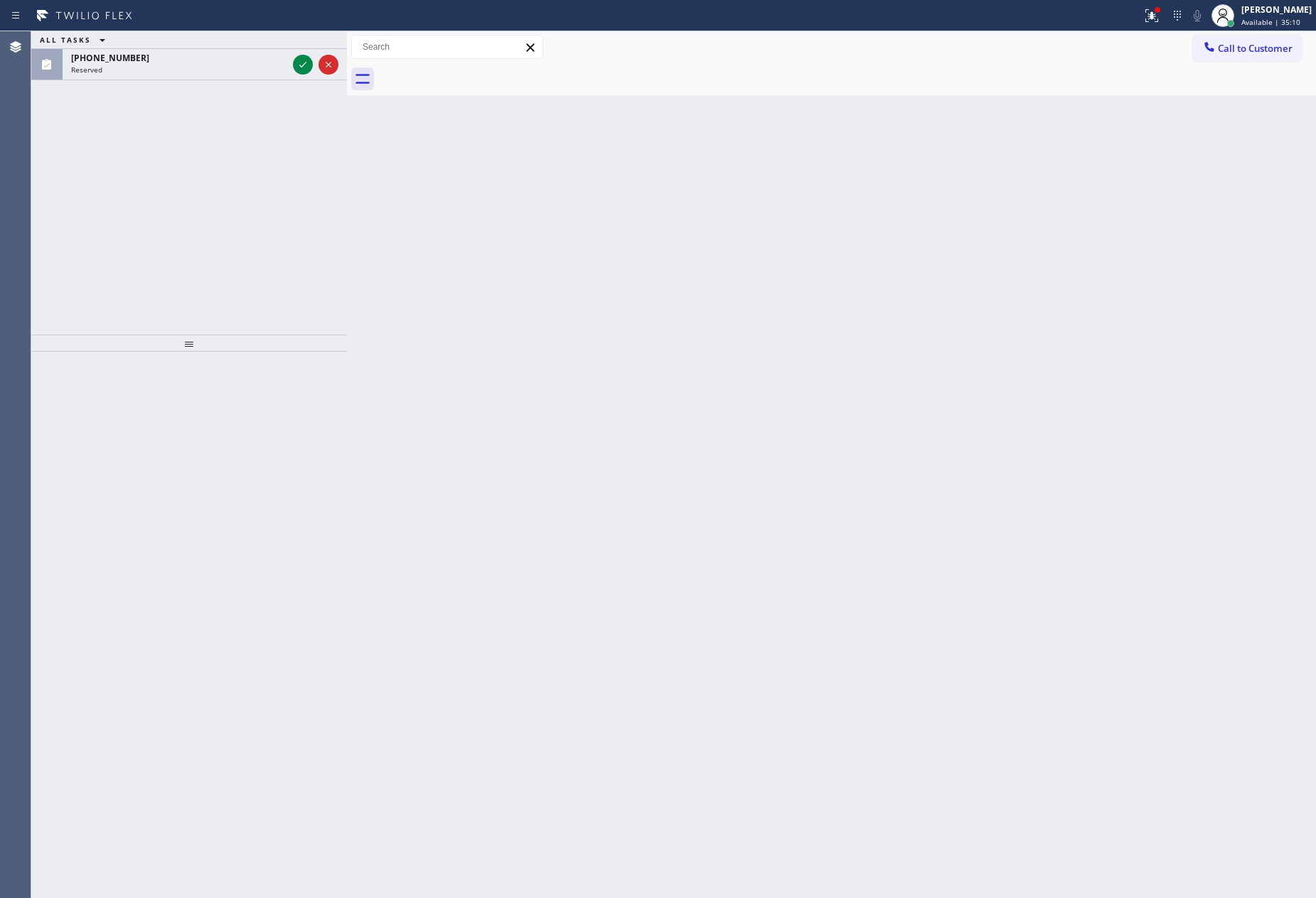
click at [269, 209] on div "ALL TASKS ALL TASKS ACTIVE TASKS TASKS IN WRAP UP [PHONE_NUMBER] Reserved" at bounding box center [189, 183] width 315 height 303
click at [305, 62] on icon at bounding box center [303, 65] width 17 height 17
click at [252, 273] on div "ALL TASKS ALL TASKS ACTIVE TASKS TASKS IN WRAP UP [PHONE_NUMBER] Reserved" at bounding box center [189, 183] width 315 height 303
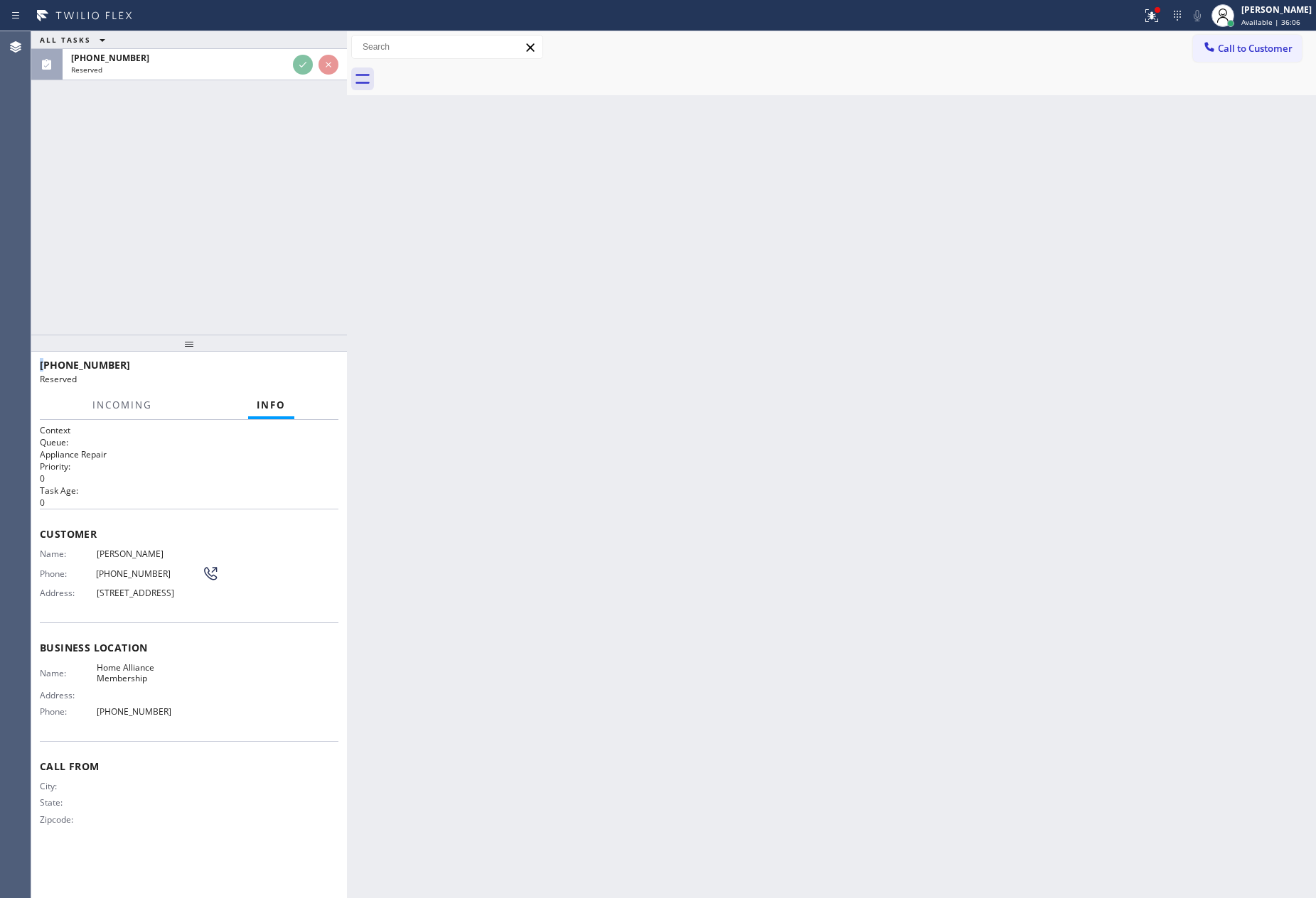
click at [252, 271] on div "ALL TASKS ALL TASKS ACTIVE TASKS TASKS IN WRAP UP [PHONE_NUMBER] Reserved" at bounding box center [189, 183] width 315 height 303
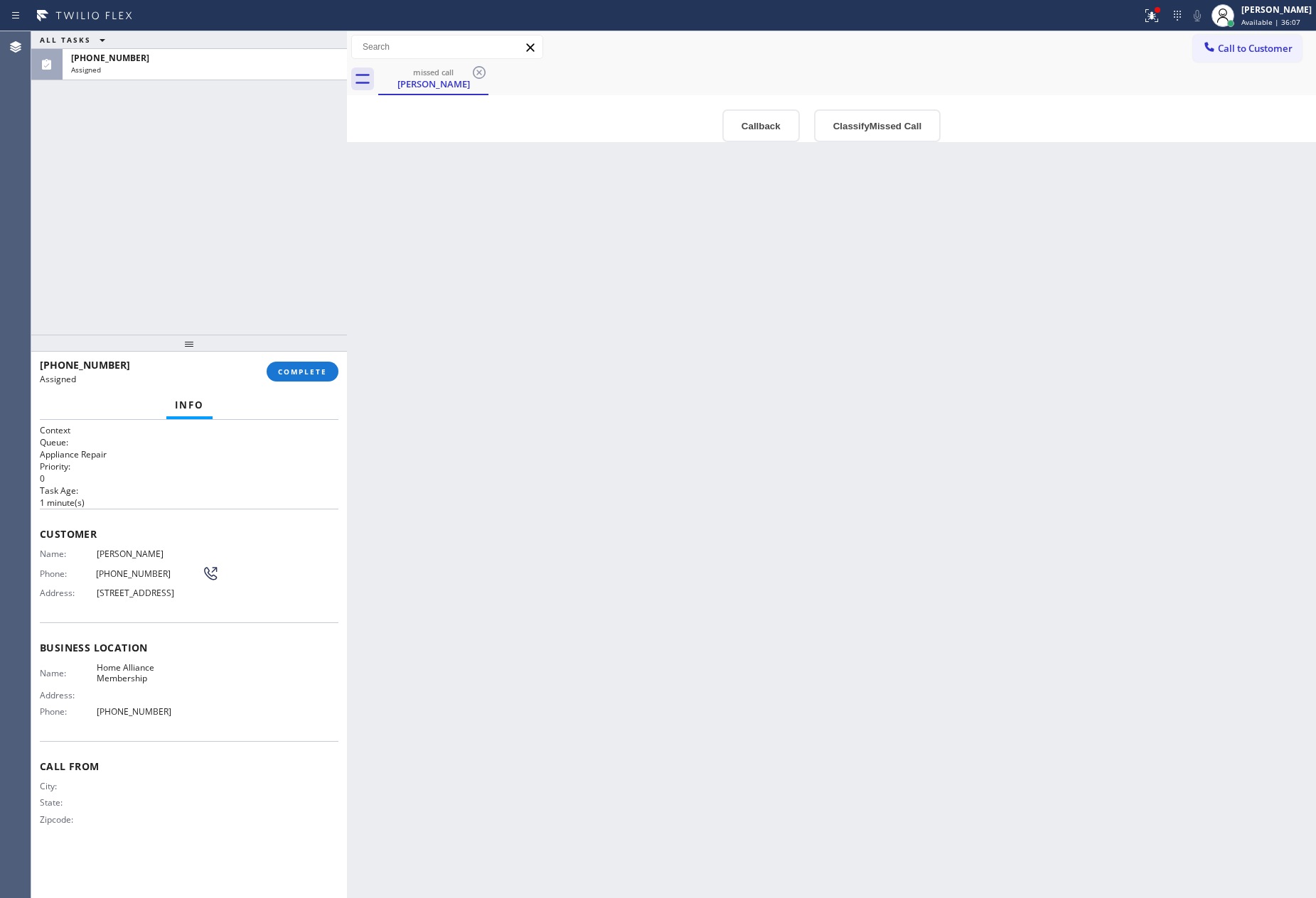
click at [252, 271] on div "ALL TASKS ALL TASKS ACTIVE TASKS TASKS IN WRAP UP [PHONE_NUMBER] Assigned" at bounding box center [189, 183] width 315 height 303
click at [775, 132] on button "Callback" at bounding box center [761, 126] width 77 height 33
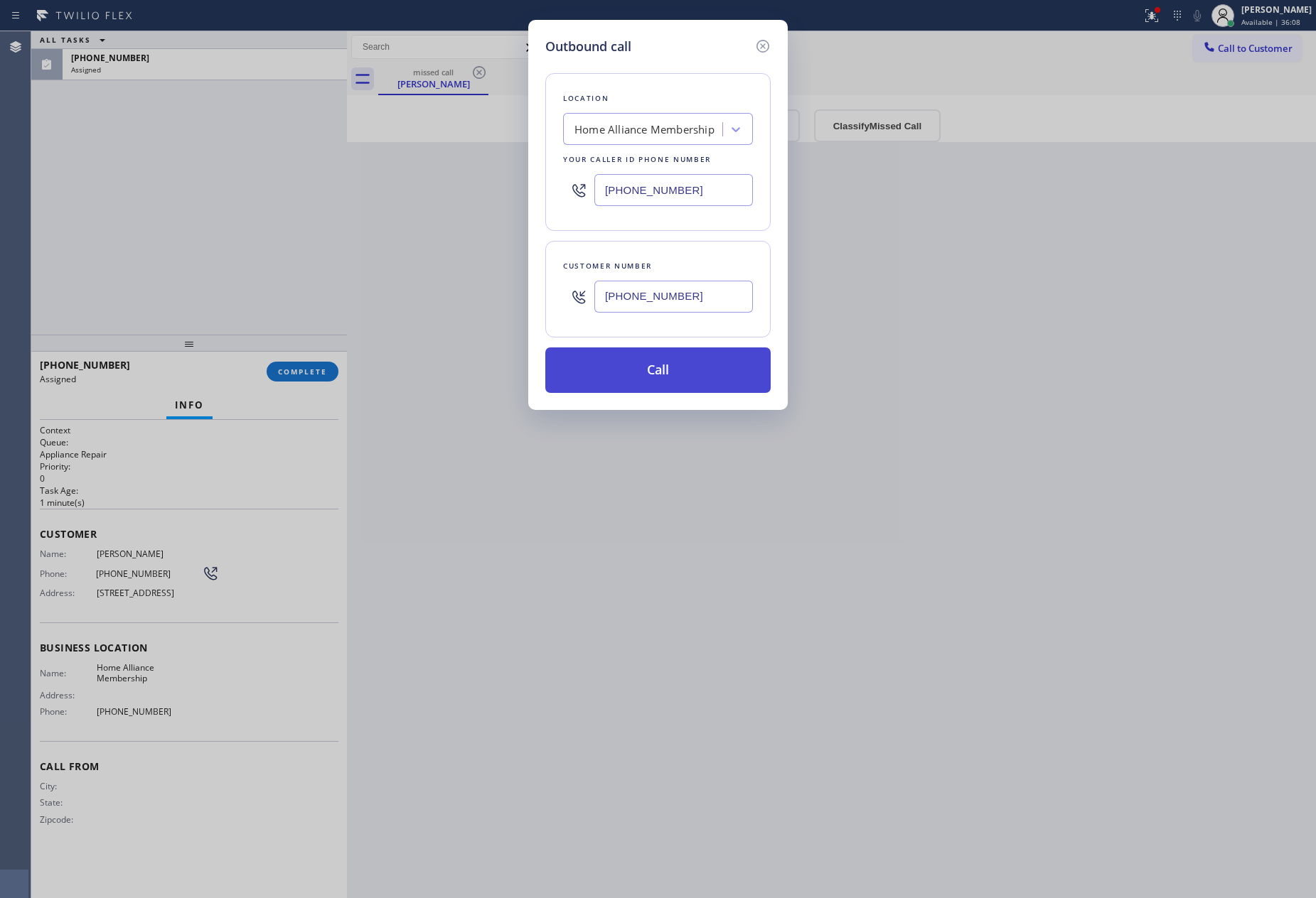
drag, startPoint x: 704, startPoint y: 371, endPoint x: 165, endPoint y: 210, distance: 562.5
click at [703, 371] on button "Call" at bounding box center [658, 370] width 225 height 46
drag, startPoint x: 150, startPoint y: 203, endPoint x: 159, endPoint y: 204, distance: 9.1
click at [153, 201] on div "Outbound call Location Home Alliance Membership Your caller id phone number [PH…" at bounding box center [658, 449] width 1316 height 898
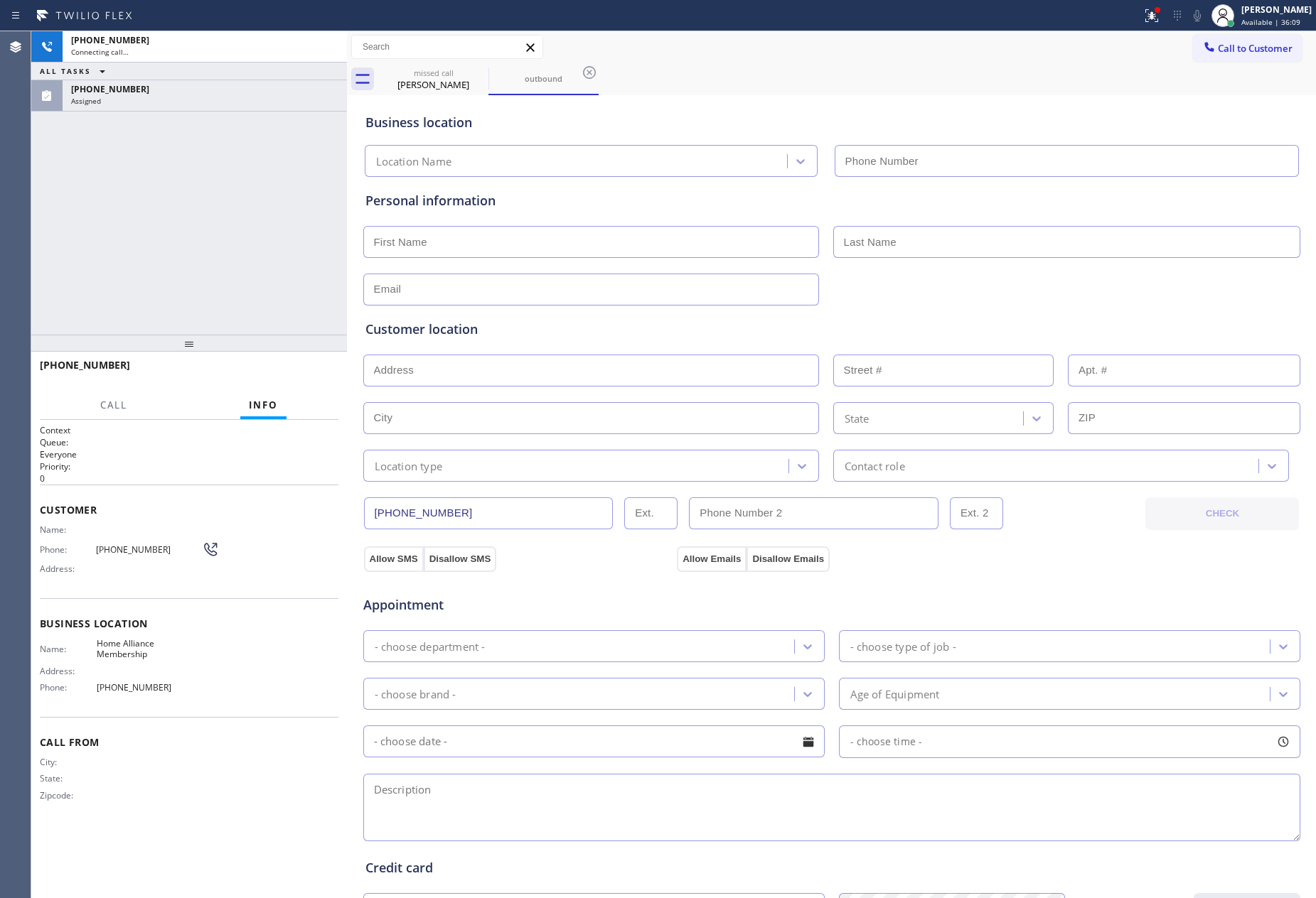
type input "[PHONE_NUMBER]"
click at [162, 210] on div "[PHONE_NUMBER] Connecting call… ALL TASKS ALL TASKS ACTIVE TASKS TASKS IN WRAP …" at bounding box center [189, 183] width 315 height 303
click at [163, 210] on div "[PHONE_NUMBER] Connecting call… ALL TASKS ALL TASKS ACTIVE TASKS TASKS IN WRAP …" at bounding box center [189, 183] width 315 height 303
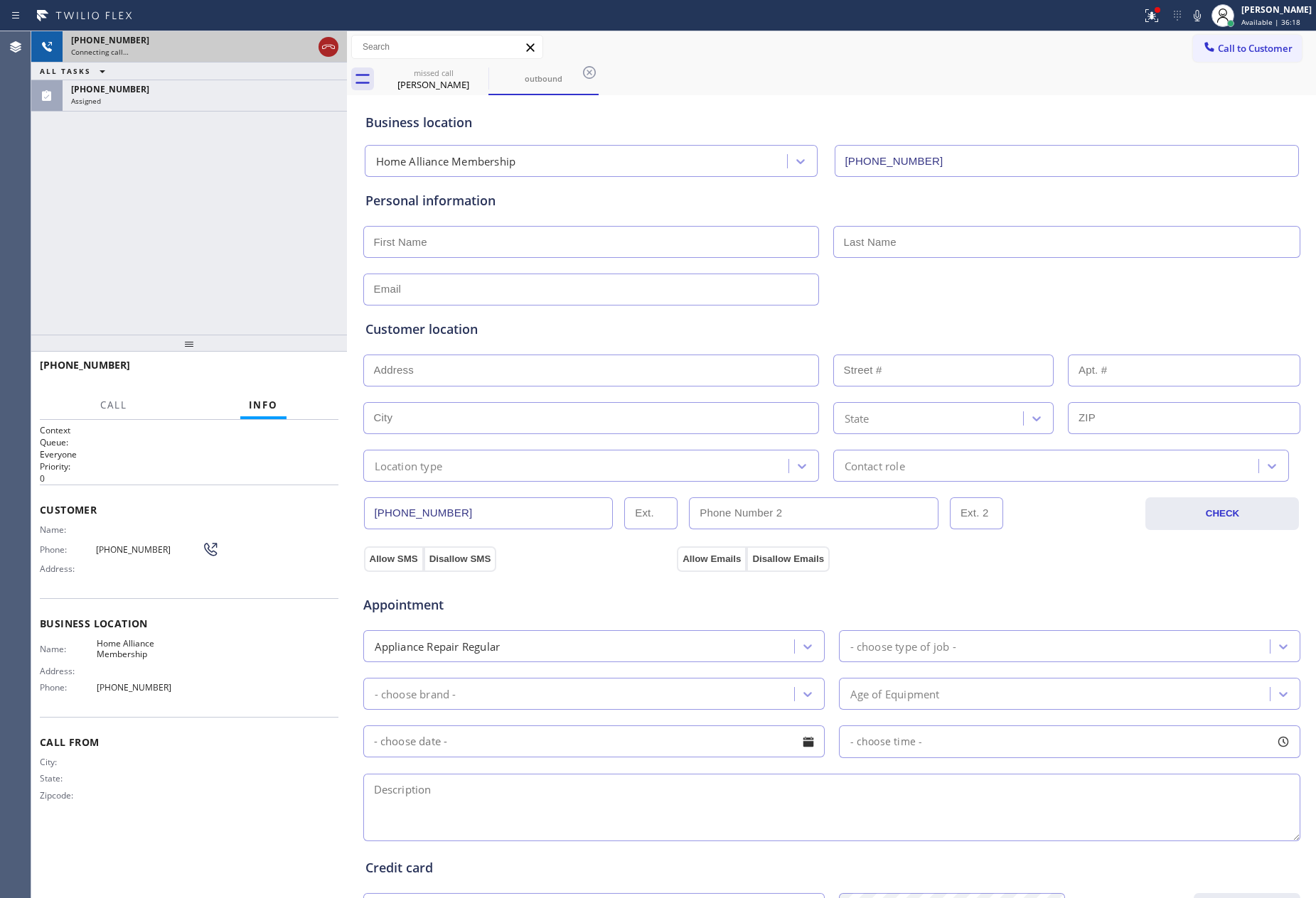
click at [329, 42] on icon at bounding box center [328, 47] width 17 height 17
click at [288, 256] on div "[PHONE_NUMBER] Connecting call… ALL TASKS ALL TASKS ACTIVE TASKS TASKS IN WRAP …" at bounding box center [189, 183] width 315 height 303
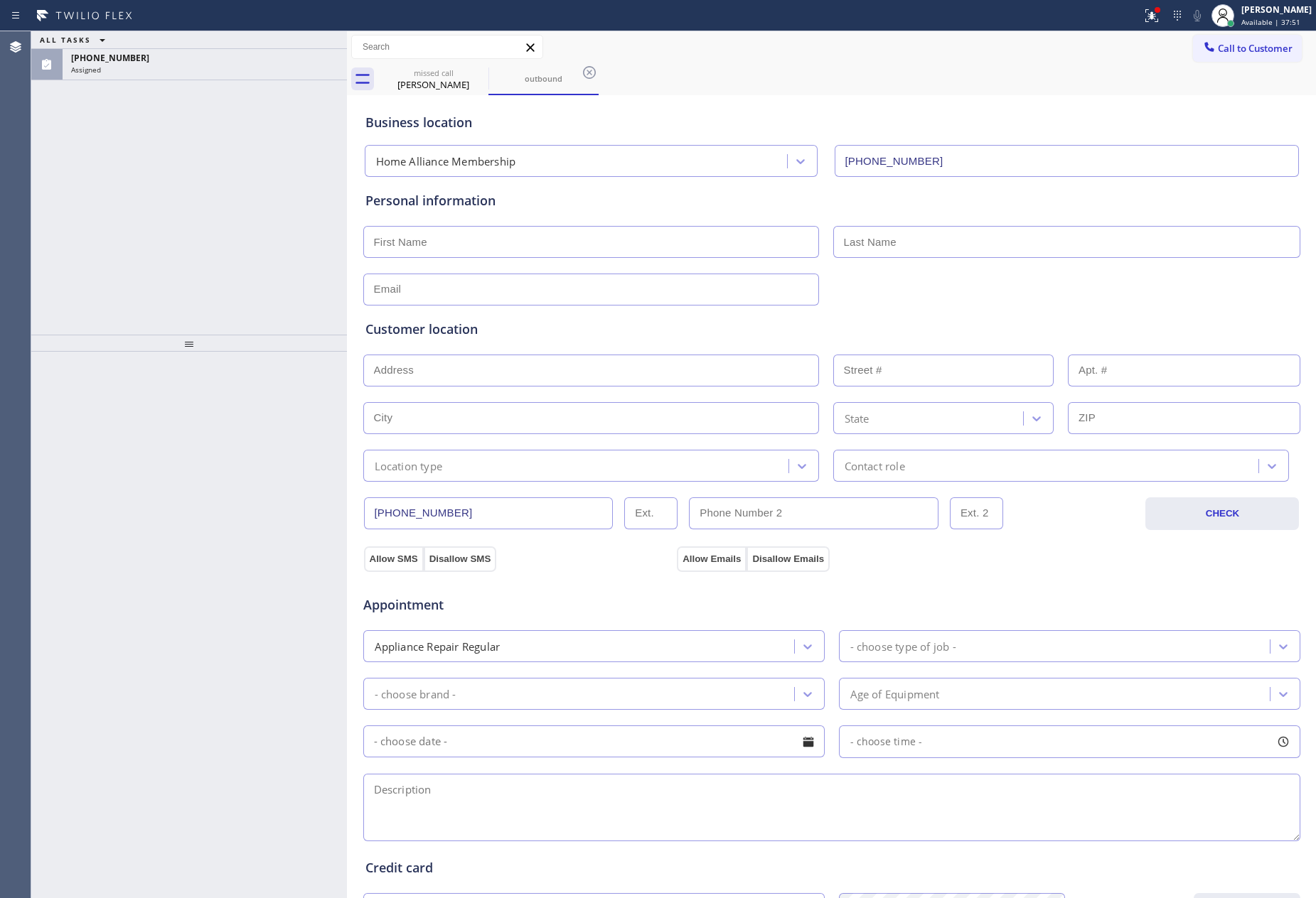
drag, startPoint x: 331, startPoint y: 213, endPoint x: 288, endPoint y: 85, distance: 135.0
click at [328, 194] on div "ALL TASKS ALL TASKS ACTIVE TASKS TASKS IN WRAP UP [PHONE_NUMBER] Assigned" at bounding box center [189, 183] width 315 height 303
click at [287, 71] on div "Assigned" at bounding box center [204, 69] width 268 height 10
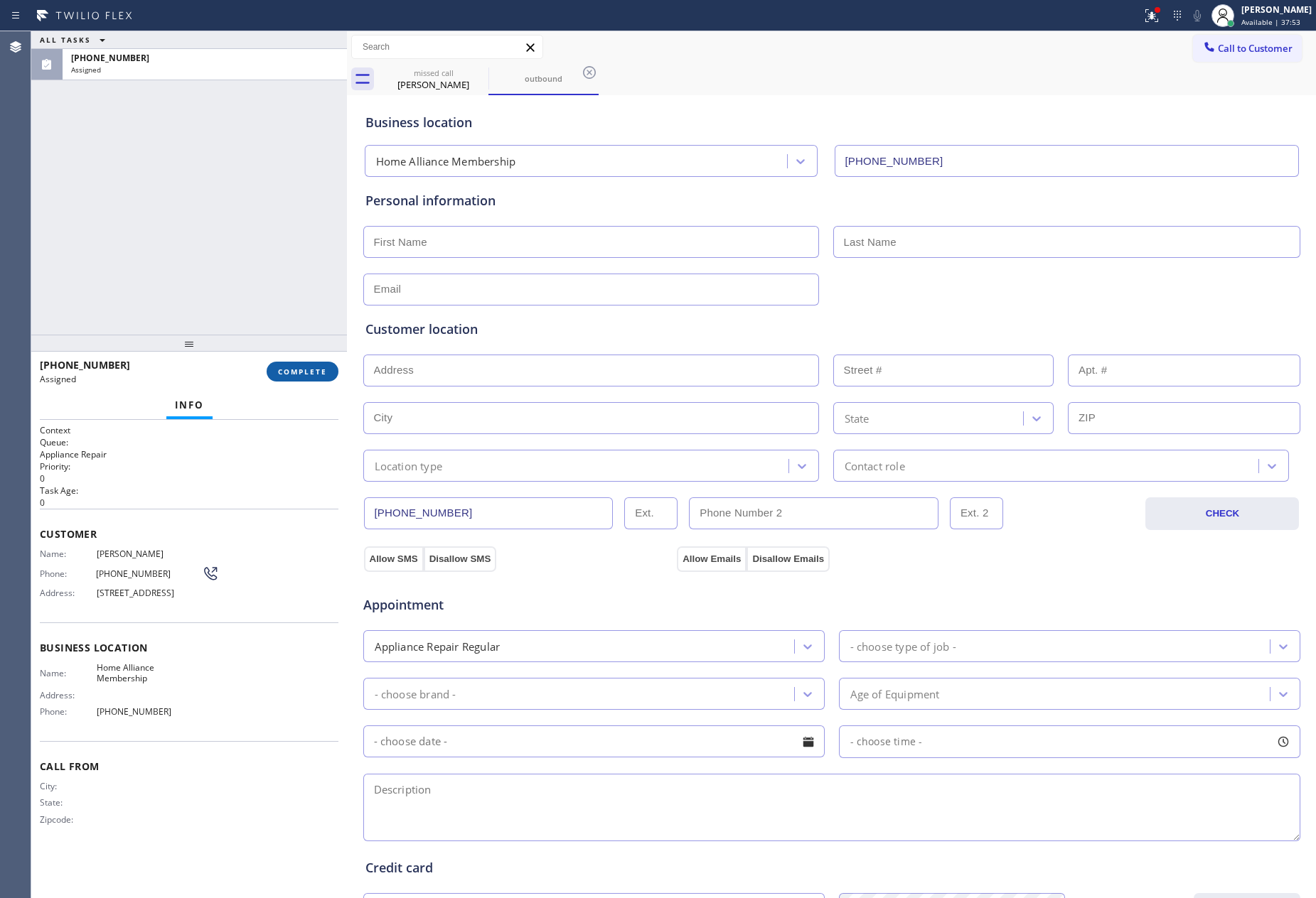
click at [316, 378] on button "COMPLETE" at bounding box center [302, 371] width 72 height 20
click at [243, 152] on div "ALL TASKS ALL TASKS ACTIVE TASKS TASKS IN WRAP UP [PHONE_NUMBER] Assigned" at bounding box center [189, 183] width 315 height 303
click at [245, 152] on div "ALL TASKS ALL TASKS ACTIVE TASKS TASKS IN WRAP UP [PHONE_NUMBER] Assigned" at bounding box center [189, 183] width 315 height 303
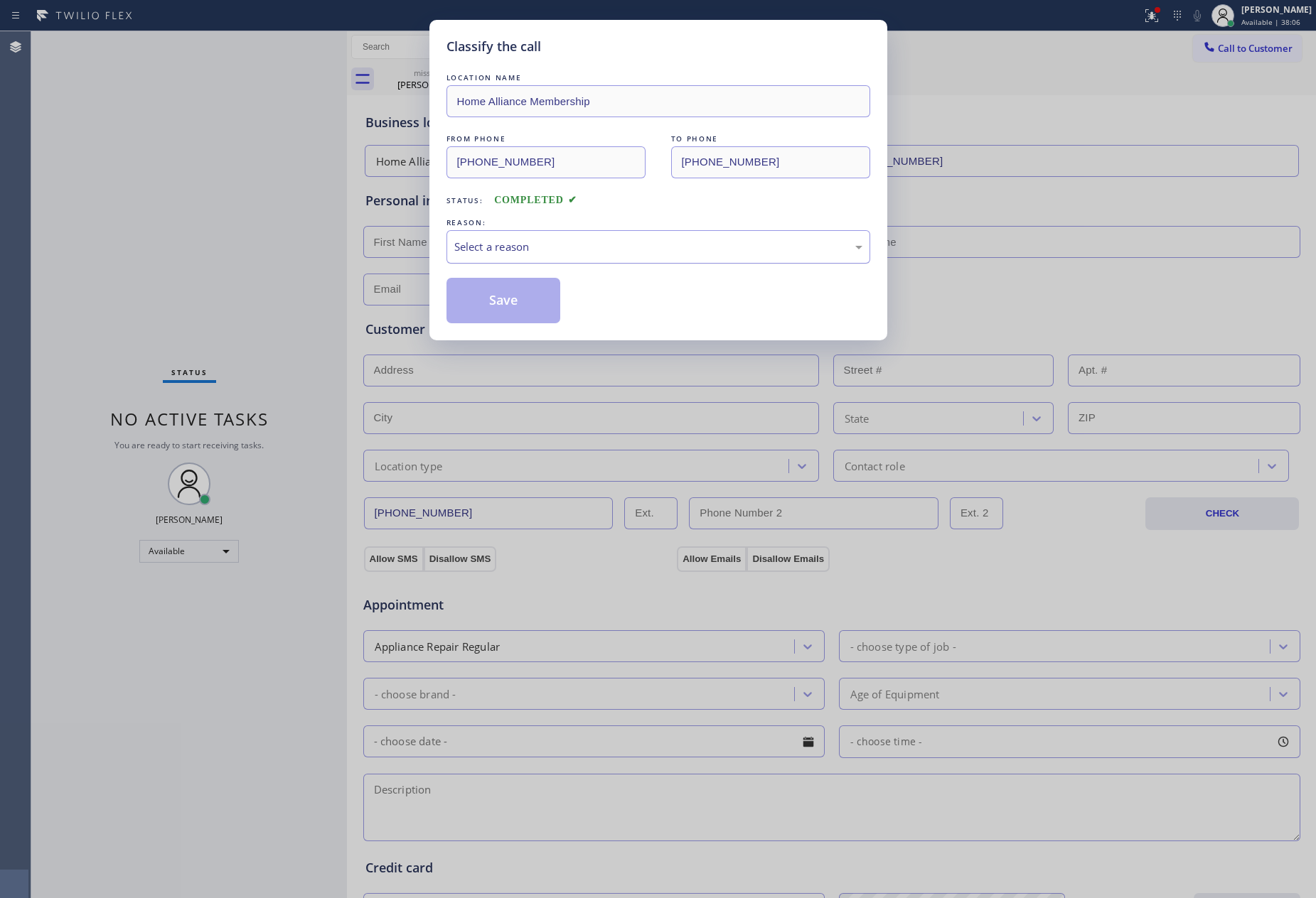
drag, startPoint x: 516, startPoint y: 241, endPoint x: 518, endPoint y: 258, distance: 17.1
click at [517, 250] on div "Select a reason" at bounding box center [658, 247] width 408 height 16
click at [513, 307] on button "Save" at bounding box center [503, 300] width 114 height 46
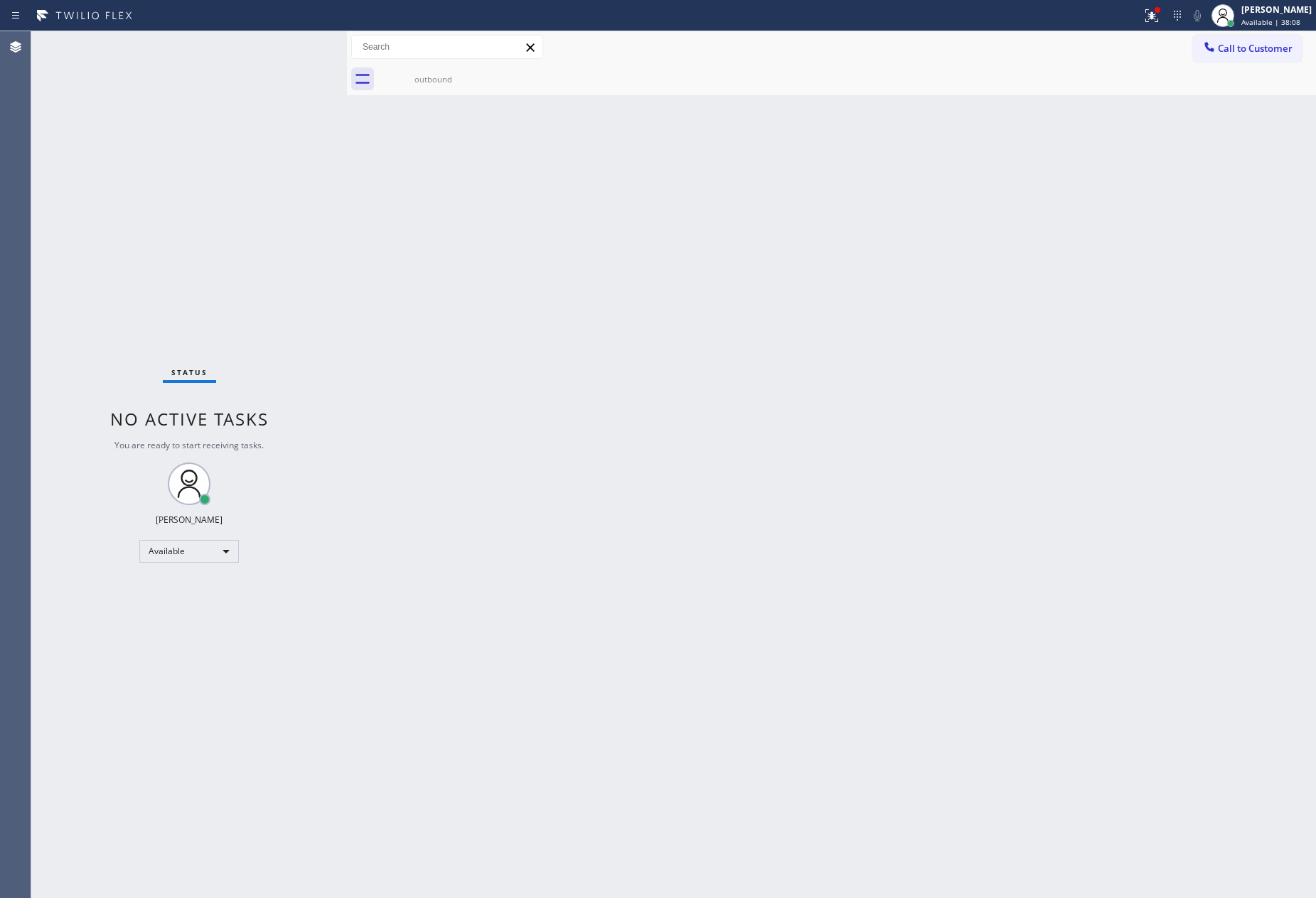
drag, startPoint x: 860, startPoint y: 420, endPoint x: 781, endPoint y: 35, distance: 393.0
click at [898, 346] on div "Back to Dashboard Change Sender ID Customers Technicians Select a contact Outbo…" at bounding box center [831, 464] width 969 height 867
drag, startPoint x: 657, startPoint y: 292, endPoint x: 830, endPoint y: 243, distance: 179.8
click at [788, 255] on div "Back to Dashboard Change Sender ID Customers Technicians Select a contact Outbo…" at bounding box center [831, 464] width 969 height 867
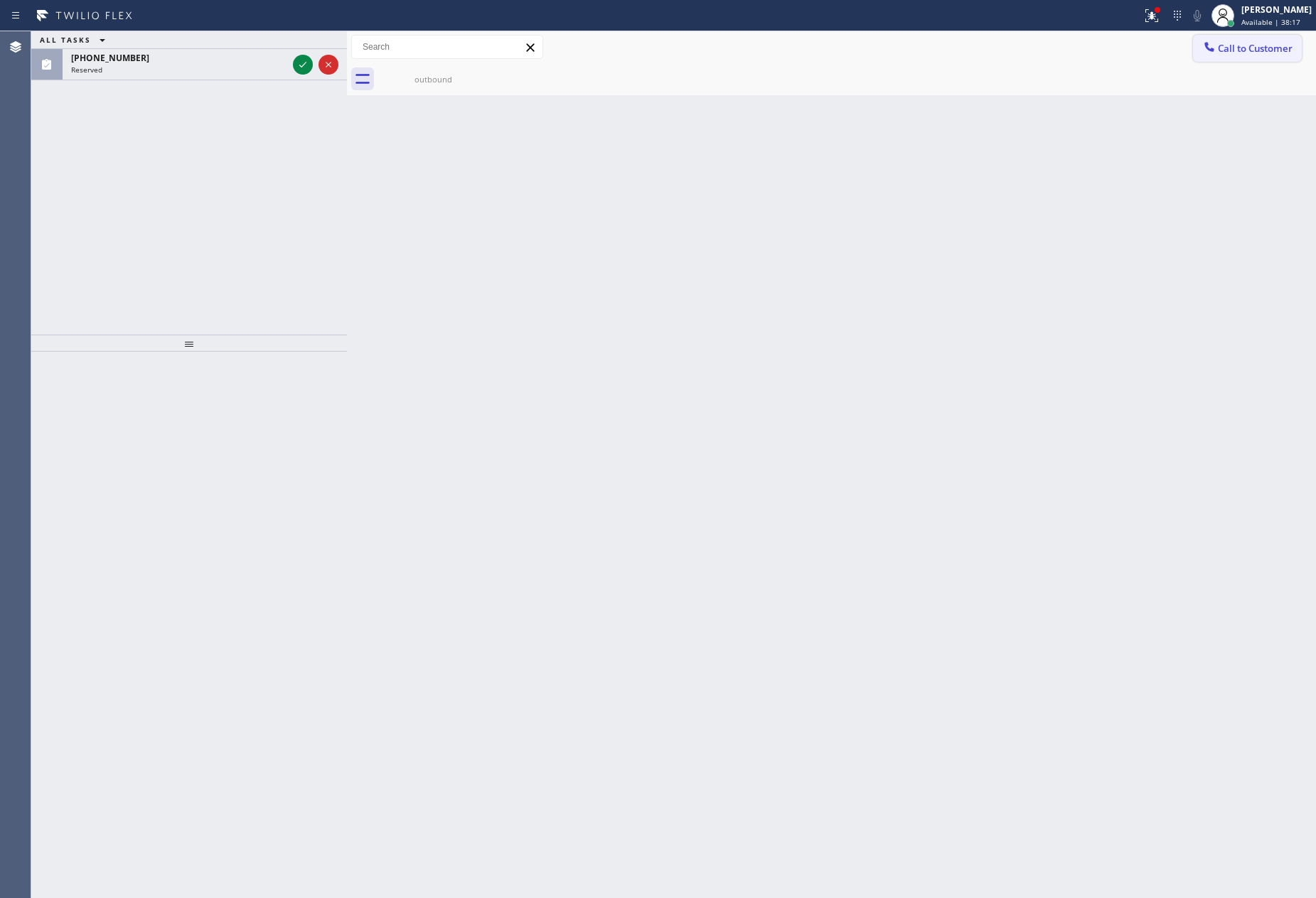
click at [1274, 42] on span "Call to Customer" at bounding box center [1255, 48] width 75 height 13
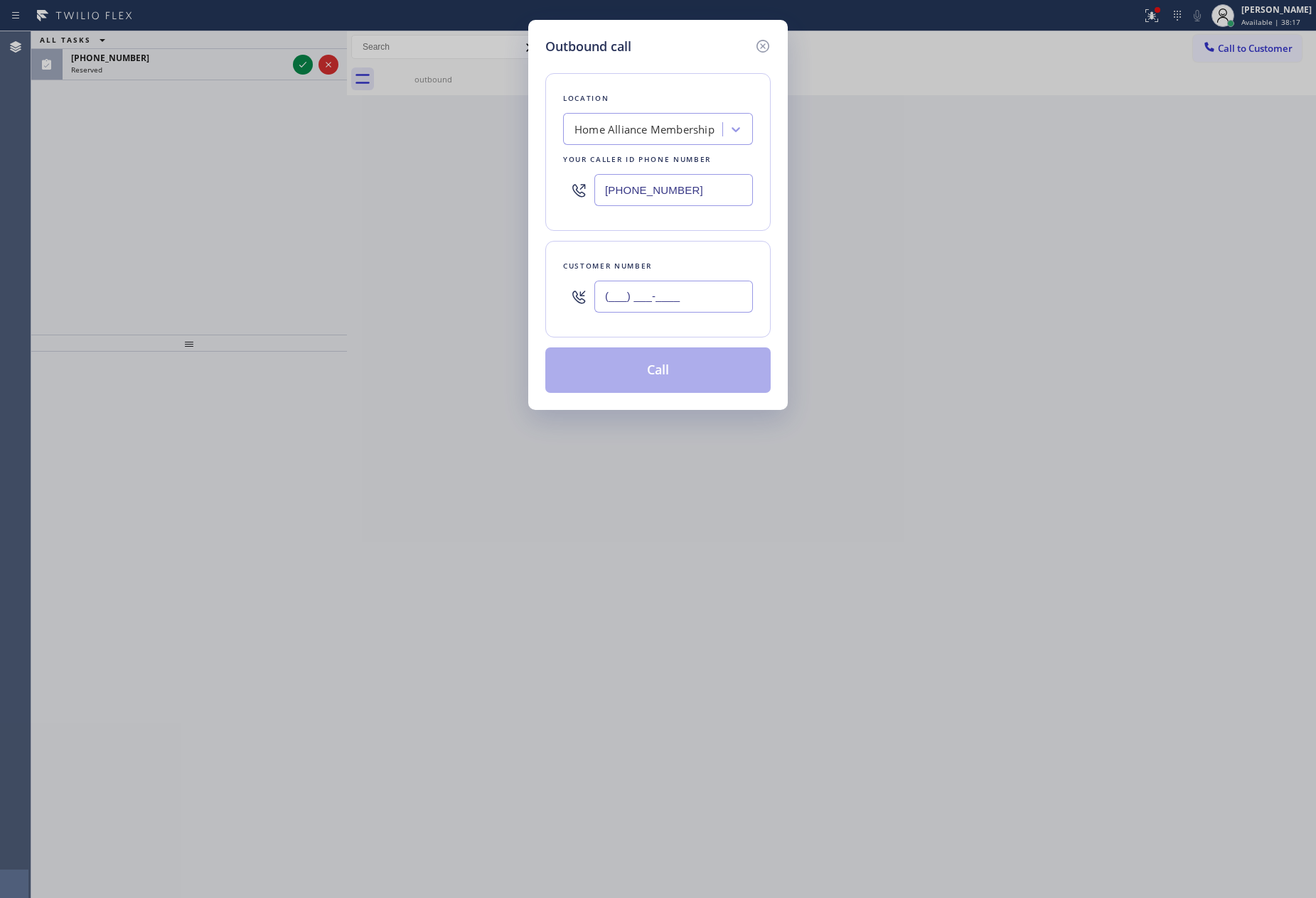
click at [668, 288] on input "(___) ___-____" at bounding box center [673, 296] width 159 height 32
paste input "760) 274-4528"
type input "[PHONE_NUMBER]"
click at [696, 365] on button "Call" at bounding box center [658, 370] width 225 height 46
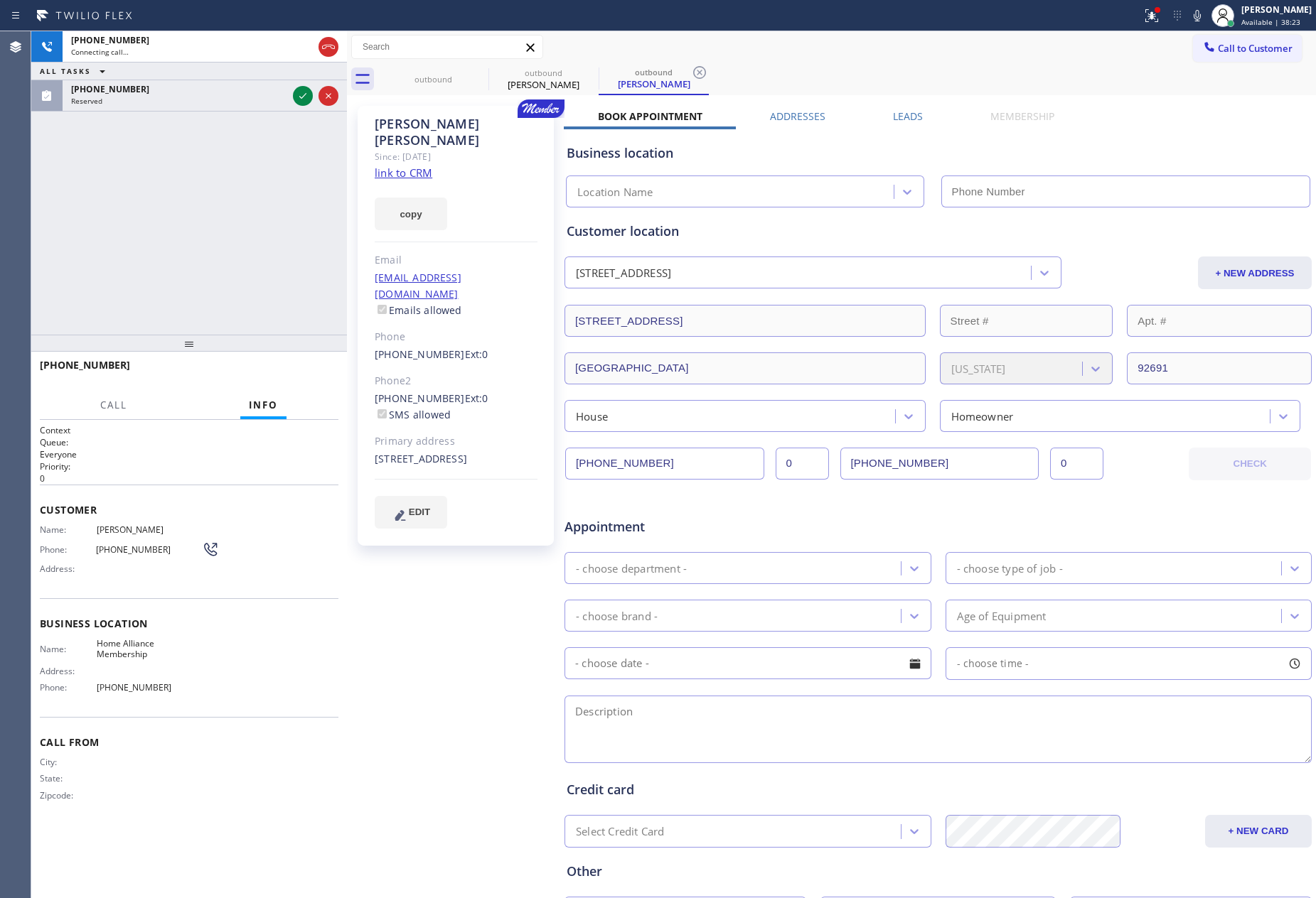
type input "[PHONE_NUMBER]"
click at [259, 200] on div "[PHONE_NUMBER] Connecting call… ALL TASKS ALL TASKS ACTIVE TASKS TASKS IN WRAP …" at bounding box center [189, 183] width 315 height 303
click at [303, 92] on icon at bounding box center [303, 96] width 17 height 17
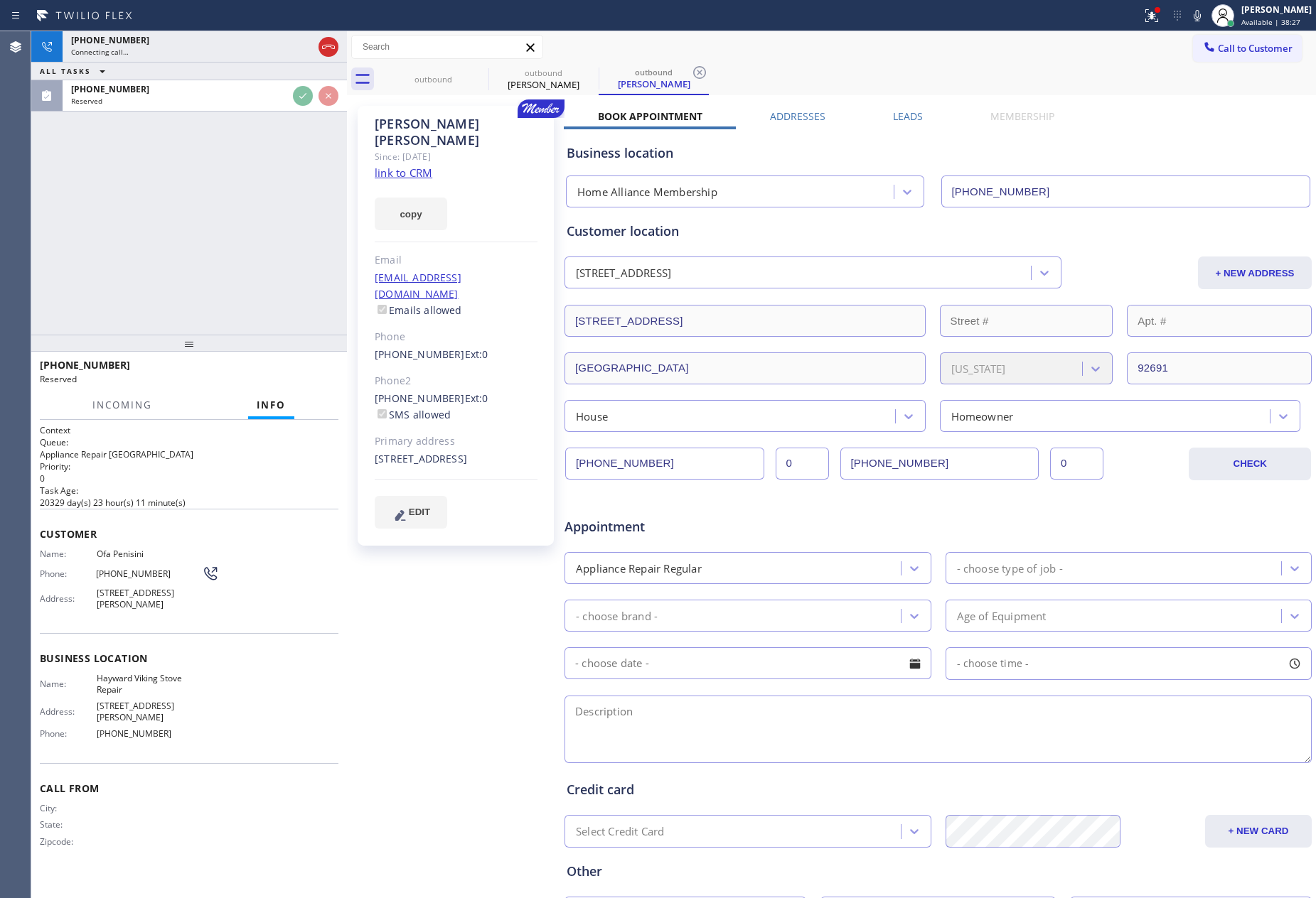
click at [306, 179] on div "[PHONE_NUMBER] Connecting call… ALL TASKS ALL TASKS ACTIVE TASKS TASKS IN WRAP …" at bounding box center [189, 183] width 315 height 303
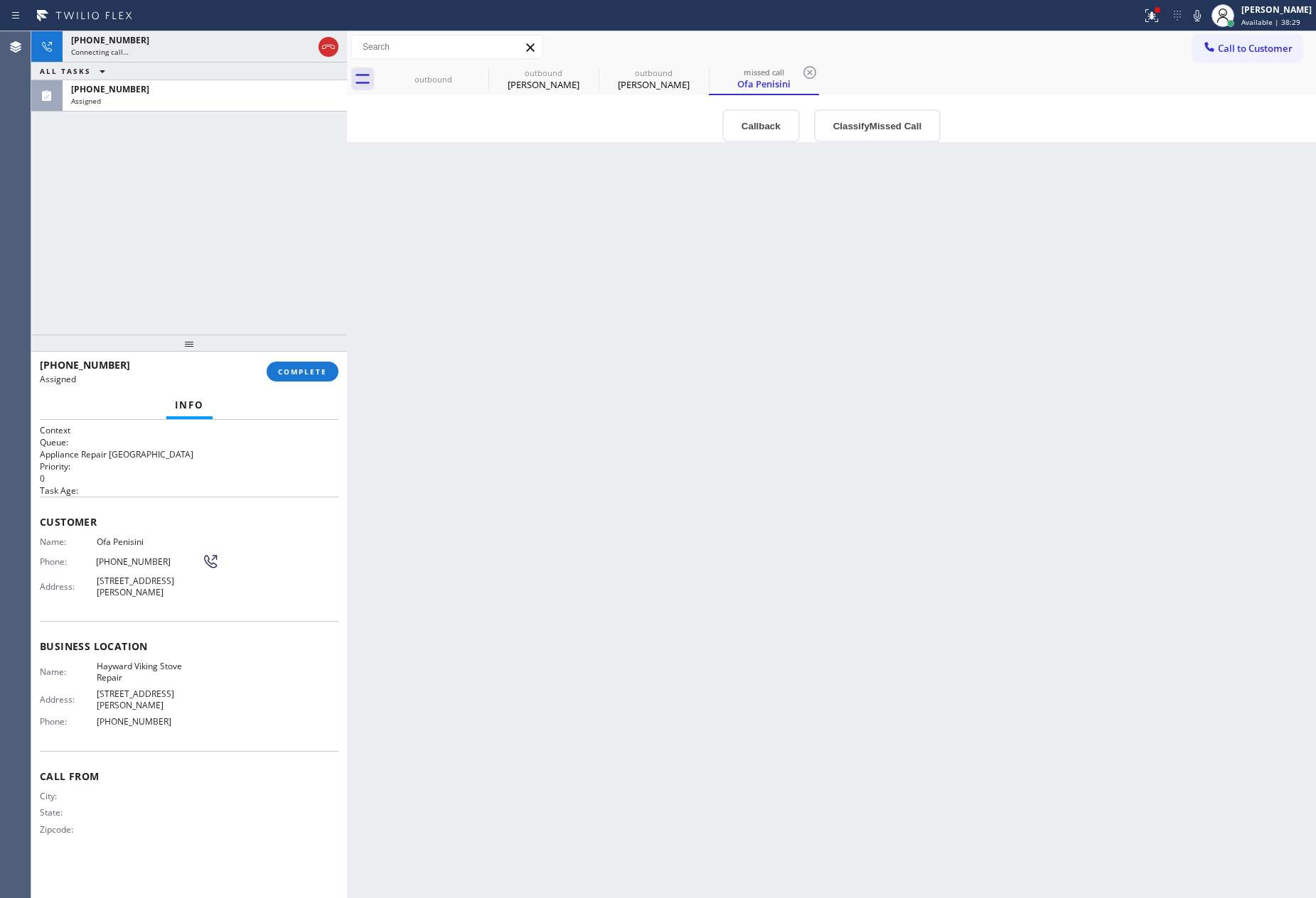
click at [306, 179] on div "[PHONE_NUMBER] Connecting call… ALL TASKS ALL TASKS ACTIVE TASKS TASKS IN WRAP …" at bounding box center [189, 183] width 315 height 303
click at [531, 291] on div "Back to Dashboard Change Sender ID Customers Technicians Select a contact Outbo…" at bounding box center [831, 464] width 969 height 867
click at [749, 485] on div "Back to Dashboard Change Sender ID Customers Technicians Select a contact Outbo…" at bounding box center [831, 464] width 969 height 867
click at [638, 73] on div "outbound" at bounding box center [654, 73] width 107 height 10
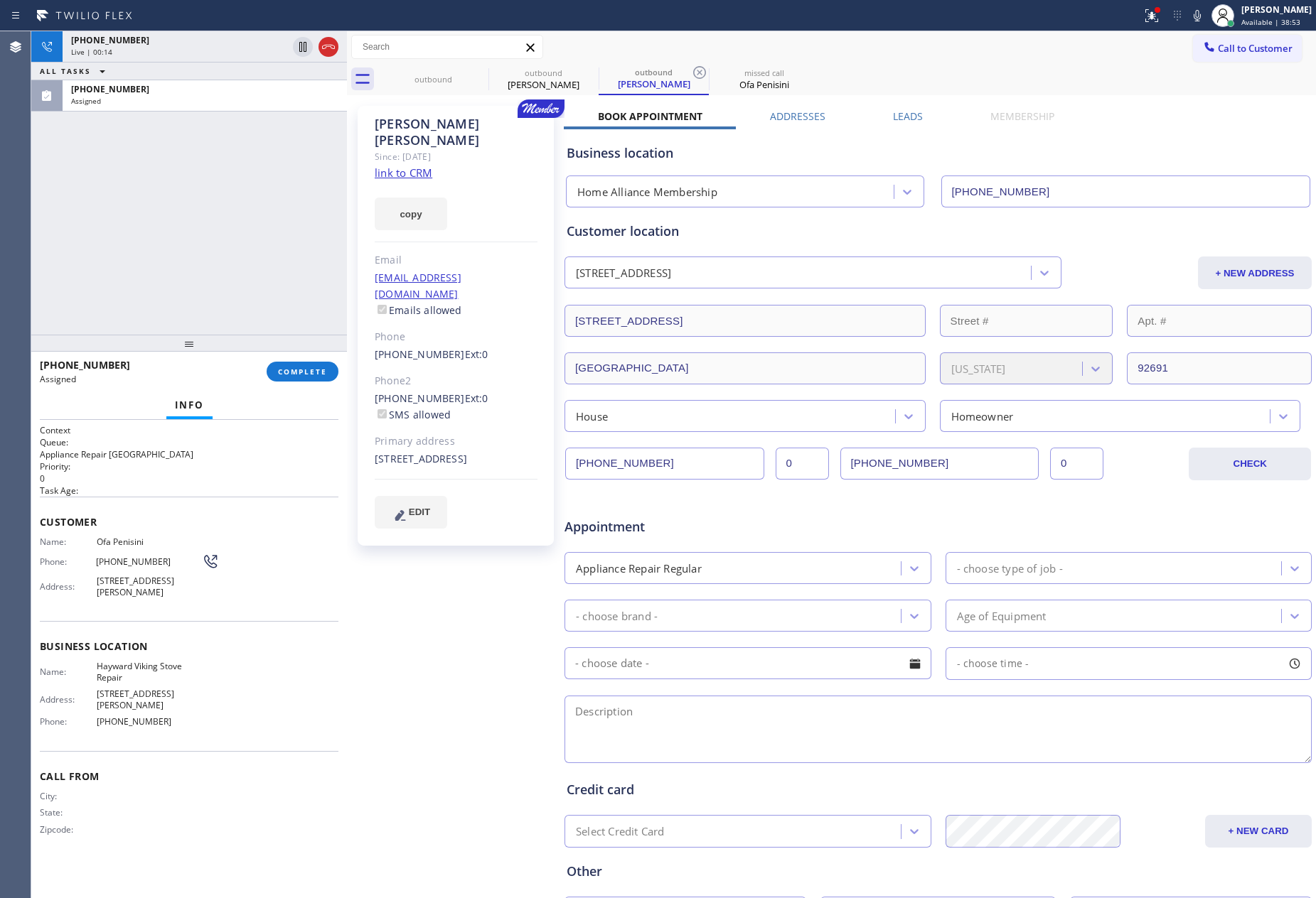
click at [481, 124] on div "[PERSON_NAME]" at bounding box center [456, 132] width 163 height 33
copy div "[PERSON_NAME]"
click at [405, 165] on link "link to CRM" at bounding box center [403, 172] width 57 height 14
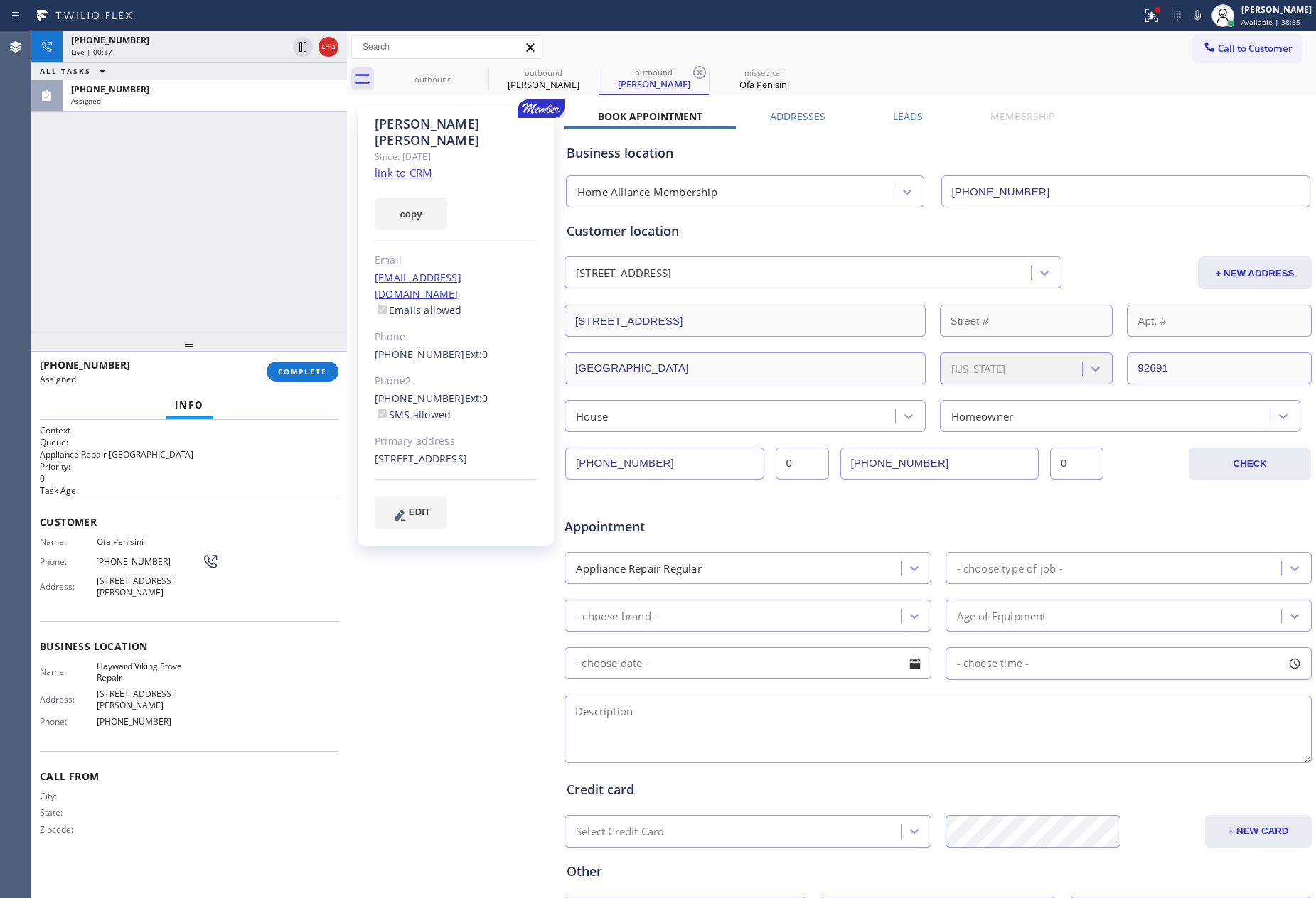
drag, startPoint x: 186, startPoint y: 254, endPoint x: 363, endPoint y: 38, distance: 279.3
click at [224, 217] on div "[PHONE_NUMBER] Live | 00:17 ALL TASKS ALL TASKS ACTIVE TASKS TASKS IN WRAP UP […" at bounding box center [189, 183] width 315 height 303
click at [135, 232] on div "[PHONE_NUMBER] Live | 00:33 ALL TASKS ALL TASKS ACTIVE TASKS TASKS IN WRAP UP […" at bounding box center [189, 183] width 315 height 303
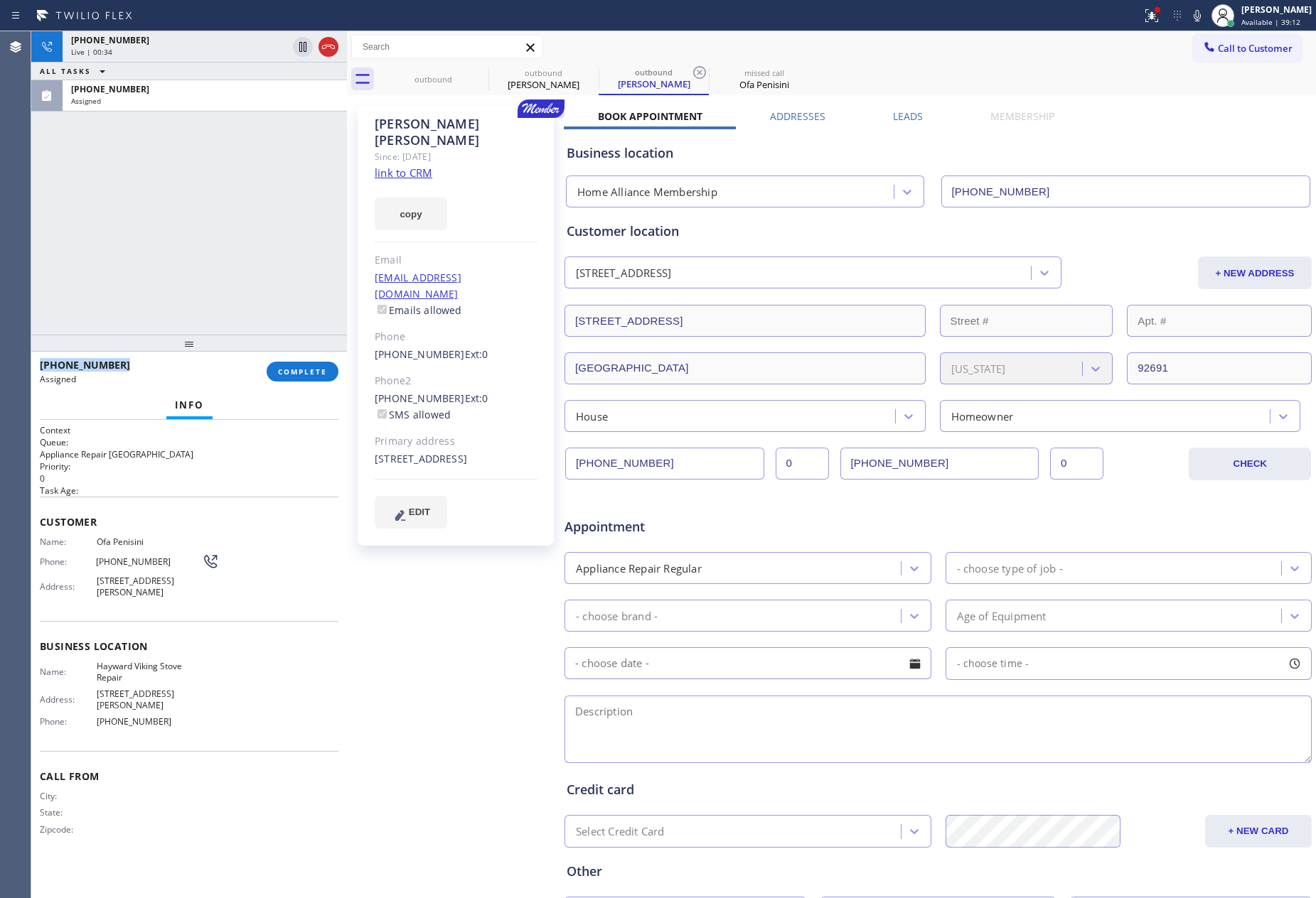
click at [137, 232] on div "[PHONE_NUMBER] Live | 00:34 ALL TASKS ALL TASKS ACTIVE TASKS TASKS IN WRAP UP […" at bounding box center [189, 183] width 315 height 303
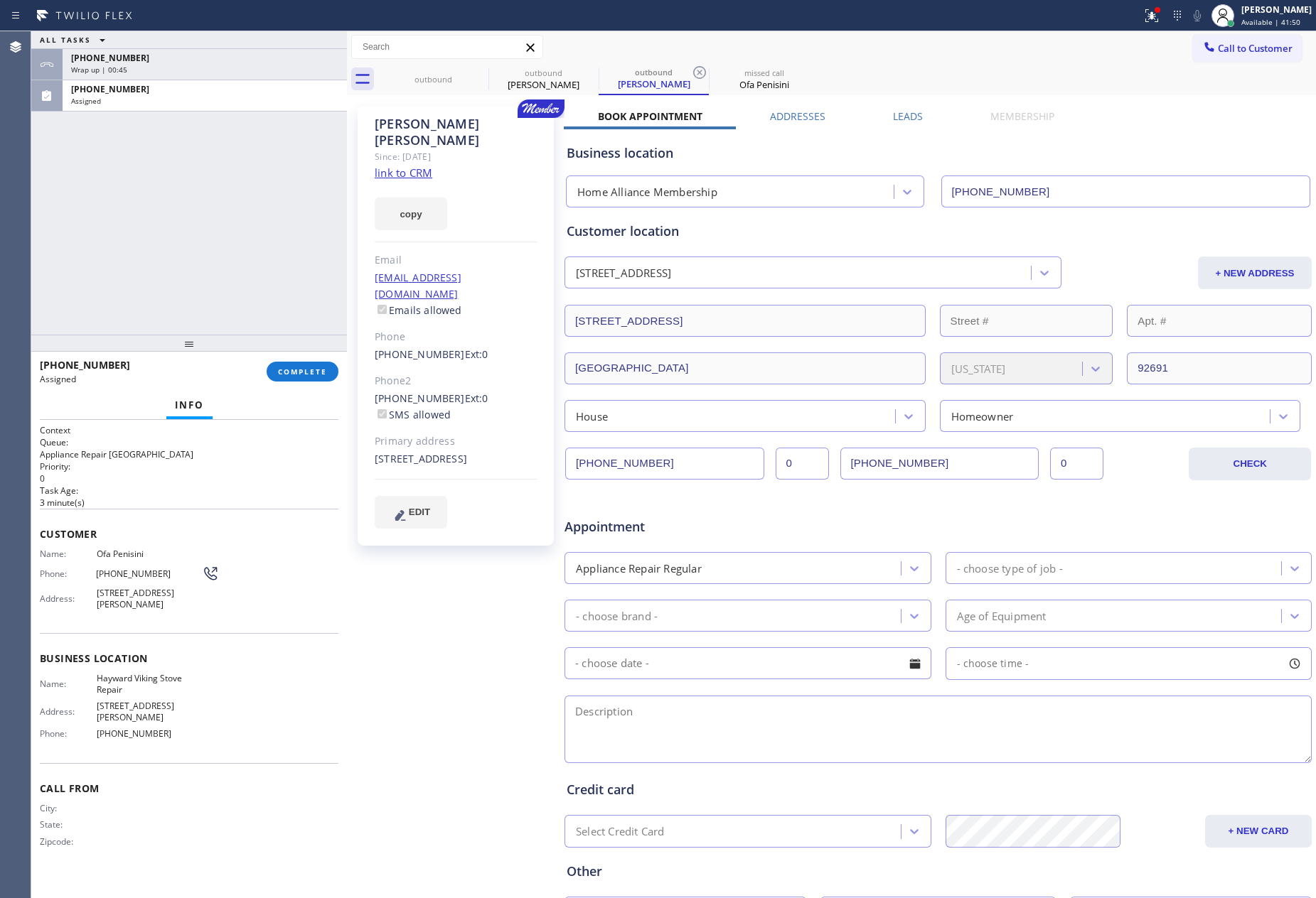
drag, startPoint x: 194, startPoint y: 254, endPoint x: 209, endPoint y: 343, distance: 90.3
click at [194, 271] on div "ALL TASKS ALL TASKS ACTIVE TASKS TASKS IN WRAP UP [PHONE_NUMBER] Wrap up | 00:[…" at bounding box center [189, 183] width 315 height 303
click at [299, 373] on span "COMPLETE" at bounding box center [302, 371] width 49 height 10
click at [277, 239] on div "ALL TASKS ALL TASKS ACTIVE TASKS TASKS IN WRAP UP [PHONE_NUMBER] Wrap up | 00:[…" at bounding box center [189, 183] width 315 height 303
click at [276, 239] on div "ALL TASKS ALL TASKS ACTIVE TASKS TASKS IN WRAP UP [PHONE_NUMBER] Wrap up | 00:[…" at bounding box center [189, 183] width 315 height 303
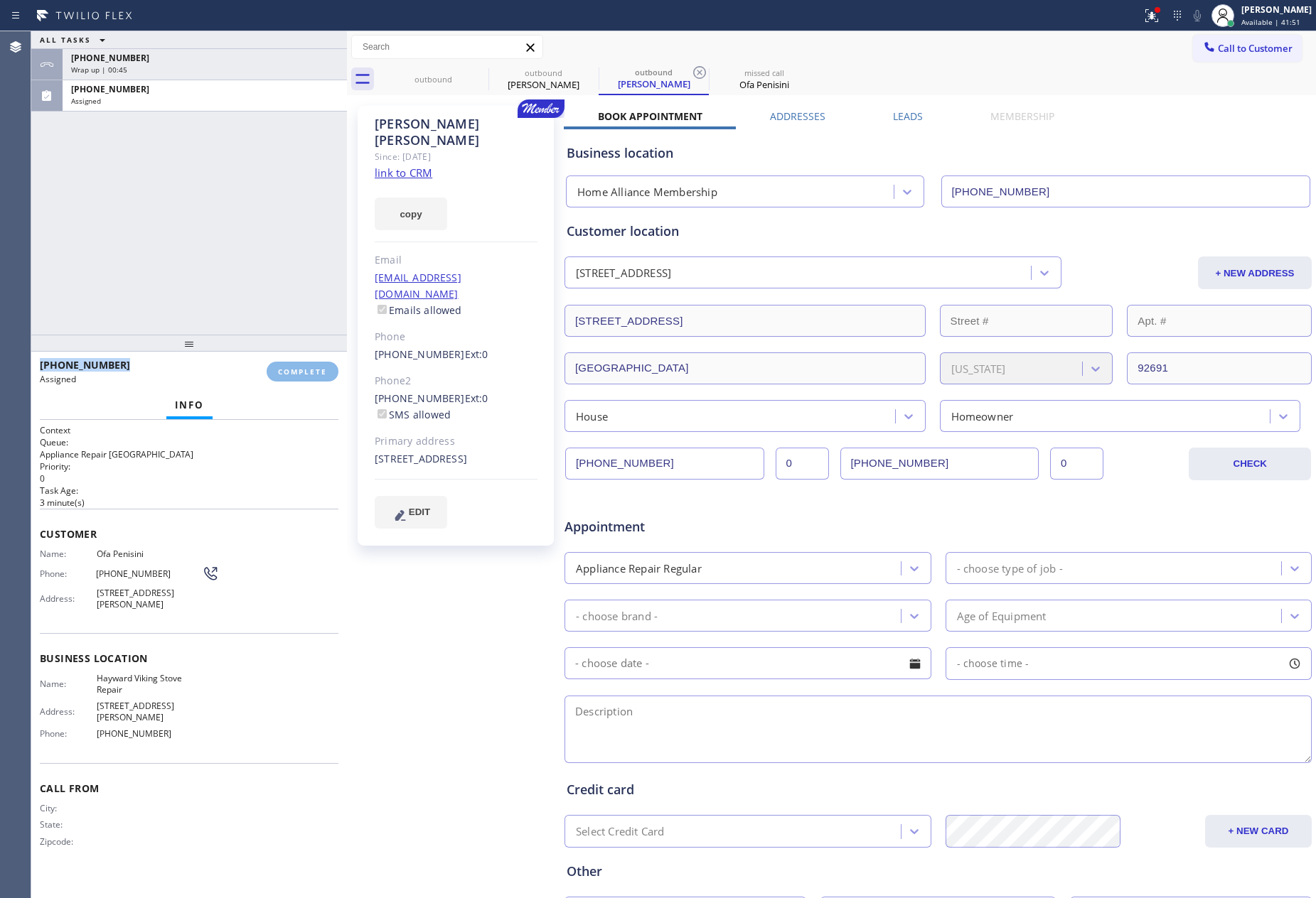
click at [276, 239] on div "ALL TASKS ALL TASKS ACTIVE TASKS TASKS IN WRAP UP [PHONE_NUMBER] Wrap up | 00:[…" at bounding box center [189, 183] width 315 height 303
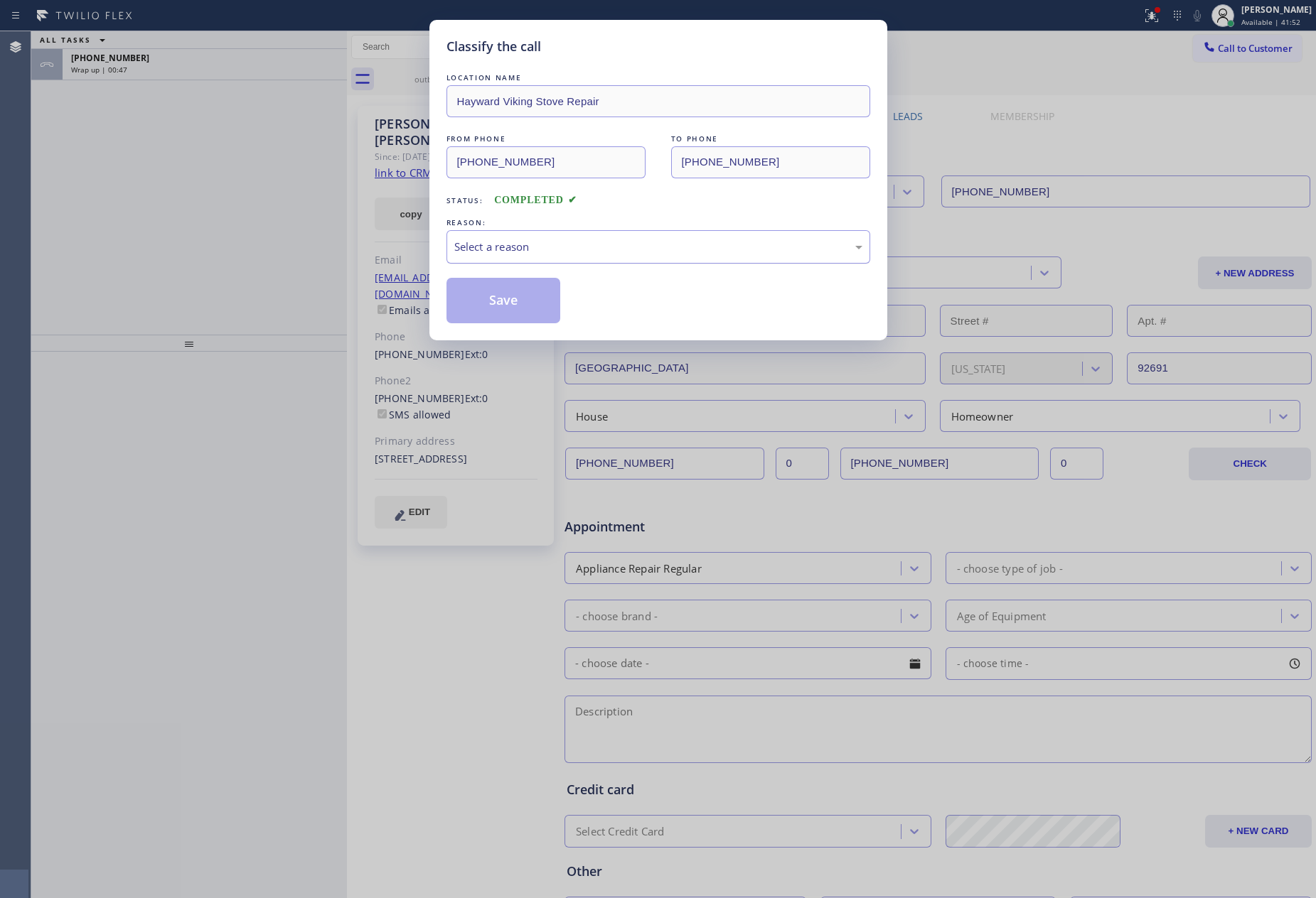
click at [489, 250] on div "Select a reason" at bounding box center [658, 247] width 408 height 16
click at [491, 303] on button "Save" at bounding box center [503, 300] width 114 height 46
click at [168, 212] on div "Classify the call LOCATION NAME [PERSON_NAME] Viking Stove Repair FROM PHONE [P…" at bounding box center [658, 449] width 1316 height 898
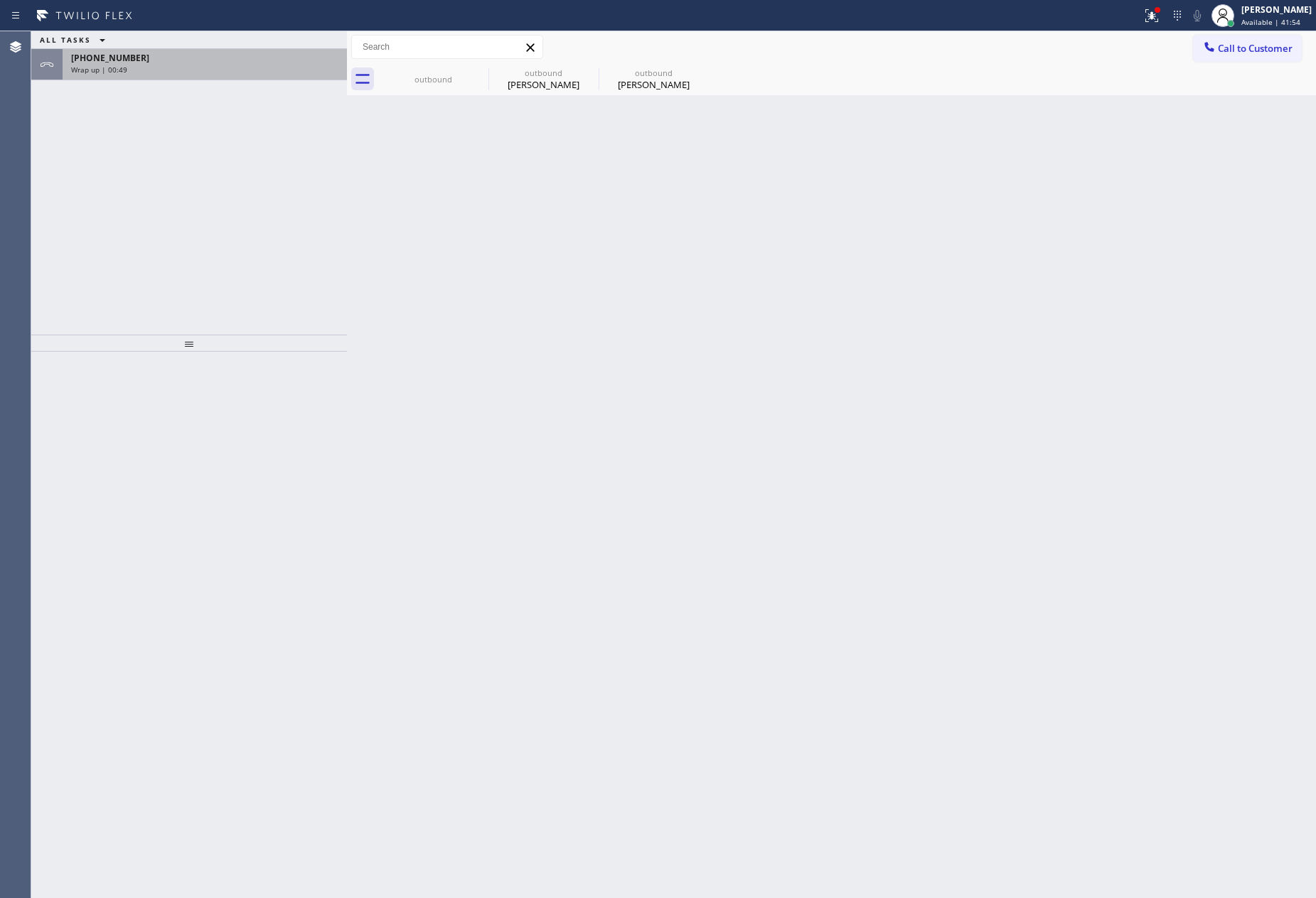
click at [188, 77] on div "[PHONE_NUMBER] Wrap up | 00:49" at bounding box center [202, 65] width 279 height 31
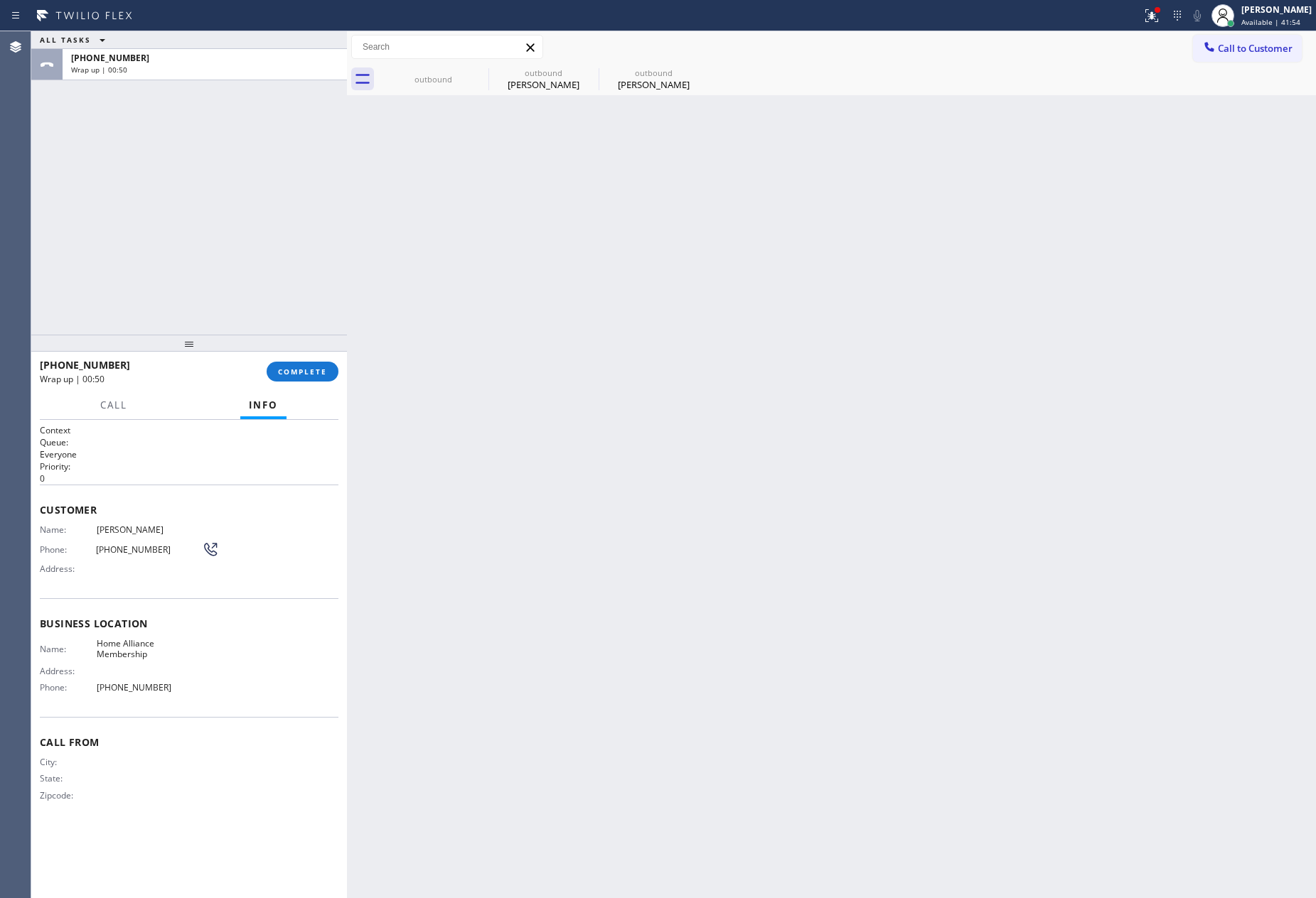
click at [286, 360] on div "[PHONE_NUMBER] Wrap up | 00:50 COMPLETE" at bounding box center [189, 371] width 299 height 37
click at [287, 135] on div "ALL TASKS ALL TASKS ACTIVE TASKS TASKS IN WRAP UP [PHONE_NUMBER] Wrap up | 00:50" at bounding box center [189, 183] width 315 height 303
drag, startPoint x: 295, startPoint y: 373, endPoint x: 291, endPoint y: 339, distance: 34.2
click at [295, 354] on div "ALL TASKS ALL TASKS ACTIVE TASKS TASKS IN WRAP UP [PHONE_NUMBER] Wrap up | 00:5…" at bounding box center [189, 464] width 315 height 867
click at [268, 226] on div "ALL TASKS ALL TASKS ACTIVE TASKS TASKS IN WRAP UP [PHONE_NUMBER] Wrap up | 00:51" at bounding box center [189, 183] width 315 height 303
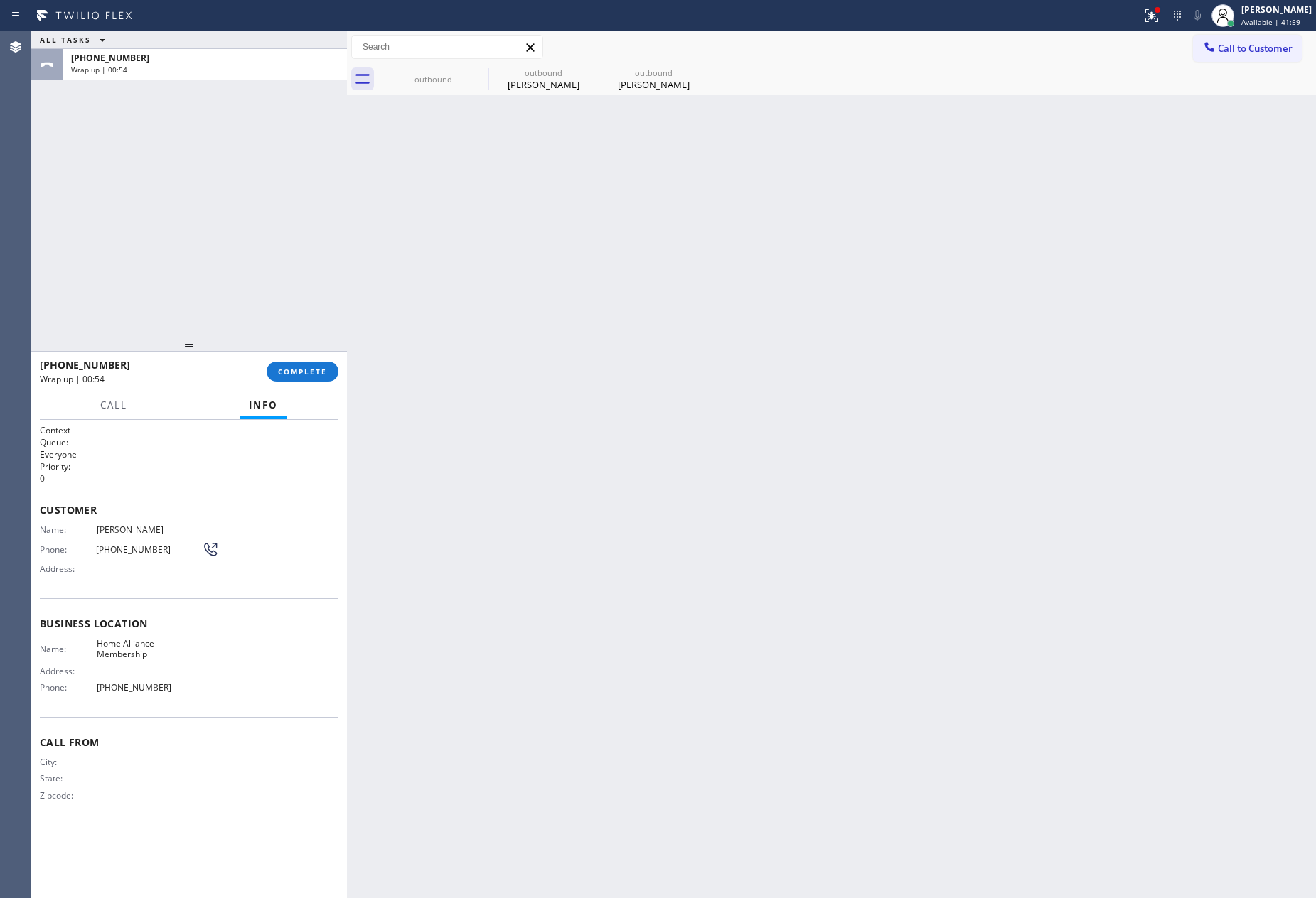
drag, startPoint x: 320, startPoint y: 371, endPoint x: 322, endPoint y: 348, distance: 23.1
click at [320, 369] on span "COMPLETE" at bounding box center [302, 371] width 49 height 10
click at [324, 178] on div "ALL TASKS ALL TASKS ACTIVE TASKS TASKS IN WRAP UP [PHONE_NUMBER] Wrap up | 00:54" at bounding box center [189, 183] width 315 height 303
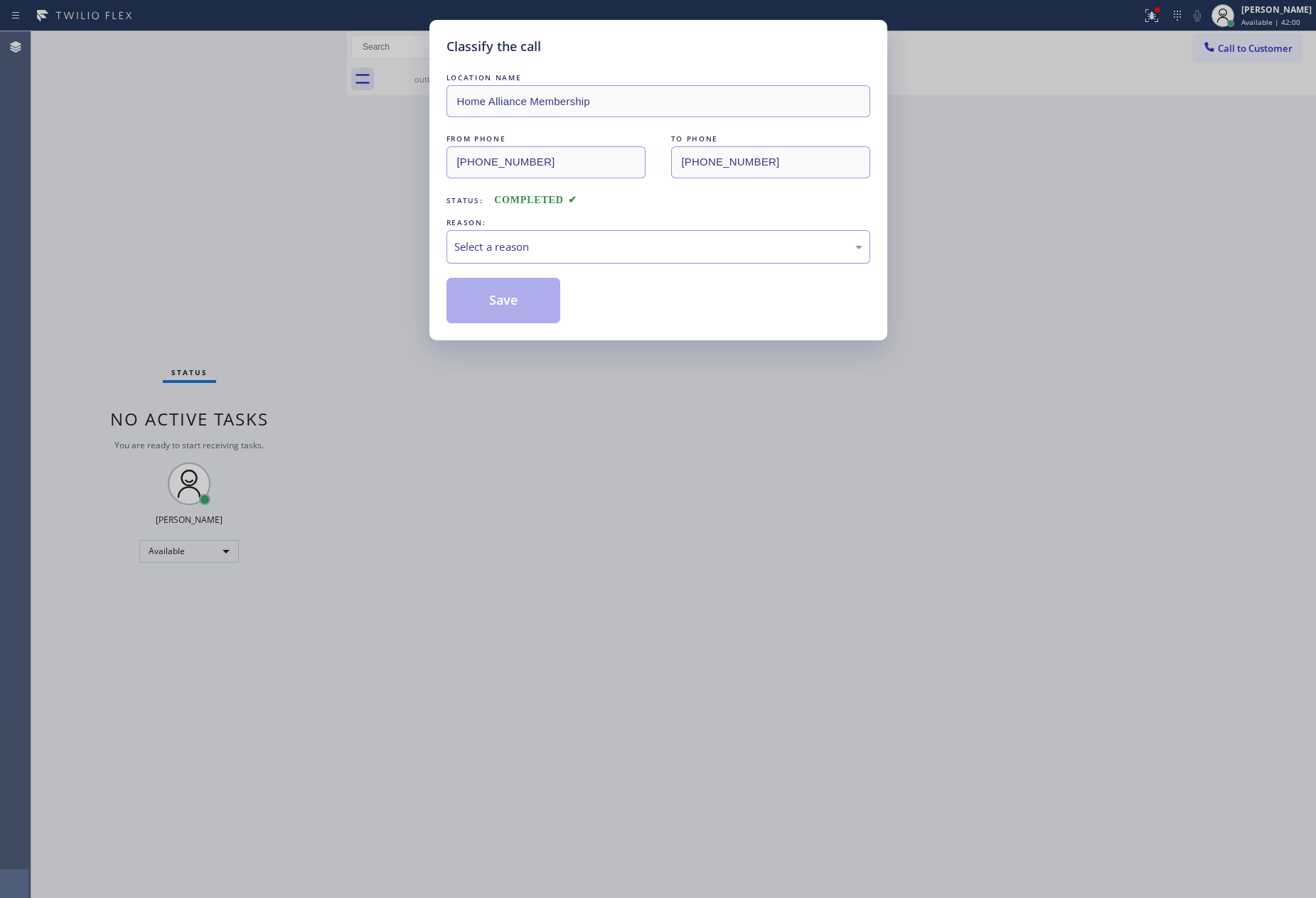
drag, startPoint x: 529, startPoint y: 255, endPoint x: 537, endPoint y: 255, distance: 8.0
click at [529, 255] on div "Select a reason" at bounding box center [658, 247] width 408 height 16
click at [537, 312] on button "Save" at bounding box center [503, 300] width 114 height 46
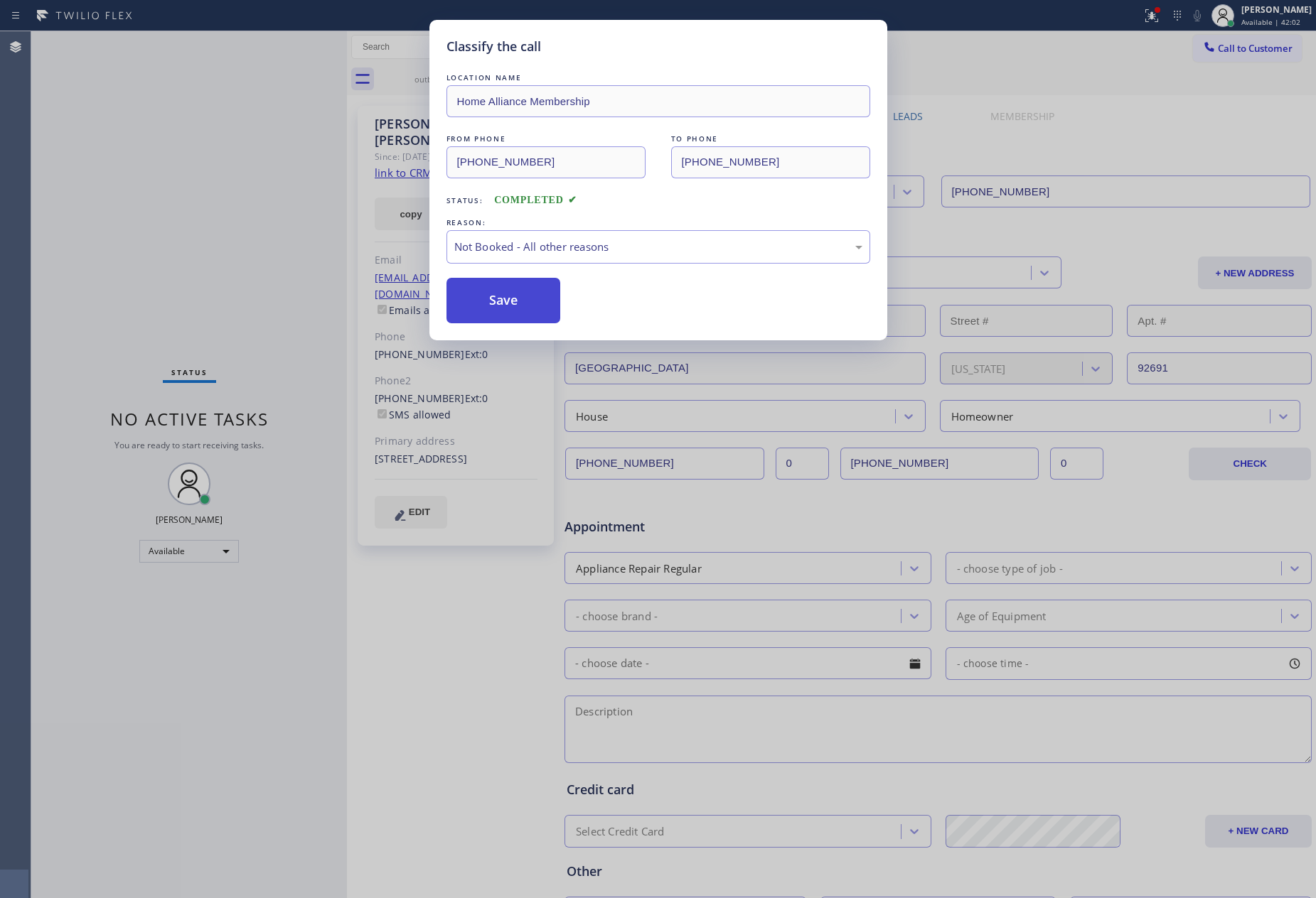
click at [537, 312] on button "Save" at bounding box center [503, 300] width 114 height 46
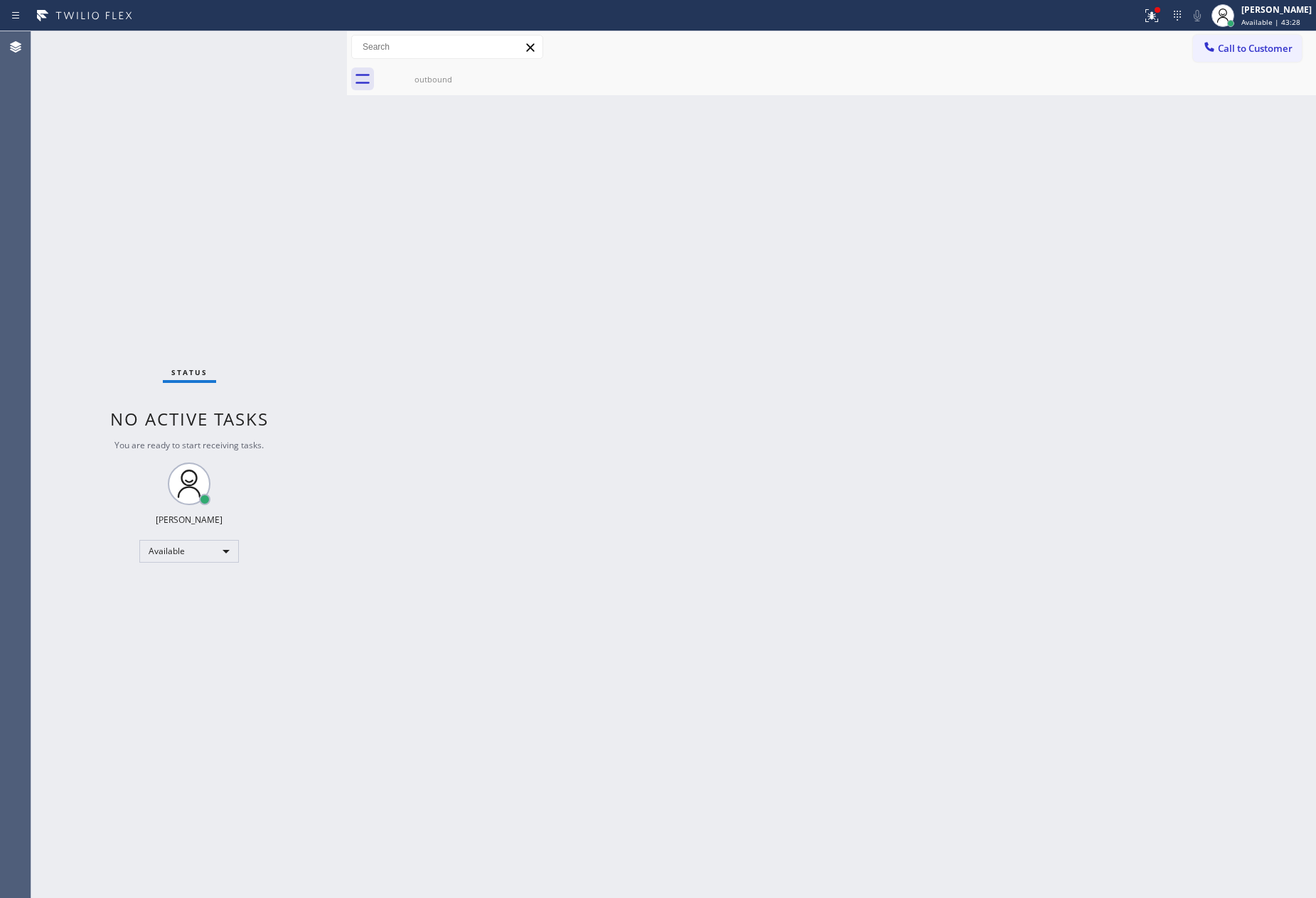
drag, startPoint x: 572, startPoint y: 339, endPoint x: 787, endPoint y: 169, distance: 274.1
click at [579, 339] on div "Back to Dashboard Change Sender ID Customers Technicians Select a contact Outbo…" at bounding box center [831, 464] width 969 height 867
click at [712, 418] on div "Back to Dashboard Change Sender ID Customers Technicians Select a contact Outbo…" at bounding box center [831, 464] width 969 height 867
click at [715, 418] on div "Back to Dashboard Change Sender ID Customers Technicians Select a contact Outbo…" at bounding box center [831, 464] width 969 height 867
click at [1229, 54] on button "Call to Customer" at bounding box center [1248, 48] width 109 height 27
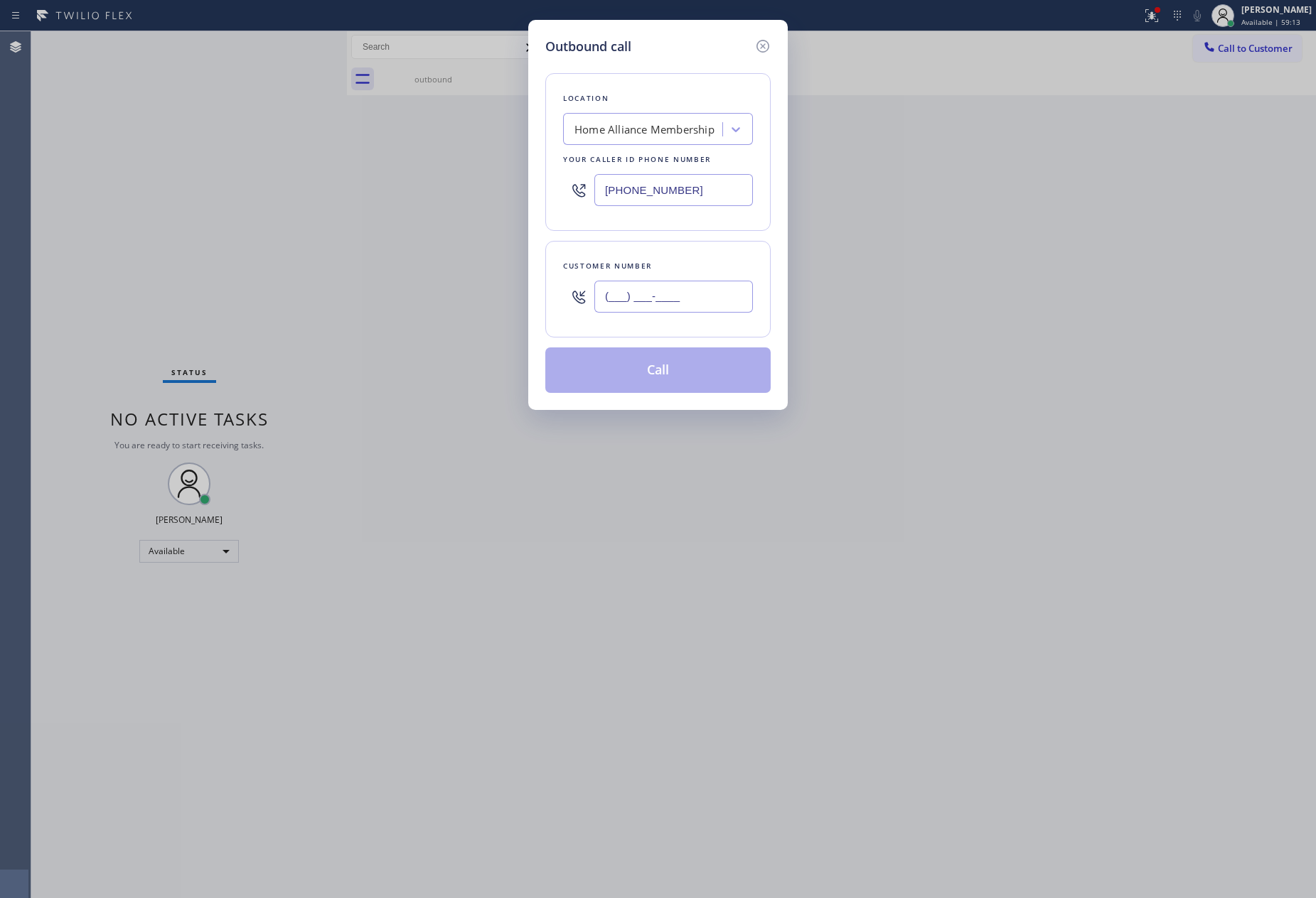
click at [696, 283] on input "(___) ___-____" at bounding box center [673, 296] width 159 height 32
paste input "925) 667-0907"
type input "[PHONE_NUMBER]"
click at [691, 376] on button "Call" at bounding box center [658, 370] width 225 height 46
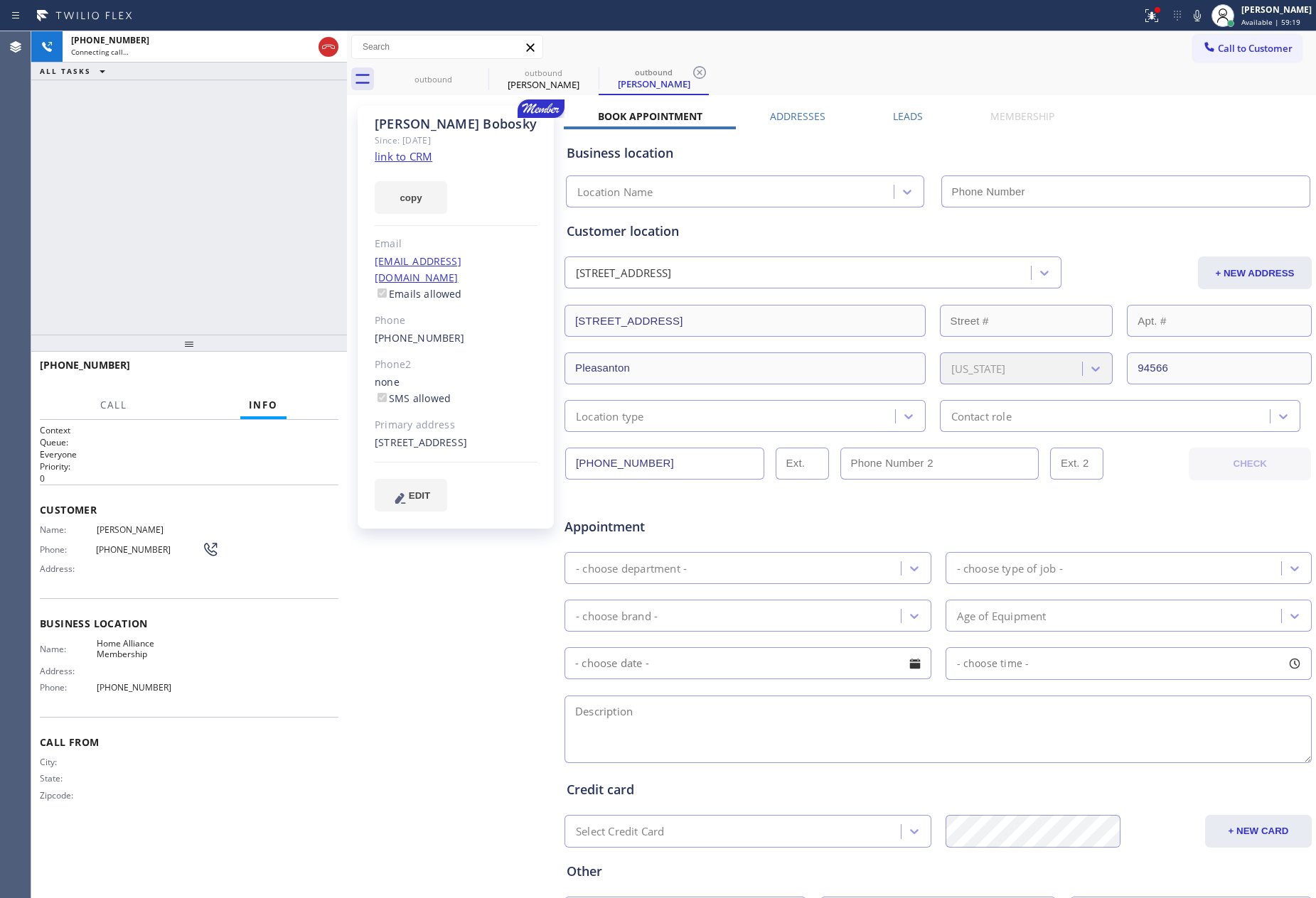
type input "[PHONE_NUMBER]"
drag, startPoint x: 231, startPoint y: 207, endPoint x: 222, endPoint y: 287, distance: 80.5
click at [227, 232] on div "[PHONE_NUMBER] Live | 00:01 ALL TASKS ALL TASKS ACTIVE TASKS TASKS IN WRAP UP" at bounding box center [189, 183] width 315 height 303
drag, startPoint x: 291, startPoint y: 365, endPoint x: 280, endPoint y: 200, distance: 165.4
click at [291, 363] on button "HANG UP" at bounding box center [305, 371] width 66 height 20
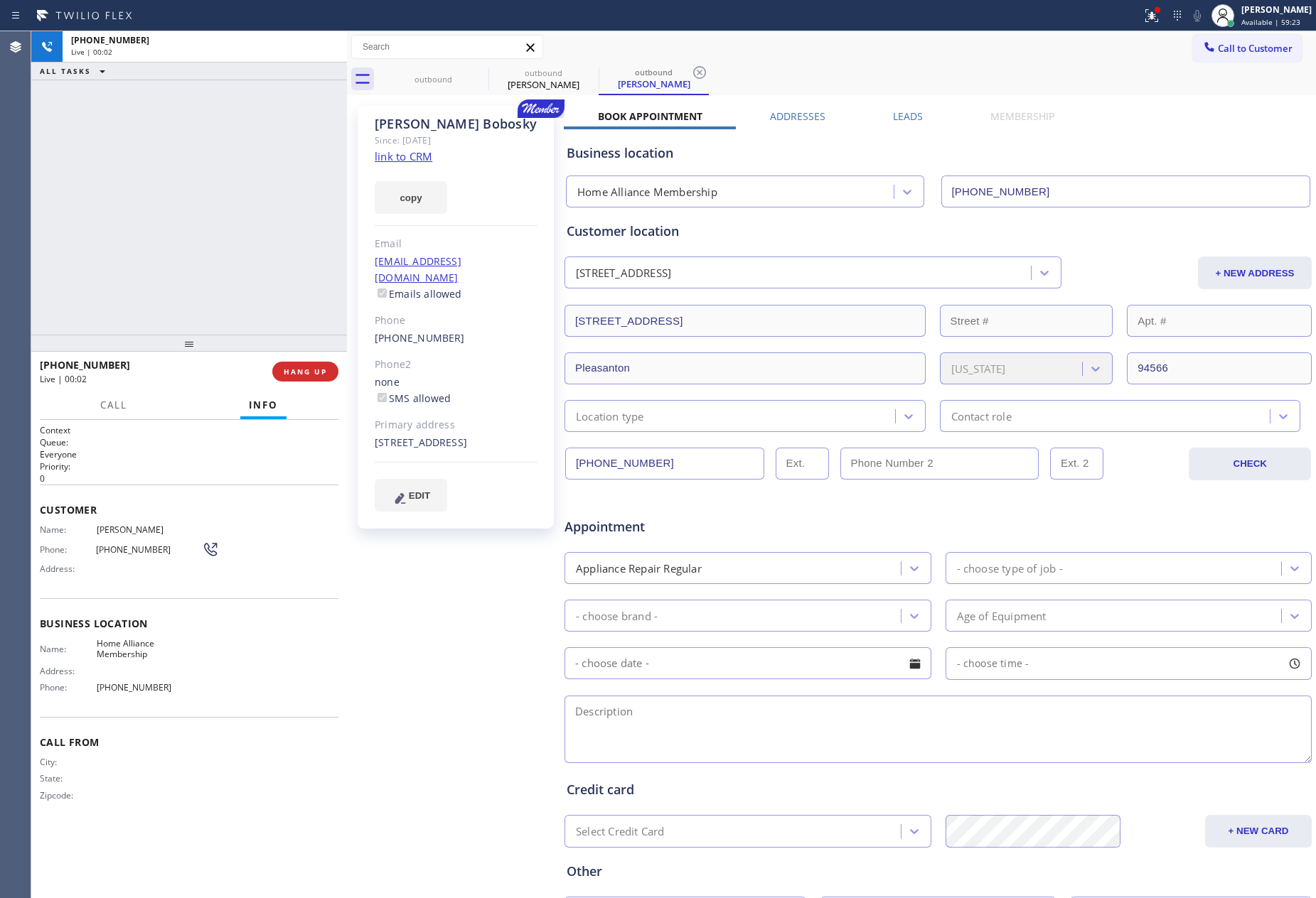
click at [280, 200] on div "[PHONE_NUMBER] Live | 00:02 ALL TASKS ALL TASKS ACTIVE TASKS TASKS IN WRAP UP" at bounding box center [189, 183] width 315 height 303
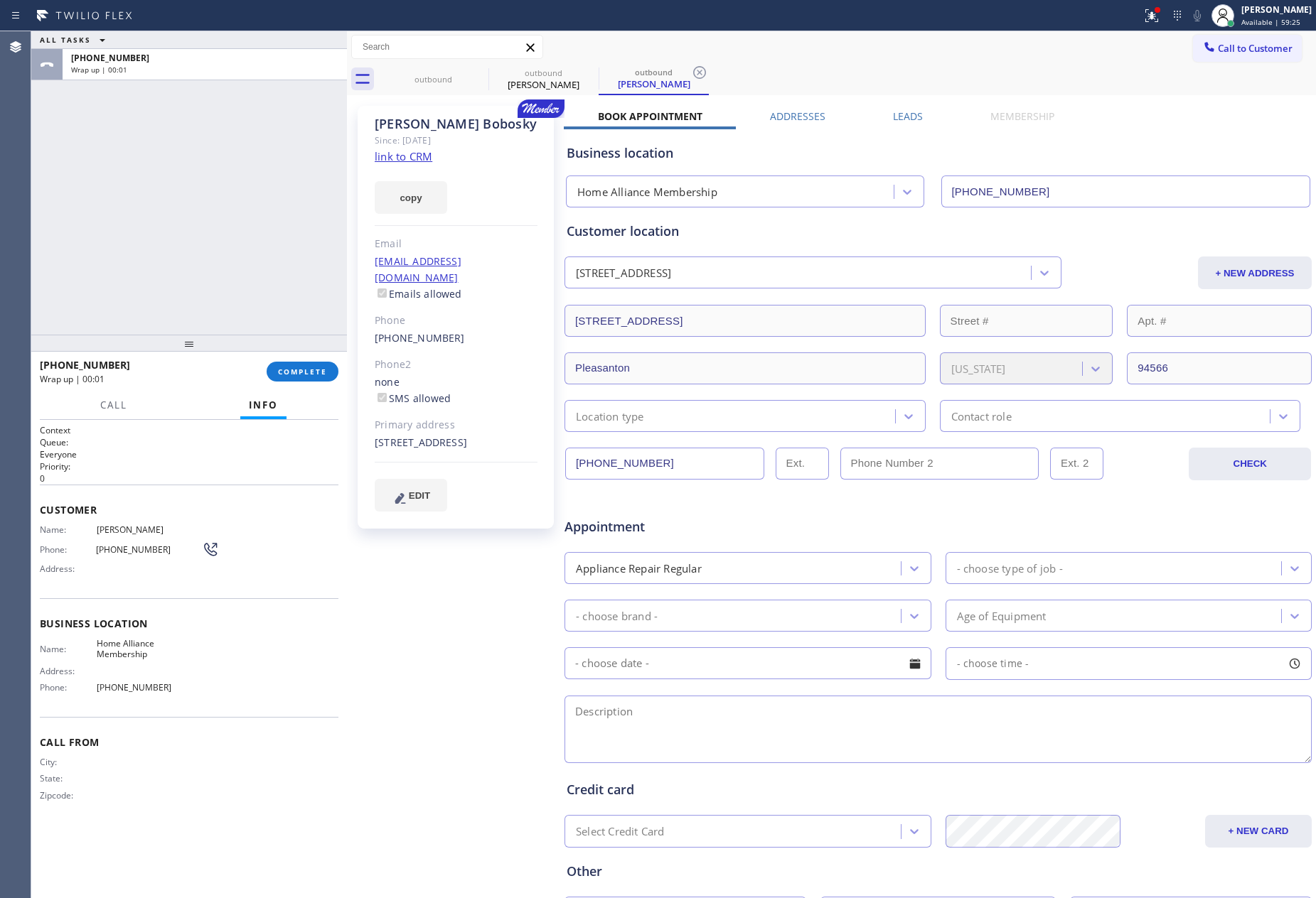
drag, startPoint x: 796, startPoint y: 47, endPoint x: 827, endPoint y: 75, distance: 41.8
click at [802, 52] on div "Call to Customer Outbound call Location Home Alliance Membership Your caller id…" at bounding box center [831, 47] width 969 height 25
click at [902, 115] on label "Leads" at bounding box center [908, 116] width 29 height 14
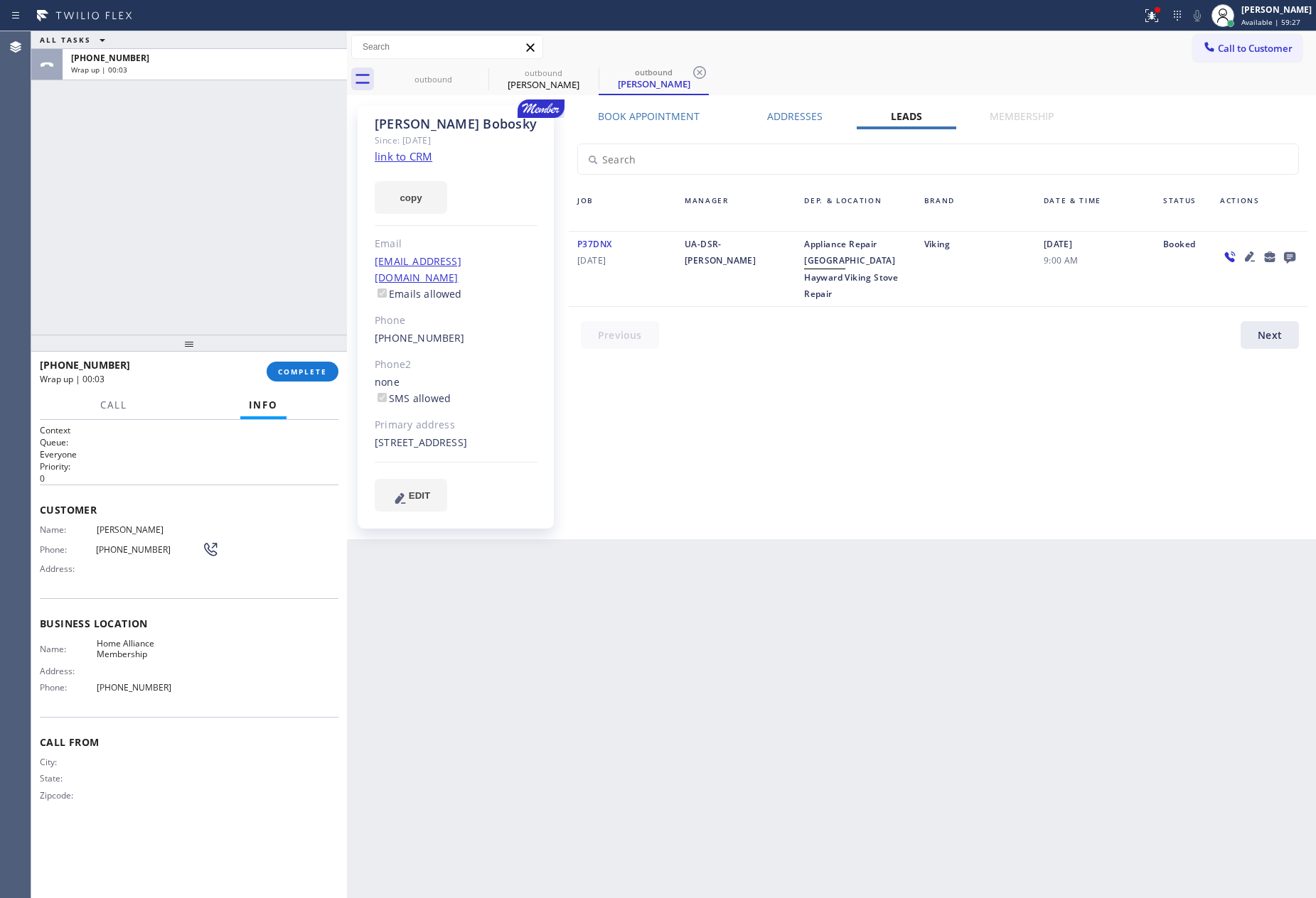
click at [1289, 255] on icon at bounding box center [1289, 257] width 11 height 11
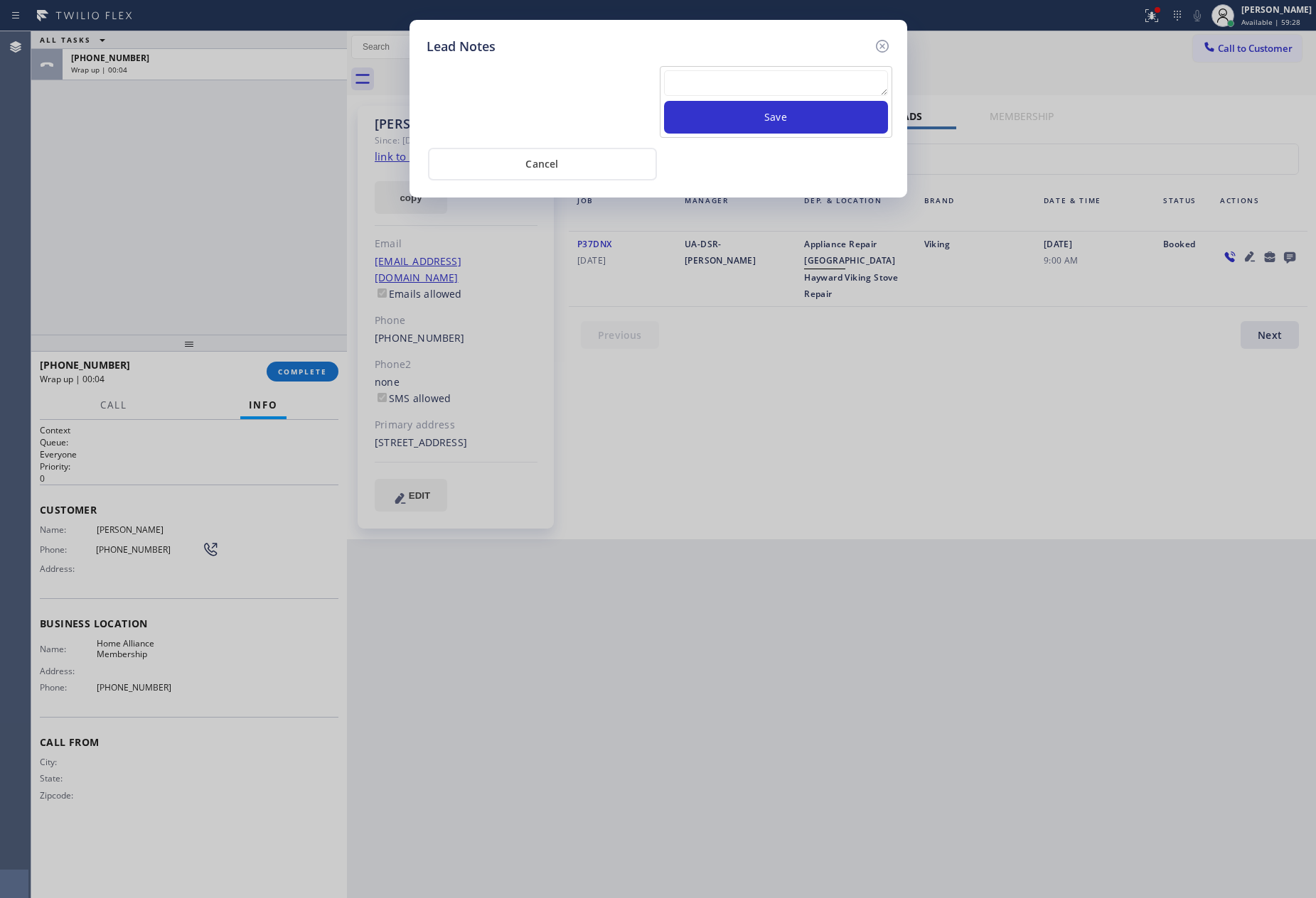
click at [770, 77] on textarea at bounding box center [775, 83] width 224 height 26
paste textarea "For the welcome call, please transfer the customer if they call back.""
type textarea "For the welcome call, please transfer the customer if they call back.""
click at [743, 120] on button "Save" at bounding box center [775, 118] width 224 height 33
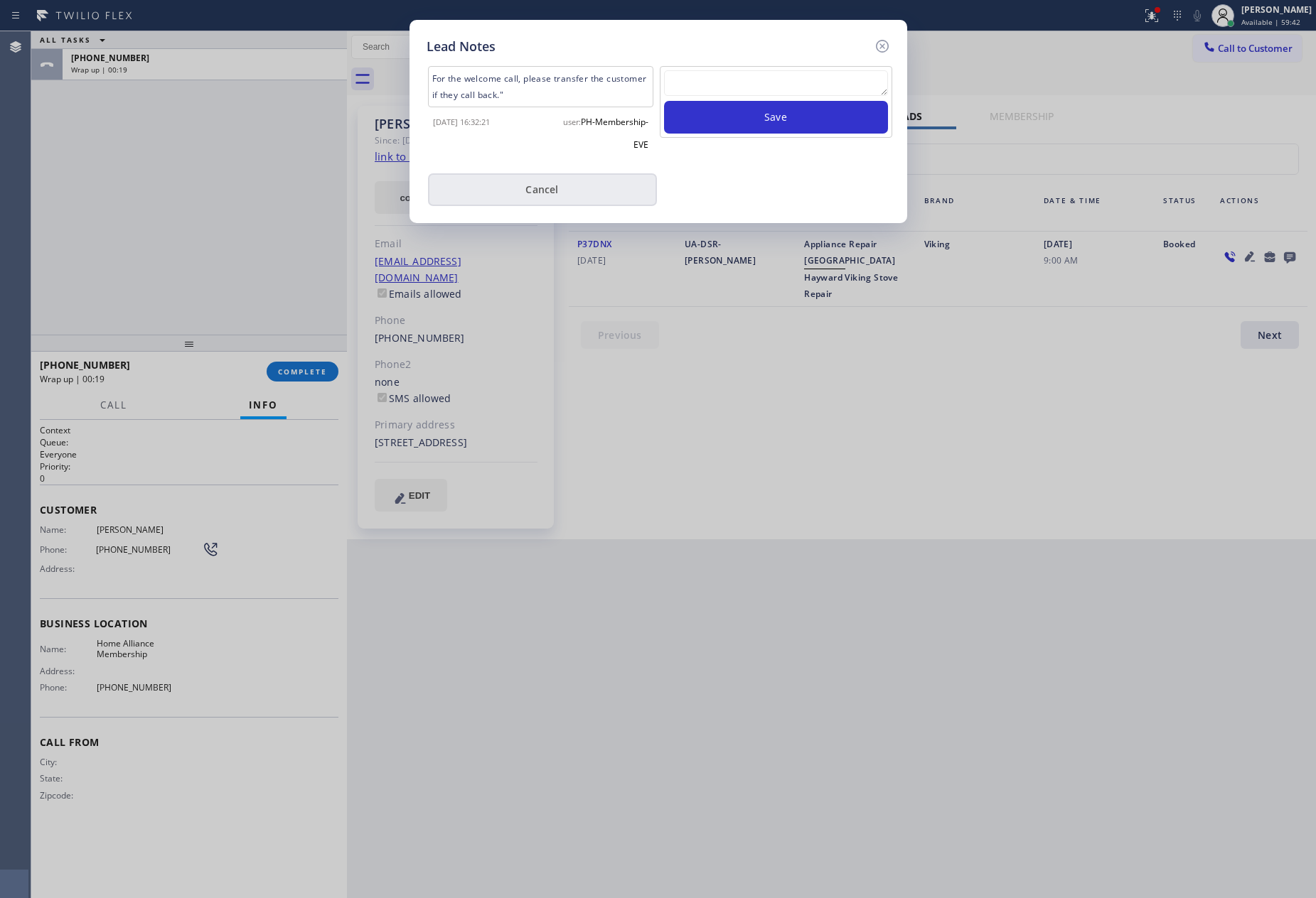
click at [561, 180] on button "Cancel" at bounding box center [542, 190] width 229 height 33
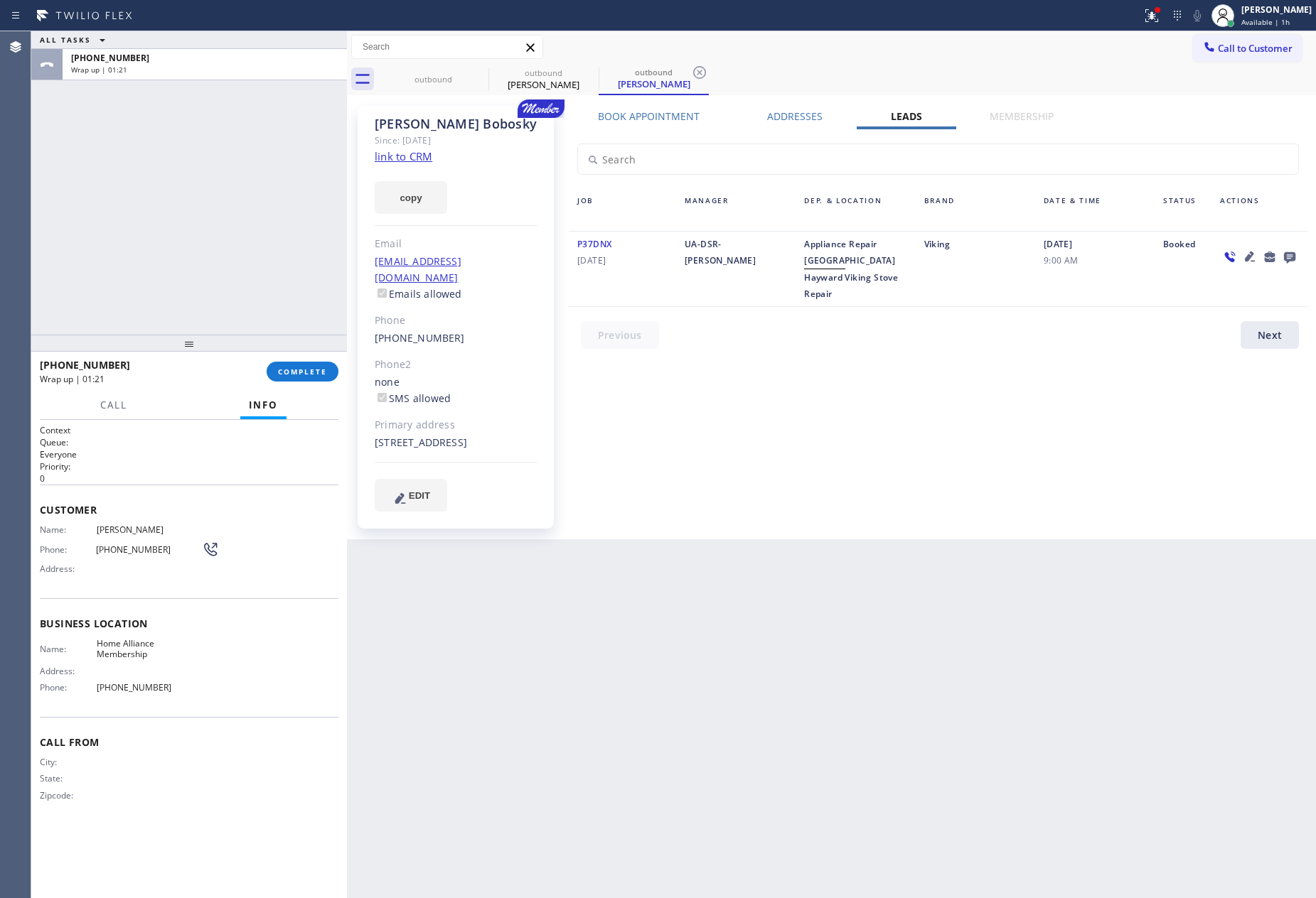
drag, startPoint x: 85, startPoint y: 226, endPoint x: 252, endPoint y: 431, distance: 264.4
click at [134, 250] on div "ALL TASKS ALL TASKS ACTIVE TASKS TASKS IN WRAP UP [PHONE_NUMBER] Wrap up | 01:21" at bounding box center [189, 183] width 315 height 303
click at [284, 379] on button "COMPLETE" at bounding box center [302, 371] width 72 height 20
click at [208, 124] on div "ALL TASKS ALL TASKS ACTIVE TASKS TASKS IN WRAP UP [PHONE_NUMBER] Wrap up | 01:22" at bounding box center [189, 183] width 315 height 303
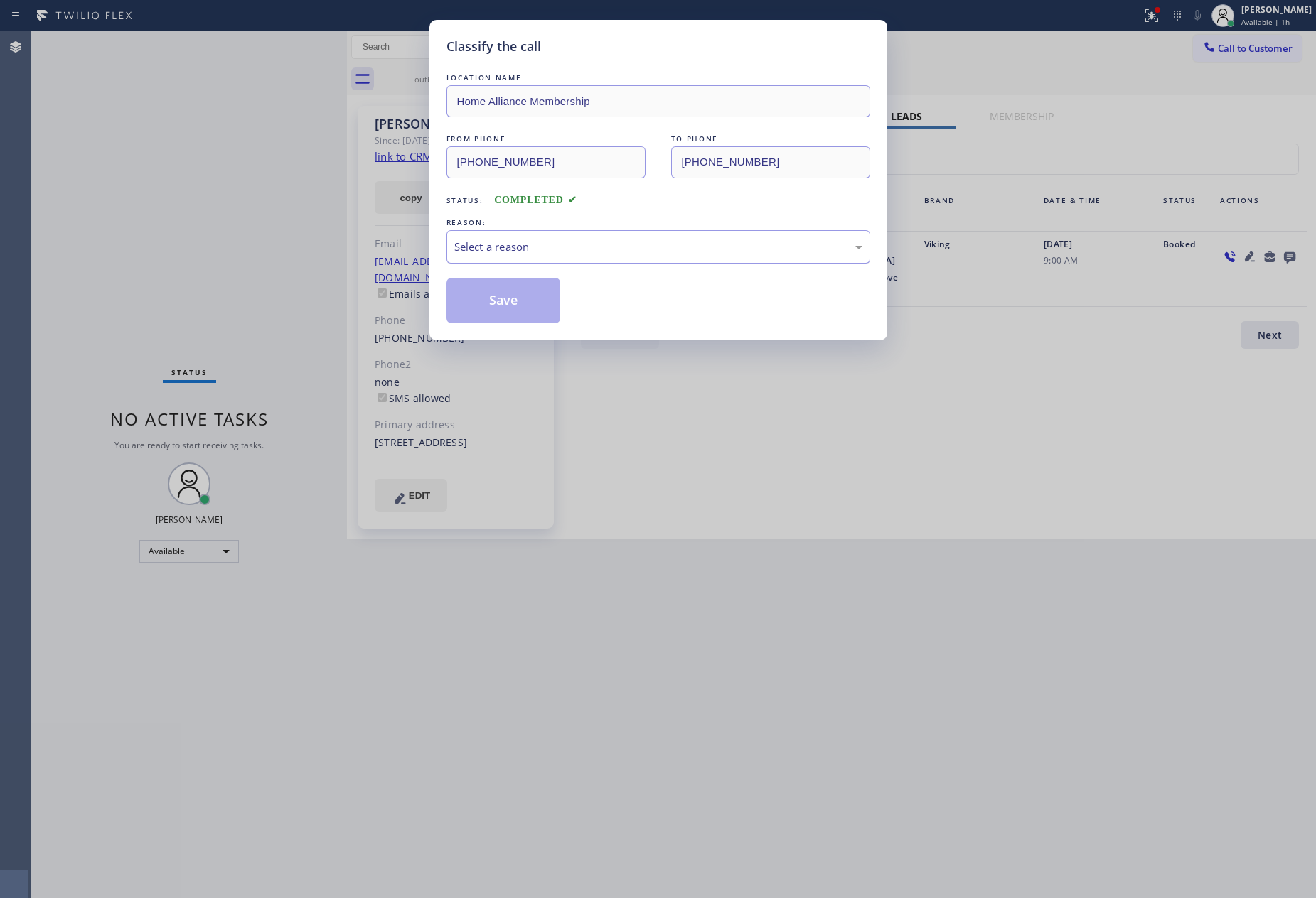
click at [547, 254] on div "Select a reason" at bounding box center [658, 247] width 408 height 16
click at [522, 295] on button "Save" at bounding box center [503, 300] width 114 height 46
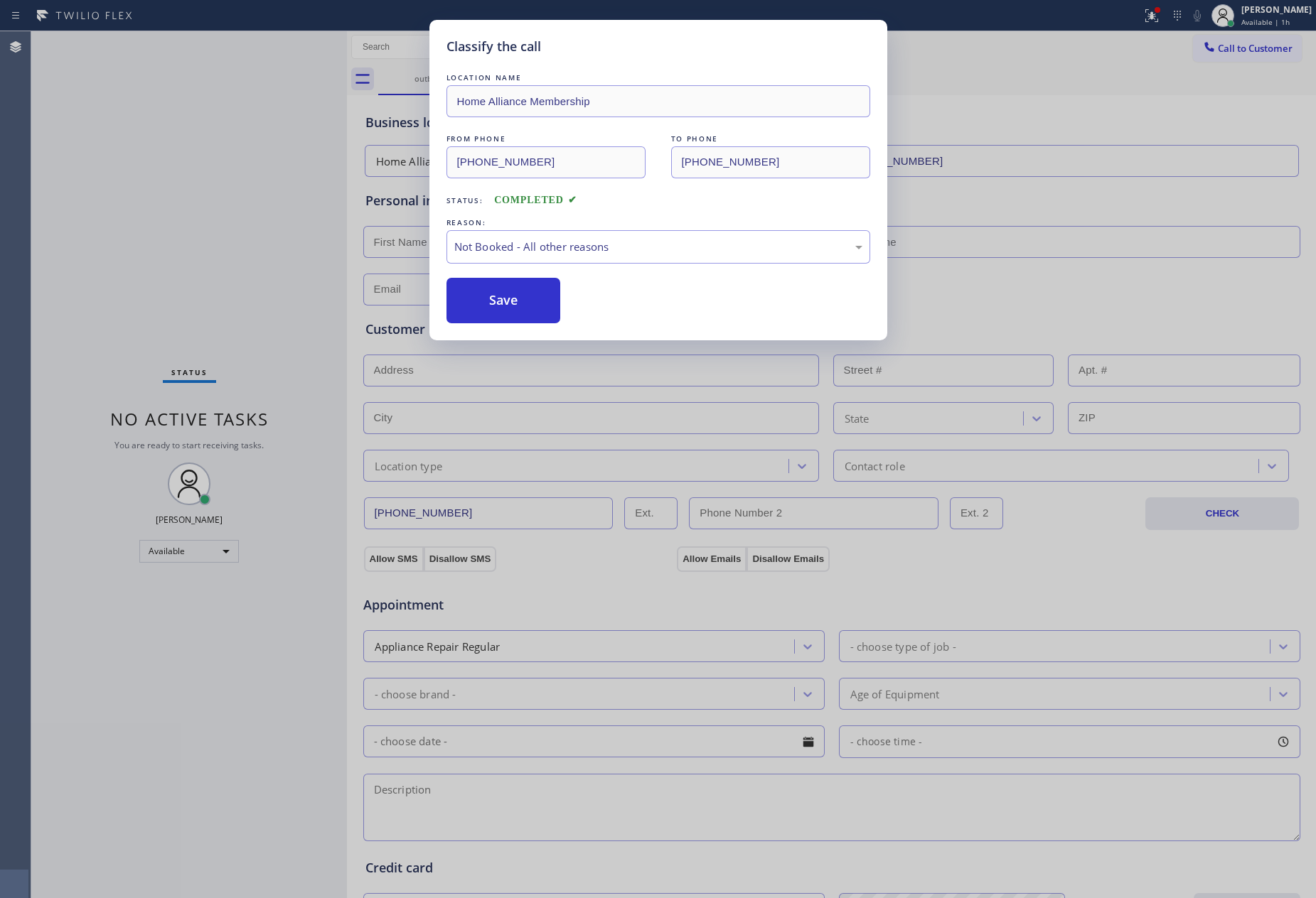
drag, startPoint x: 150, startPoint y: 109, endPoint x: 145, endPoint y: 128, distance: 19.6
click at [149, 109] on div "Classify the call LOCATION NAME Home Alliance Membership FROM PHONE [PHONE_NUMB…" at bounding box center [658, 449] width 1316 height 898
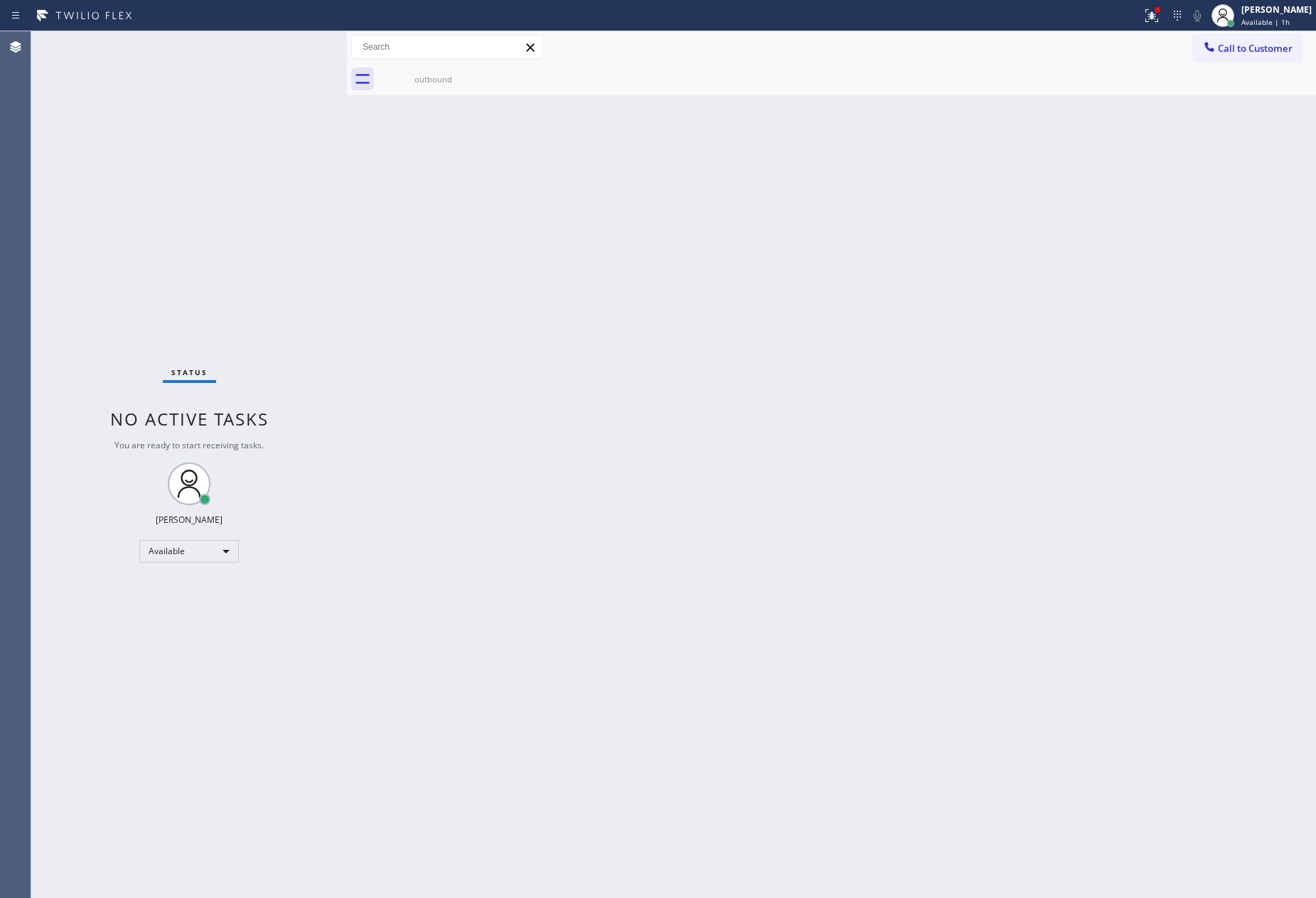
click at [141, 135] on div "Status No active tasks You are ready to start receiving tasks. [PERSON_NAME] Av…" at bounding box center [189, 464] width 315 height 867
click at [418, 73] on div "outbound" at bounding box center [433, 79] width 107 height 32
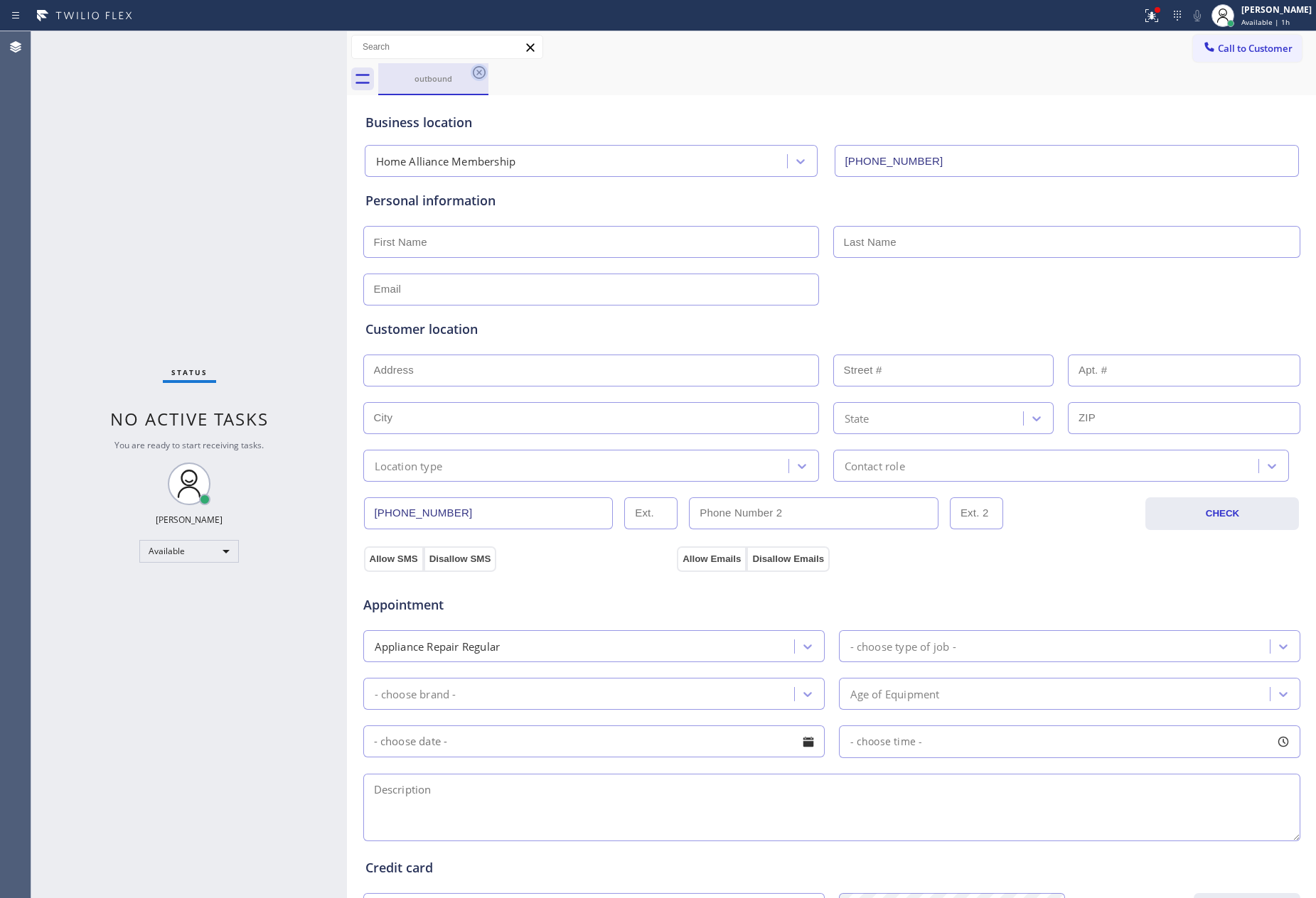
click at [484, 71] on icon at bounding box center [479, 73] width 17 height 17
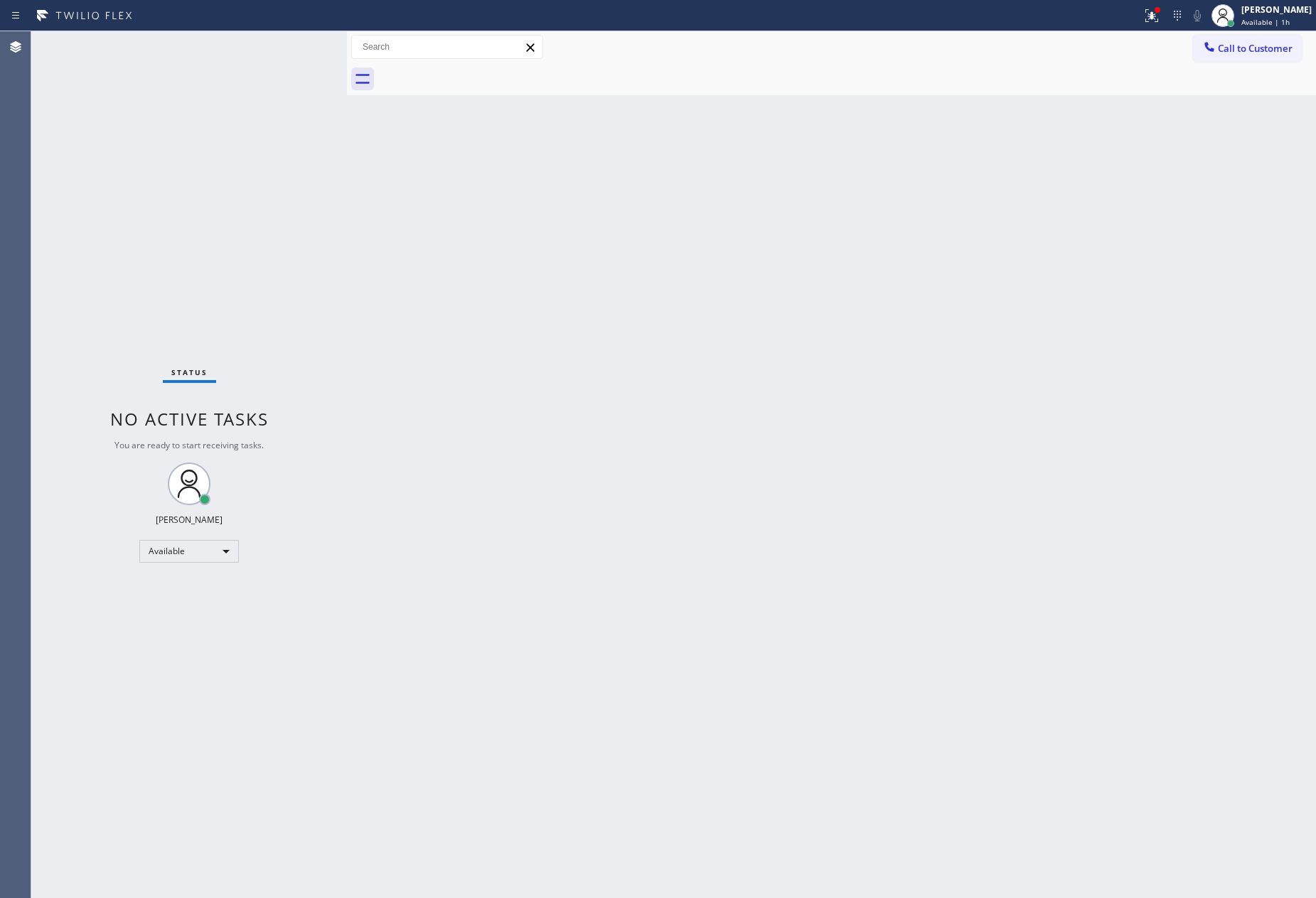
drag, startPoint x: 245, startPoint y: 126, endPoint x: 1107, endPoint y: 738, distance: 1057.2
click at [370, 291] on div "Status No active tasks You are ready to start receiving tasks. [PERSON_NAME] Av…" at bounding box center [673, 464] width 1285 height 867
click at [1261, 48] on span "Call to Customer" at bounding box center [1255, 48] width 75 height 13
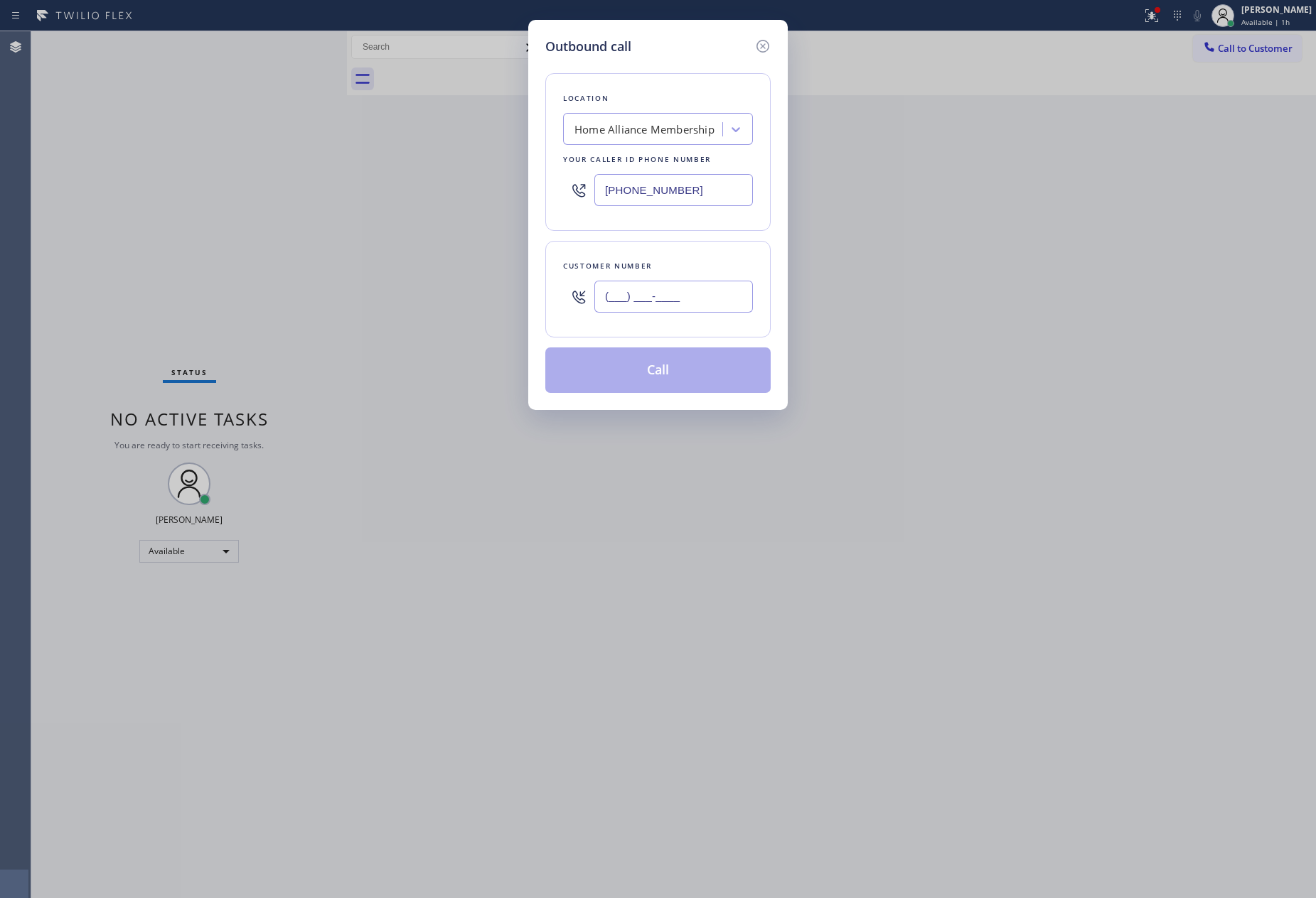
click at [696, 287] on input "(___) ___-____" at bounding box center [673, 296] width 159 height 32
paste input "917) 345-5157"
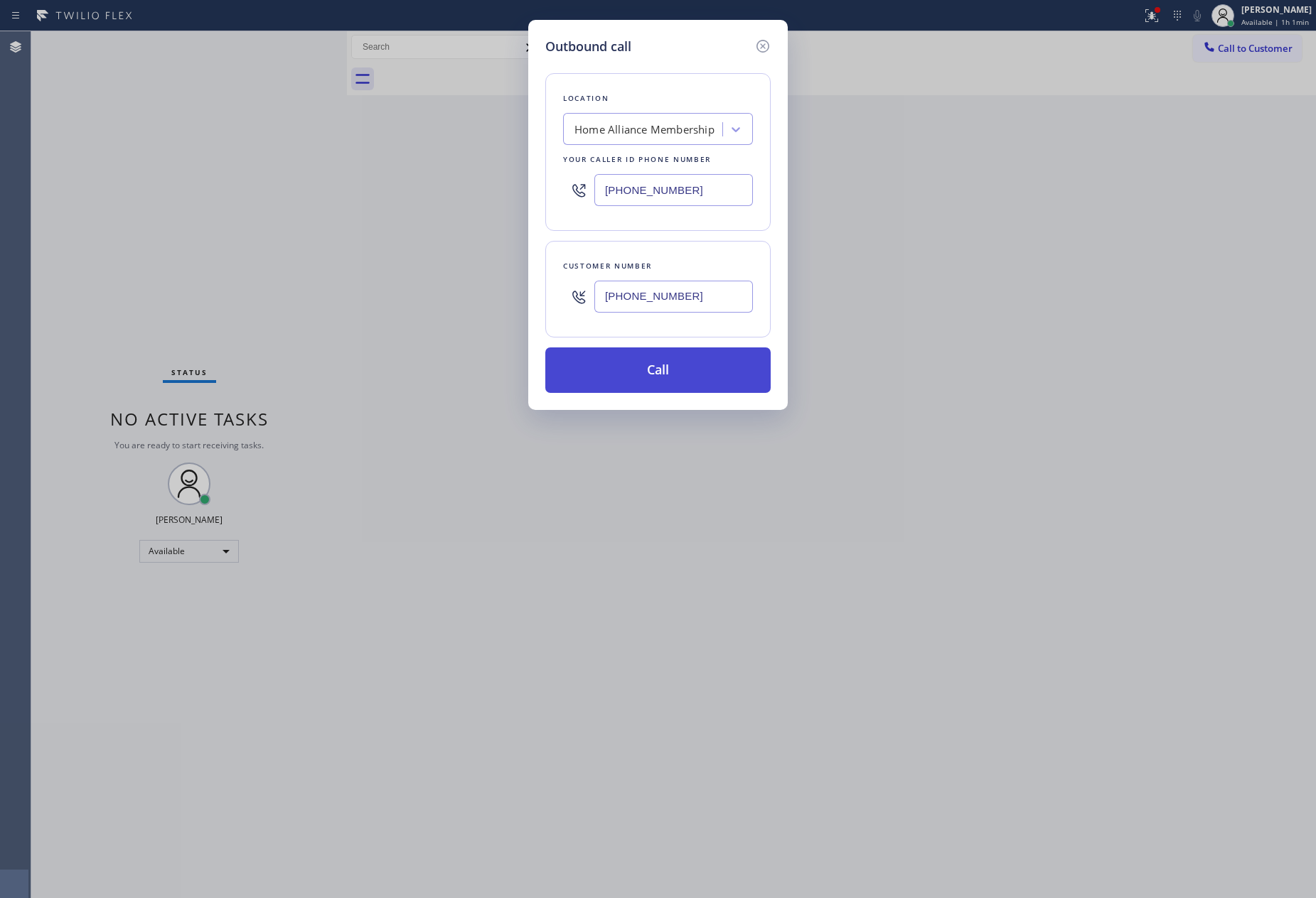
type input "[PHONE_NUMBER]"
click at [702, 351] on button "Call" at bounding box center [658, 370] width 225 height 46
click at [693, 370] on button "Call" at bounding box center [658, 370] width 225 height 46
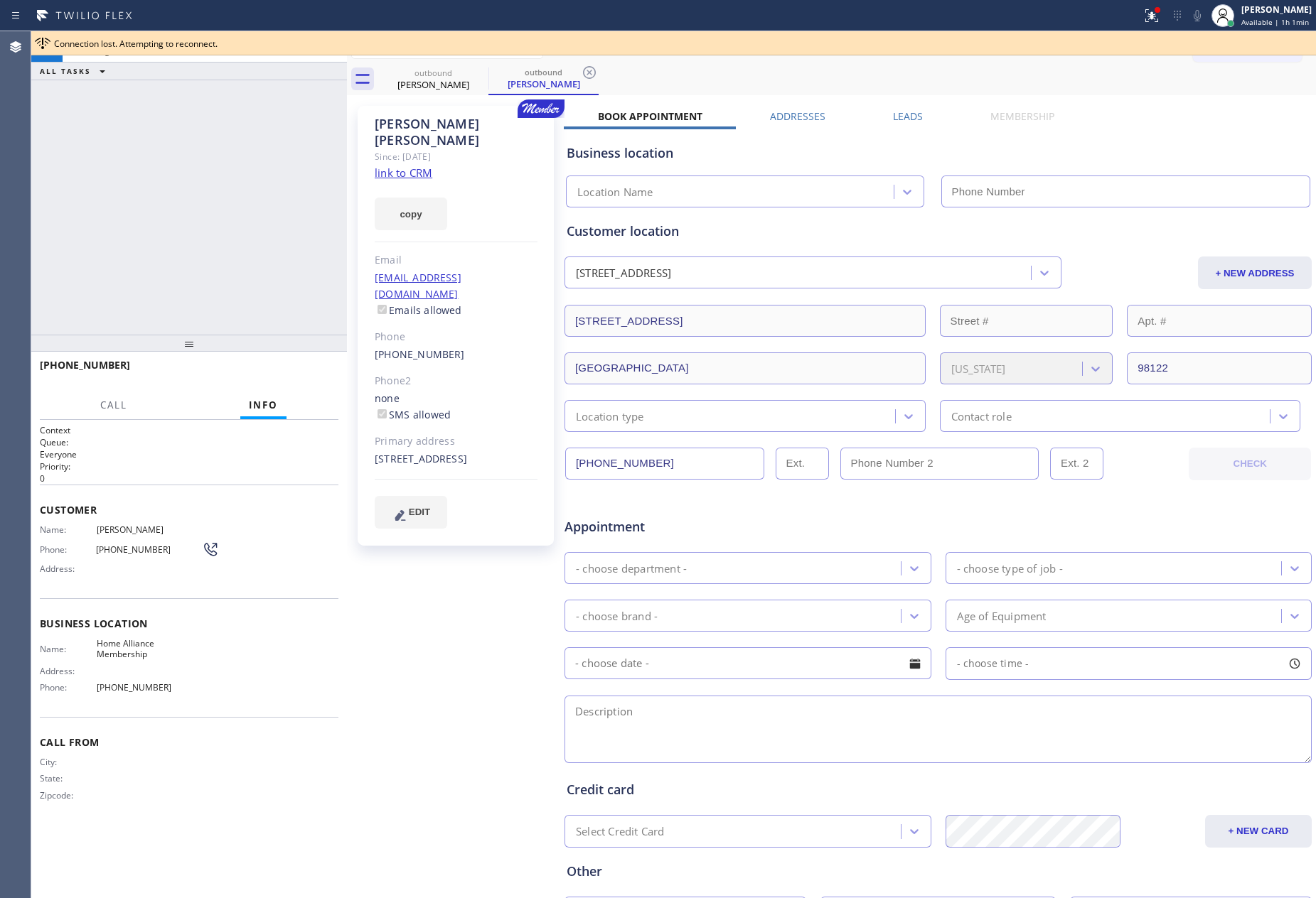
click at [165, 200] on div "[PHONE_NUMBER] Connecting call… ALL TASKS ALL TASKS ACTIVE TASKS TASKS IN WRAP …" at bounding box center [189, 183] width 315 height 303
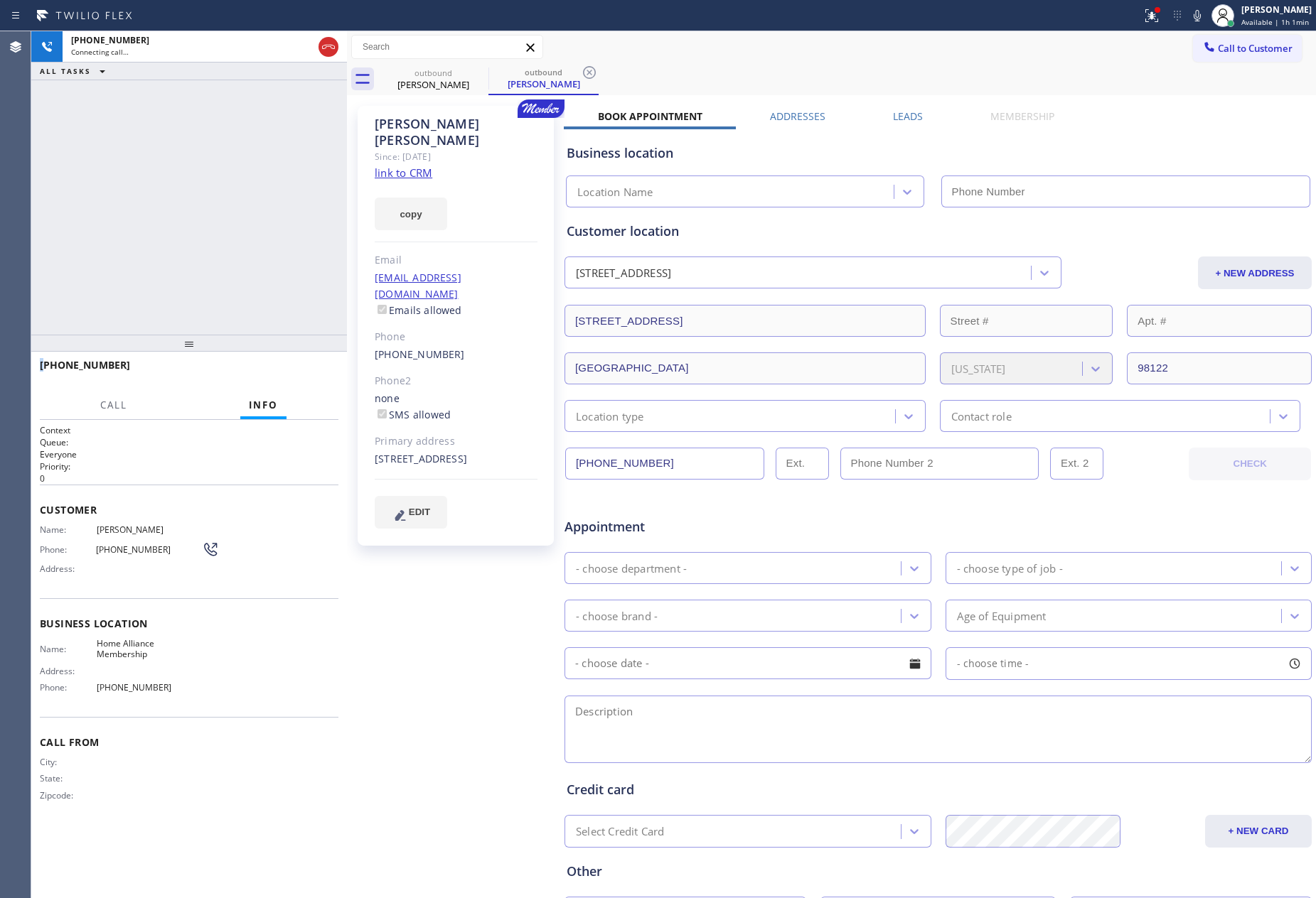
type input "[PHONE_NUMBER]"
click at [323, 376] on span "HANG UP" at bounding box center [305, 371] width 43 height 10
click at [286, 229] on div "[PHONE_NUMBER] Live | 00:09 ALL TASKS ALL TASKS ACTIVE TASKS TASKS IN WRAP UP" at bounding box center [189, 183] width 315 height 303
click at [284, 229] on div "[PHONE_NUMBER] Live | 00:10 ALL TASKS ALL TASKS ACTIVE TASKS TASKS IN WRAP UP" at bounding box center [189, 183] width 315 height 303
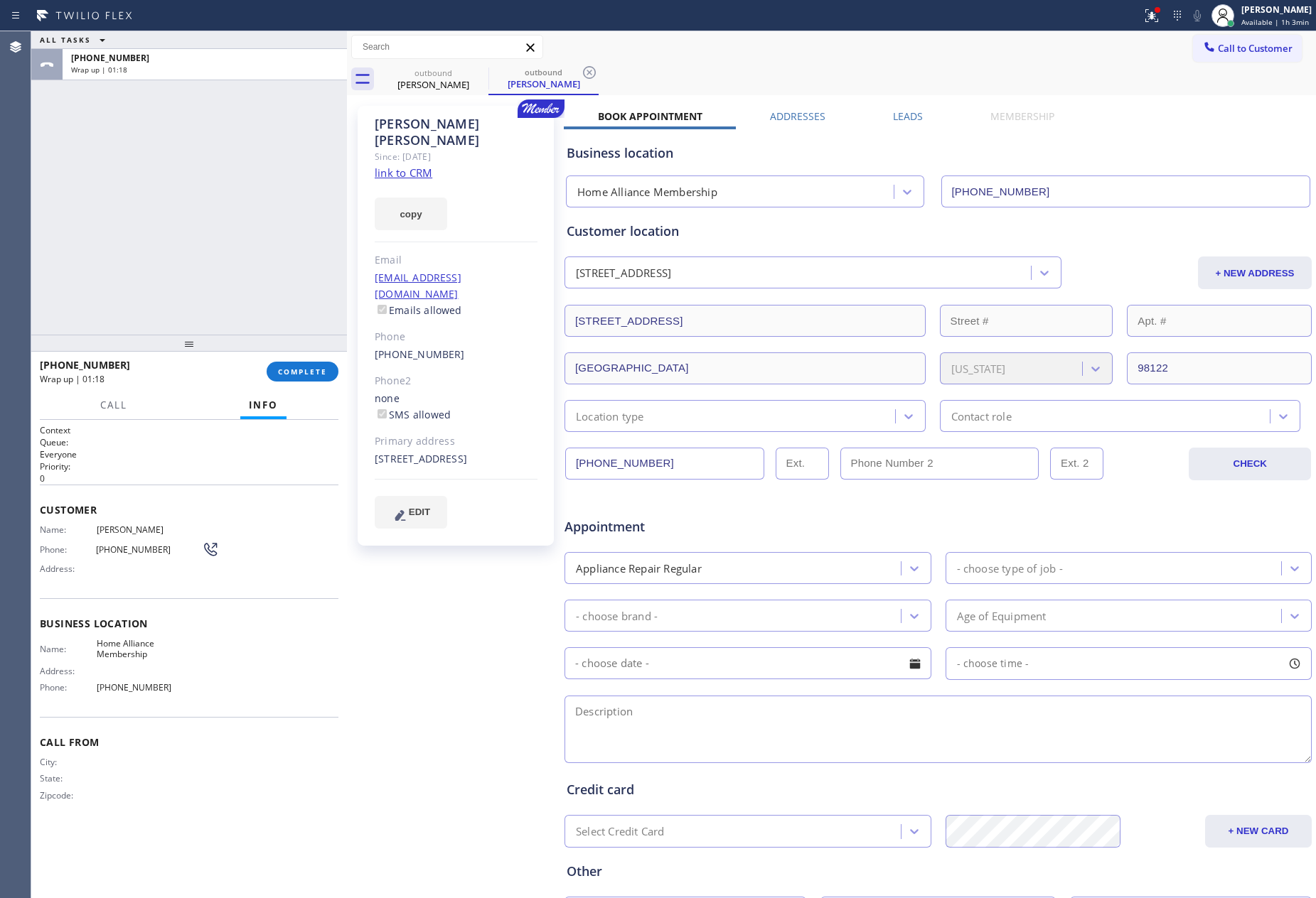
click at [159, 299] on div "ALL TASKS ALL TASKS ACTIVE TASKS TASKS IN WRAP UP [PHONE_NUMBER] Wrap up | 01:18" at bounding box center [189, 183] width 315 height 303
drag, startPoint x: 308, startPoint y: 367, endPoint x: 274, endPoint y: 267, distance: 105.6
click at [305, 357] on div "[PHONE_NUMBER] Wrap up | 01:19 COMPLETE" at bounding box center [189, 371] width 299 height 37
click at [271, 265] on div "ALL TASKS ALL TASKS ACTIVE TASKS TASKS IN WRAP UP [PHONE_NUMBER] Wrap up | 01:19" at bounding box center [189, 183] width 315 height 303
click at [306, 365] on button "COMPLETE" at bounding box center [302, 371] width 72 height 20
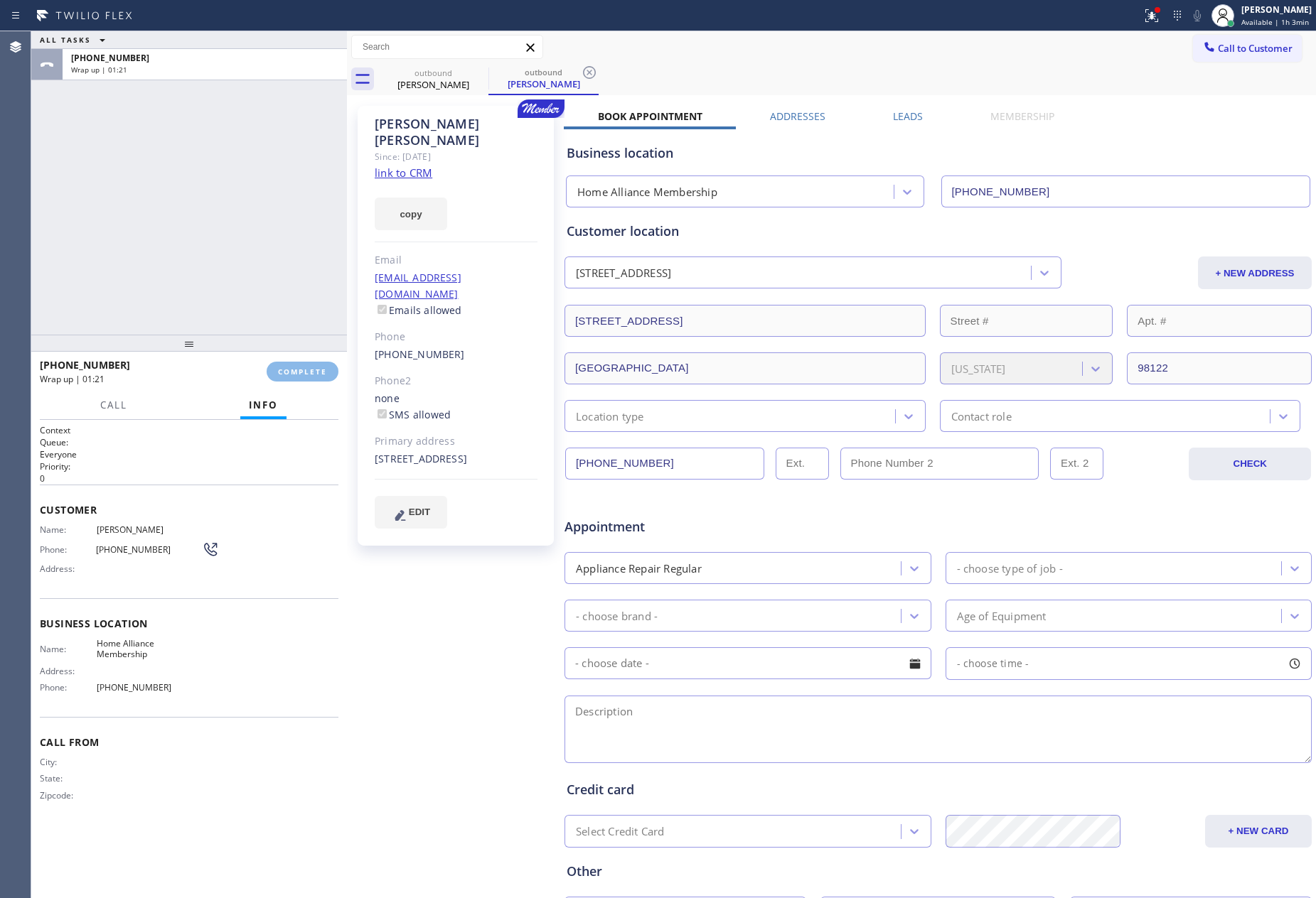
click at [299, 231] on div "ALL TASKS ALL TASKS ACTIVE TASKS TASKS IN WRAP UP [PHONE_NUMBER] Wrap up | 01:21" at bounding box center [189, 183] width 315 height 303
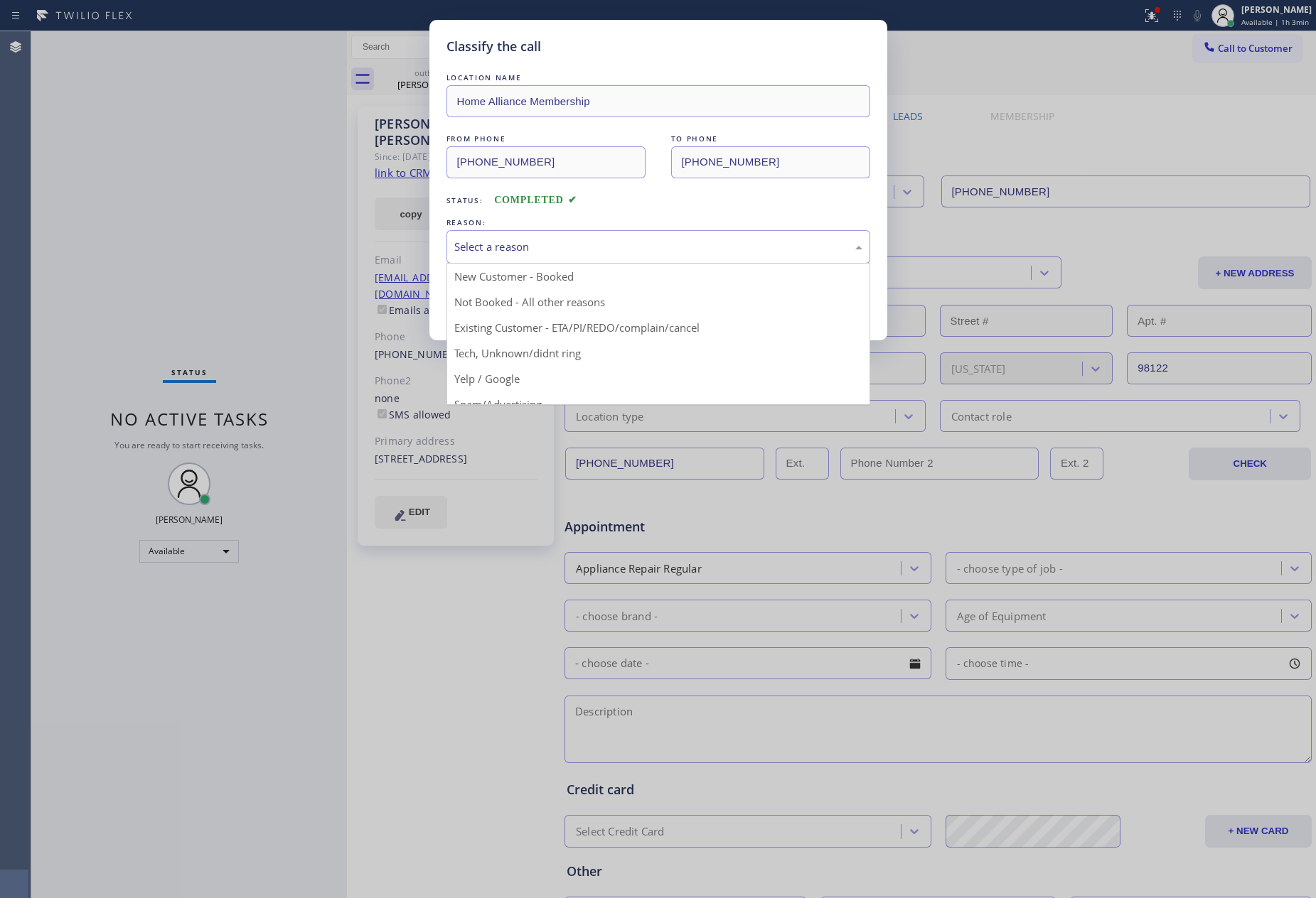
click at [497, 260] on div "Select a reason" at bounding box center [658, 247] width 424 height 34
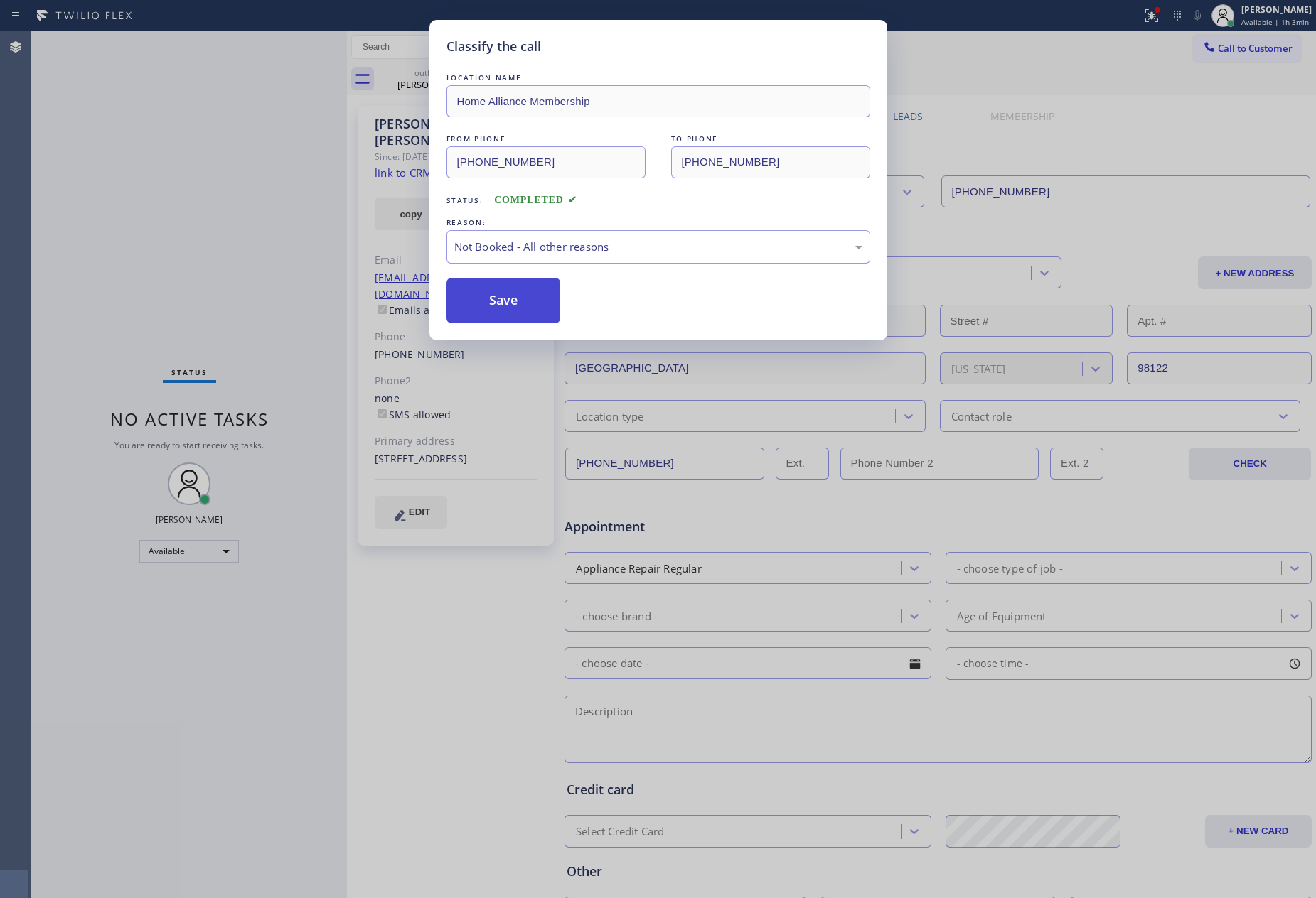
click at [503, 307] on button "Save" at bounding box center [503, 300] width 114 height 46
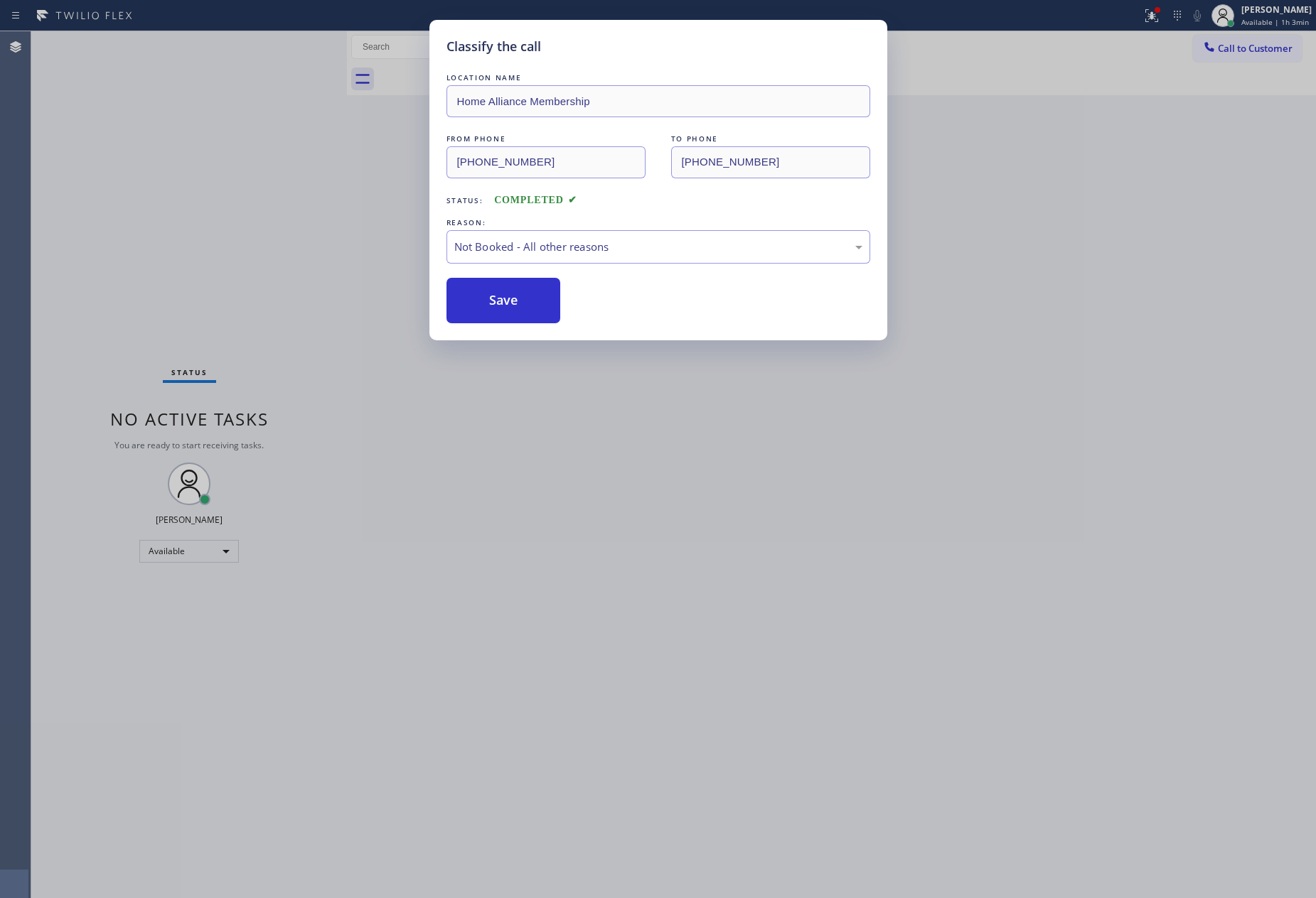
click at [274, 263] on div "Classify the call LOCATION NAME Home Alliance Membership FROM PHONE [PHONE_NUMB…" at bounding box center [658, 449] width 1316 height 898
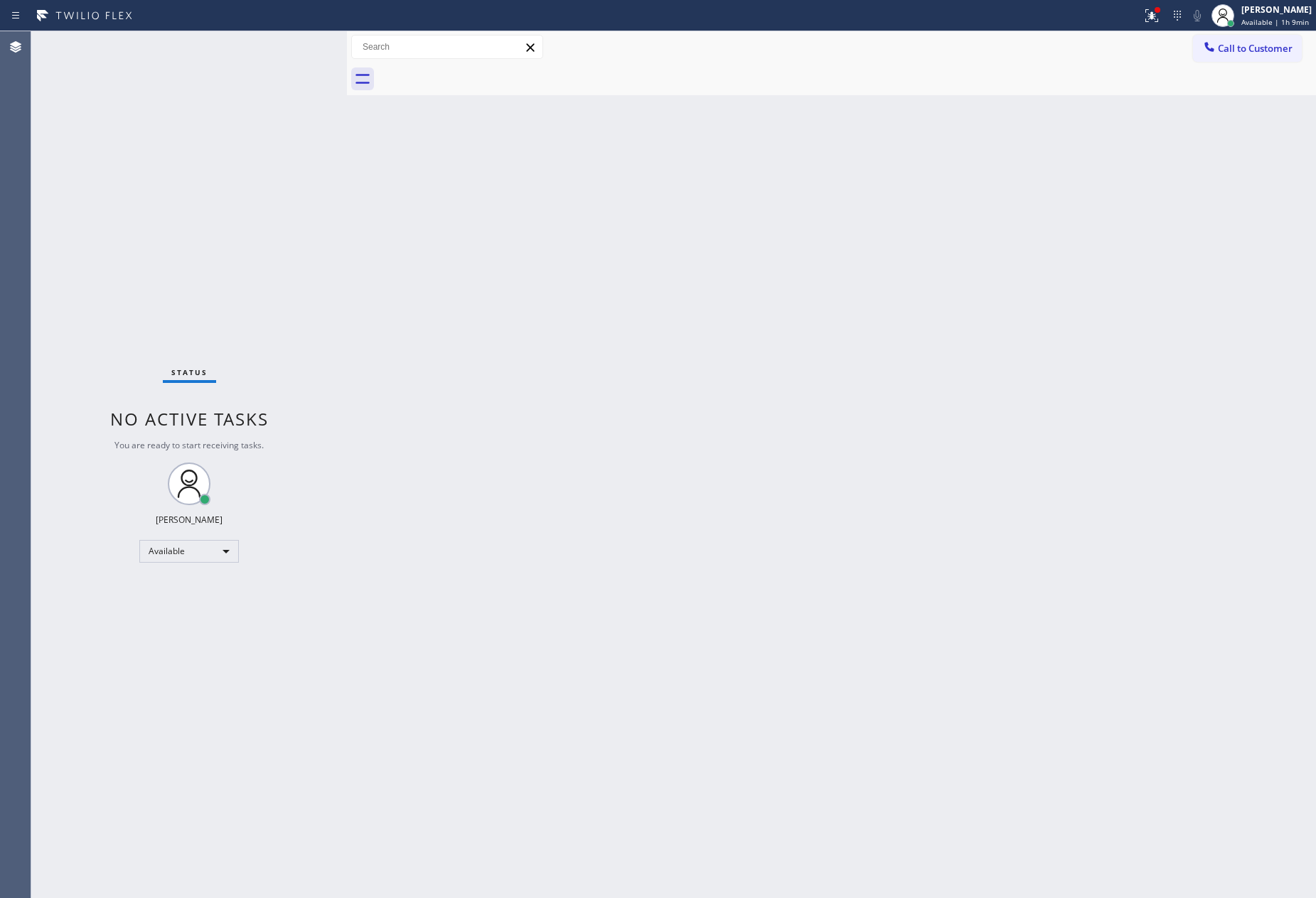
drag, startPoint x: 553, startPoint y: 315, endPoint x: 741, endPoint y: 195, distance: 223.0
click at [627, 264] on div "Back to Dashboard Change Sender ID Customers Technicians Select a contact Outbo…" at bounding box center [831, 464] width 969 height 867
click at [1259, 42] on span "Call to Customer" at bounding box center [1255, 48] width 75 height 13
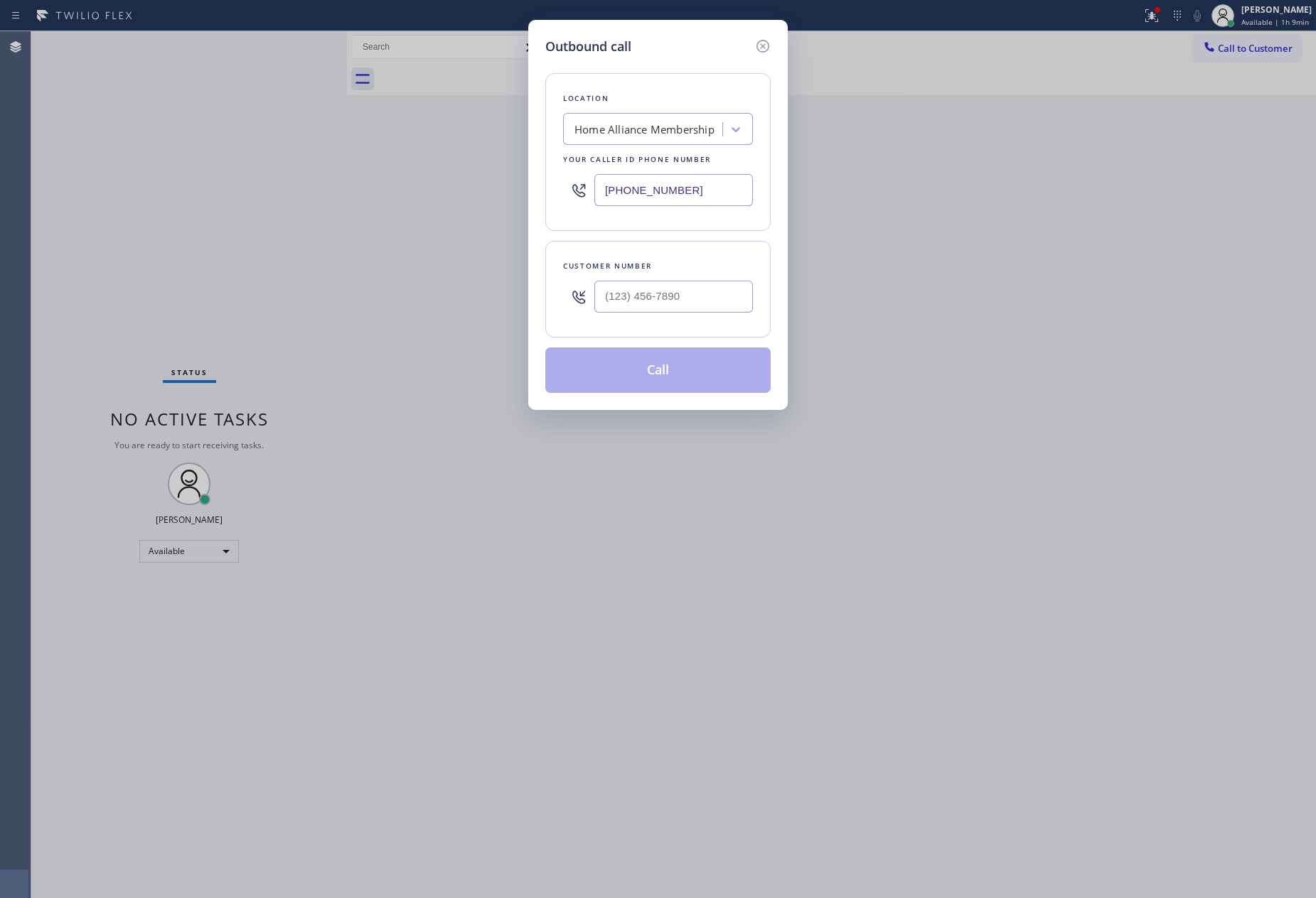
click at [657, 318] on div at bounding box center [673, 296] width 159 height 46
click at [668, 305] on input "(___) ___-____" at bounding box center [673, 296] width 159 height 32
paste input "917) 345-5157"
type input "[PHONE_NUMBER]"
click at [662, 371] on button "Call" at bounding box center [658, 370] width 225 height 46
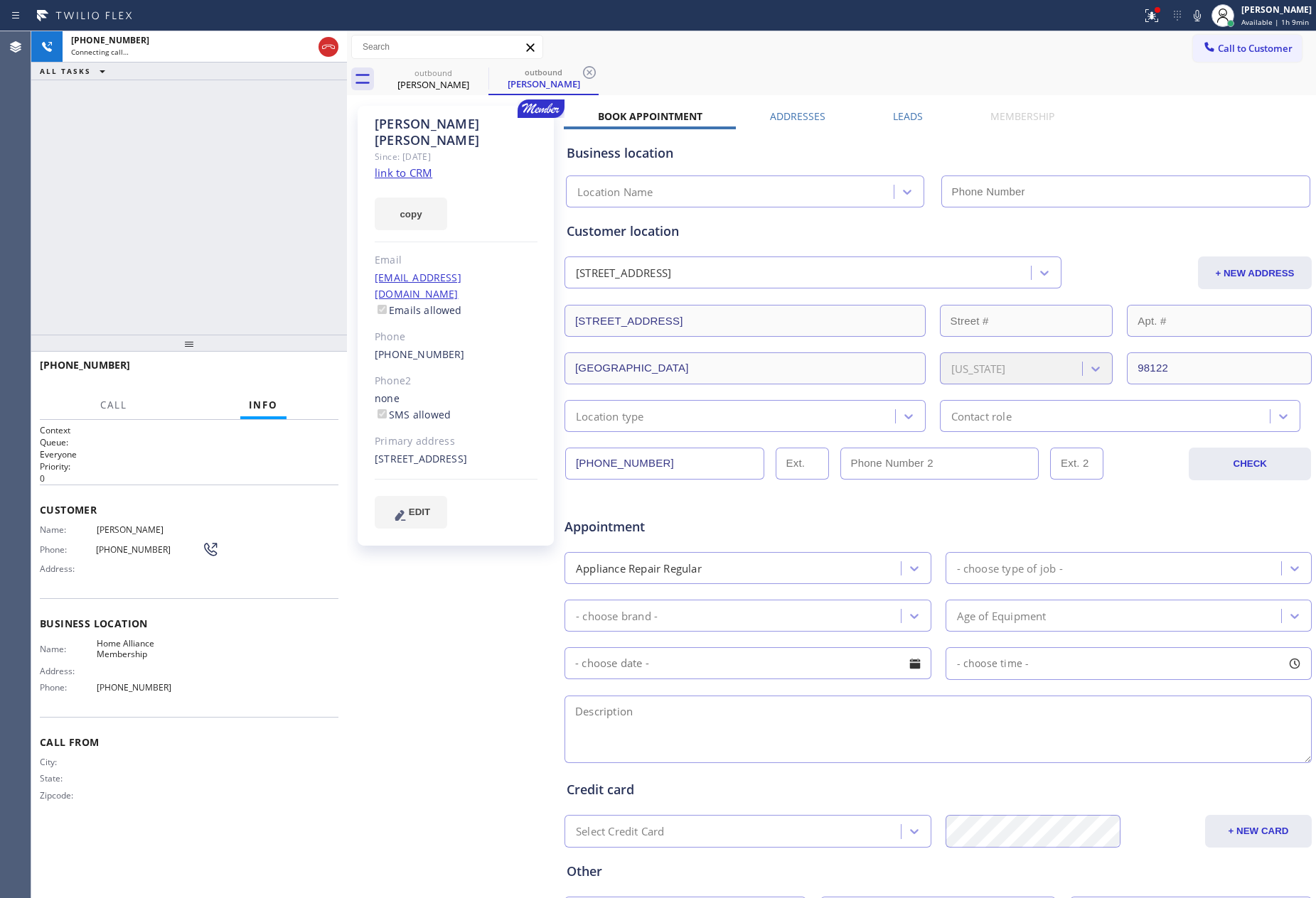
type input "[PHONE_NUMBER]"
drag, startPoint x: 299, startPoint y: 375, endPoint x: 236, endPoint y: 277, distance: 116.5
click at [299, 374] on span "HANG UP" at bounding box center [305, 371] width 43 height 10
click at [284, 248] on div "[PHONE_NUMBER] Live | 00:02 ALL TASKS ALL TASKS ACTIVE TASKS TASKS IN WRAP UP" at bounding box center [189, 183] width 315 height 303
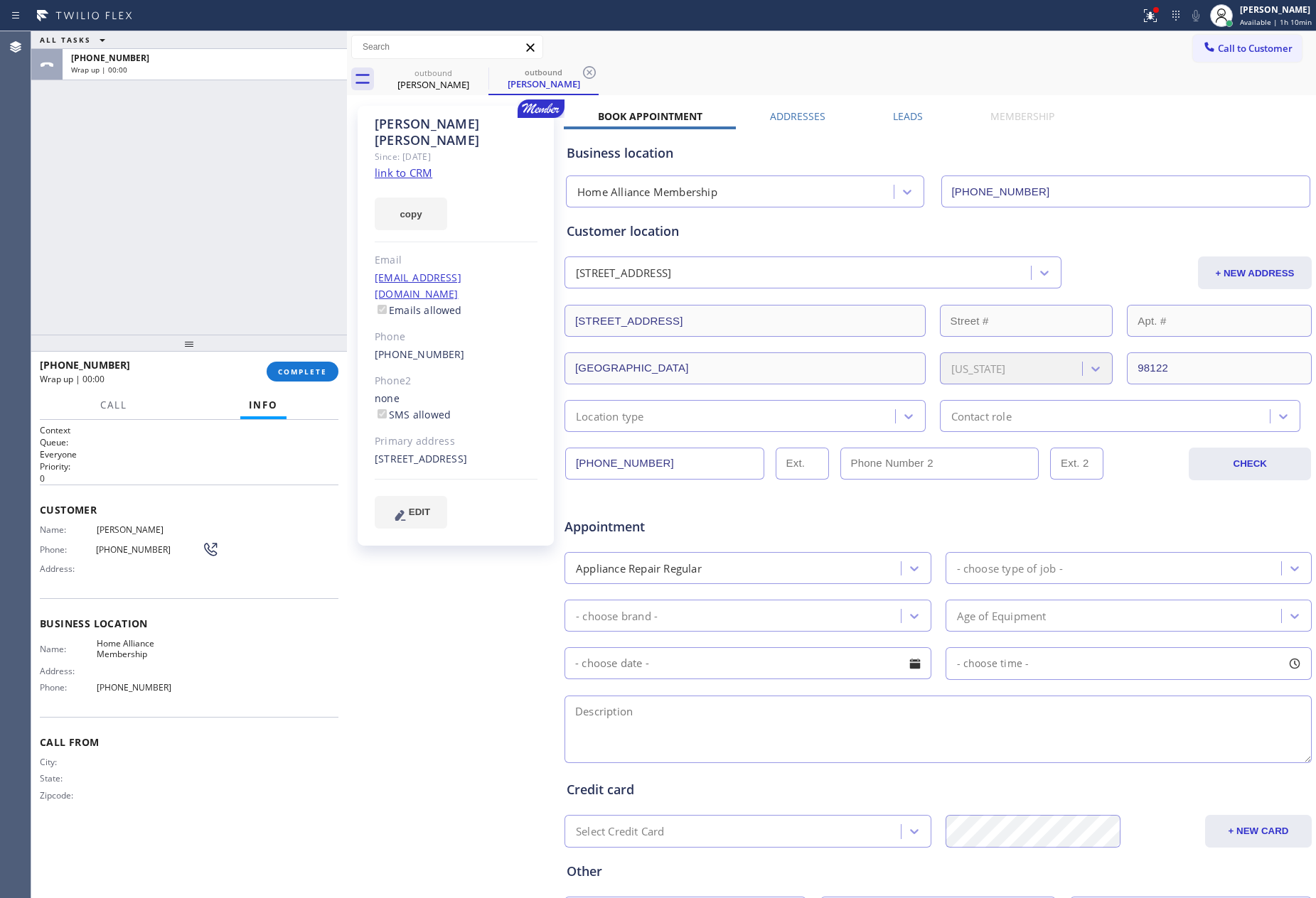
click at [905, 111] on label "Leads" at bounding box center [908, 116] width 29 height 14
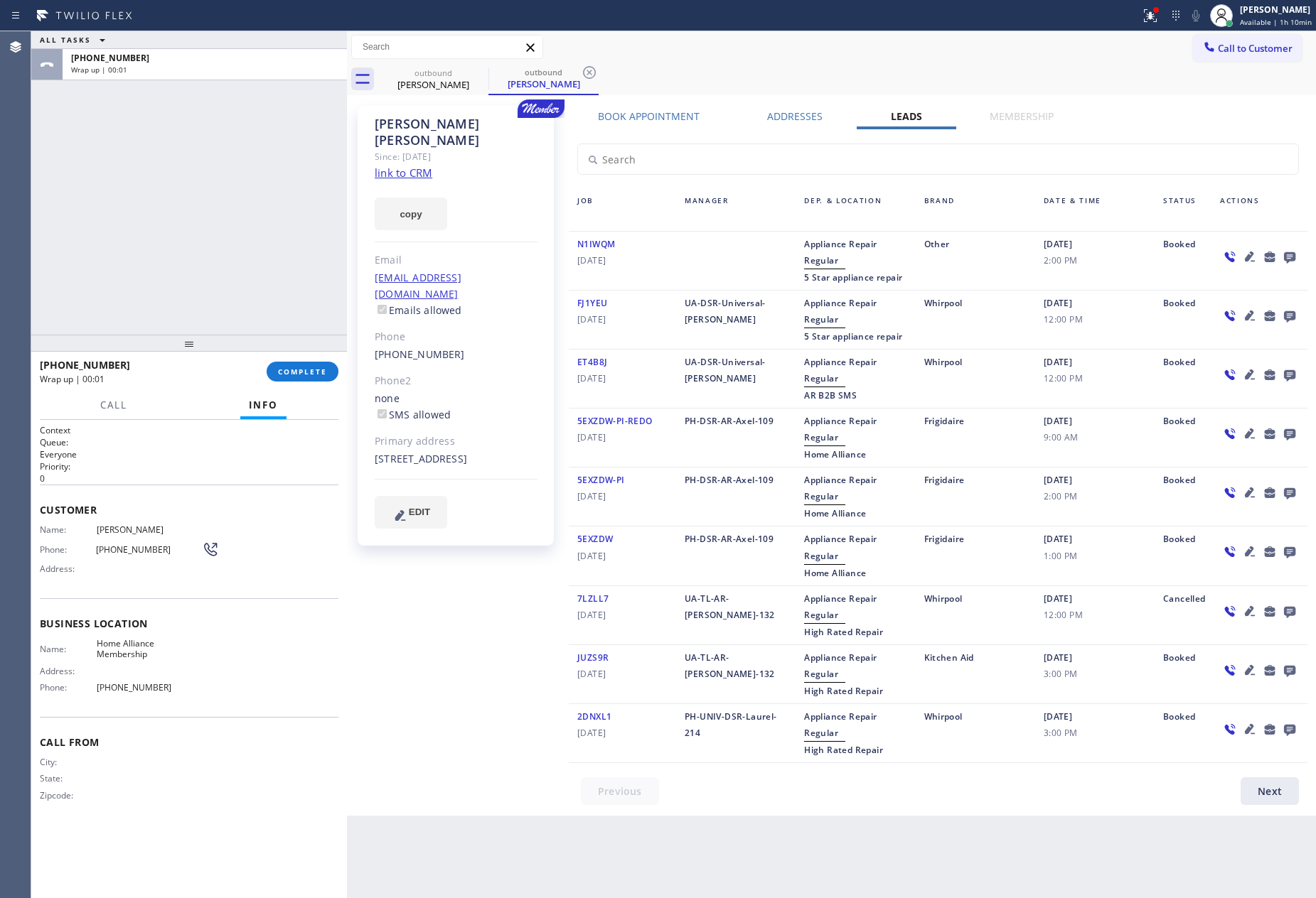
click at [407, 165] on link "link to CRM" at bounding box center [403, 172] width 57 height 14
click at [1227, 42] on span "Call to Customer" at bounding box center [1255, 48] width 75 height 13
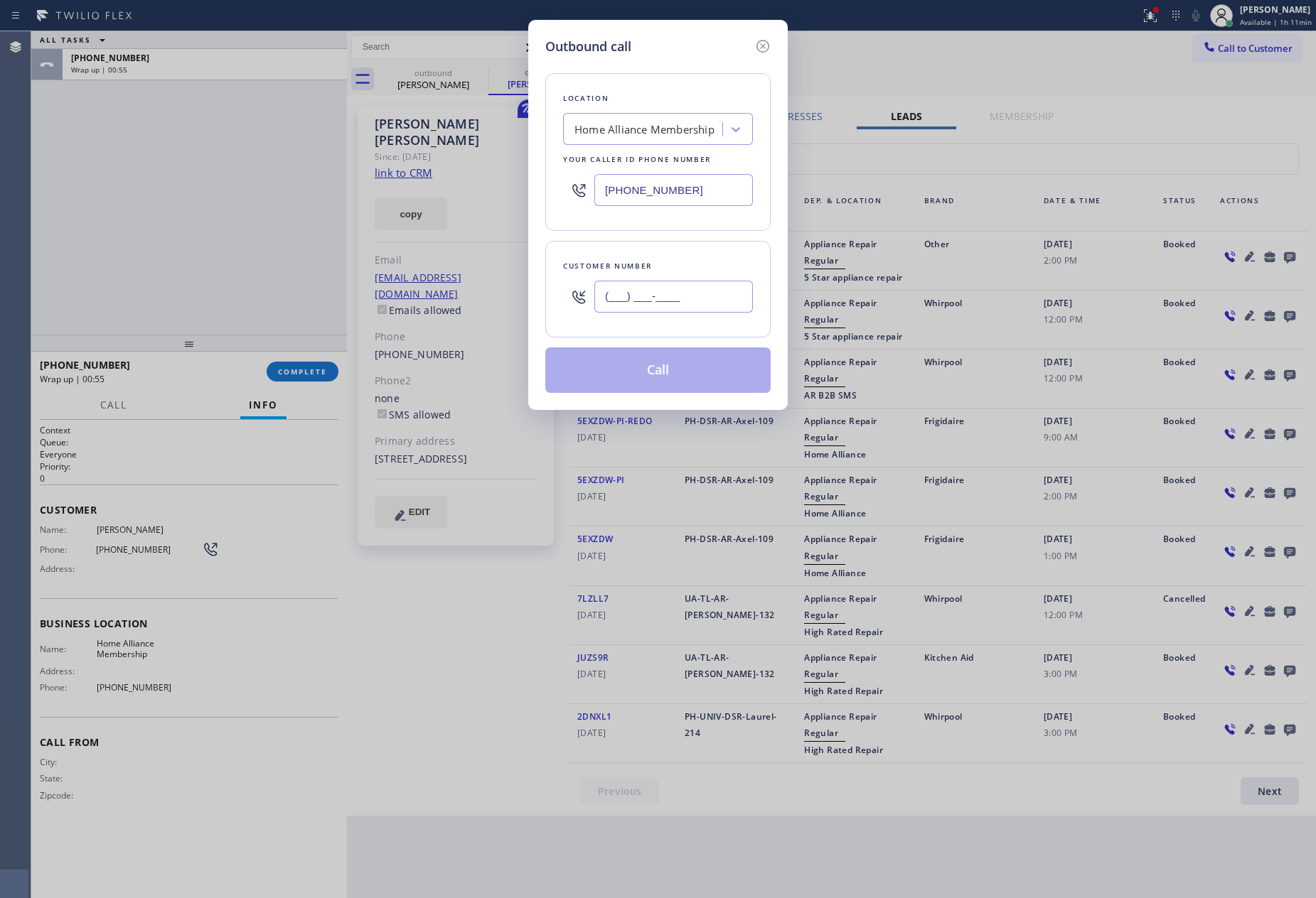
click at [696, 291] on input "(___) ___-____" at bounding box center [673, 296] width 159 height 32
paste input "602) 625-4700"
type input "[PHONE_NUMBER]"
click at [665, 384] on button "Call" at bounding box center [658, 370] width 225 height 46
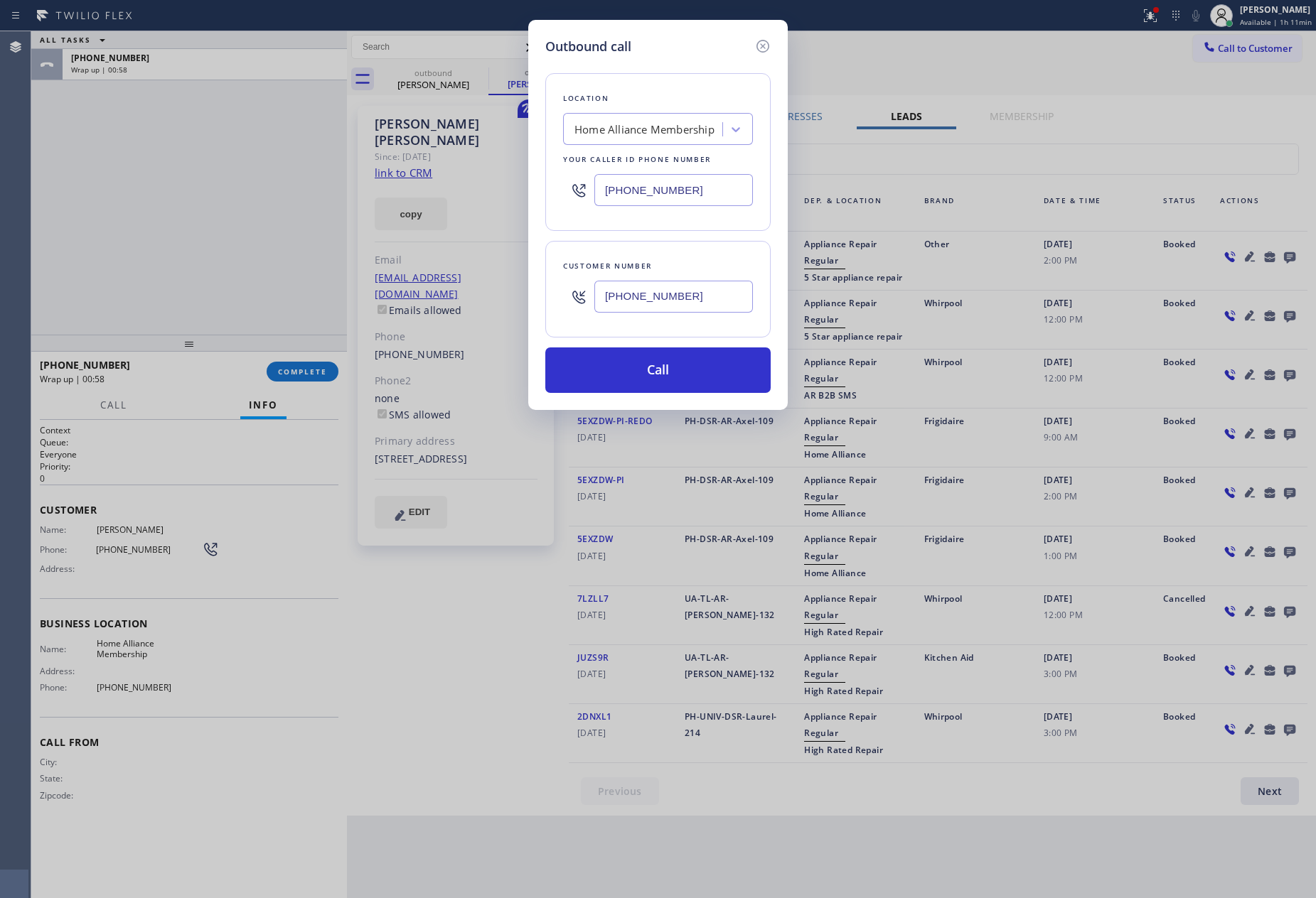
click at [265, 256] on div "ALL TASKS ALL TASKS ACTIVE TASKS TASKS IN WRAP UP [PHONE_NUMBER] Wrap up | 00:5…" at bounding box center [673, 464] width 1285 height 867
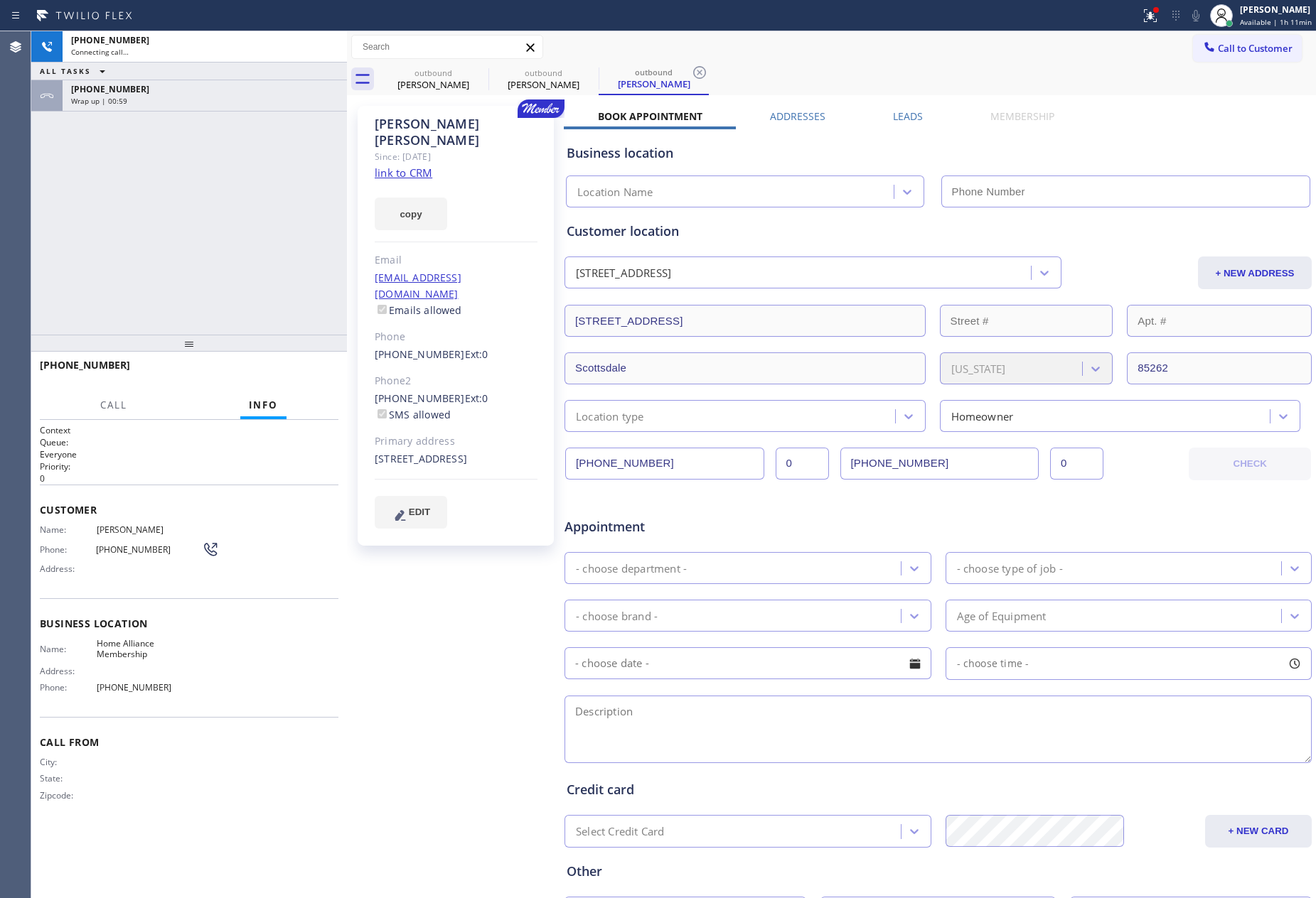
click at [273, 79] on div "ALL TASKS ALL TASKS ACTIVE TASKS TASKS IN WRAP UP" at bounding box center [189, 71] width 315 height 18
click at [261, 113] on div "[PHONE_NUMBER] Connecting call… ALL TASKS ALL TASKS ACTIVE TASKS TASKS IN WRAP …" at bounding box center [189, 183] width 315 height 303
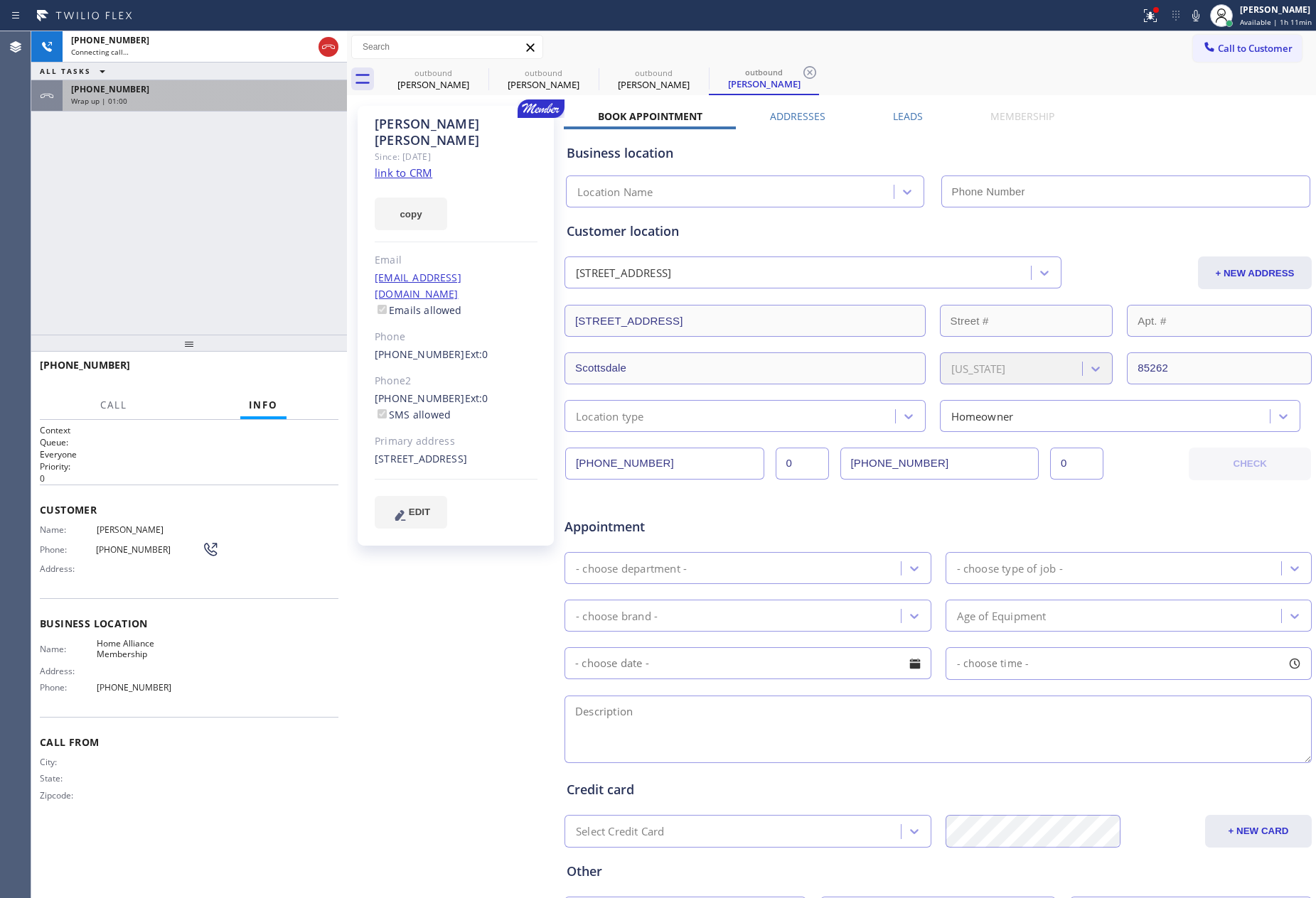
click at [277, 98] on div "Wrap up | 01:00" at bounding box center [204, 100] width 268 height 10
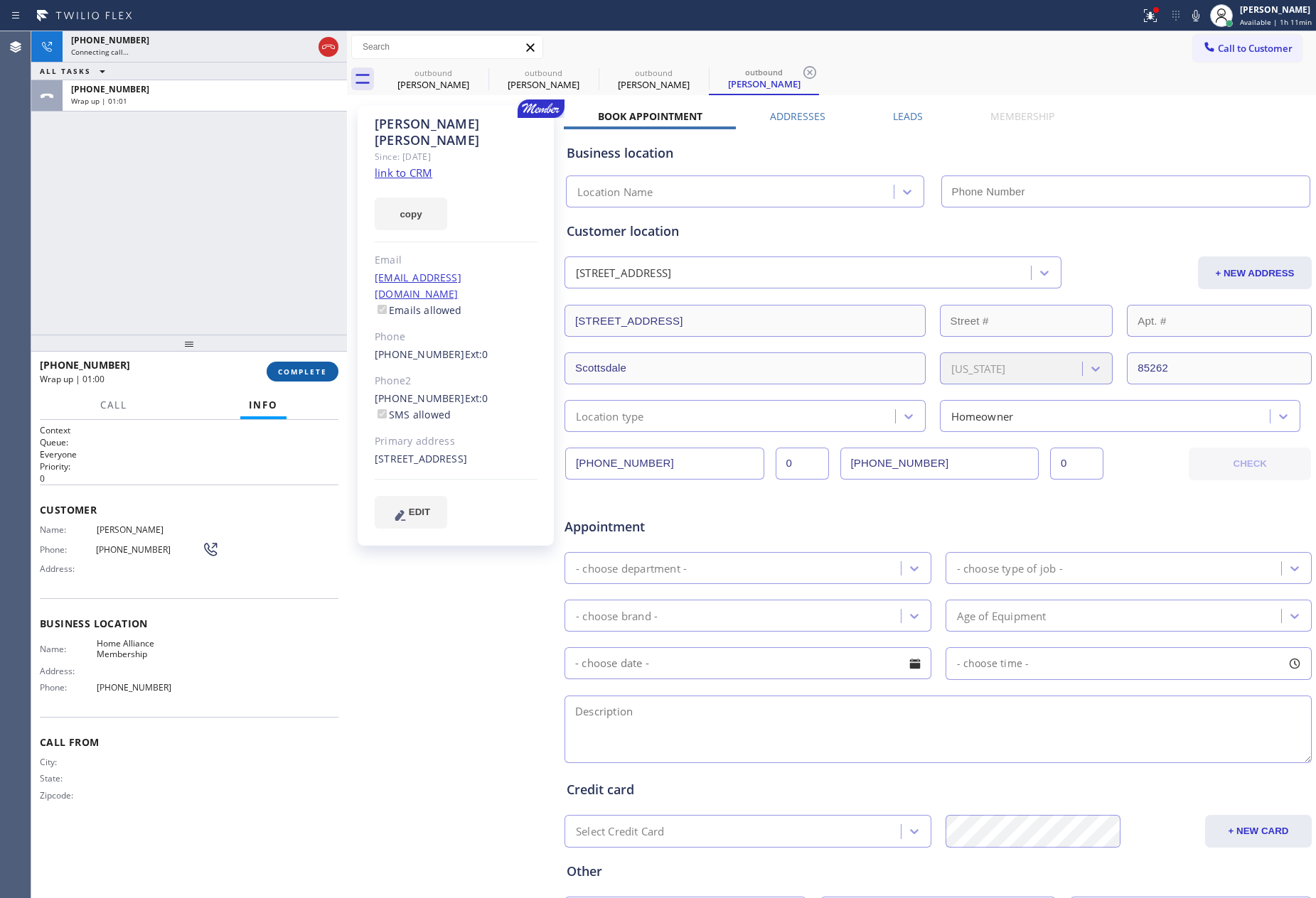
click at [312, 369] on span "COMPLETE" at bounding box center [302, 371] width 49 height 10
click at [277, 217] on div "[PHONE_NUMBER] Connecting call… ALL TASKS ALL TASKS ACTIVE TASKS TASKS IN WRAP …" at bounding box center [189, 183] width 315 height 303
type input "[PHONE_NUMBER]"
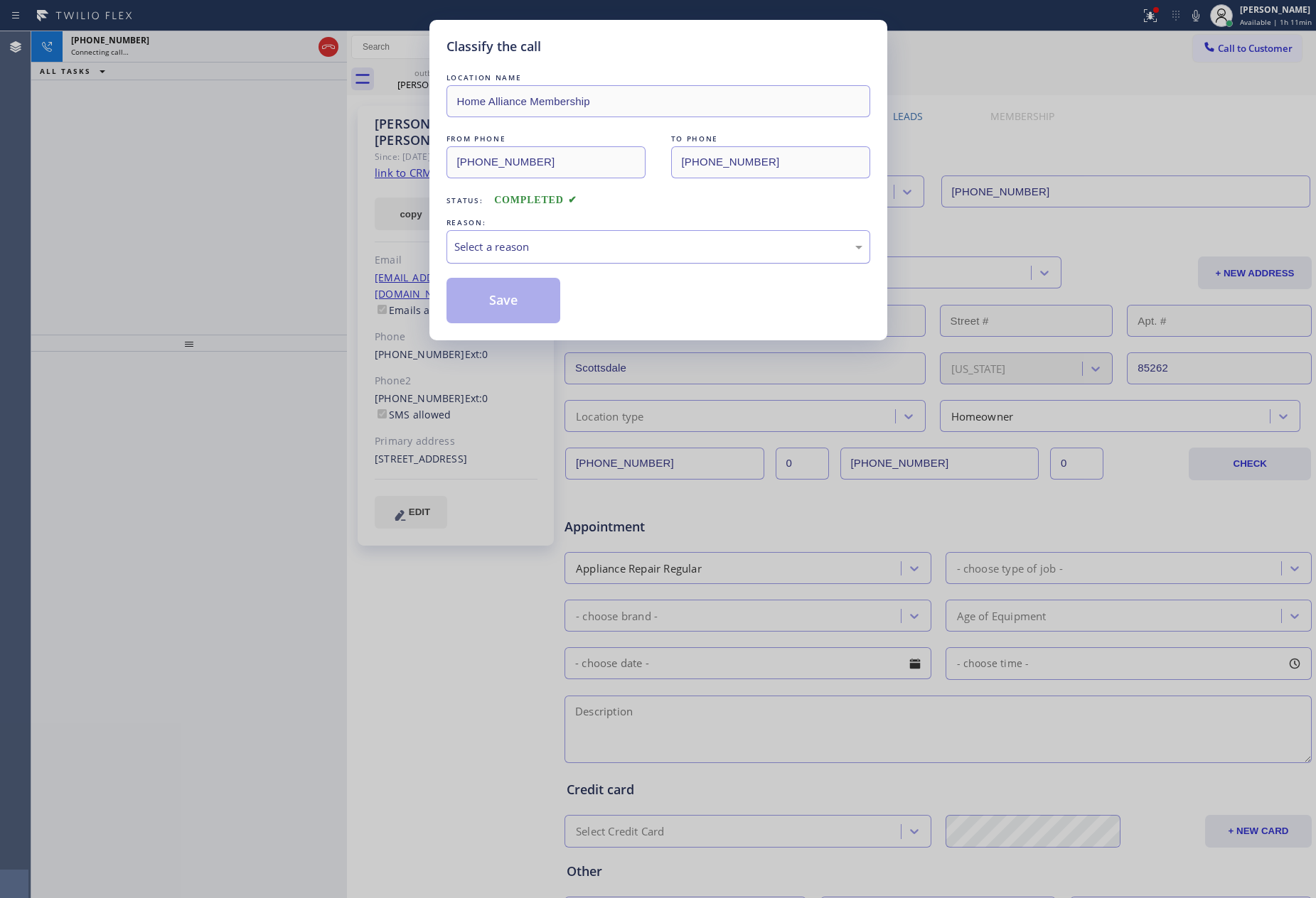
click at [490, 246] on div "Select a reason" at bounding box center [658, 247] width 408 height 16
click at [481, 299] on button "Save" at bounding box center [503, 300] width 114 height 46
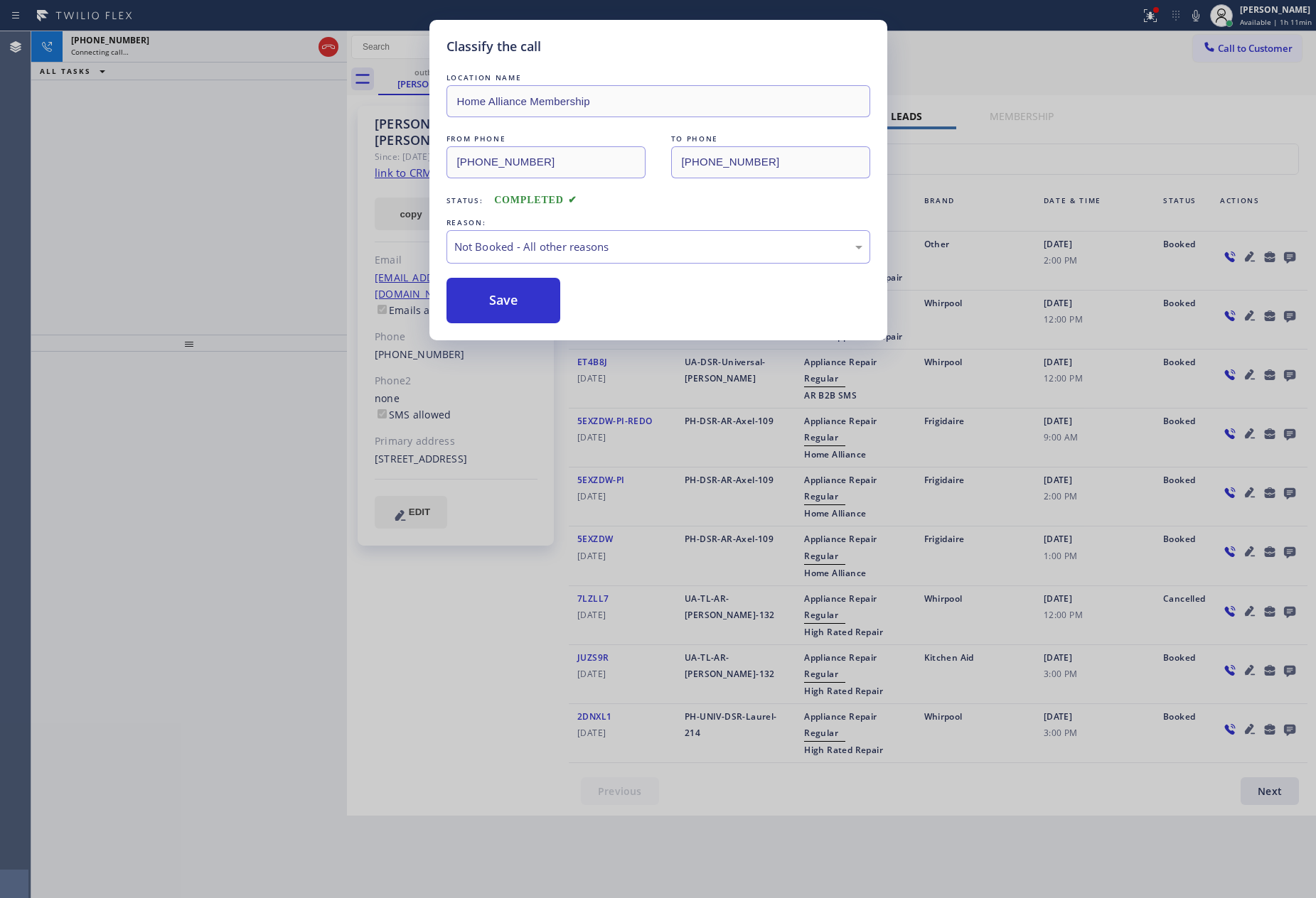
drag, startPoint x: 481, startPoint y: 299, endPoint x: 493, endPoint y: 293, distance: 13.4
click at [482, 299] on button "Save" at bounding box center [503, 300] width 114 height 46
click at [494, 293] on button "Save" at bounding box center [503, 300] width 114 height 46
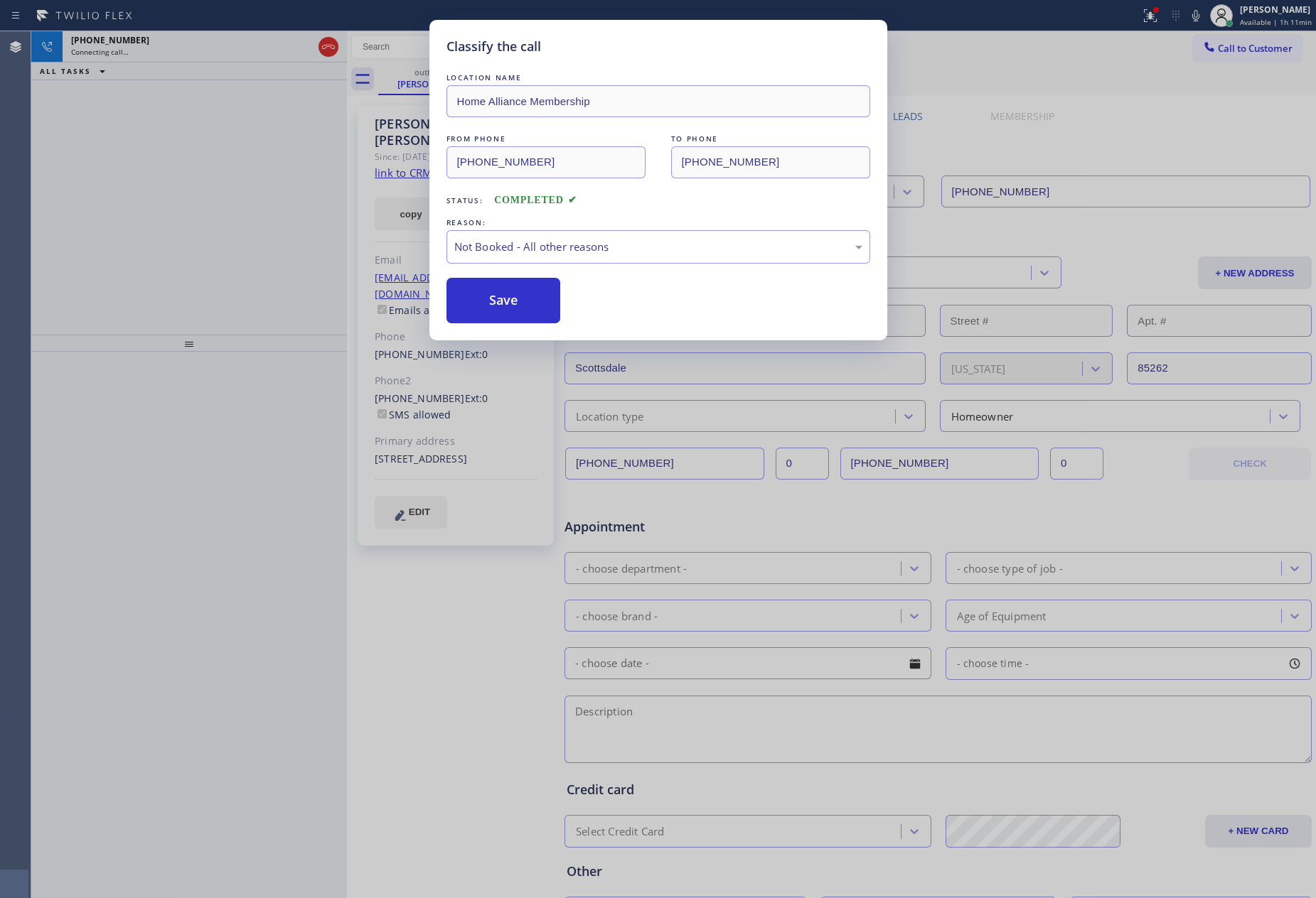
click at [168, 201] on div "Classify the call LOCATION NAME Home Alliance Membership FROM PHONE [PHONE_NUMB…" at bounding box center [658, 449] width 1316 height 898
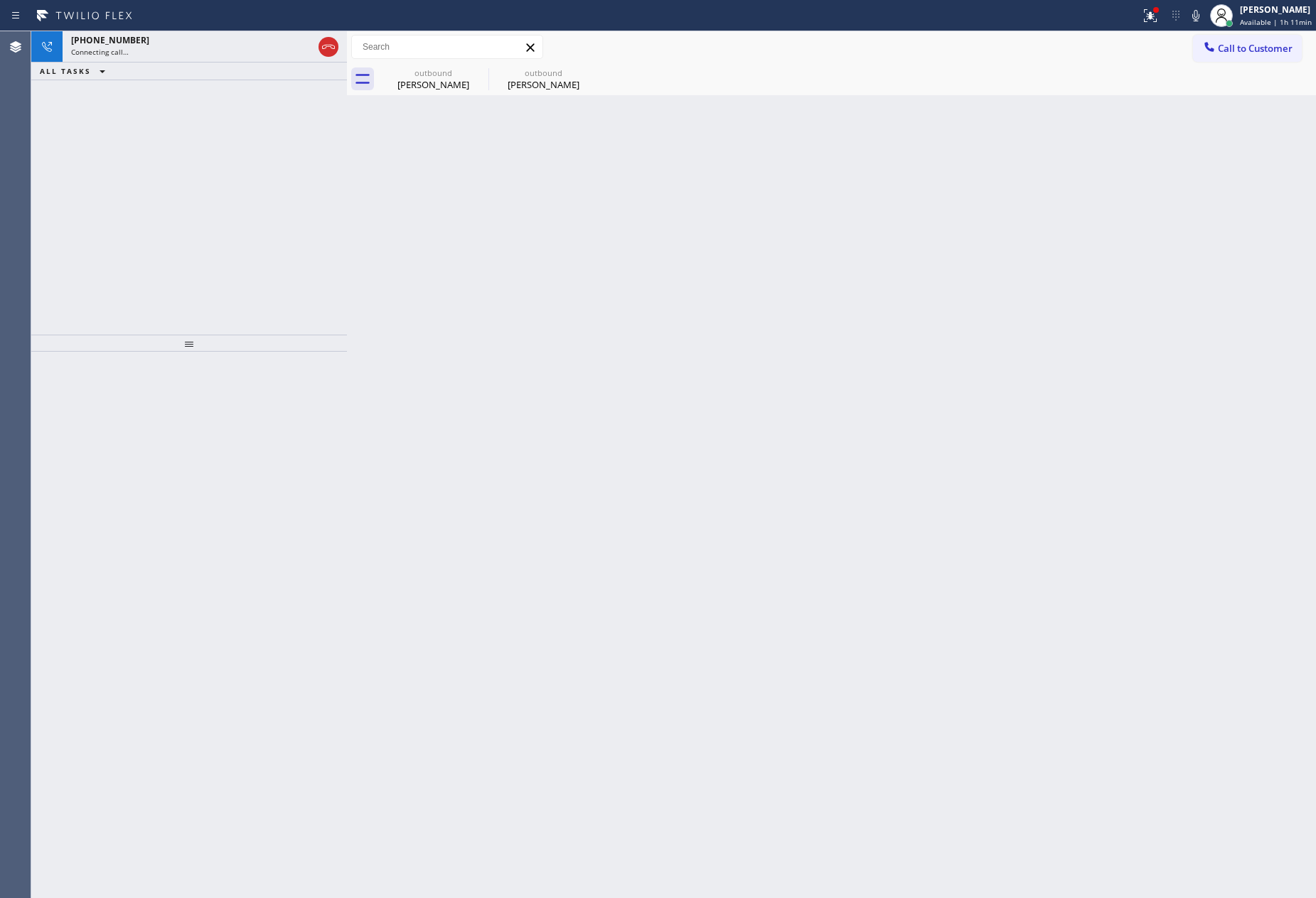
click at [172, 196] on div "[PHONE_NUMBER] Connecting call… ALL TASKS ALL TASKS ACTIVE TASKS TASKS IN WRAP …" at bounding box center [189, 183] width 315 height 303
click at [536, 86] on div "[PERSON_NAME]" at bounding box center [543, 84] width 107 height 13
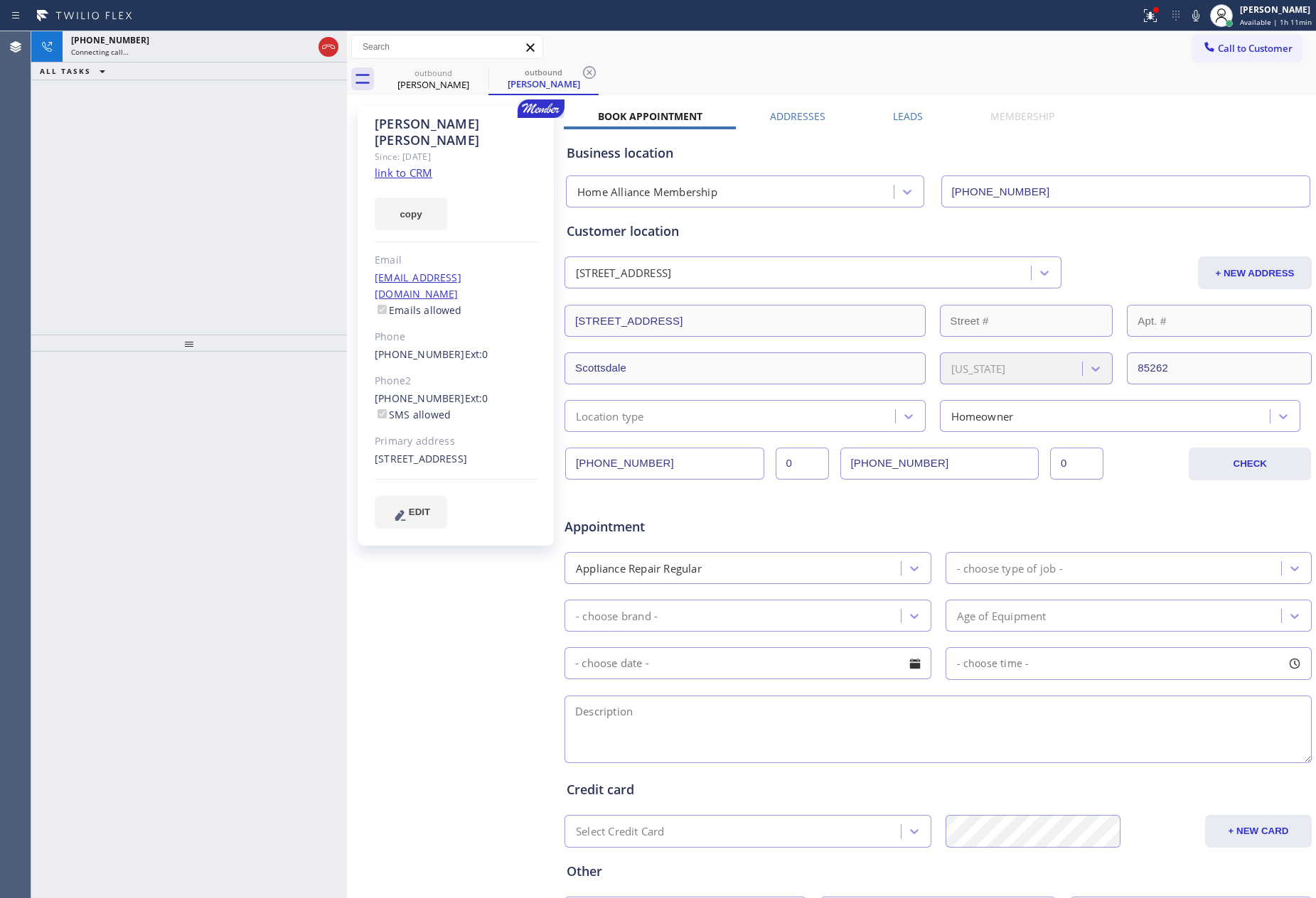
drag, startPoint x: 169, startPoint y: 209, endPoint x: 495, endPoint y: 331, distance: 348.1
click at [172, 210] on div "[PHONE_NUMBER] Connecting call… ALL TASKS ALL TASKS ACTIVE TASKS TASKS IN WRAP …" at bounding box center [189, 183] width 315 height 303
drag, startPoint x: 379, startPoint y: 122, endPoint x: 472, endPoint y: 126, distance: 93.1
click at [472, 126] on div "[PERSON_NAME]" at bounding box center [456, 132] width 163 height 33
click at [444, 121] on div "[PERSON_NAME]" at bounding box center [456, 132] width 163 height 33
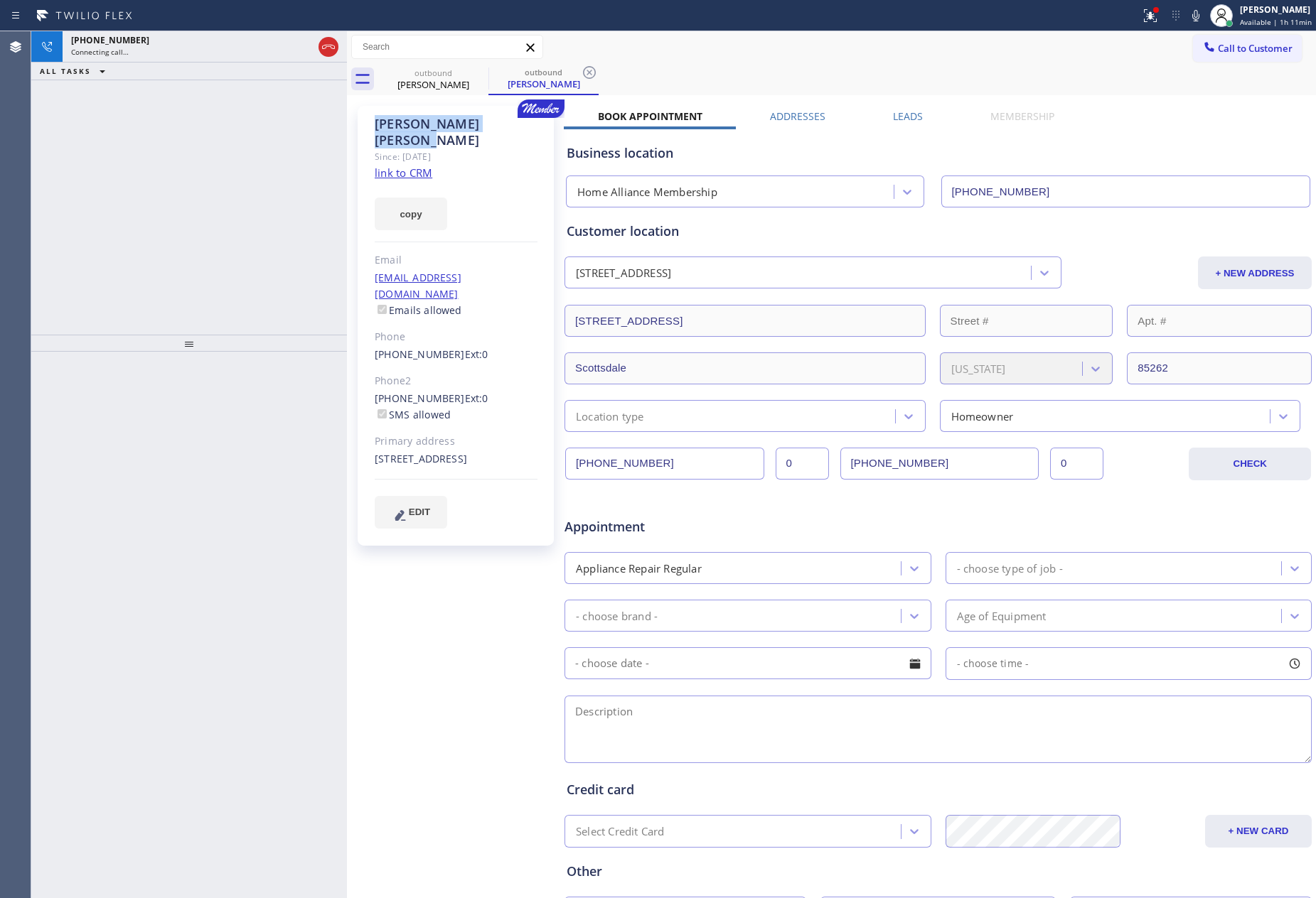
drag, startPoint x: 374, startPoint y: 121, endPoint x: 497, endPoint y: 126, distance: 123.1
click at [497, 126] on div "[PERSON_NAME] Since: [DATE] link to CRM copy Email [EMAIL_ADDRESS][DOMAIN_NAME]…" at bounding box center [456, 326] width 196 height 440
copy div "[PERSON_NAME]"
click at [693, 77] on div "outbound [PERSON_NAME] outbound [PERSON_NAME]" at bounding box center [847, 79] width 937 height 32
click at [380, 165] on link "link to CRM" at bounding box center [403, 172] width 57 height 14
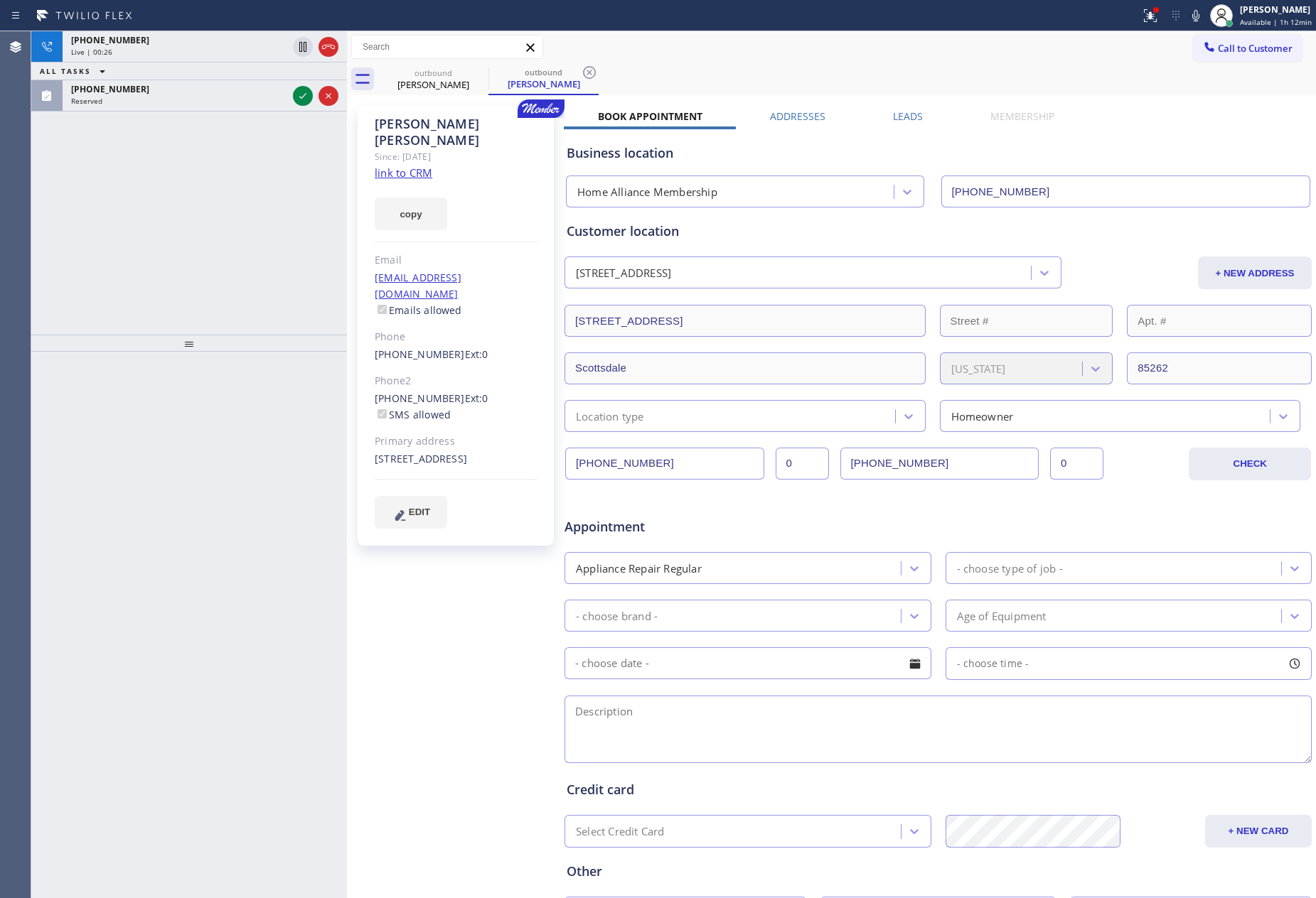
drag, startPoint x: 301, startPoint y: 93, endPoint x: 269, endPoint y: 177, distance: 89.9
click at [301, 99] on icon at bounding box center [303, 96] width 17 height 17
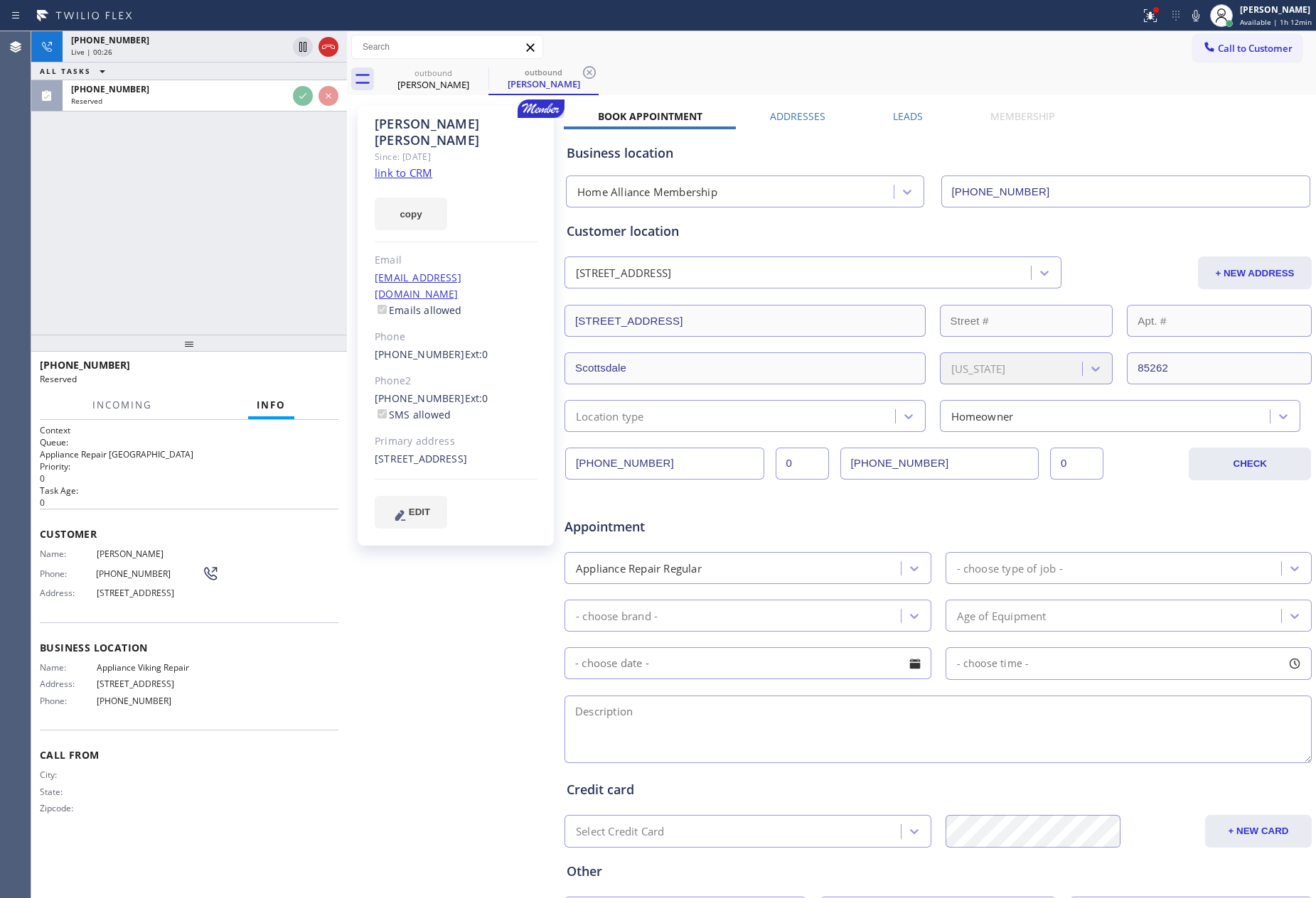
click at [268, 184] on div "[PHONE_NUMBER] Live | 00:26 ALL TASKS ALL TASKS ACTIVE TASKS TASKS IN WRAP UP […" at bounding box center [189, 183] width 315 height 303
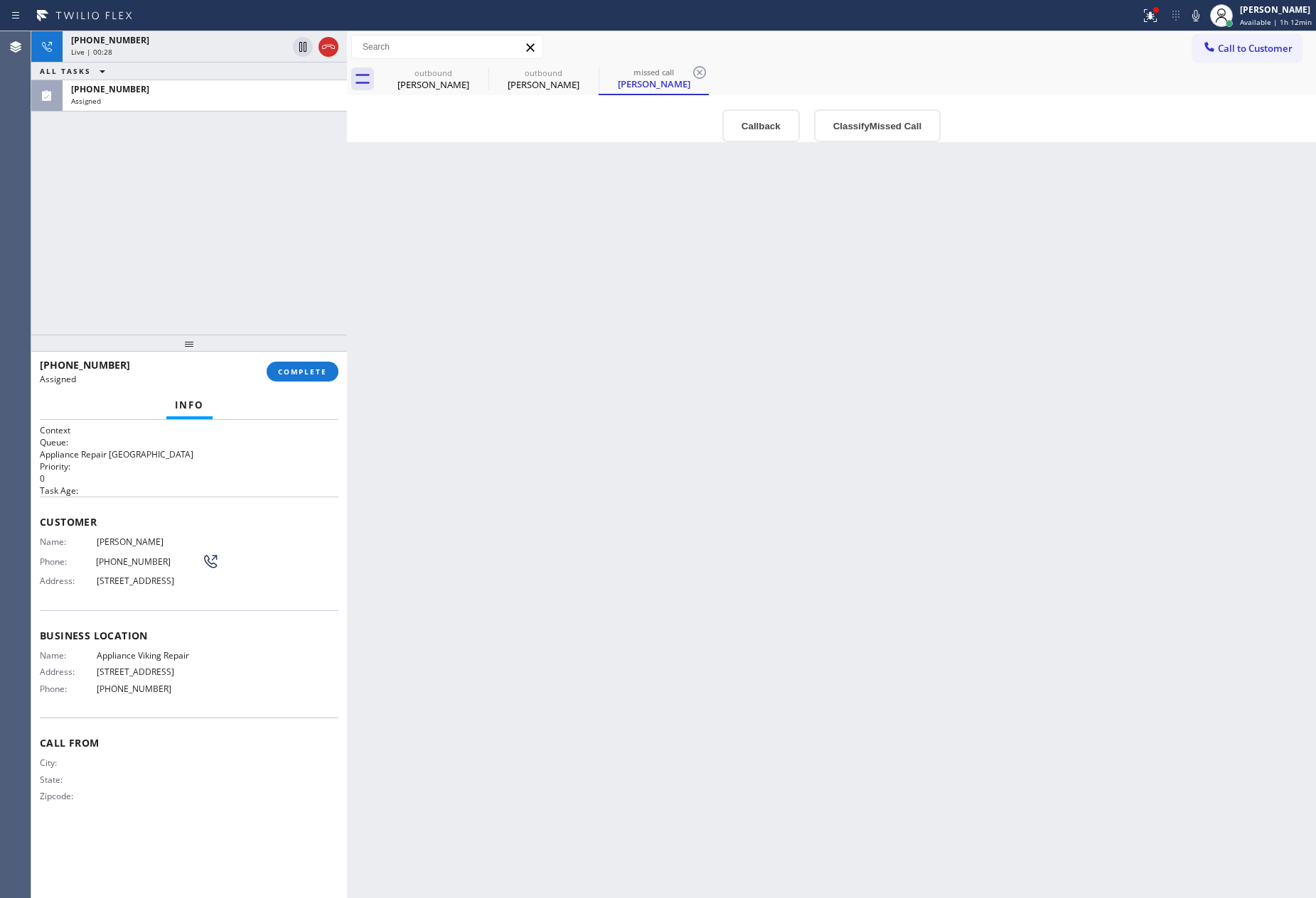
click at [292, 178] on div "[PHONE_NUMBER] Live | 00:28 ALL TASKS ALL TASKS ACTIVE TASKS TASKS IN WRAP UP […" at bounding box center [189, 183] width 315 height 303
drag, startPoint x: 749, startPoint y: 443, endPoint x: 711, endPoint y: 3, distance: 441.6
click at [755, 436] on div "Back to Dashboard Change Sender ID Customers Technicians Select a contact Outbo…" at bounding box center [831, 464] width 969 height 867
click at [327, 45] on icon at bounding box center [328, 47] width 13 height 4
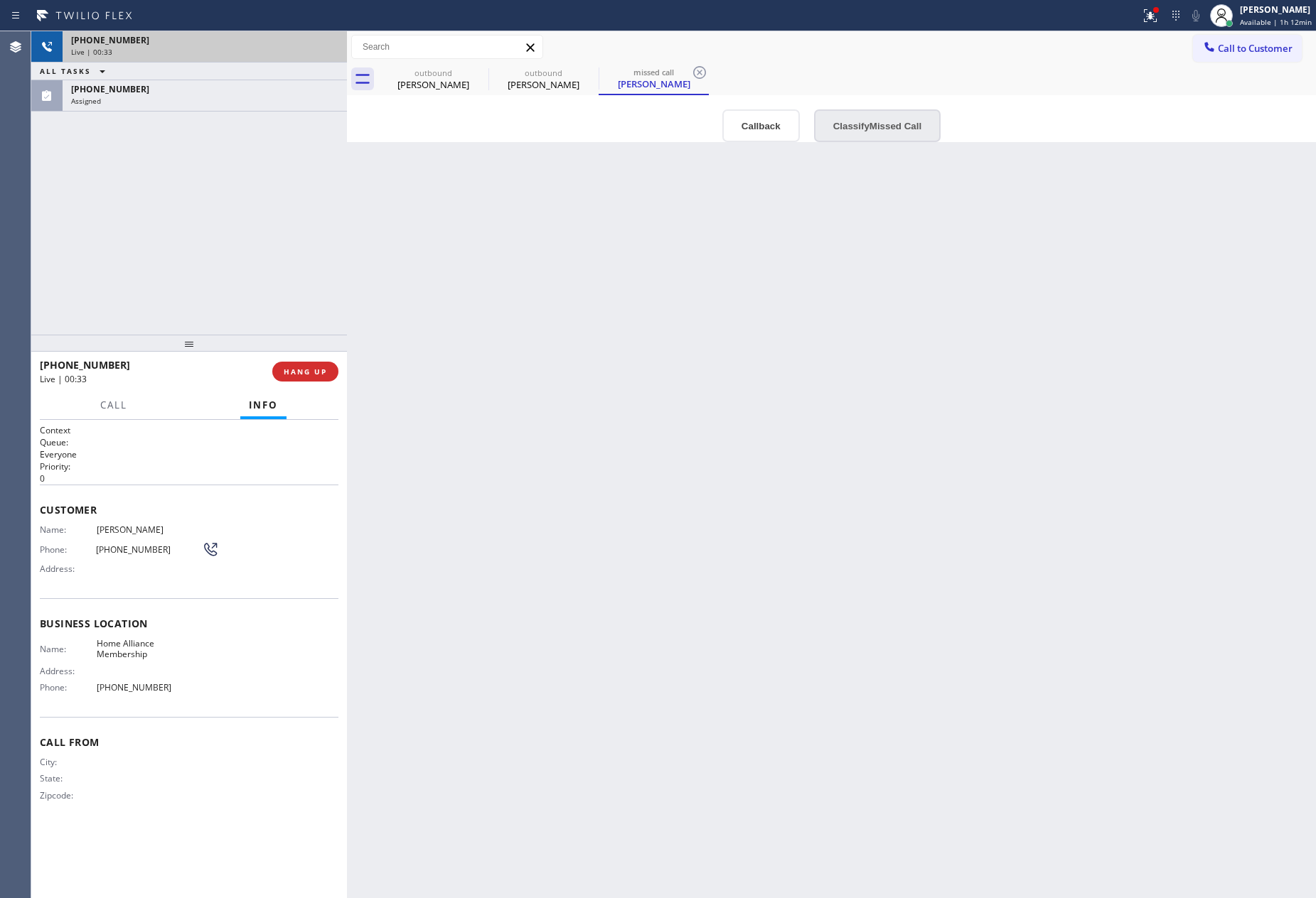
drag, startPoint x: 239, startPoint y: 239, endPoint x: 822, endPoint y: 135, distance: 592.2
click at [382, 262] on div "[PHONE_NUMBER] Live | 00:33 ALL TASKS ALL TASKS ACTIVE TASKS TASKS IN WRAP UP […" at bounding box center [673, 464] width 1285 height 867
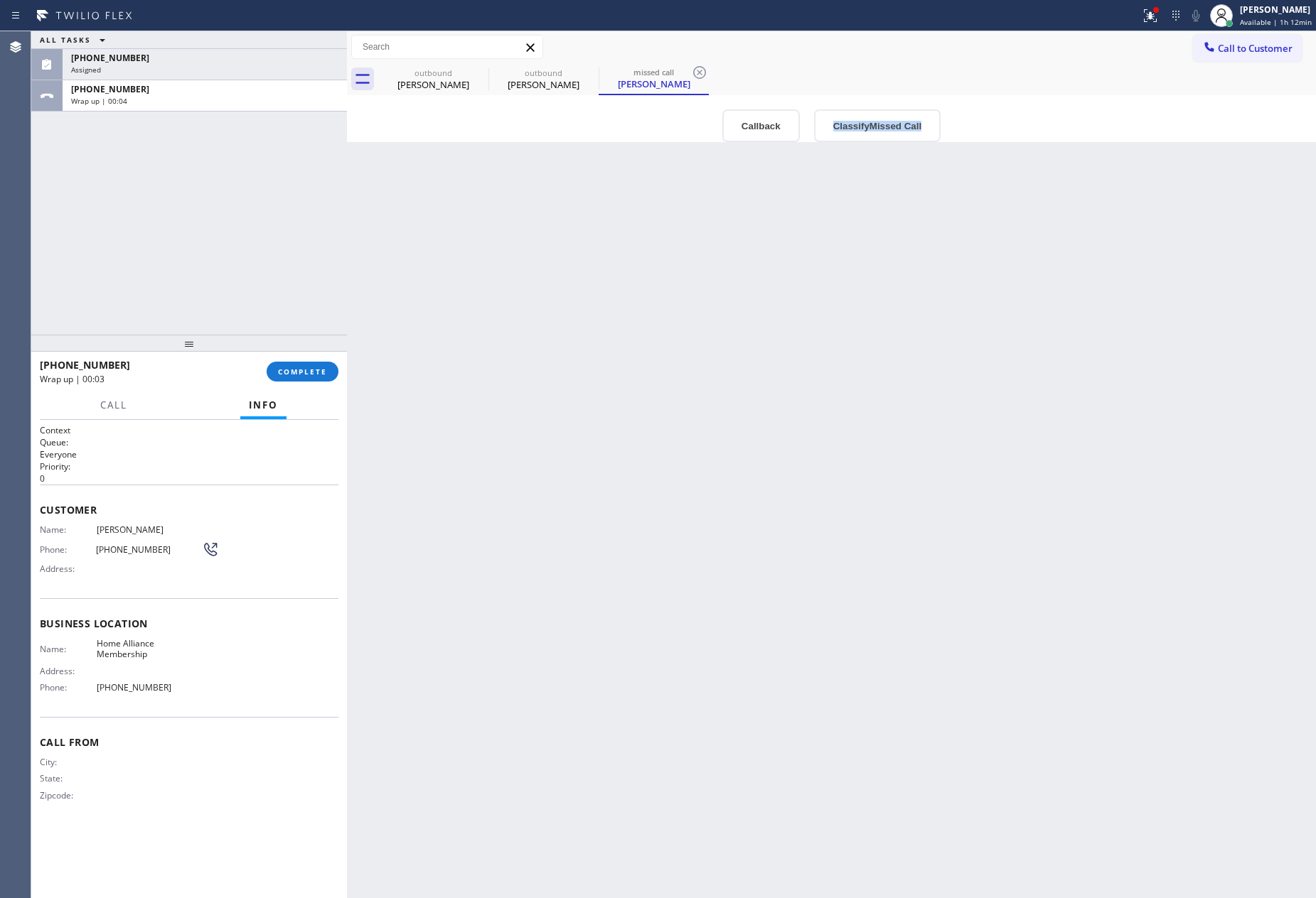
click at [1033, 326] on div "Back to Dashboard Change Sender ID Customers Technicians Select a contact Outbo…" at bounding box center [831, 464] width 969 height 867
click at [1248, 35] on button "Call to Customer" at bounding box center [1248, 48] width 109 height 27
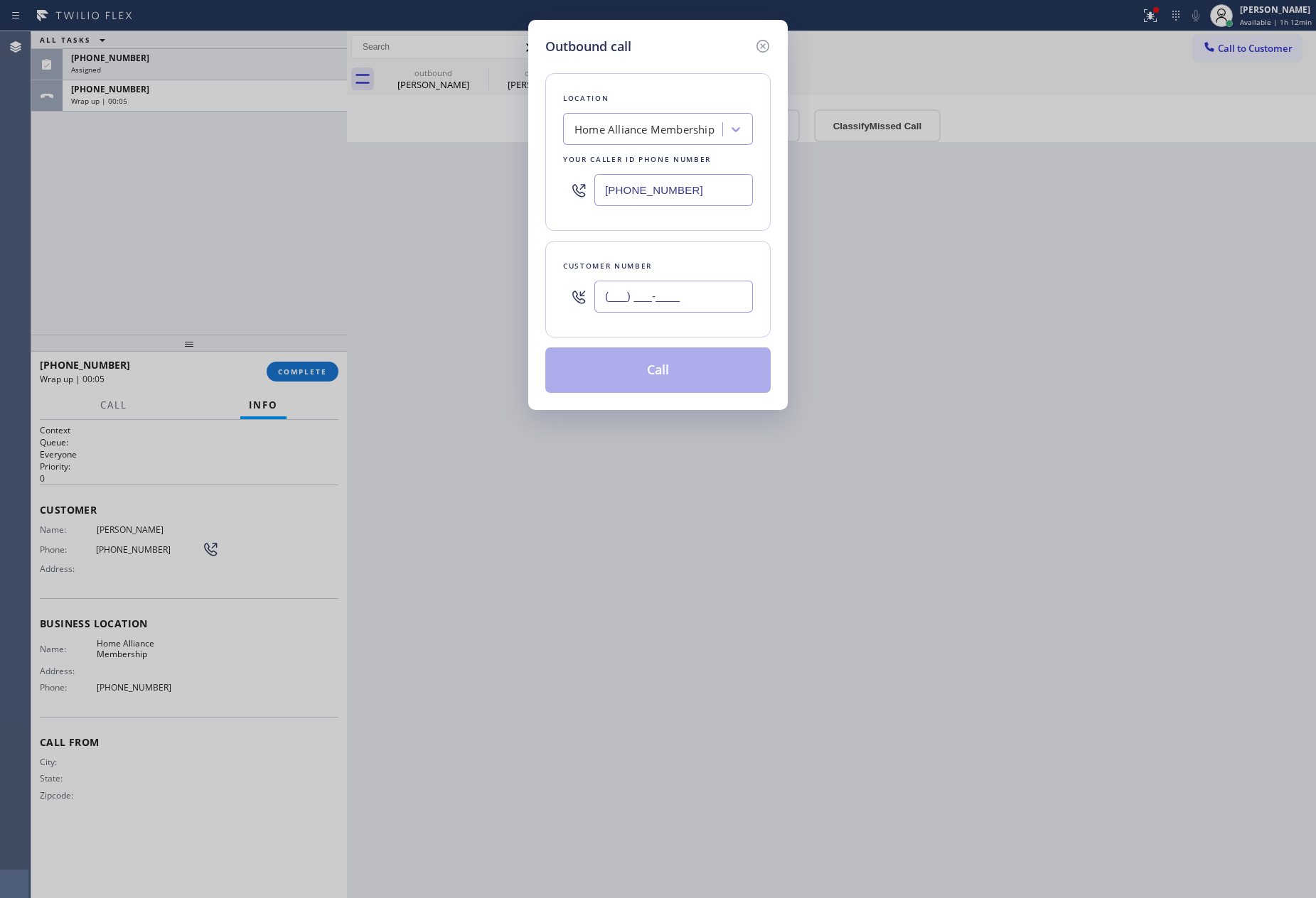
click at [717, 299] on input "(___) ___-____" at bounding box center [673, 296] width 159 height 32
paste input "917) 345-5157"
type input "[PHONE_NUMBER]"
click at [712, 384] on button "Call" at bounding box center [658, 370] width 225 height 46
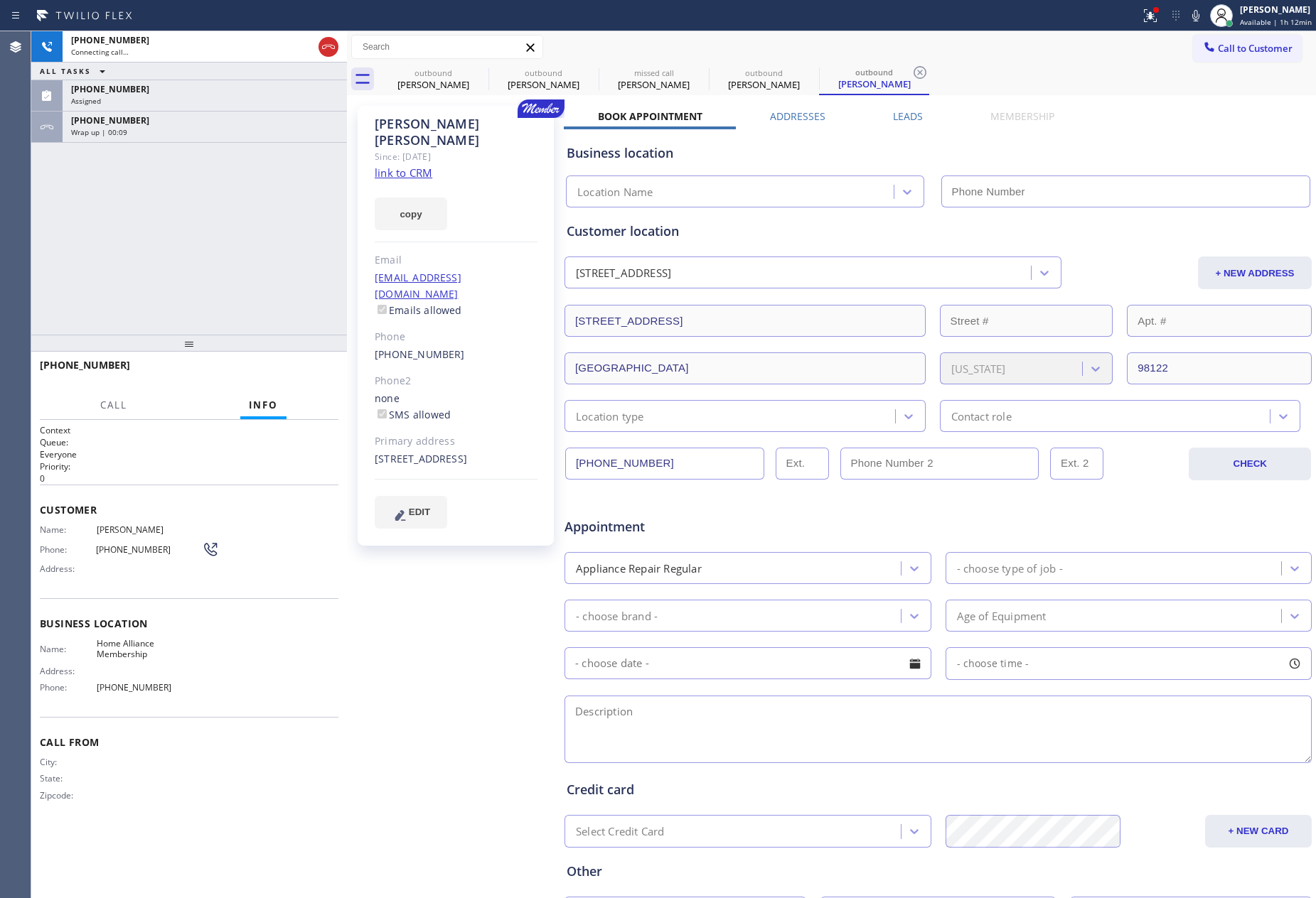
type input "[PHONE_NUMBER]"
click at [255, 231] on div "[PHONE_NUMBER] Live | 00:02 ALL TASKS ALL TASKS ACTIVE TASKS TASKS IN WRAP UP […" at bounding box center [189, 183] width 315 height 303
click at [256, 231] on div "[PHONE_NUMBER] Live | 00:02 ALL TASKS ALL TASKS ACTIVE TASKS TASKS IN WRAP UP […" at bounding box center [189, 183] width 315 height 303
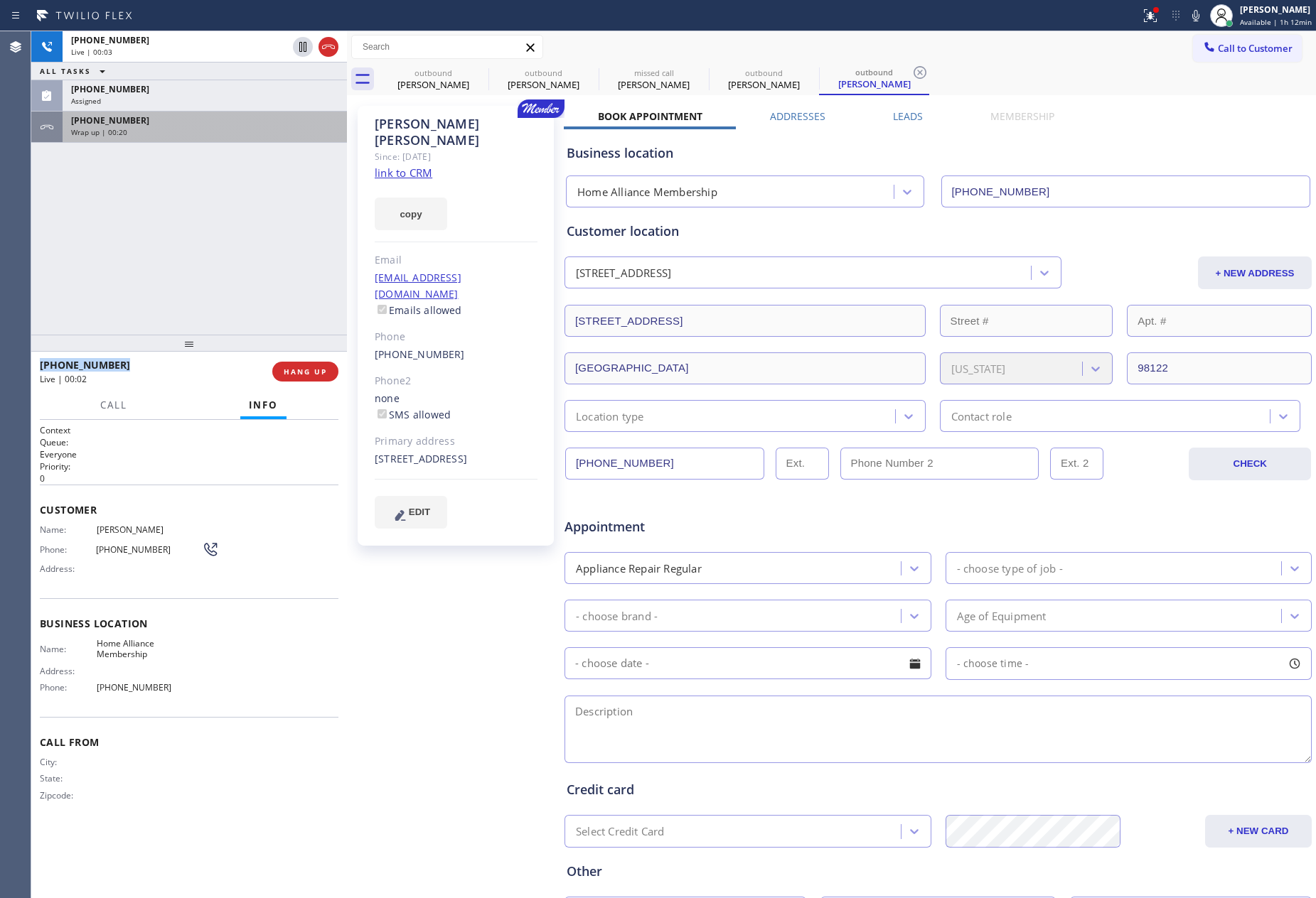
click at [276, 128] on div "Wrap up | 00:20" at bounding box center [204, 132] width 268 height 10
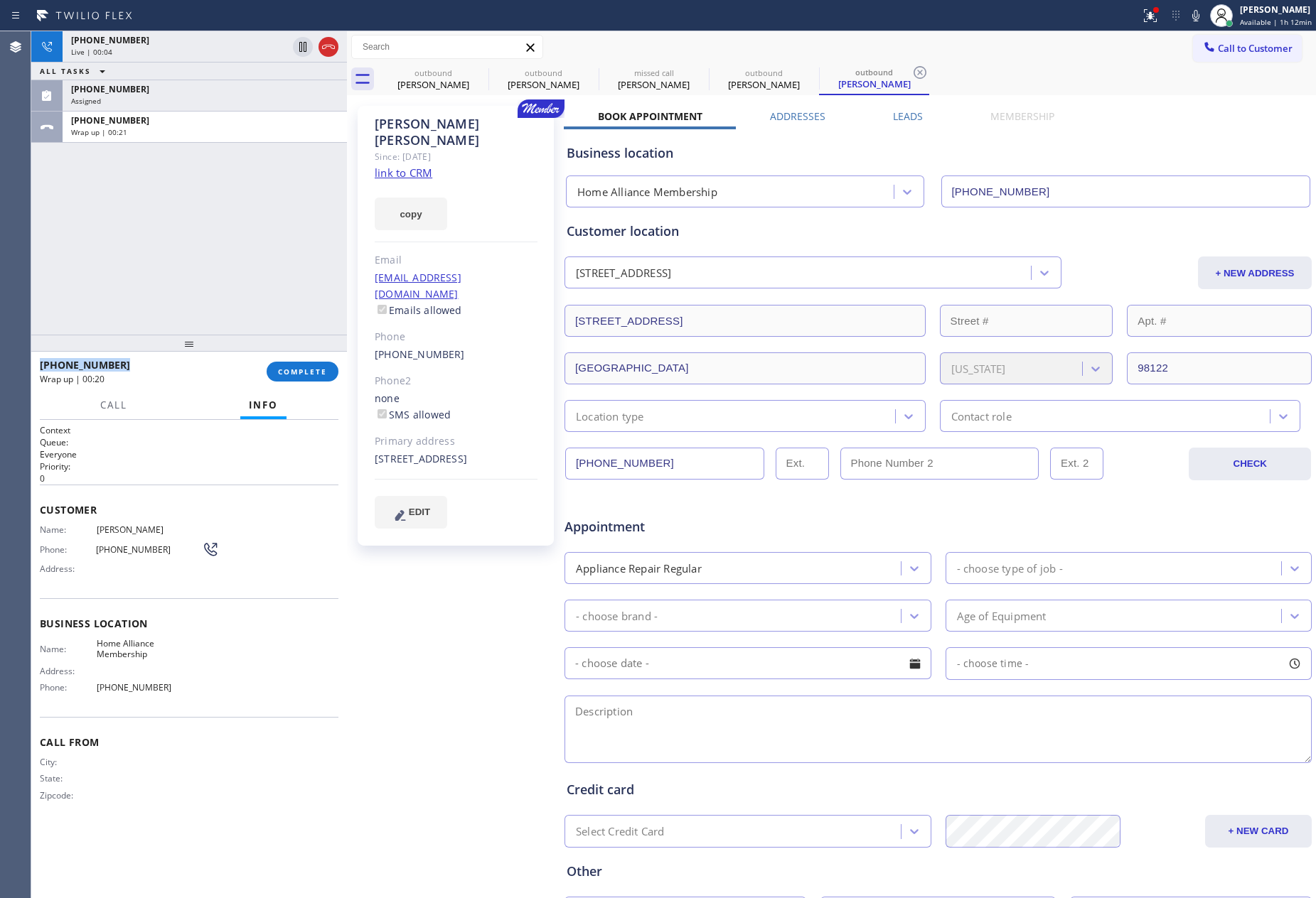
drag, startPoint x: 305, startPoint y: 375, endPoint x: 282, endPoint y: 228, distance: 148.8
click at [306, 370] on span "COMPLETE" at bounding box center [302, 371] width 49 height 10
click at [282, 227] on div "[PHONE_NUMBER] Live | 00:04 ALL TASKS ALL TASKS ACTIVE TASKS TASKS IN WRAP UP […" at bounding box center [189, 183] width 315 height 303
click at [295, 227] on div "[PHONE_NUMBER] Live | 00:04 ALL TASKS ALL TASKS ACTIVE TASKS TASKS IN WRAP UP […" at bounding box center [189, 183] width 315 height 303
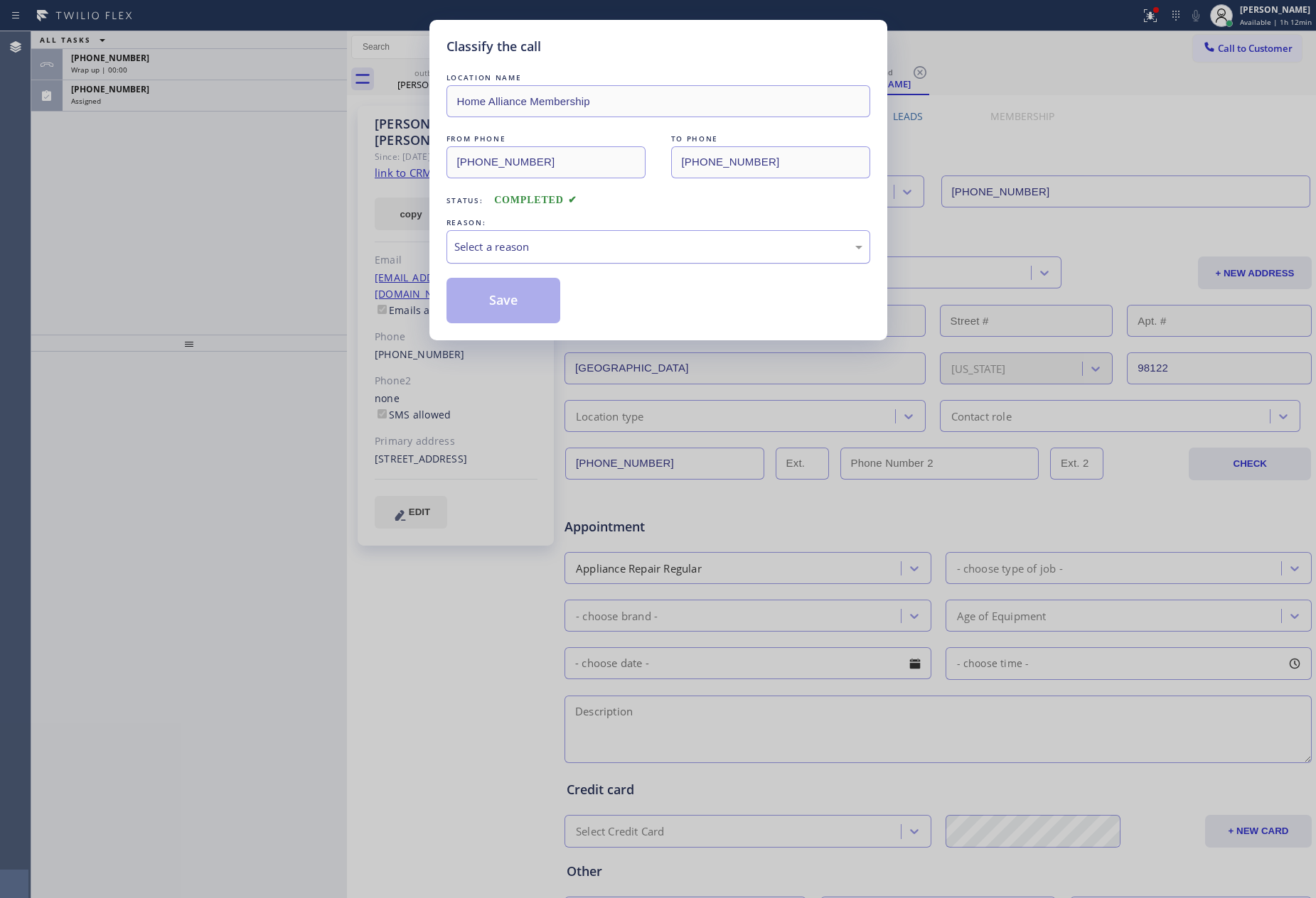
click at [525, 252] on div "Select a reason" at bounding box center [658, 247] width 408 height 16
click at [482, 299] on button "Save" at bounding box center [503, 300] width 114 height 46
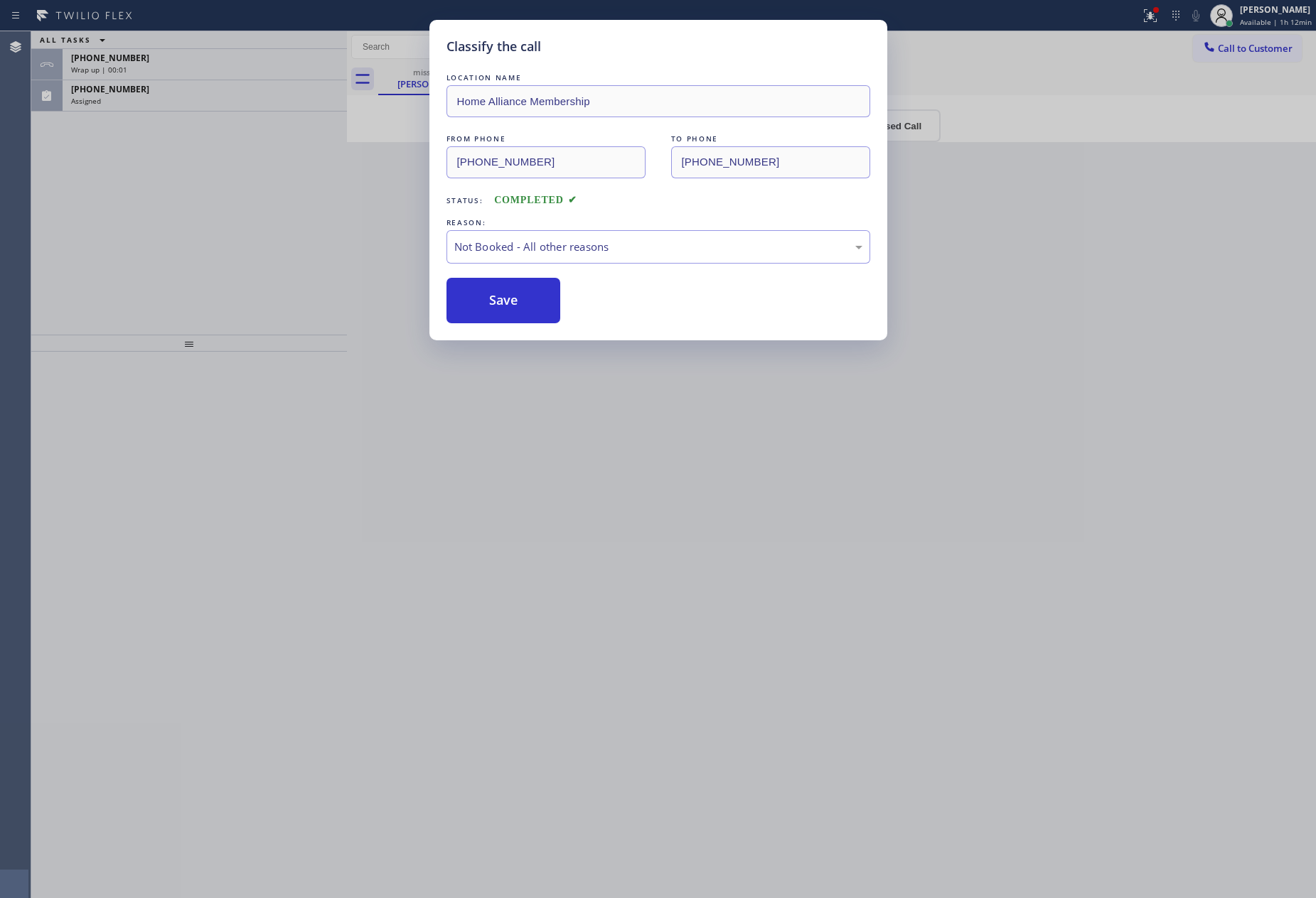
click at [482, 299] on button "Save" at bounding box center [503, 300] width 114 height 46
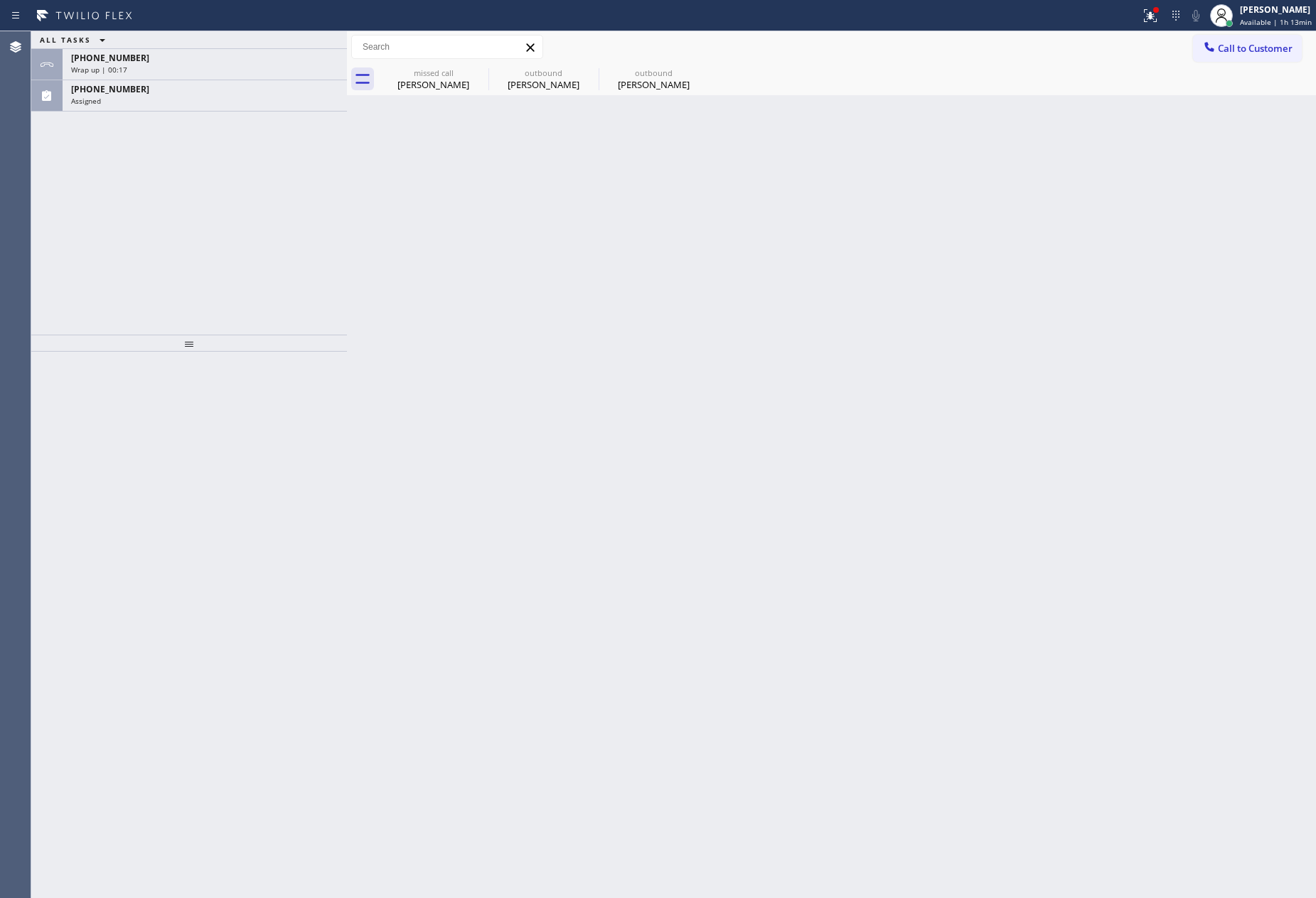
click at [621, 262] on div "Back to Dashboard Change Sender ID Customers Technicians Select a contact Outbo…" at bounding box center [831, 464] width 969 height 867
click at [203, 96] on div "Assigned" at bounding box center [204, 100] width 268 height 10
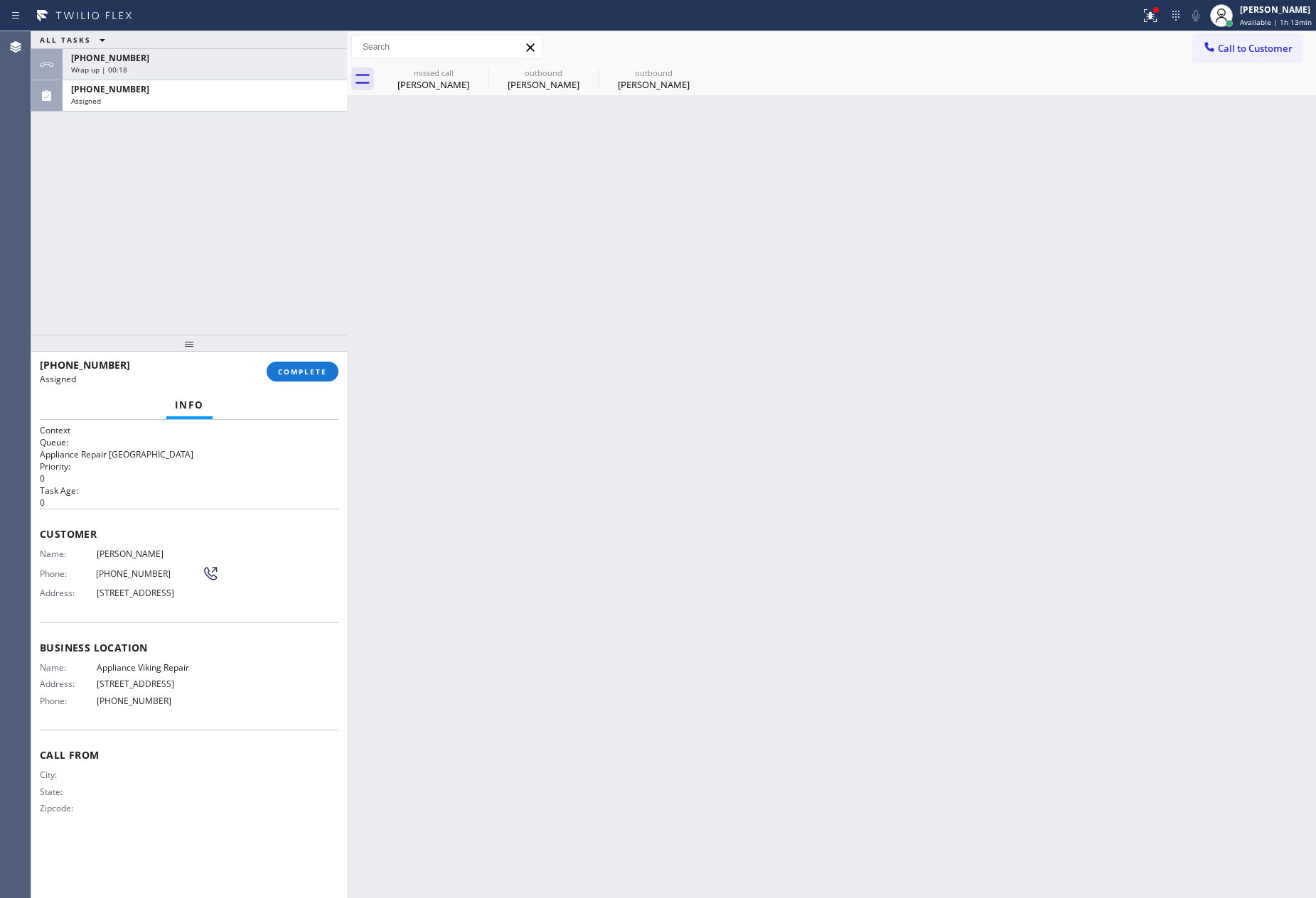
drag, startPoint x: 320, startPoint y: 371, endPoint x: 276, endPoint y: 201, distance: 175.6
click at [321, 367] on span "COMPLETE" at bounding box center [302, 371] width 49 height 10
click at [276, 196] on div "ALL TASKS ALL TASKS ACTIVE TASKS TASKS IN WRAP UP [PHONE_NUMBER] Wrap up | 00:[…" at bounding box center [189, 183] width 315 height 303
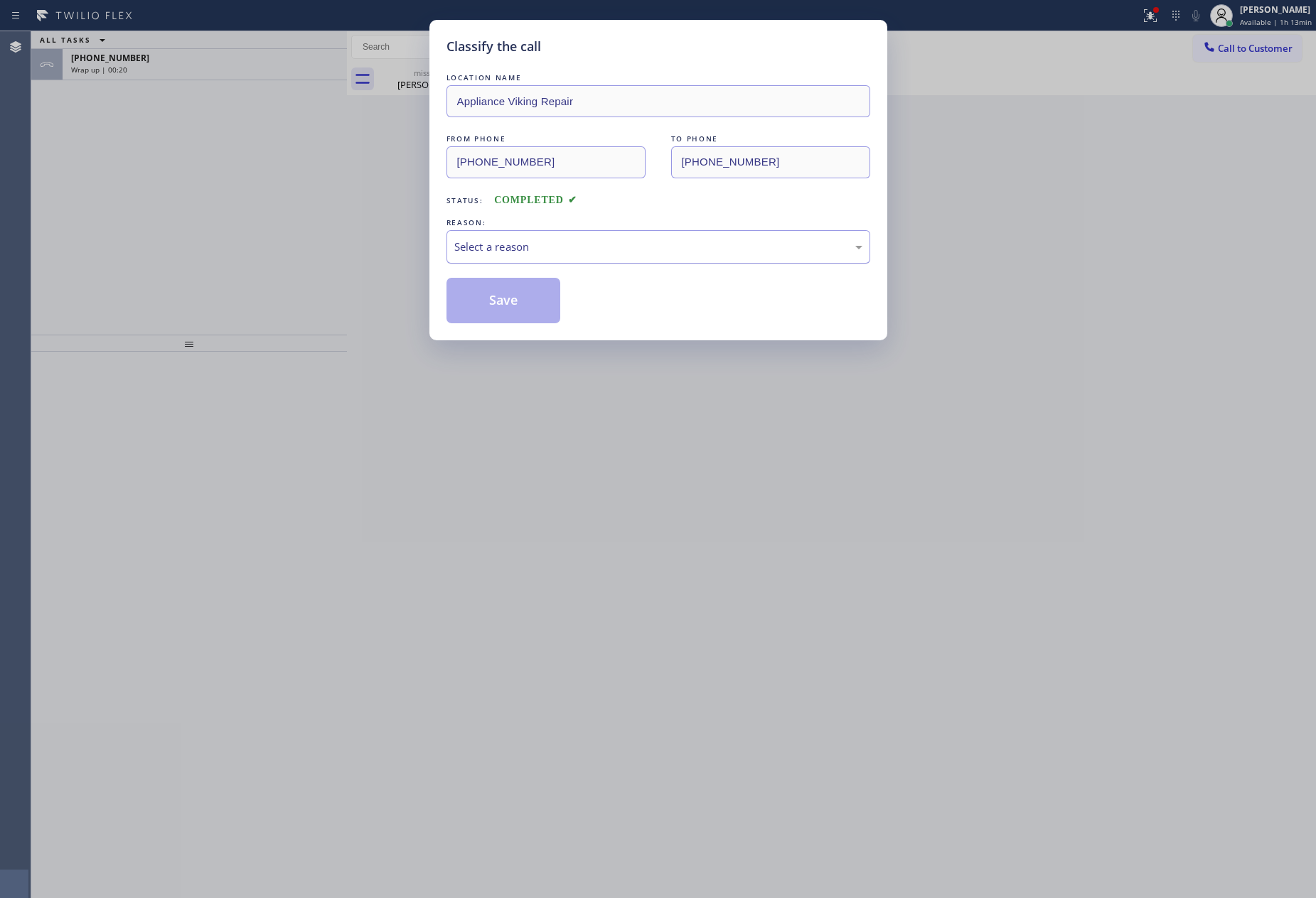
click at [472, 250] on div "Select a reason" at bounding box center [658, 247] width 408 height 16
click at [499, 306] on button "Save" at bounding box center [503, 300] width 114 height 46
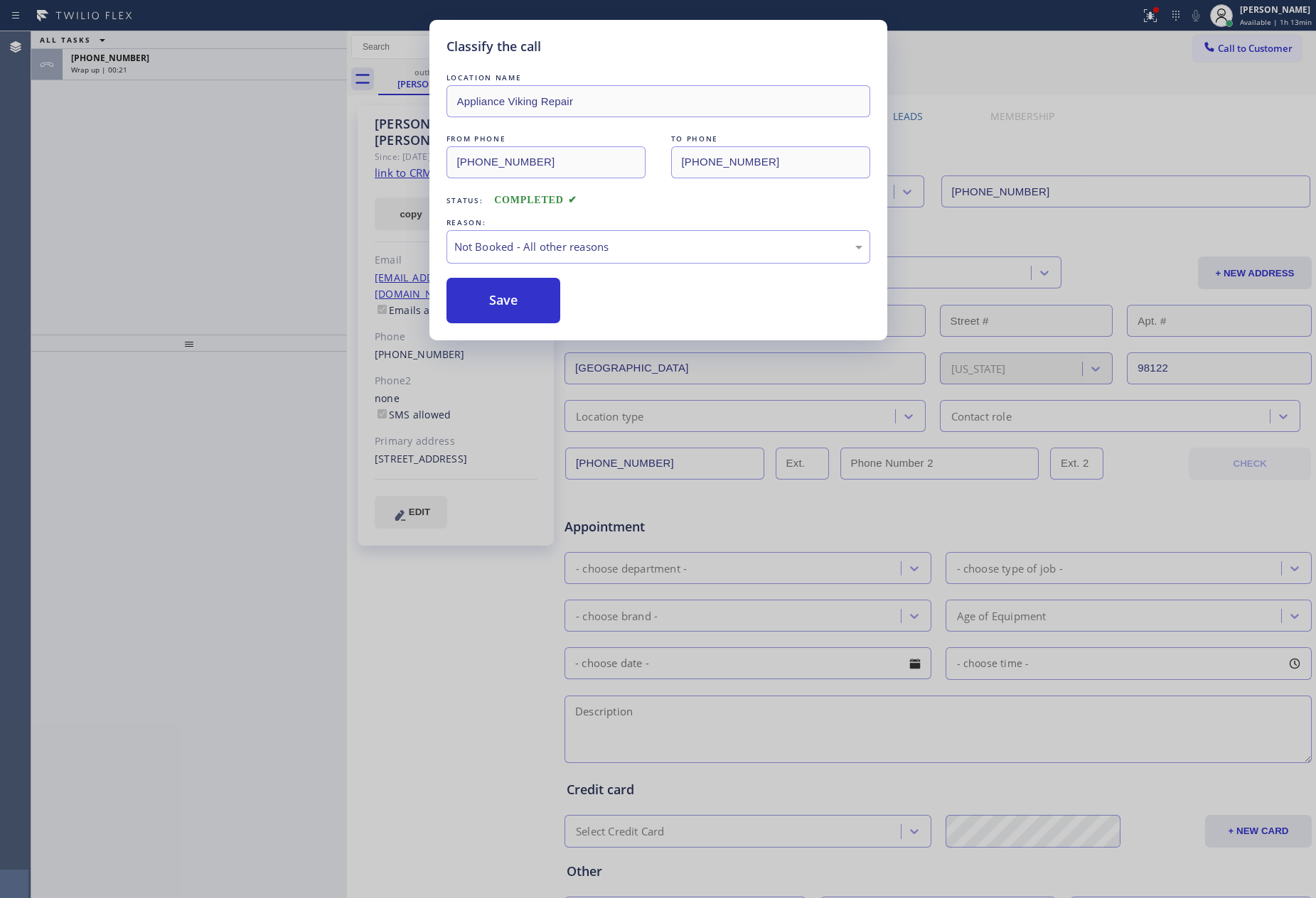
click at [499, 306] on button "Save" at bounding box center [503, 300] width 114 height 46
click at [303, 233] on div "Classify the call LOCATION NAME Appliance Viking Repair FROM PHONE [PHONE_NUMBE…" at bounding box center [658, 449] width 1316 height 898
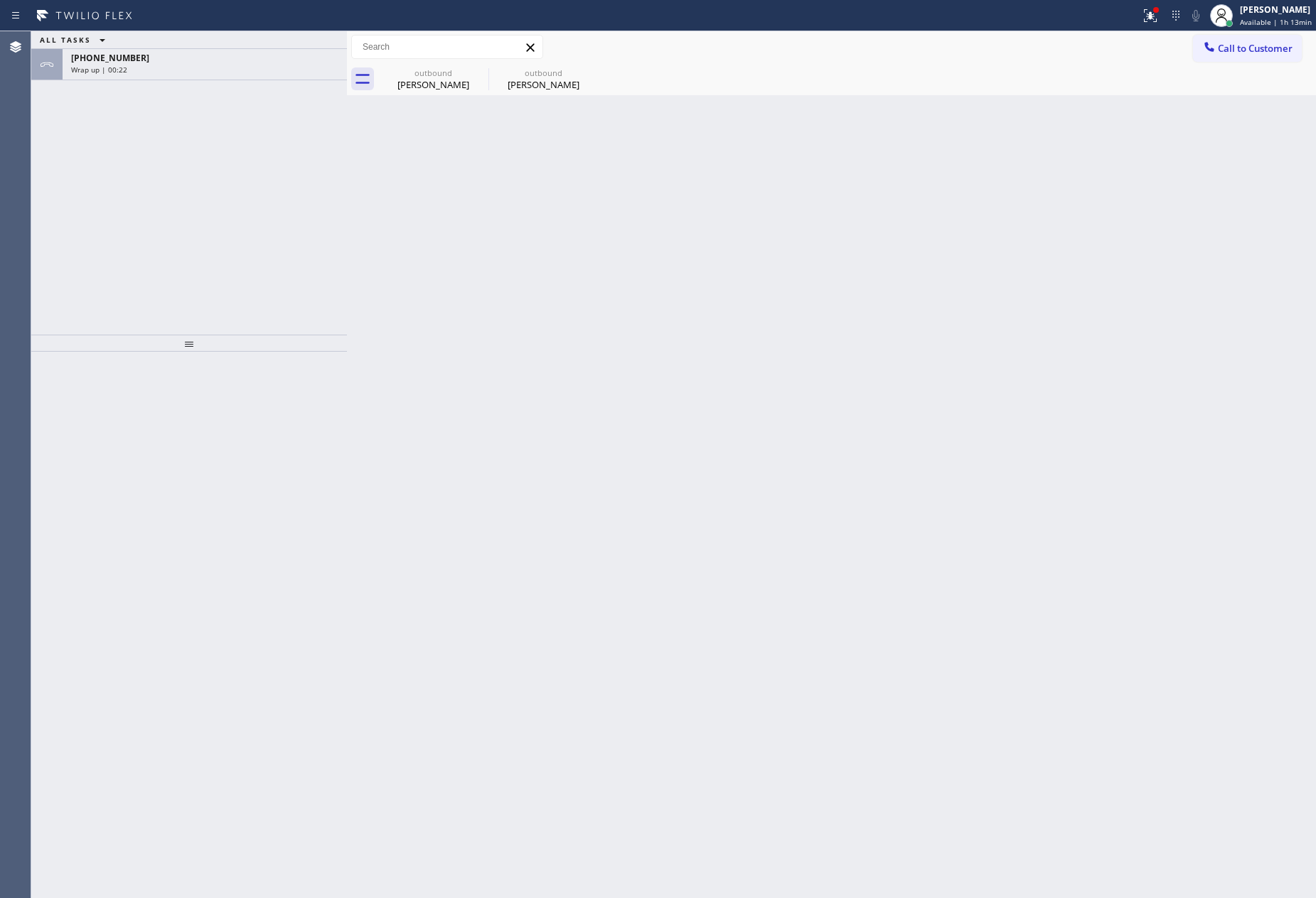
click at [306, 42] on div "ALL TASKS ALL TASKS ACTIVE TASKS TASKS IN WRAP UP" at bounding box center [189, 40] width 315 height 18
click at [296, 57] on div "[PHONE_NUMBER]" at bounding box center [204, 58] width 268 height 12
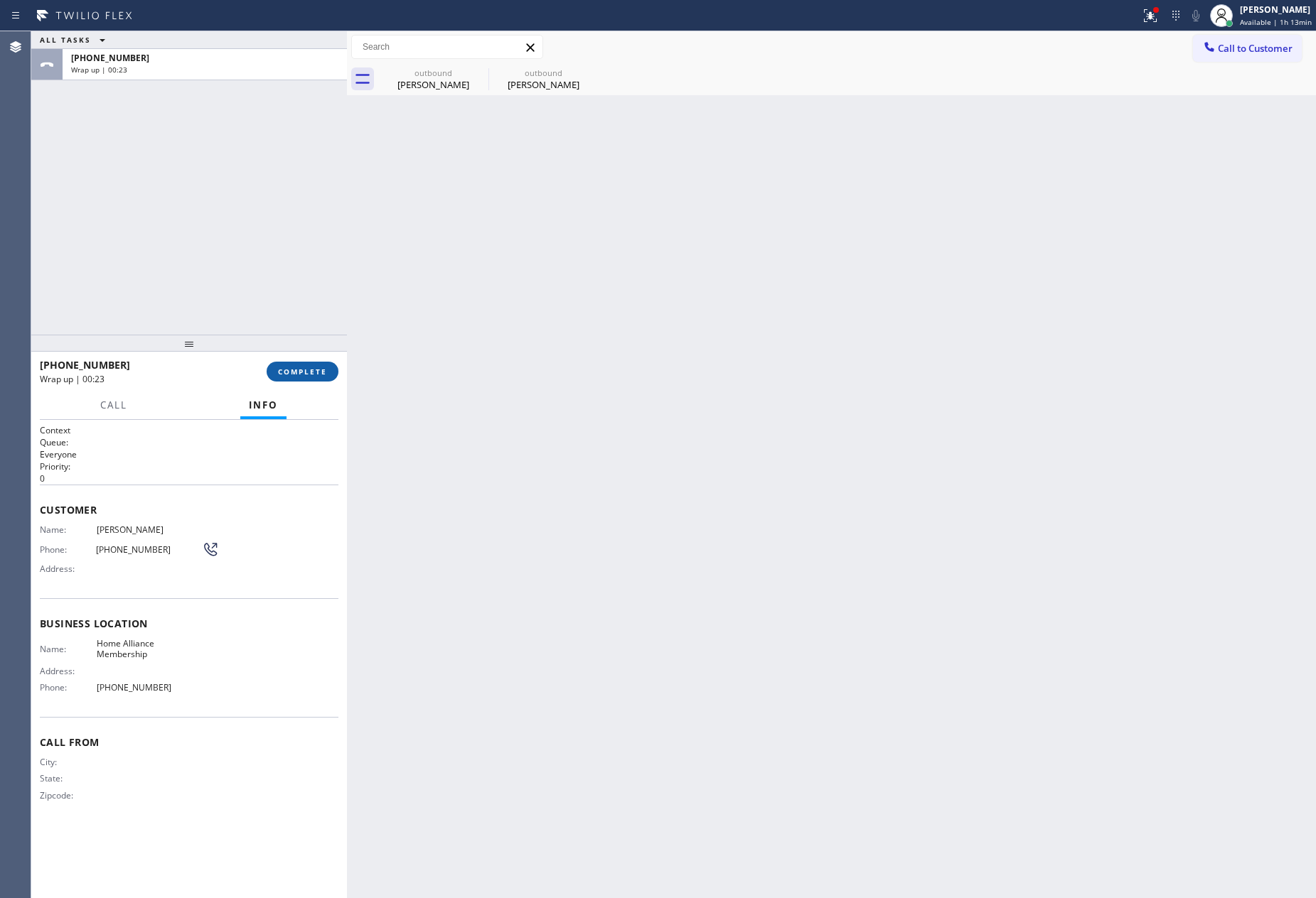
click at [290, 367] on span "COMPLETE" at bounding box center [302, 371] width 49 height 10
click at [236, 288] on div "ALL TASKS ALL TASKS ACTIVE TASKS TASKS IN WRAP UP [PHONE_NUMBER] Wrap up | 00:24" at bounding box center [189, 183] width 315 height 303
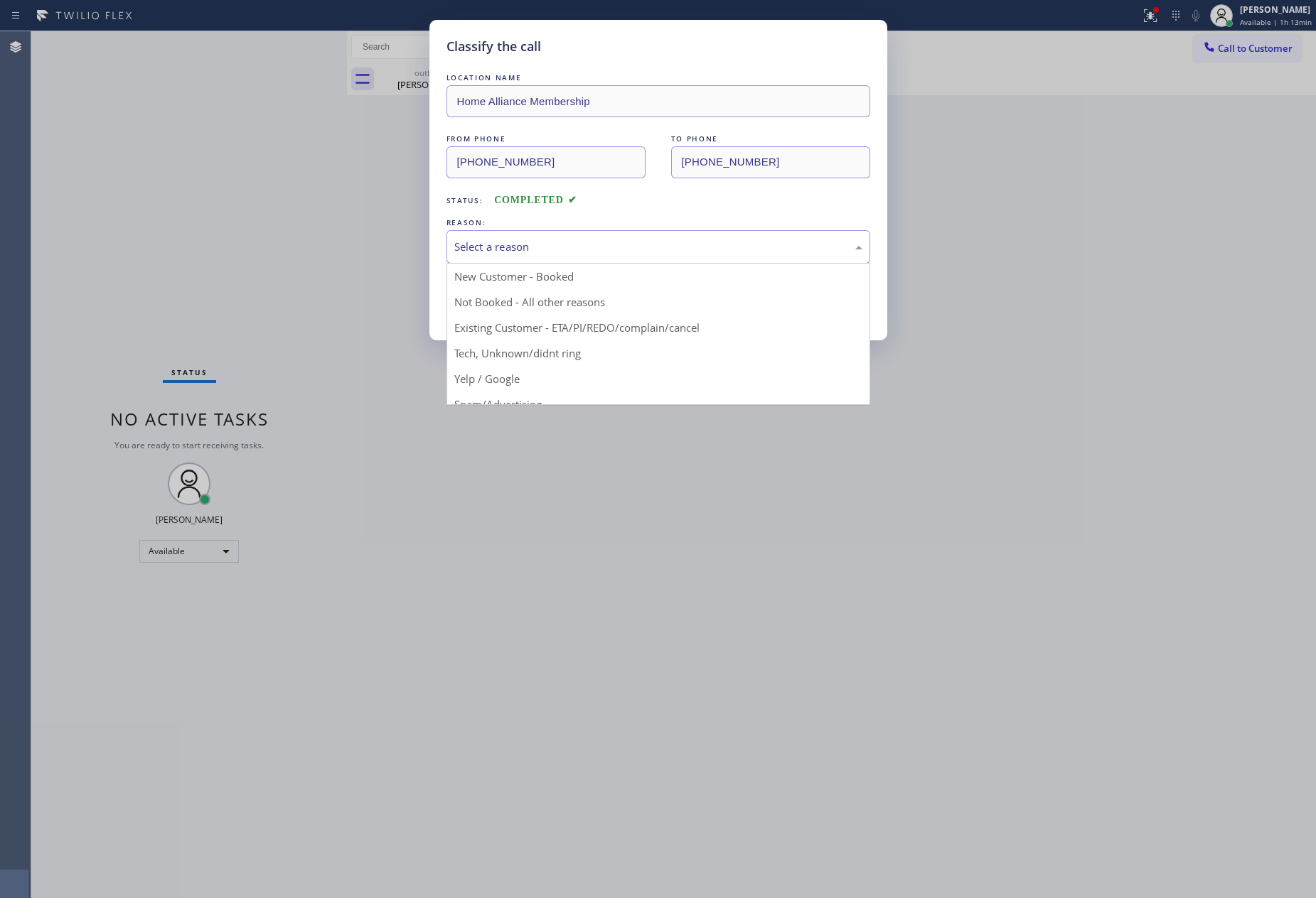
click at [527, 237] on div "Select a reason" at bounding box center [658, 247] width 424 height 34
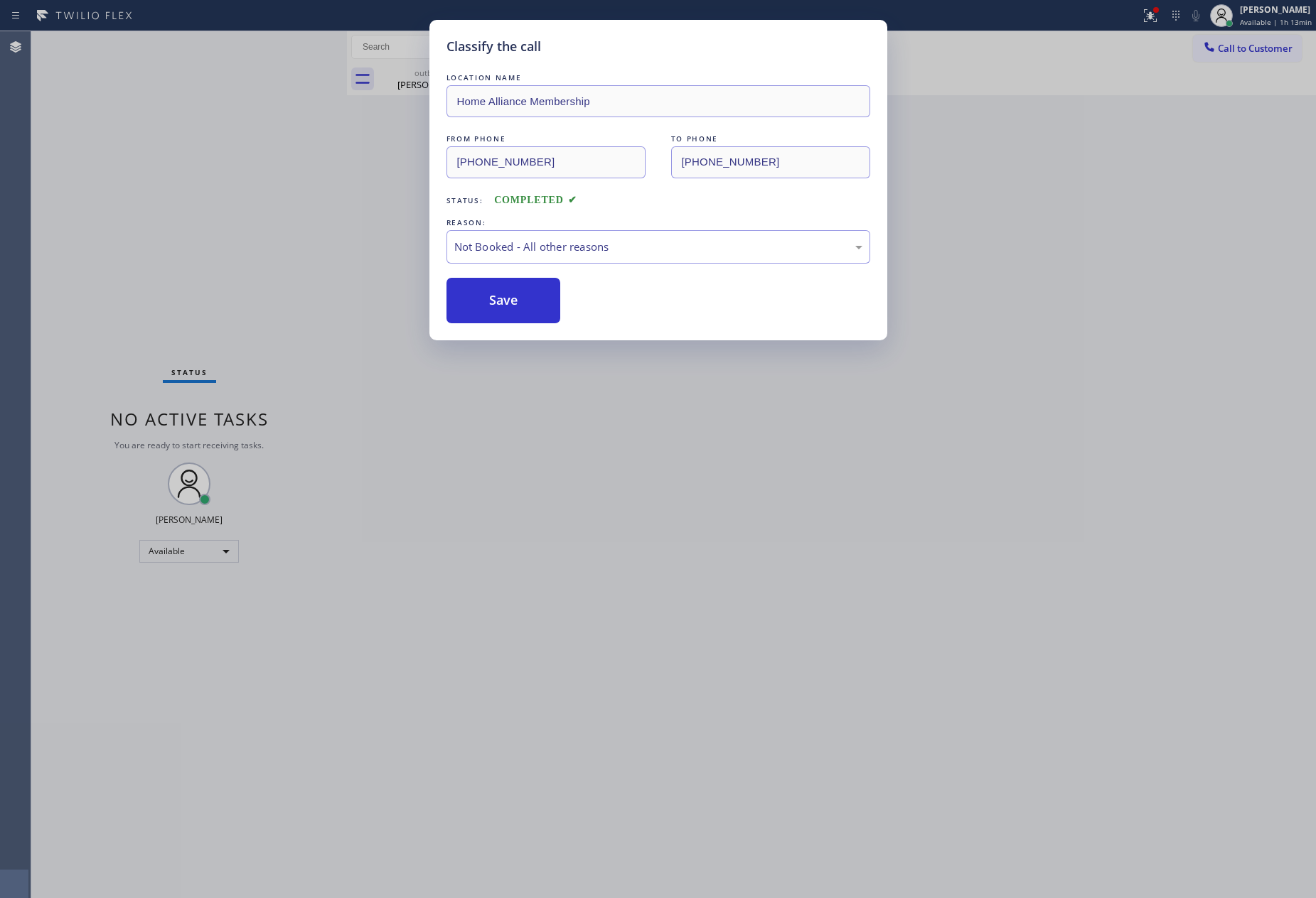
click at [508, 299] on button "Save" at bounding box center [503, 300] width 114 height 46
click at [509, 299] on button "Save" at bounding box center [503, 300] width 114 height 46
click at [512, 299] on button "Save" at bounding box center [503, 300] width 114 height 46
click at [276, 220] on div "Classify the call LOCATION NAME Home Alliance Membership FROM PHONE [PHONE_NUMB…" at bounding box center [658, 449] width 1316 height 898
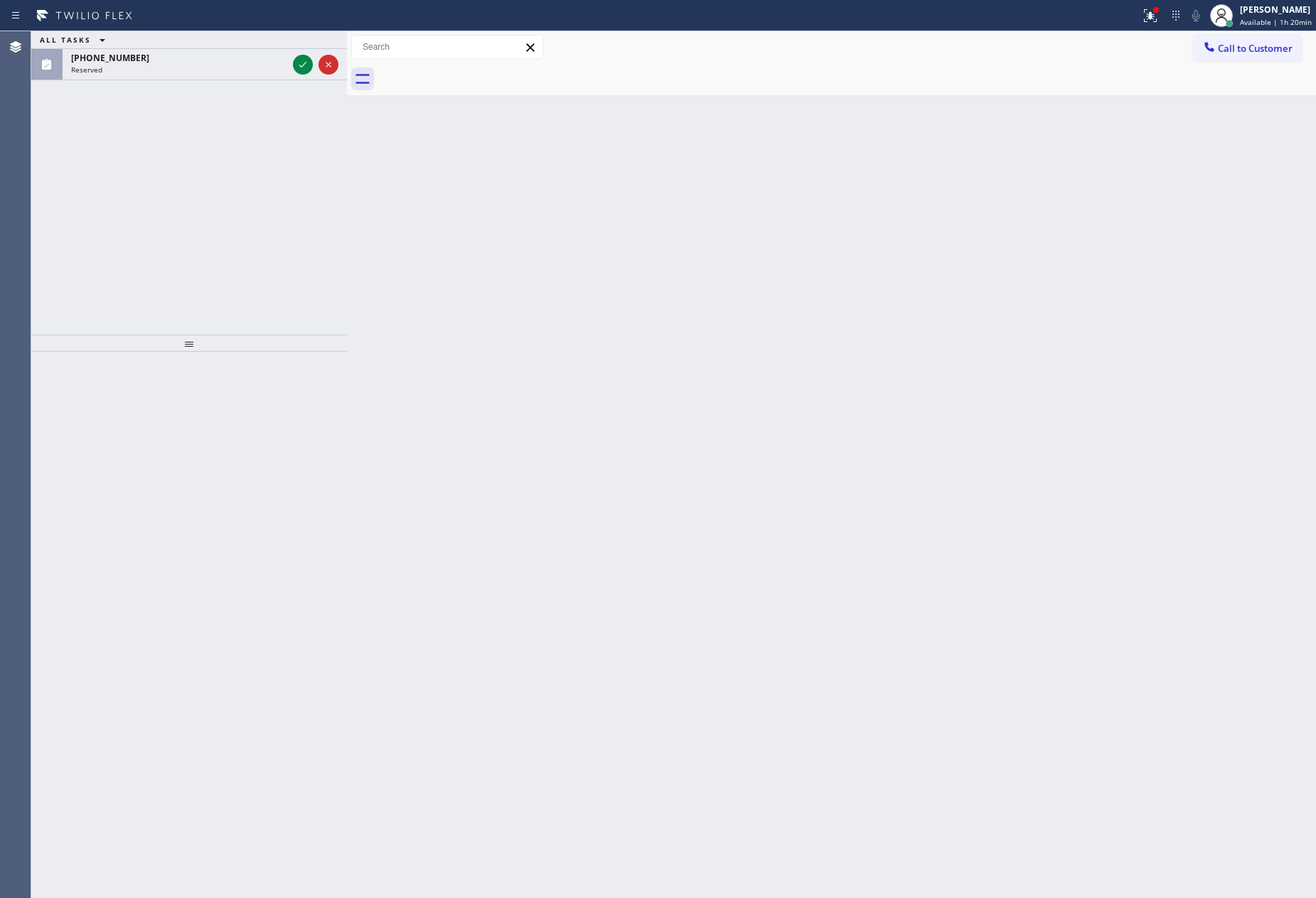
drag, startPoint x: 66, startPoint y: 216, endPoint x: 83, endPoint y: 216, distance: 17.0
click at [69, 216] on div "ALL TASKS ALL TASKS ACTIVE TASKS TASKS IN WRAP UP [PHONE_NUMBER] Reserved" at bounding box center [189, 183] width 315 height 303
click at [301, 64] on icon at bounding box center [303, 65] width 17 height 17
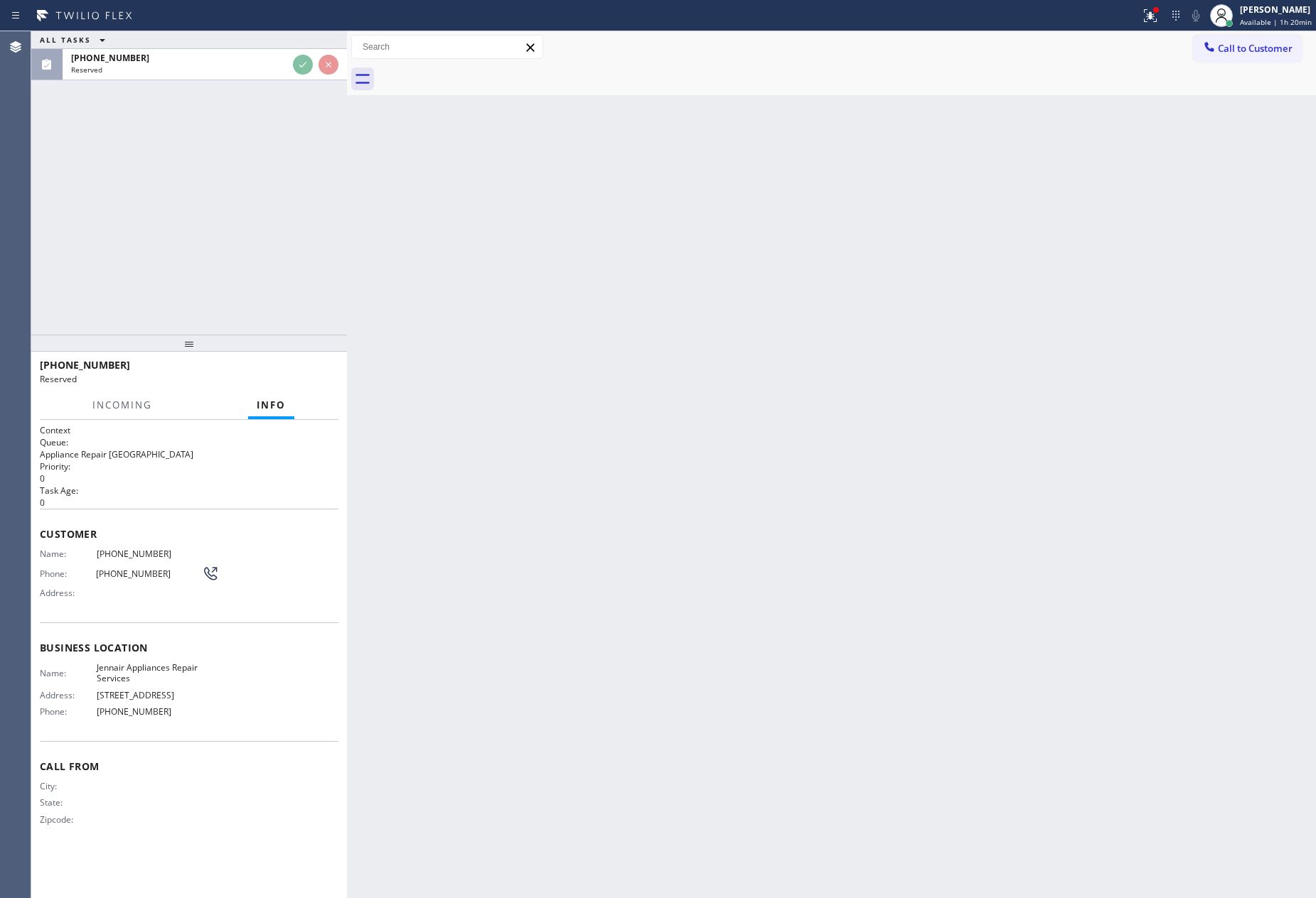
click at [237, 203] on div "ALL TASKS ALL TASKS ACTIVE TASKS TASKS IN WRAP UP [PHONE_NUMBER] Reserved" at bounding box center [189, 183] width 315 height 303
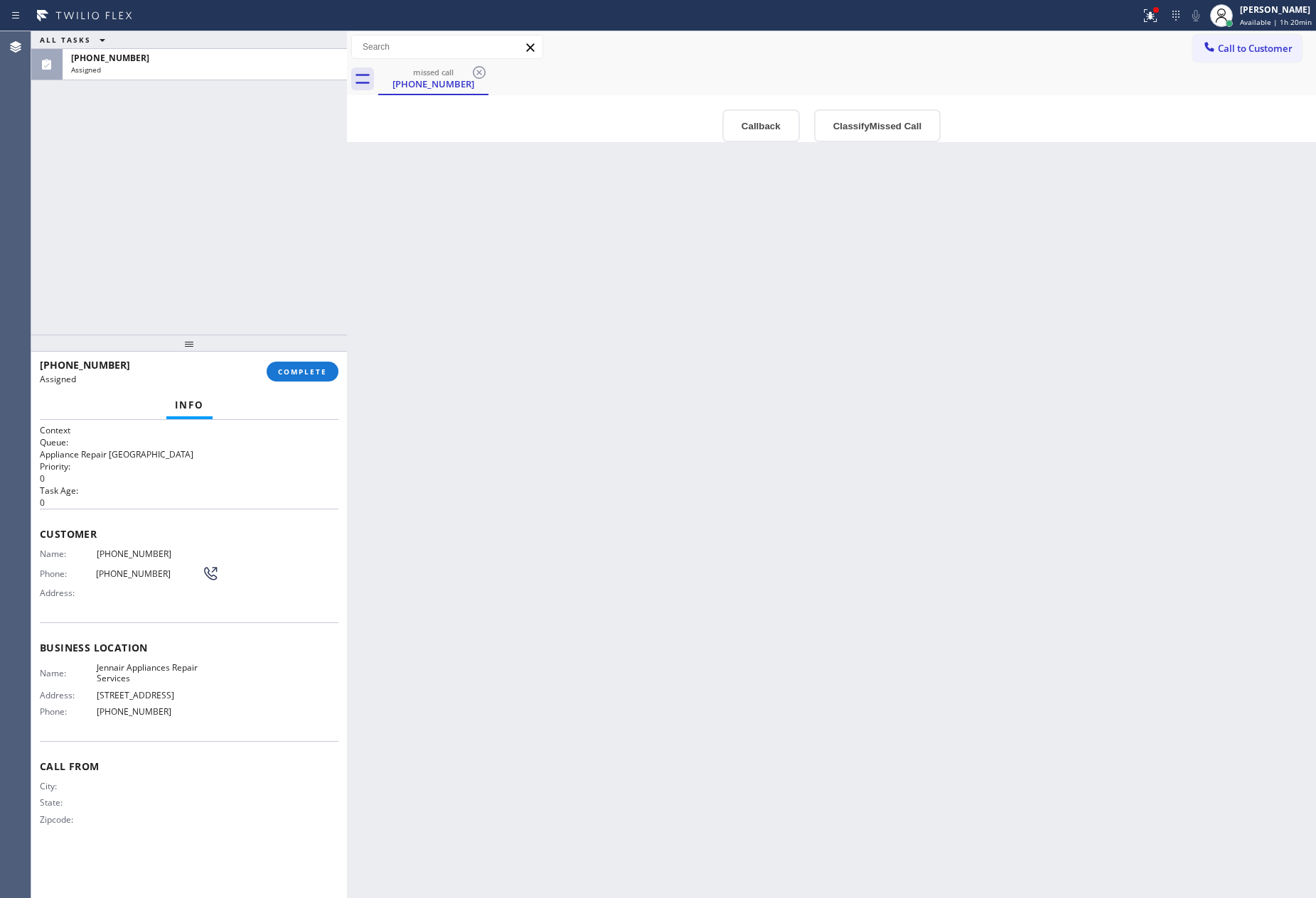
click at [237, 203] on div "ALL TASKS ALL TASKS ACTIVE TASKS TASKS IN WRAP UP [PHONE_NUMBER] Assigned" at bounding box center [189, 183] width 315 height 303
drag, startPoint x: 684, startPoint y: 220, endPoint x: 691, endPoint y: 220, distance: 7.0
click at [690, 220] on div "Back to Dashboard Change Sender ID Customers Technicians Select a contact Outbo…" at bounding box center [831, 464] width 969 height 867
click at [314, 378] on button "COMPLETE" at bounding box center [302, 371] width 72 height 20
click at [288, 203] on div "ALL TASKS ALL TASKS ACTIVE TASKS TASKS IN WRAP UP [PHONE_NUMBER] Assigned" at bounding box center [189, 183] width 315 height 303
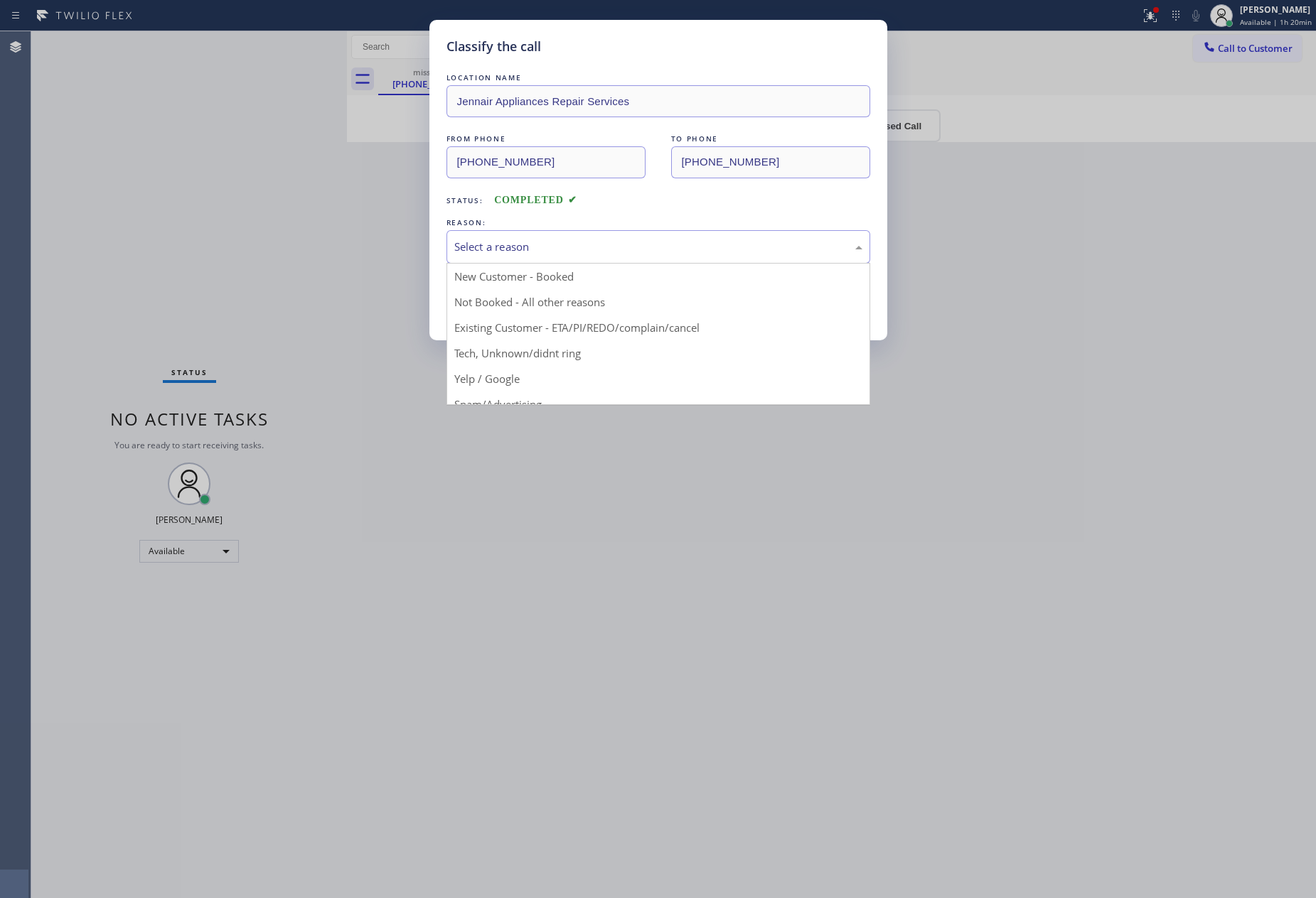
click at [548, 246] on div "Select a reason" at bounding box center [658, 247] width 408 height 16
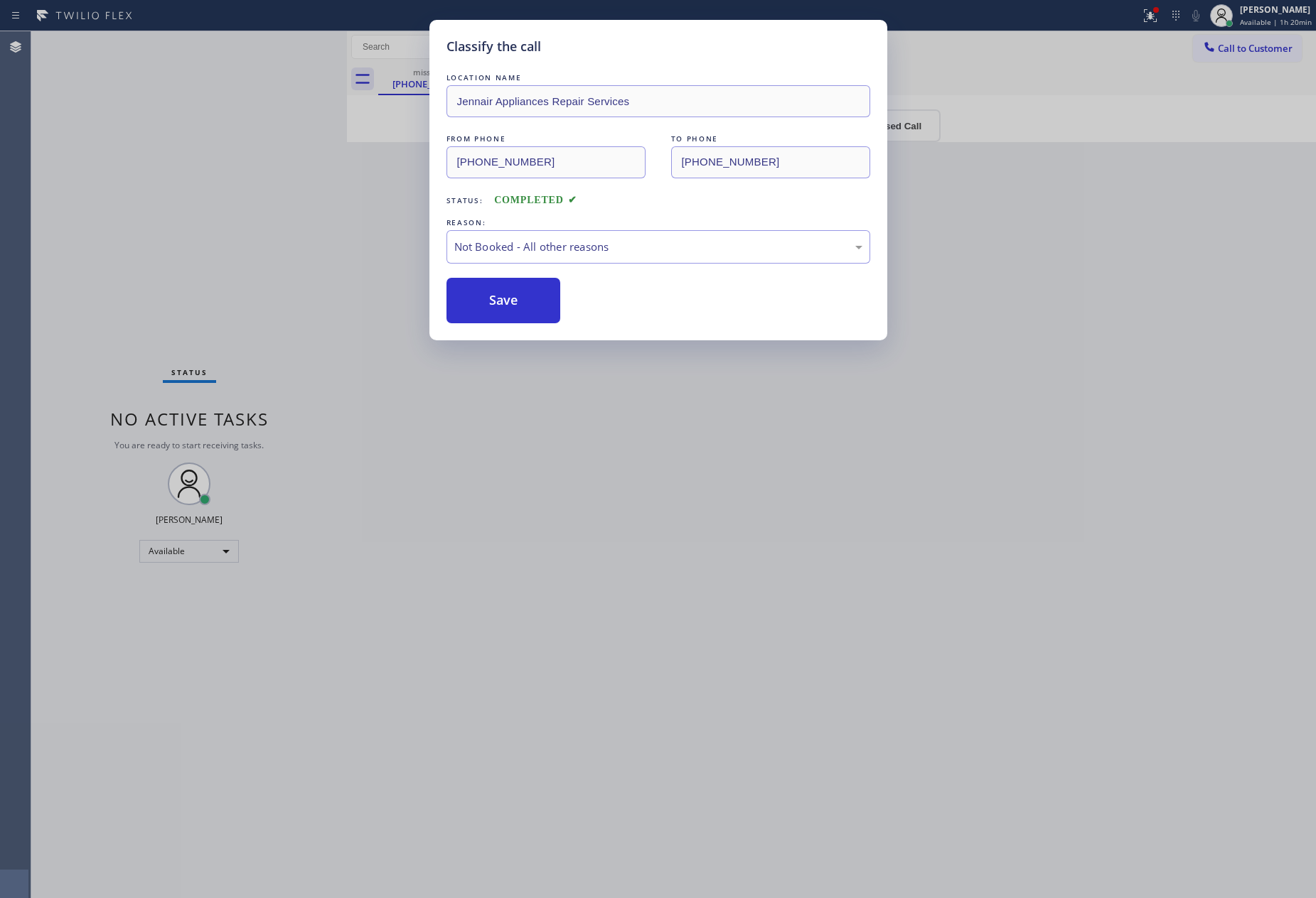
click at [518, 307] on button "Save" at bounding box center [503, 300] width 114 height 46
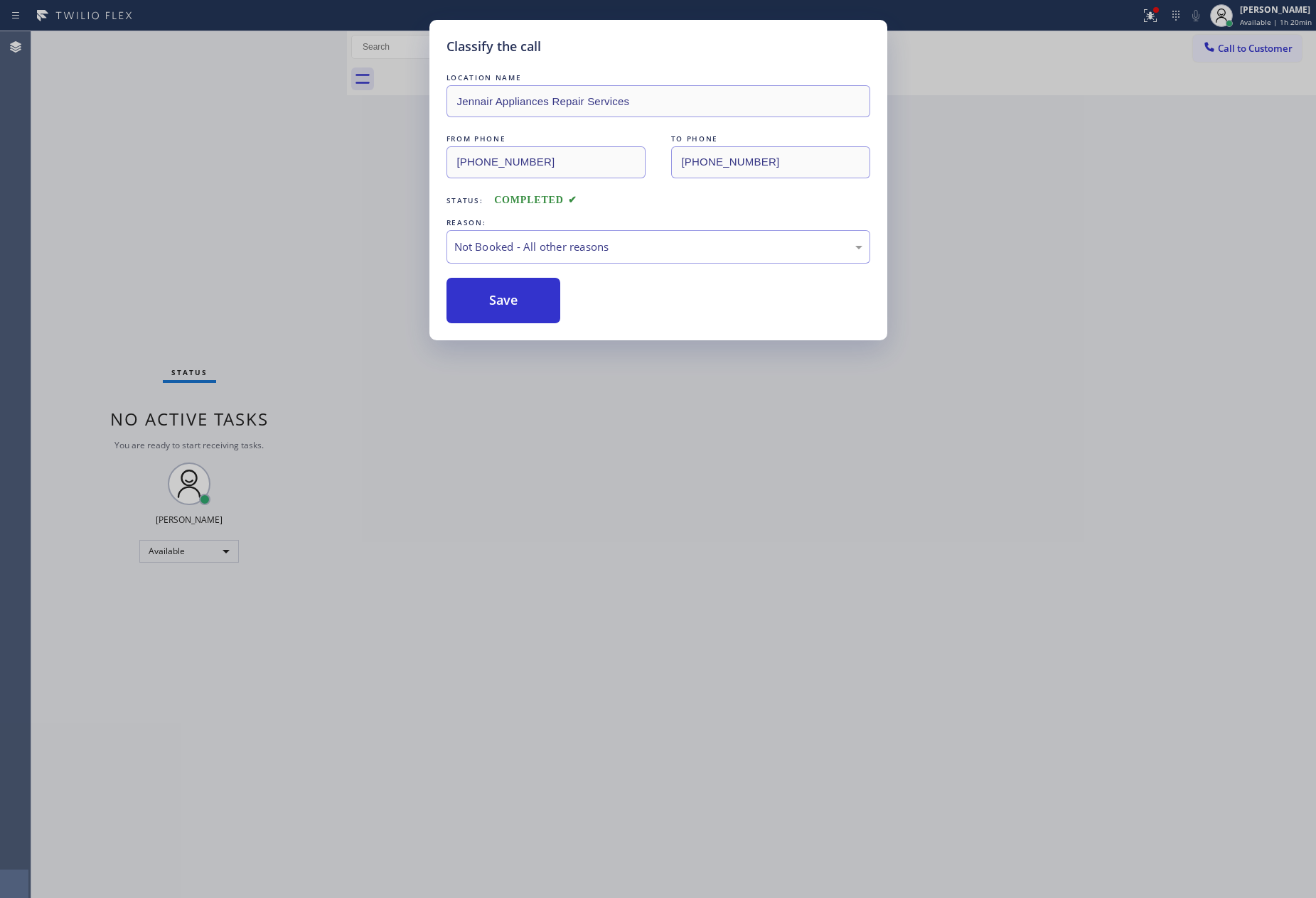
click at [518, 307] on button "Save" at bounding box center [503, 300] width 114 height 46
click at [519, 307] on button "Save" at bounding box center [503, 300] width 114 height 46
click at [214, 231] on div "Classify the call LOCATION NAME [PERSON_NAME] Repair Services FROM PHONE [PHONE…" at bounding box center [658, 449] width 1316 height 898
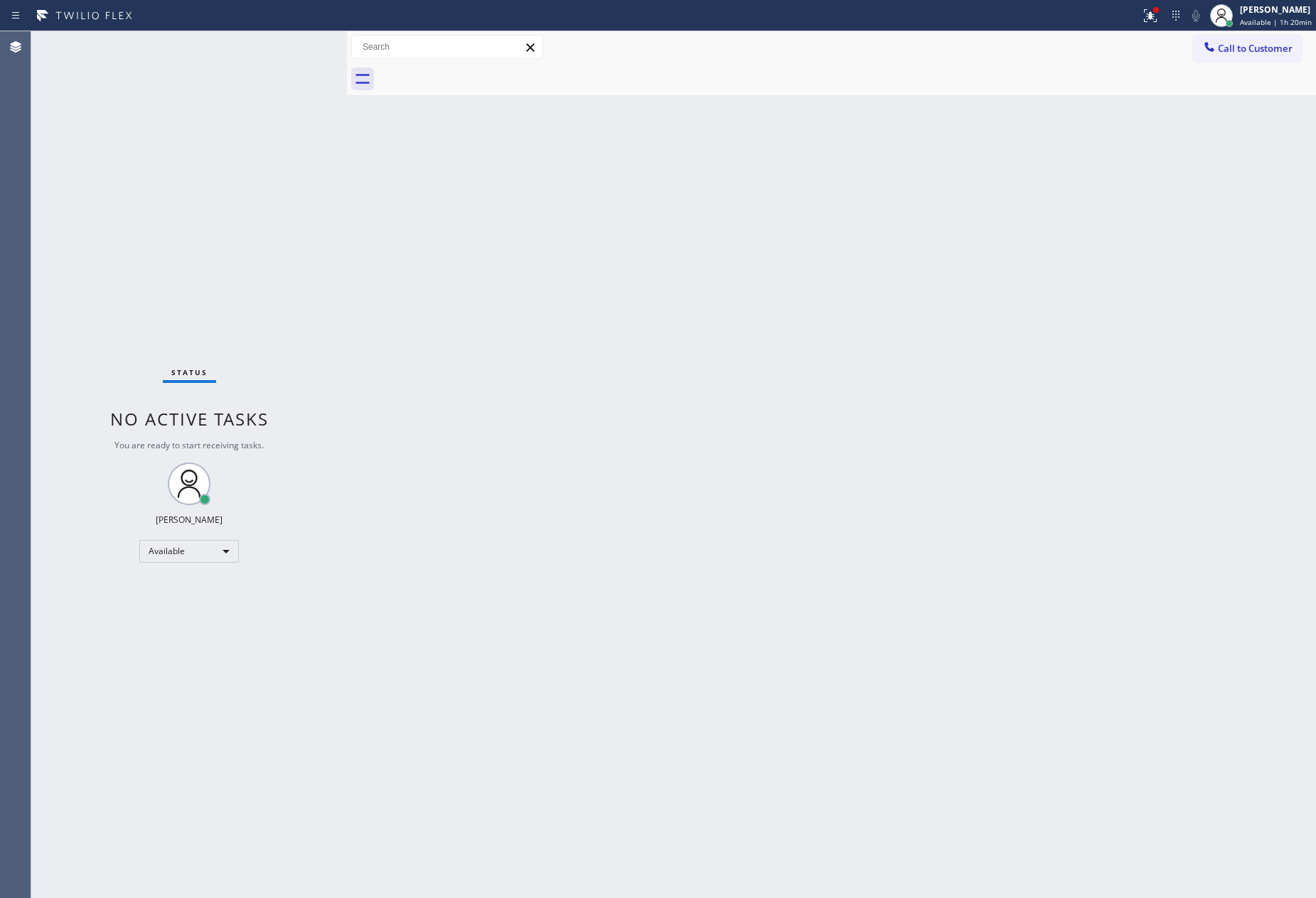
click at [212, 213] on div "Status No active tasks You are ready to start receiving tasks. [PERSON_NAME] Av…" at bounding box center [189, 464] width 315 height 867
drag, startPoint x: 462, startPoint y: 397, endPoint x: 644, endPoint y: 365, distance: 184.8
click at [483, 407] on div "Back to Dashboard Change Sender ID Customers Technicians Select a contact Outbo…" at bounding box center [831, 464] width 969 height 867
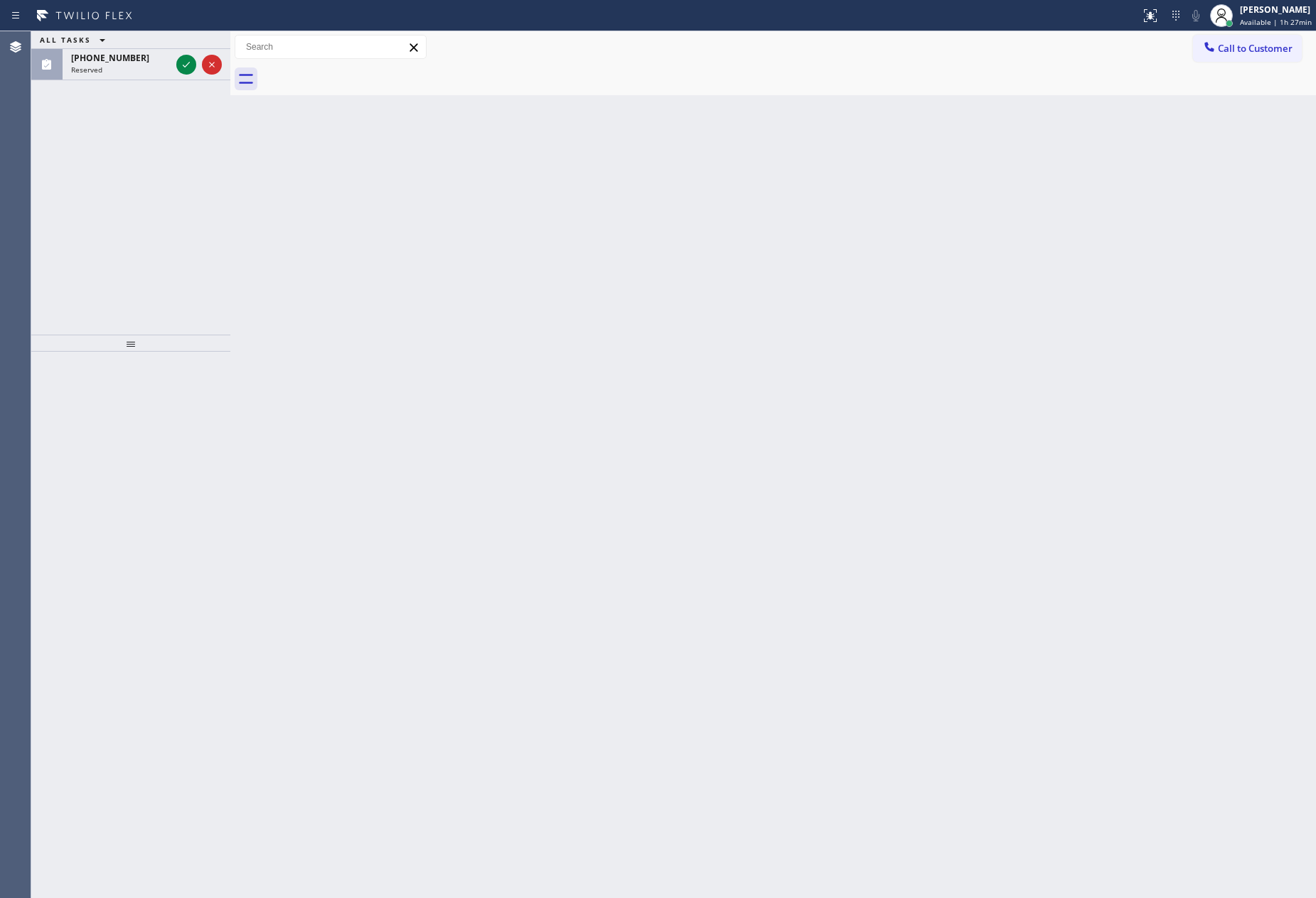
click at [389, 260] on div "Back to Dashboard Change Sender ID Customers Technicians Select a contact Outbo…" at bounding box center [773, 464] width 1086 height 867
click at [178, 70] on icon at bounding box center [186, 65] width 17 height 17
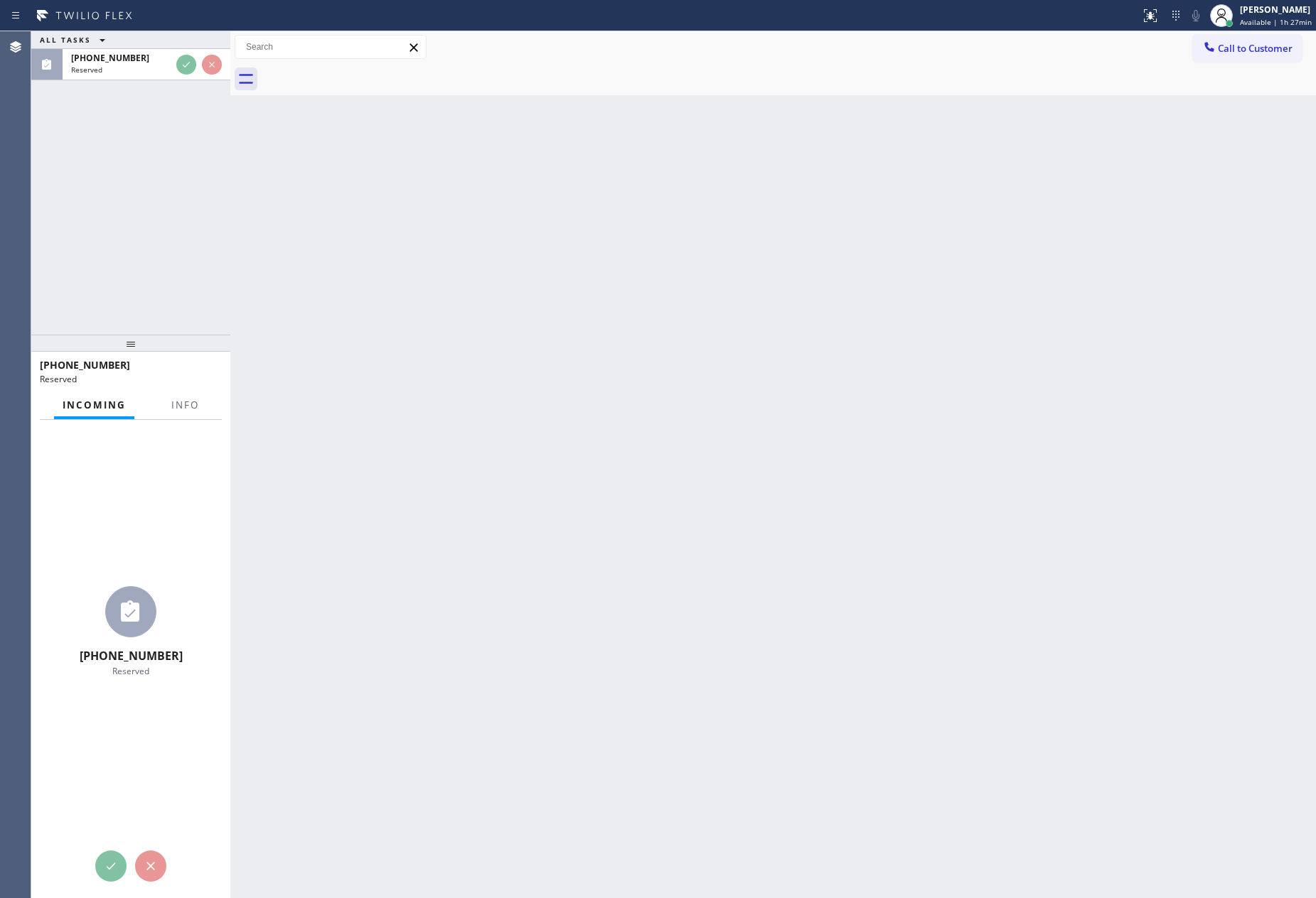
click at [191, 198] on div "ALL TASKS ALL TASKS ACTIVE TASKS TASKS IN WRAP UP [PHONE_NUMBER] Reserved" at bounding box center [131, 183] width 199 height 303
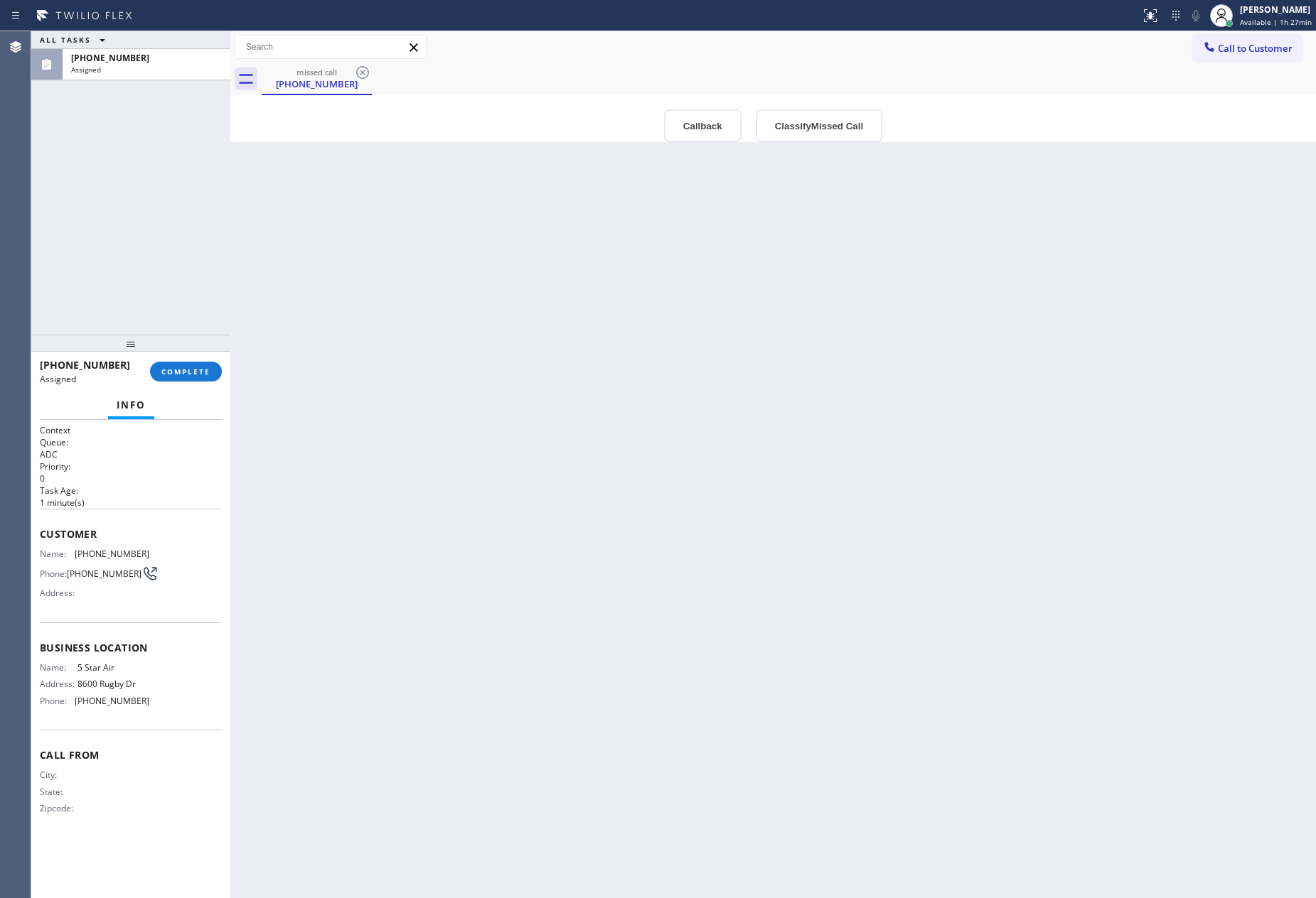
click at [213, 184] on div "ALL TASKS ALL TASKS ACTIVE TASKS TASKS IN WRAP UP (614) 315-2782 Assigned" at bounding box center [131, 183] width 199 height 303
click at [602, 527] on div "Back to Dashboard Change Sender ID Customers Technicians Select a contact Outbo…" at bounding box center [773, 464] width 1086 height 867
click at [711, 130] on button "Callback" at bounding box center [702, 126] width 77 height 33
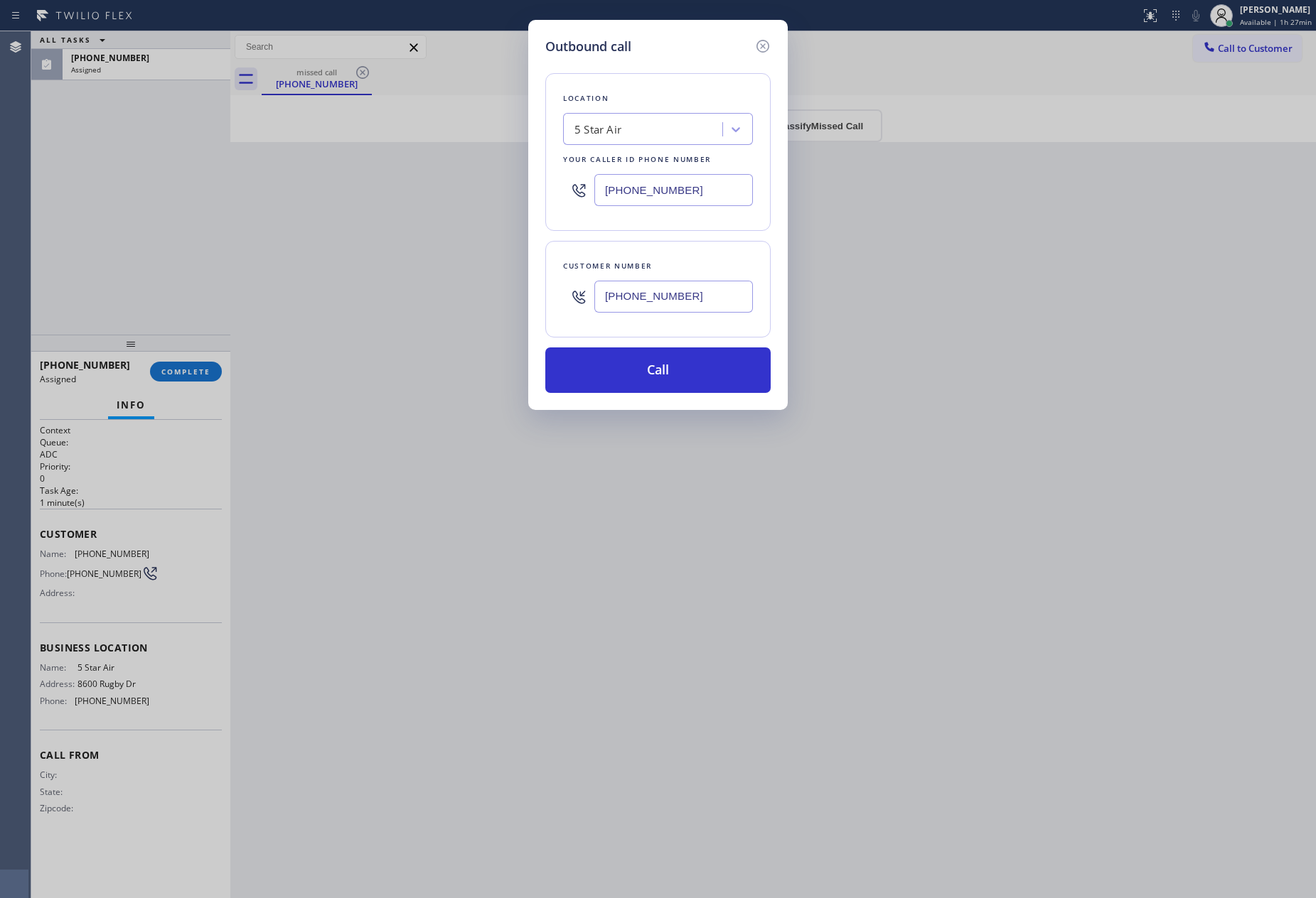
click at [814, 539] on div "Outbound call Location 5 Star Air Your caller id phone number (800) 686-5038 Cu…" at bounding box center [658, 449] width 1316 height 898
click at [700, 386] on button "Call" at bounding box center [658, 370] width 225 height 46
click at [939, 469] on div "Outbound call Location 5 Star Air Your caller id phone number (800) 686-5038 Cu…" at bounding box center [658, 449] width 1316 height 898
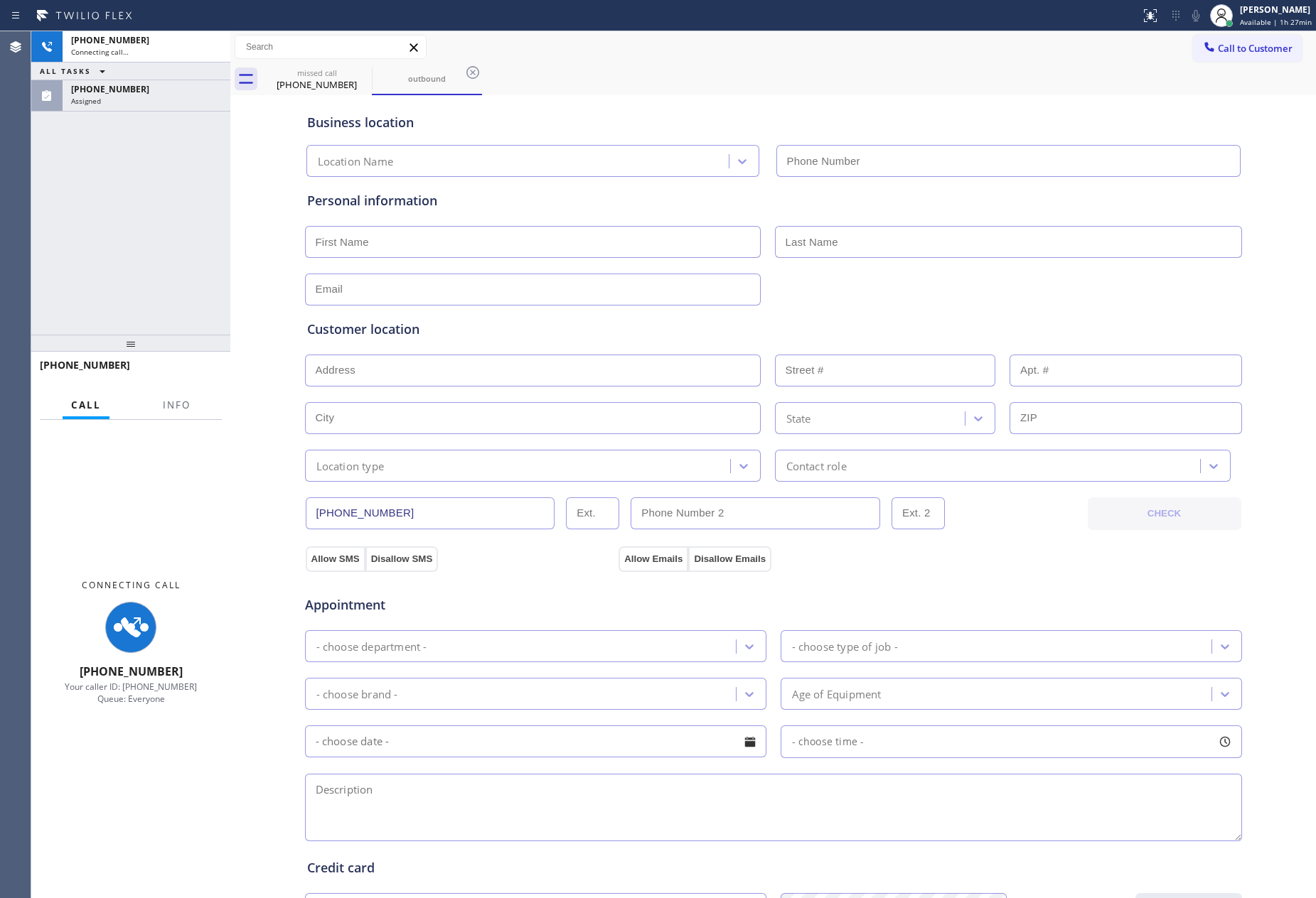
type input "(800) 686-5038"
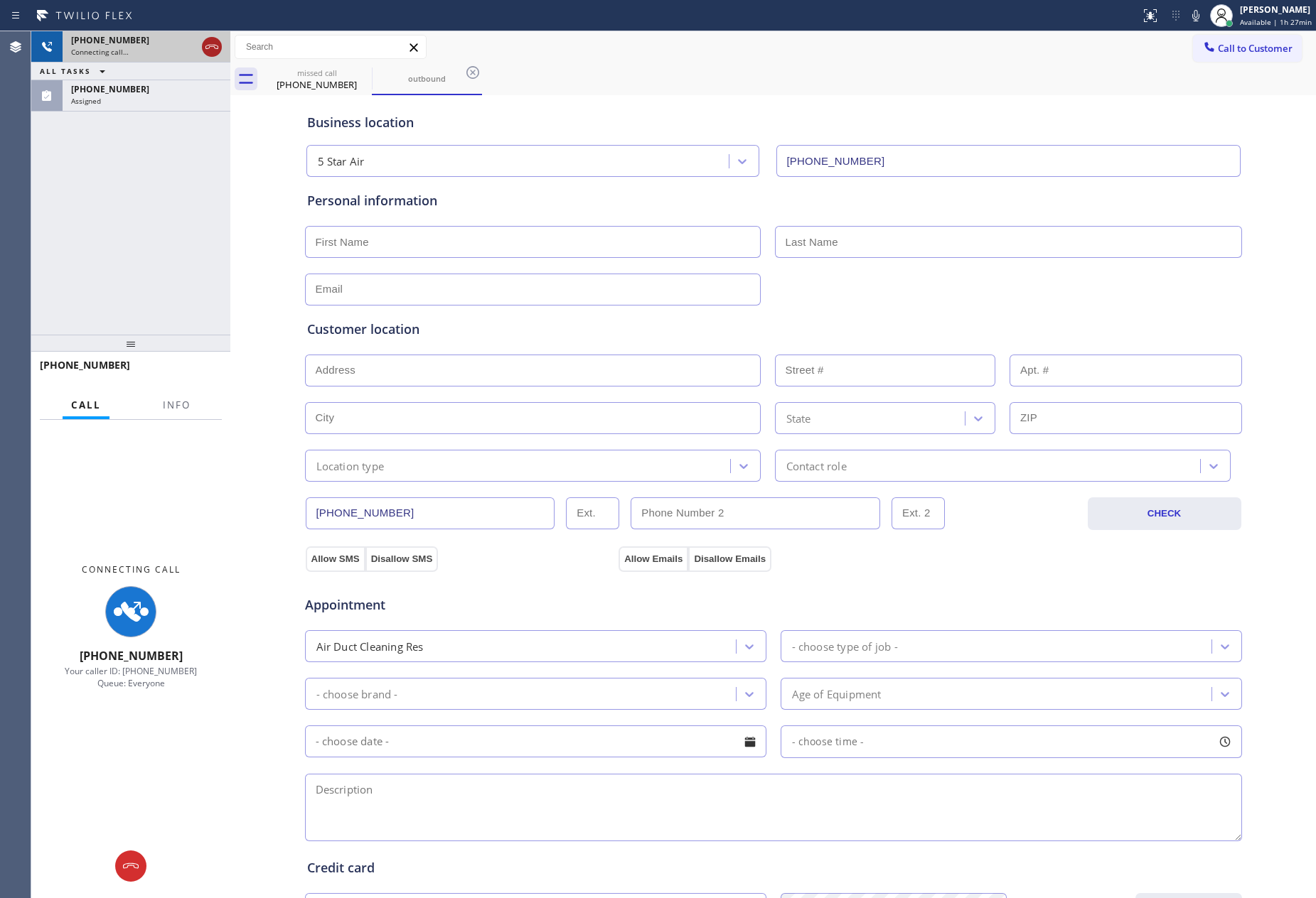
click at [210, 48] on icon at bounding box center [212, 47] width 17 height 17
click at [148, 231] on div "+16143152782 Connecting call… ALL TASKS ALL TASKS ACTIVE TASKS TASKS IN WRAP UP…" at bounding box center [131, 183] width 199 height 303
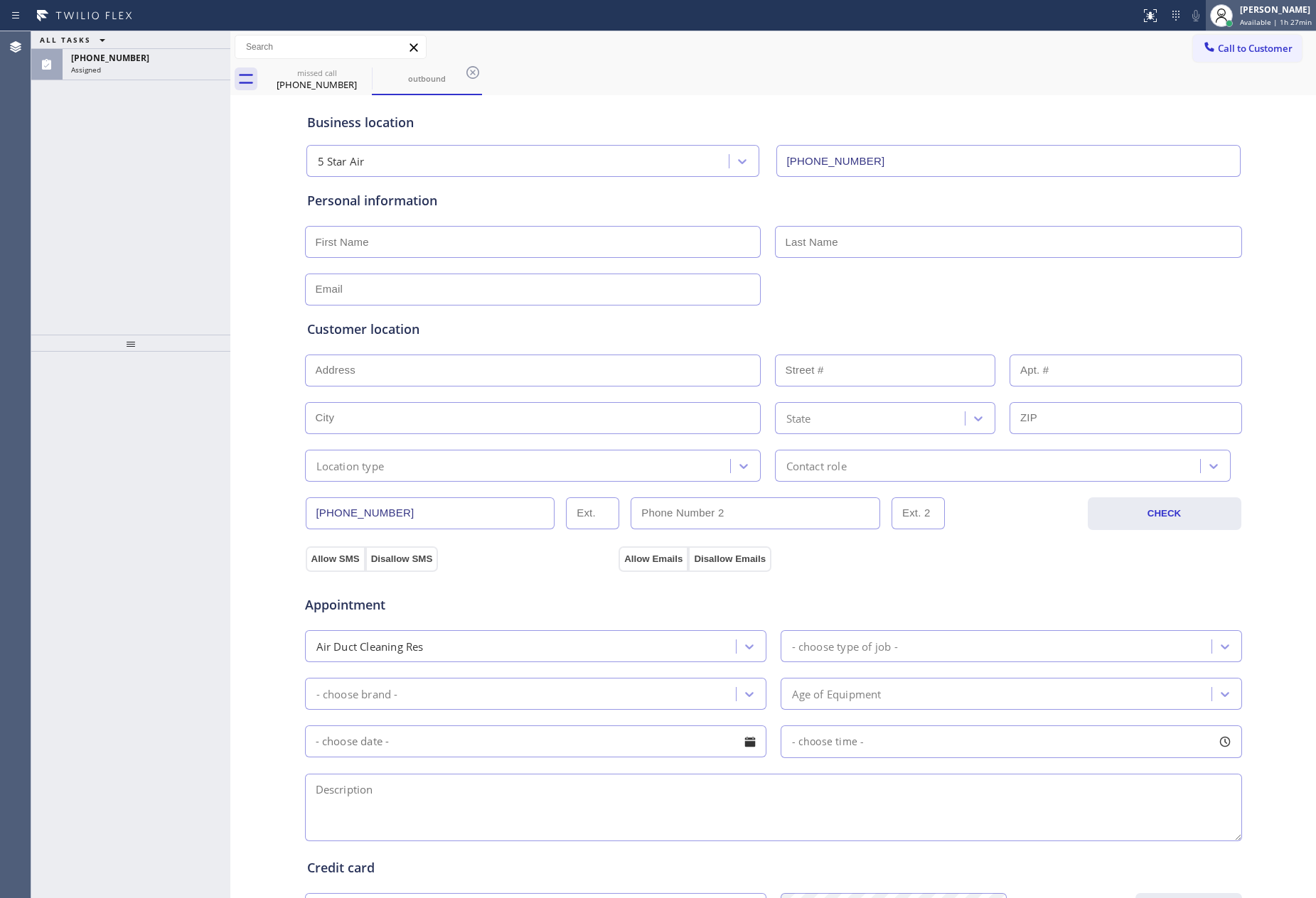
click at [1284, 26] on span "Available | 1h 27min" at bounding box center [1275, 22] width 72 height 10
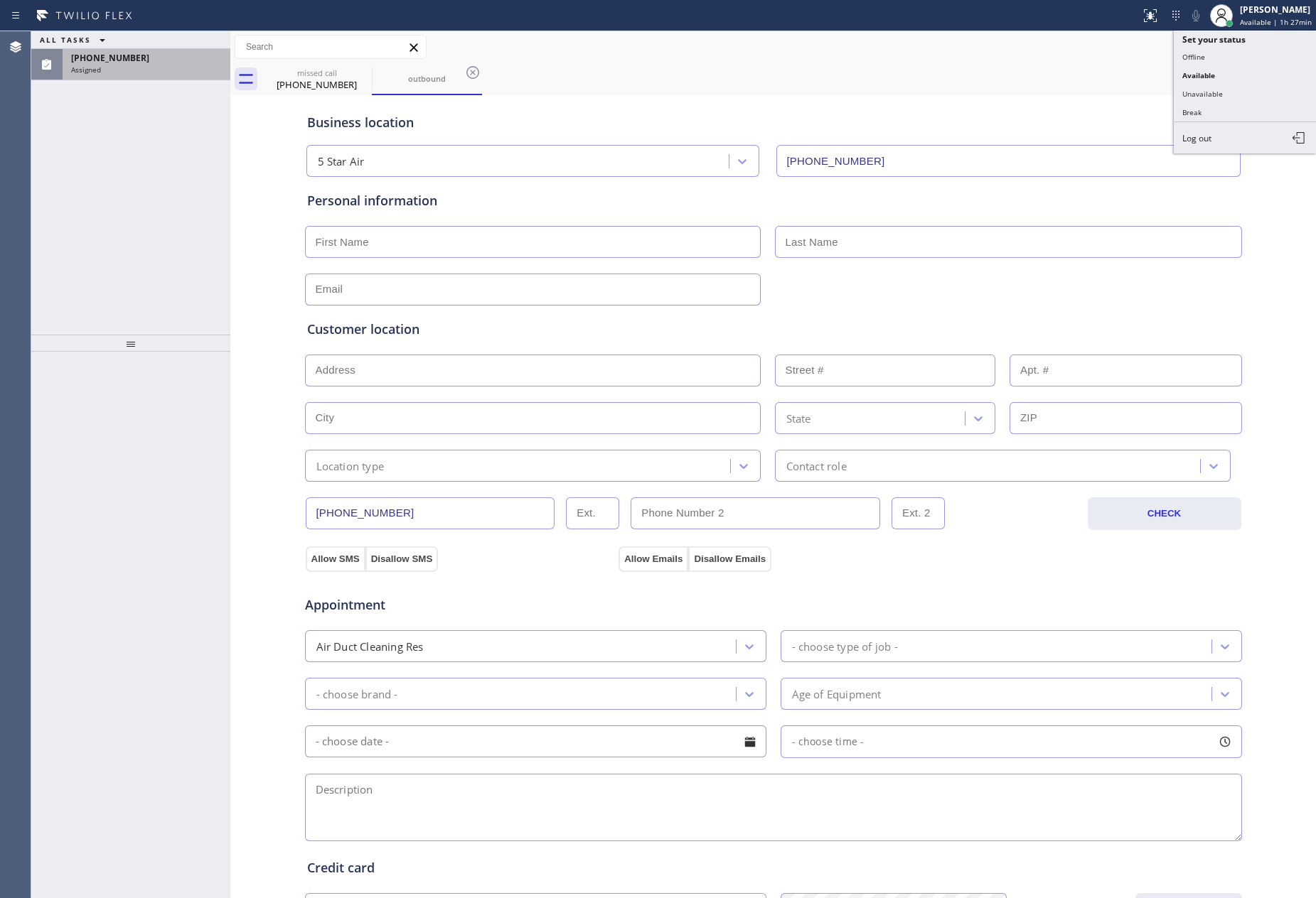
drag, startPoint x: 112, startPoint y: 190, endPoint x: 159, endPoint y: 64, distance: 134.5
click at [113, 184] on div "ALL TASKS ALL TASKS ACTIVE TASKS TASKS IN WRAP UP (614) 315-2782 Assigned" at bounding box center [131, 183] width 199 height 303
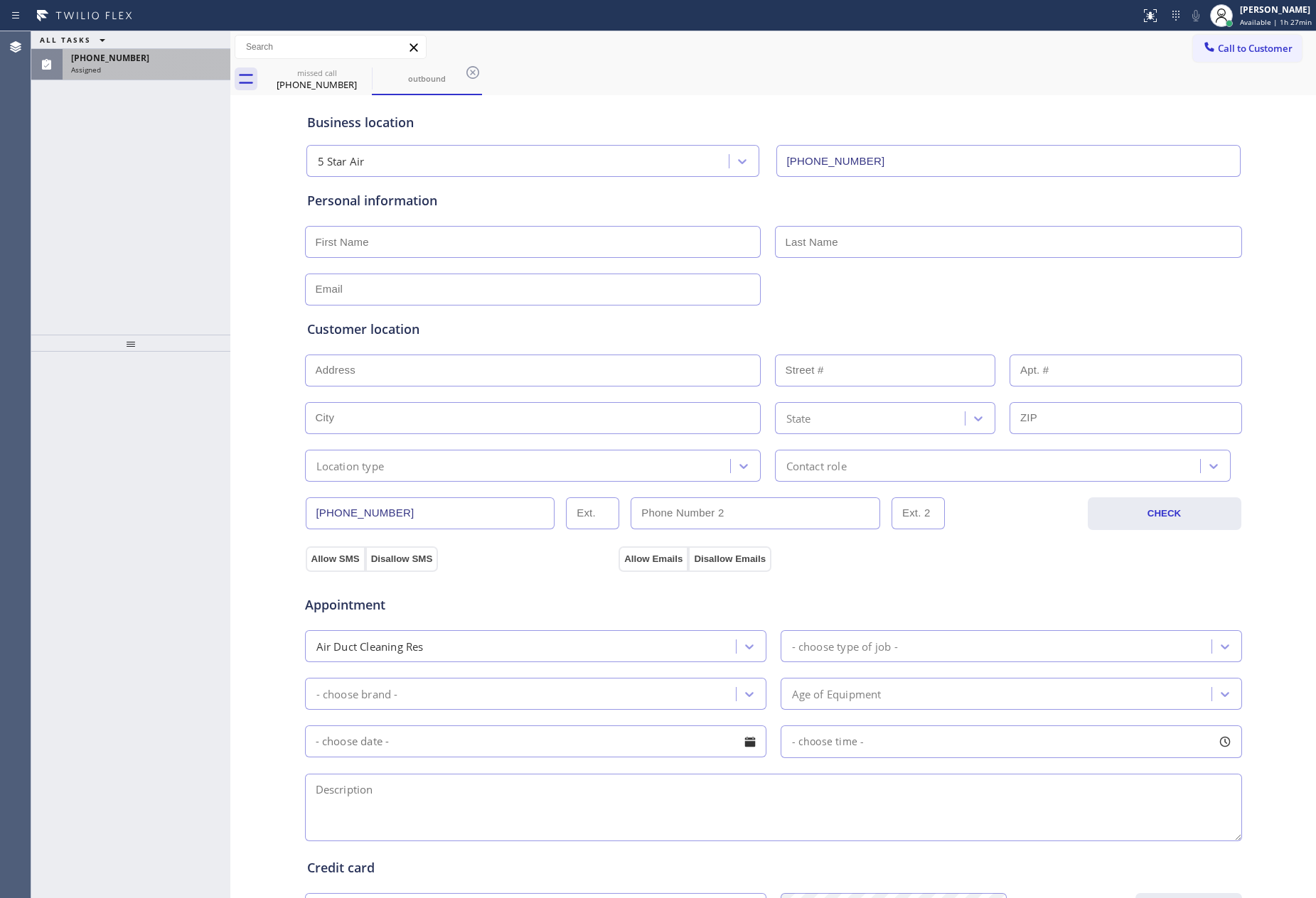
click at [160, 61] on div "(614) 315-2782" at bounding box center [146, 58] width 151 height 12
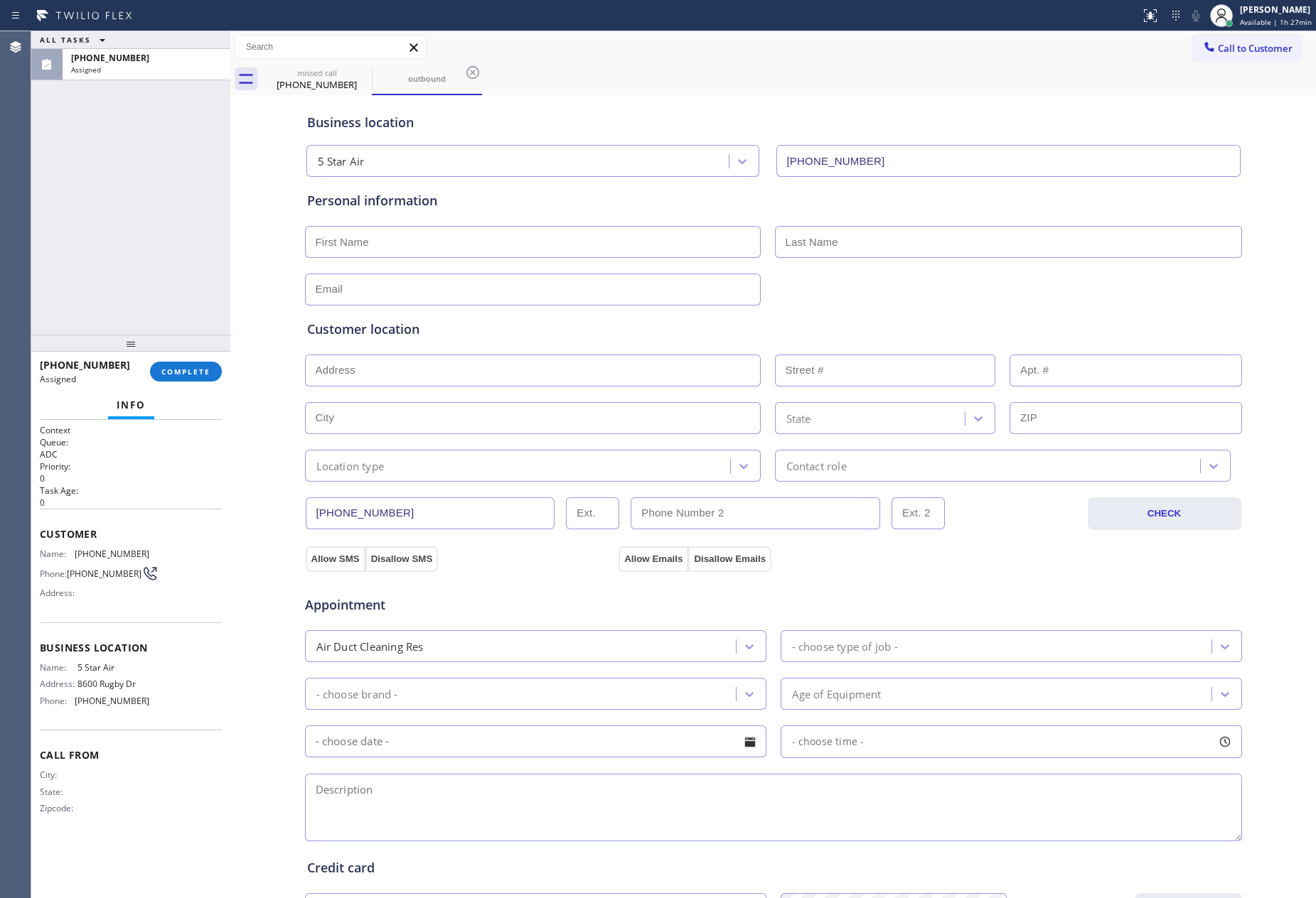
click at [188, 371] on span "COMPLETE" at bounding box center [185, 371] width 49 height 10
click at [188, 176] on div "ALL TASKS ALL TASKS ACTIVE TASKS TASKS IN WRAP UP (614) 315-2782 Assigned" at bounding box center [131, 183] width 199 height 303
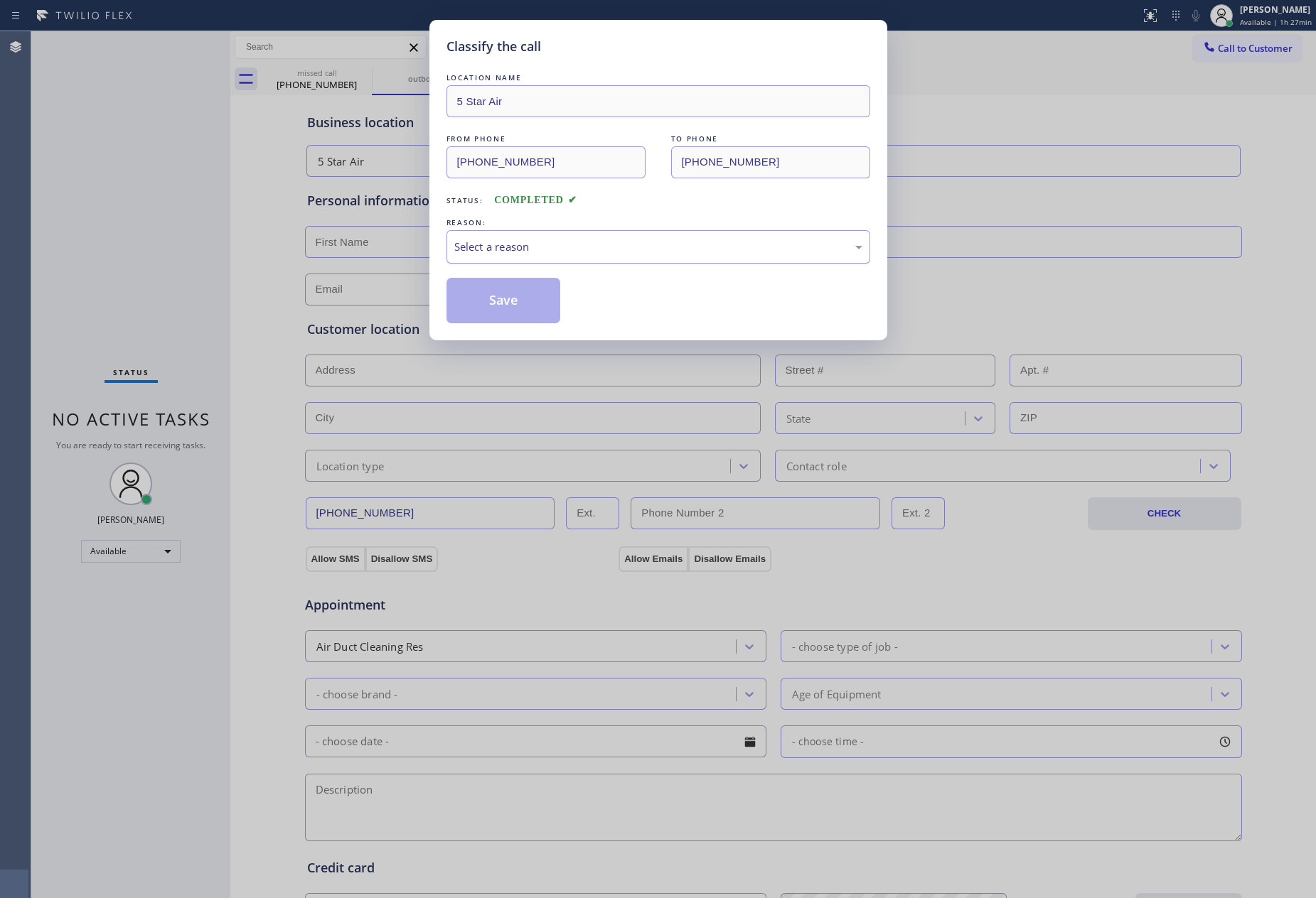
click at [565, 252] on div "Select a reason" at bounding box center [658, 247] width 408 height 16
click at [567, 252] on div "New Customer - Booked" at bounding box center [658, 247] width 408 height 16
click at [517, 307] on button "Save" at bounding box center [503, 300] width 114 height 46
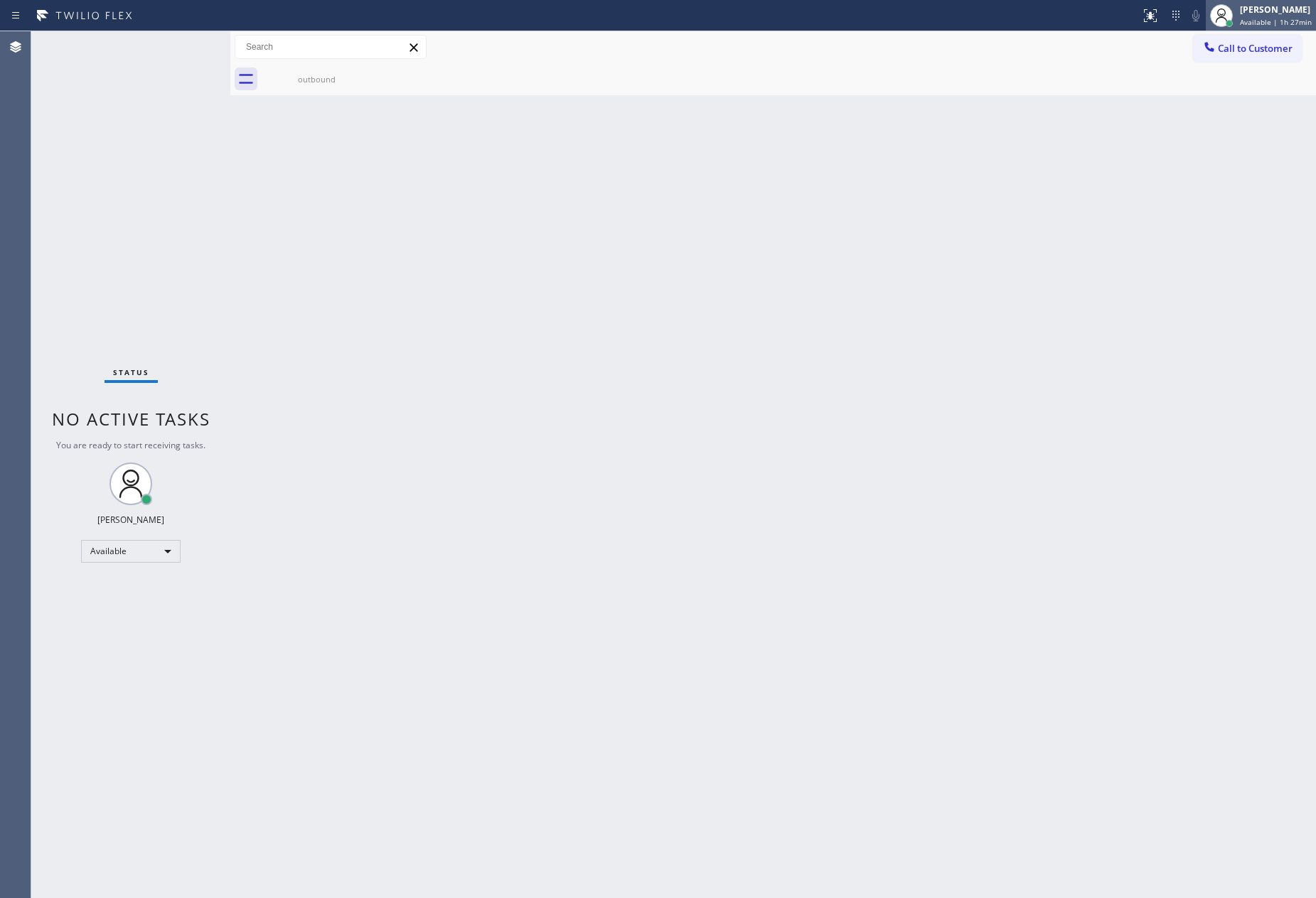
click at [1280, 6] on div "[PERSON_NAME]" at bounding box center [1275, 10] width 72 height 12
click at [1225, 55] on button "Offline" at bounding box center [1245, 56] width 142 height 18
click at [1009, 369] on div "Back to Dashboard Change Sender ID Customers Technicians Select a contact Outbo…" at bounding box center [773, 464] width 1086 height 867
click at [1274, 13] on div "[PERSON_NAME]" at bounding box center [1276, 10] width 70 height 12
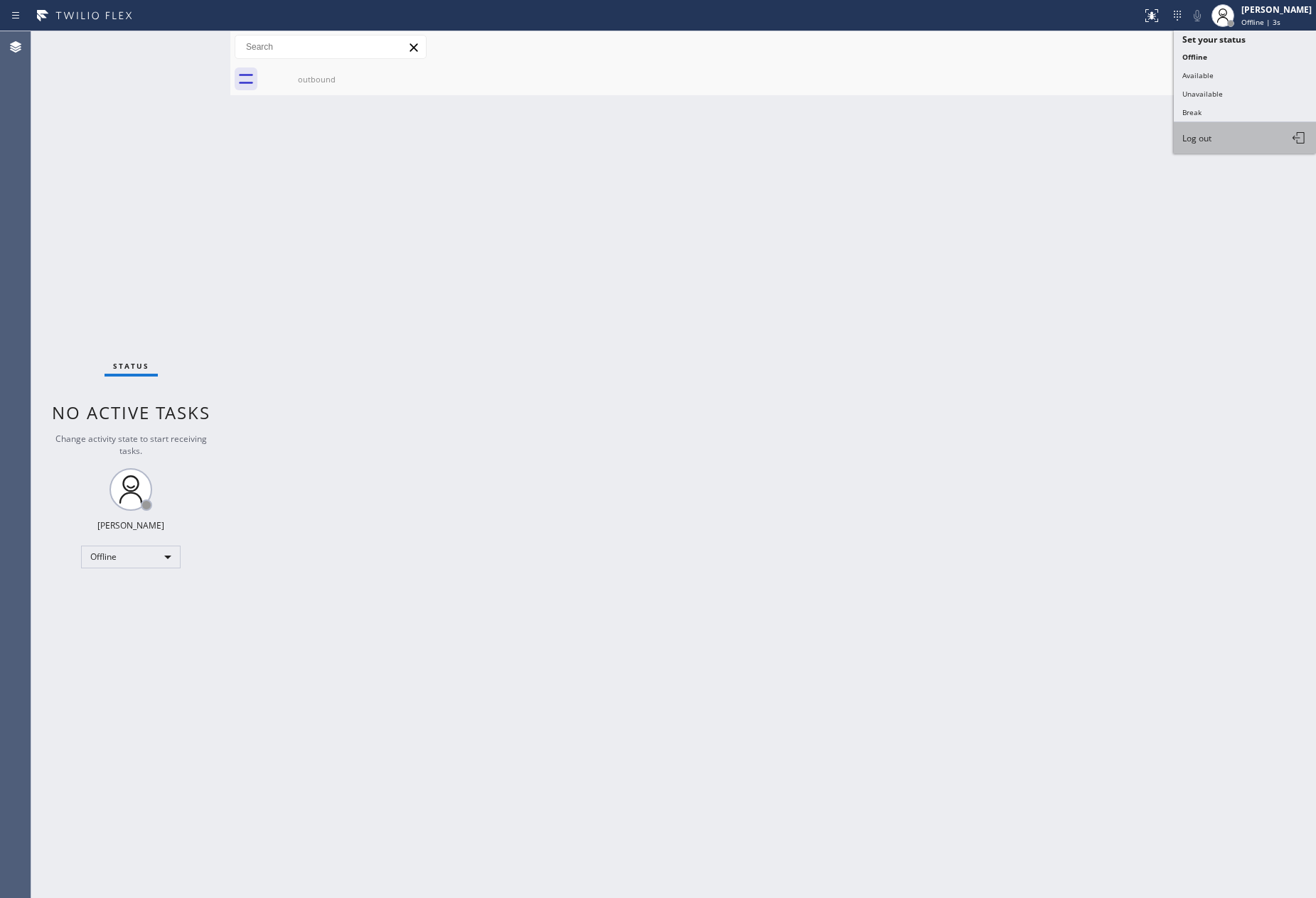
click at [1216, 140] on button "Log out" at bounding box center [1245, 138] width 142 height 31
drag, startPoint x: 950, startPoint y: 297, endPoint x: 1056, endPoint y: 359, distance: 122.8
click at [1008, 333] on div "Back to Dashboard Change Sender ID Customers Technicians Select a contact Outbo…" at bounding box center [773, 464] width 1086 height 867
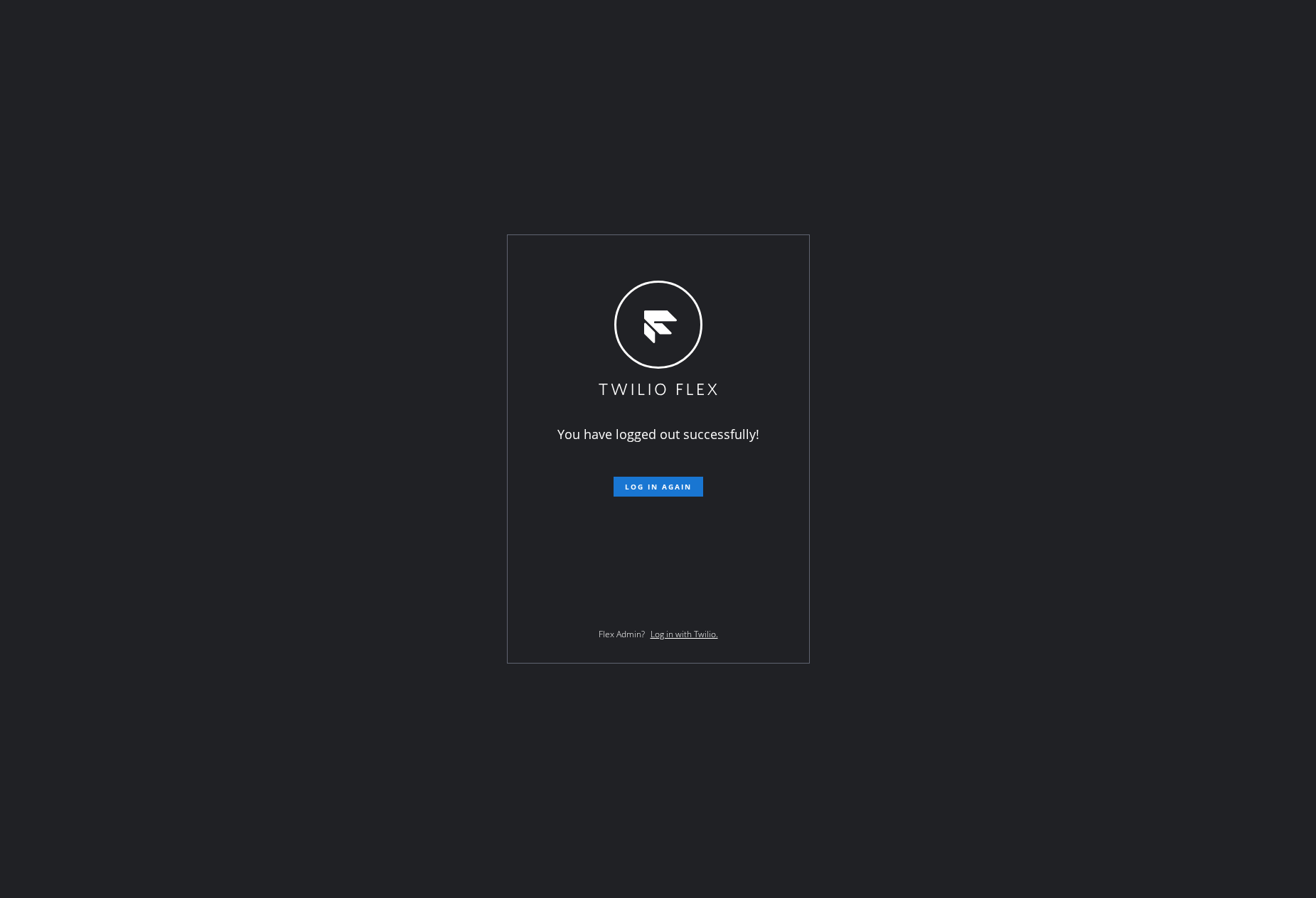
drag, startPoint x: 184, startPoint y: 166, endPoint x: 1021, endPoint y: 124, distance: 838.1
click at [226, 191] on div "You have logged out successfully! Log in again Flex Admin? Log in with Twilio." at bounding box center [658, 449] width 1316 height 898
